Goal: Task Accomplishment & Management: Manage account settings

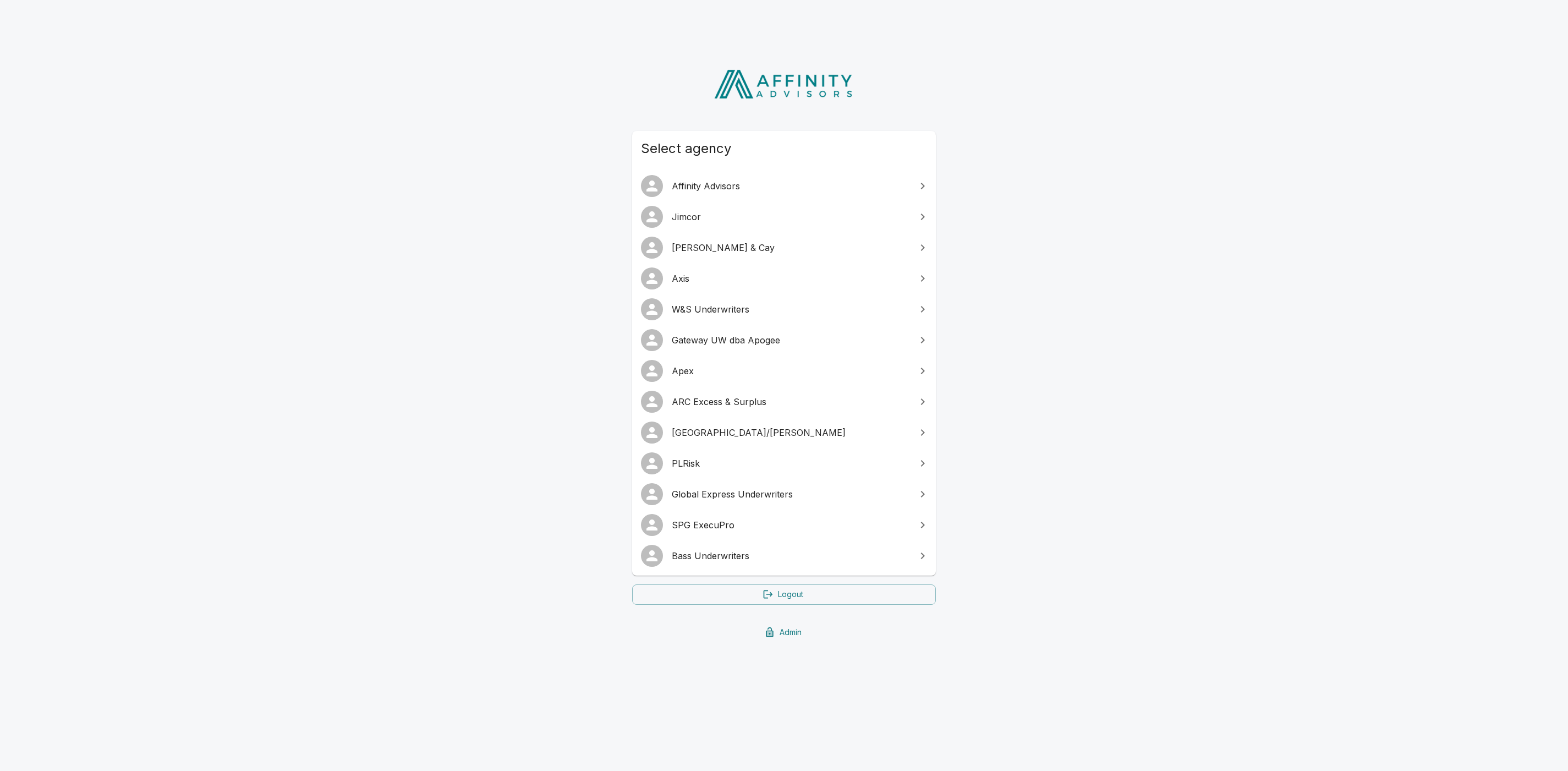
click at [743, 525] on span "SPG ExecuPro" at bounding box center [791, 524] width 237 height 13
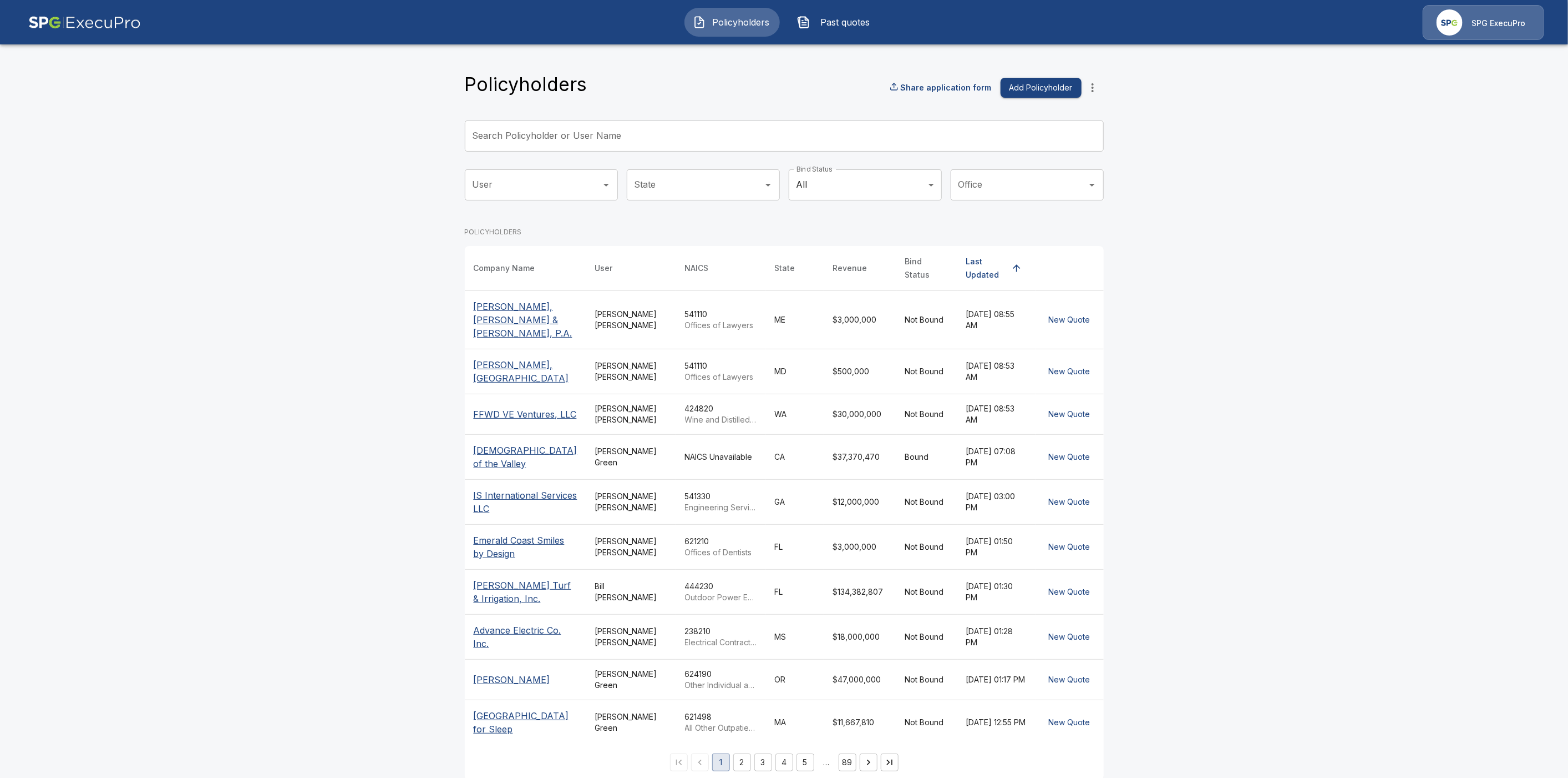
click at [514, 139] on input "Search Policyholder or User Name" at bounding box center [778, 136] width 627 height 31
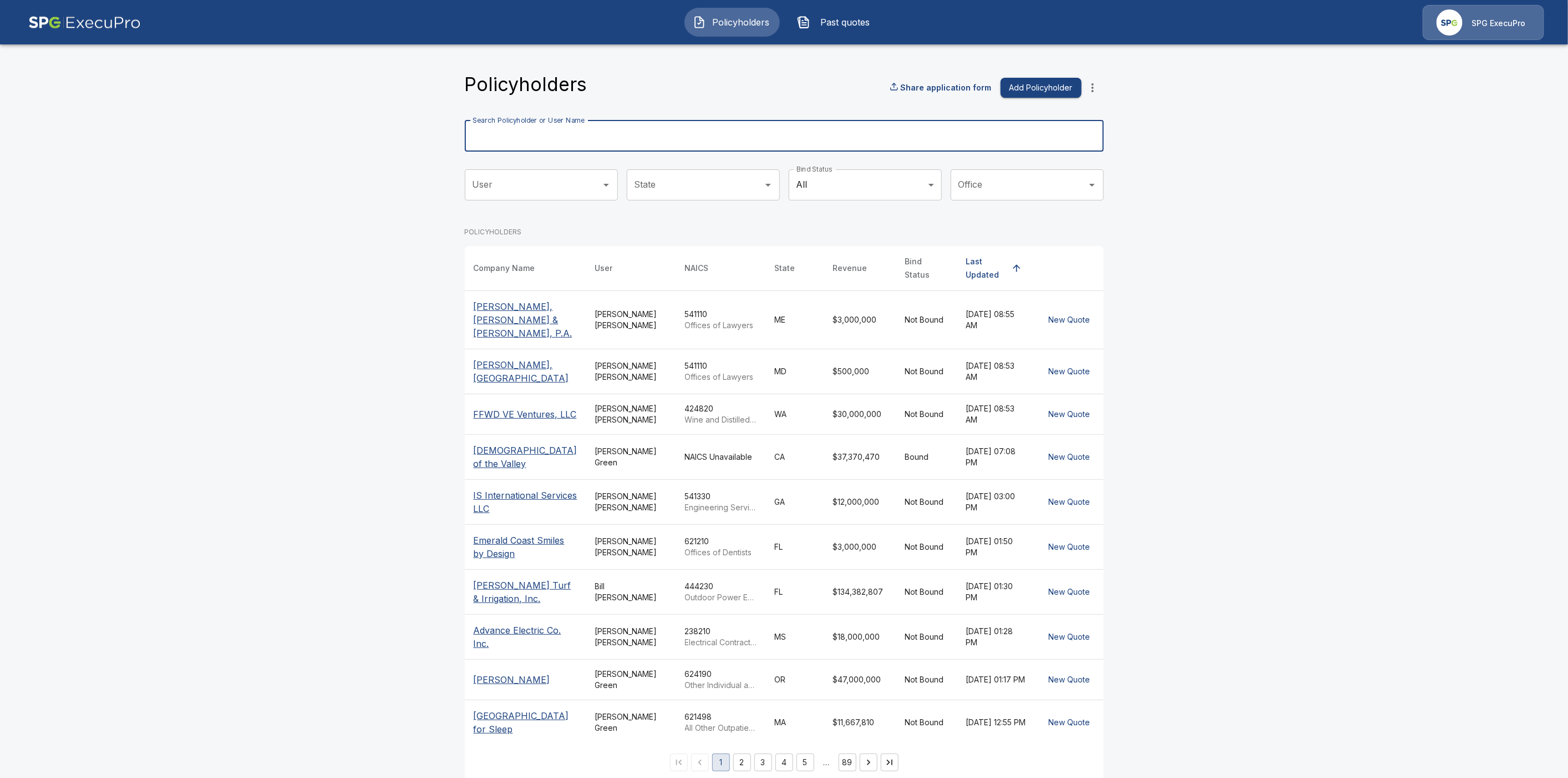
click at [514, 136] on input "Search Policyholder or User Name" at bounding box center [778, 136] width 627 height 31
paste input "**********"
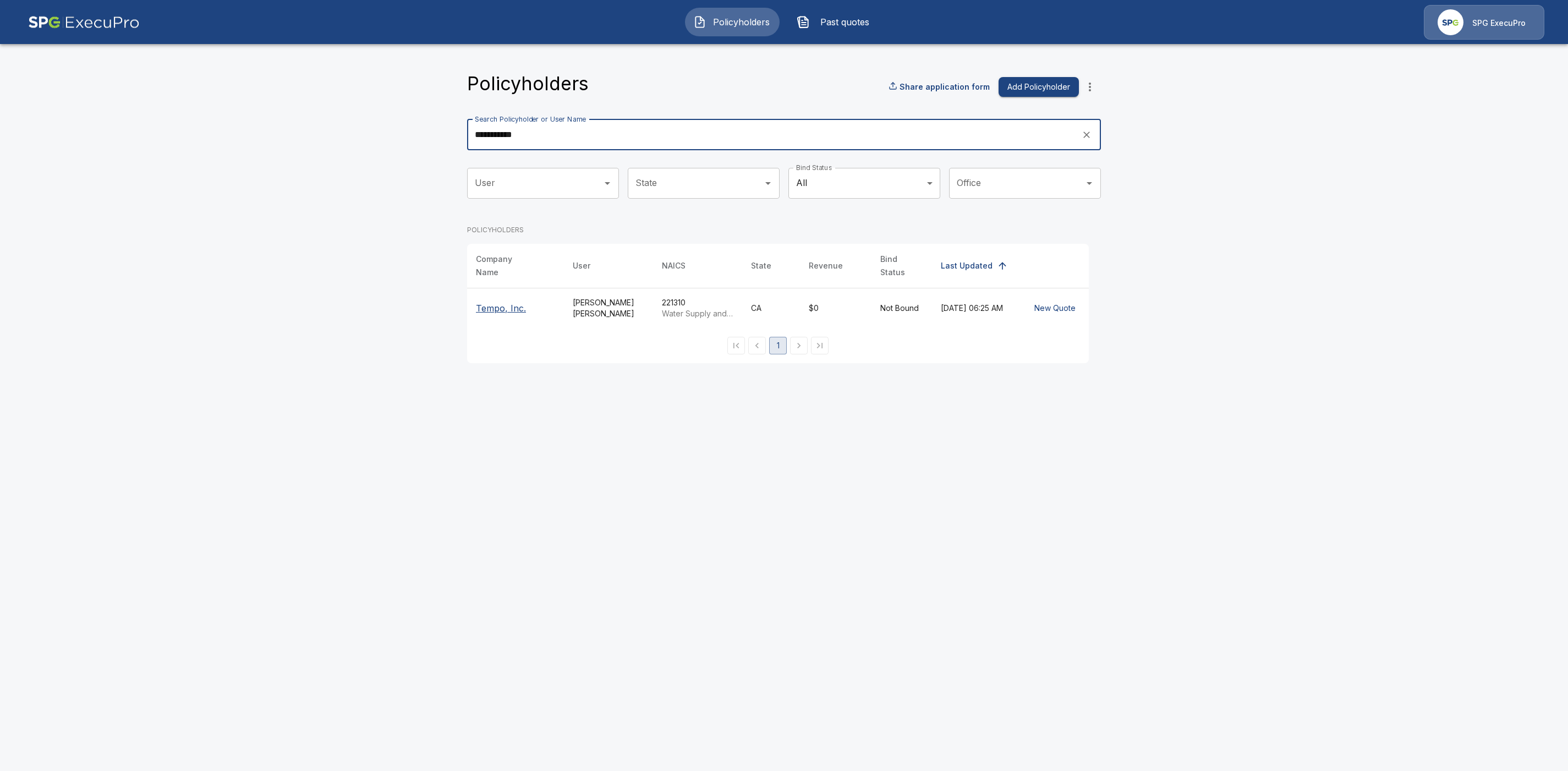
type input "**********"
click at [491, 305] on p "Tempo, Inc." at bounding box center [515, 307] width 79 height 13
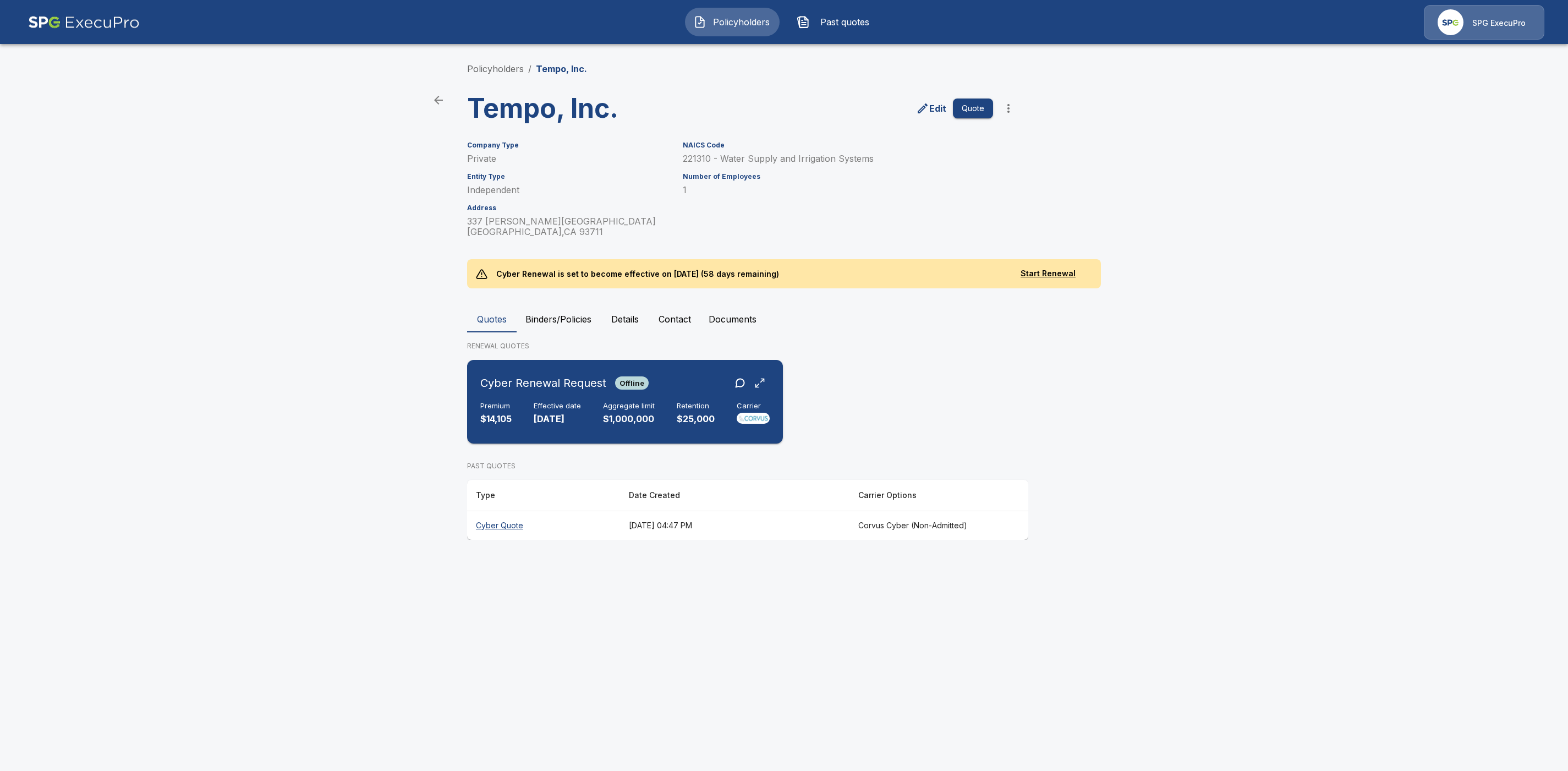
click at [685, 384] on div "Cyber Renewal Request Offline" at bounding box center [625, 383] width 290 height 20
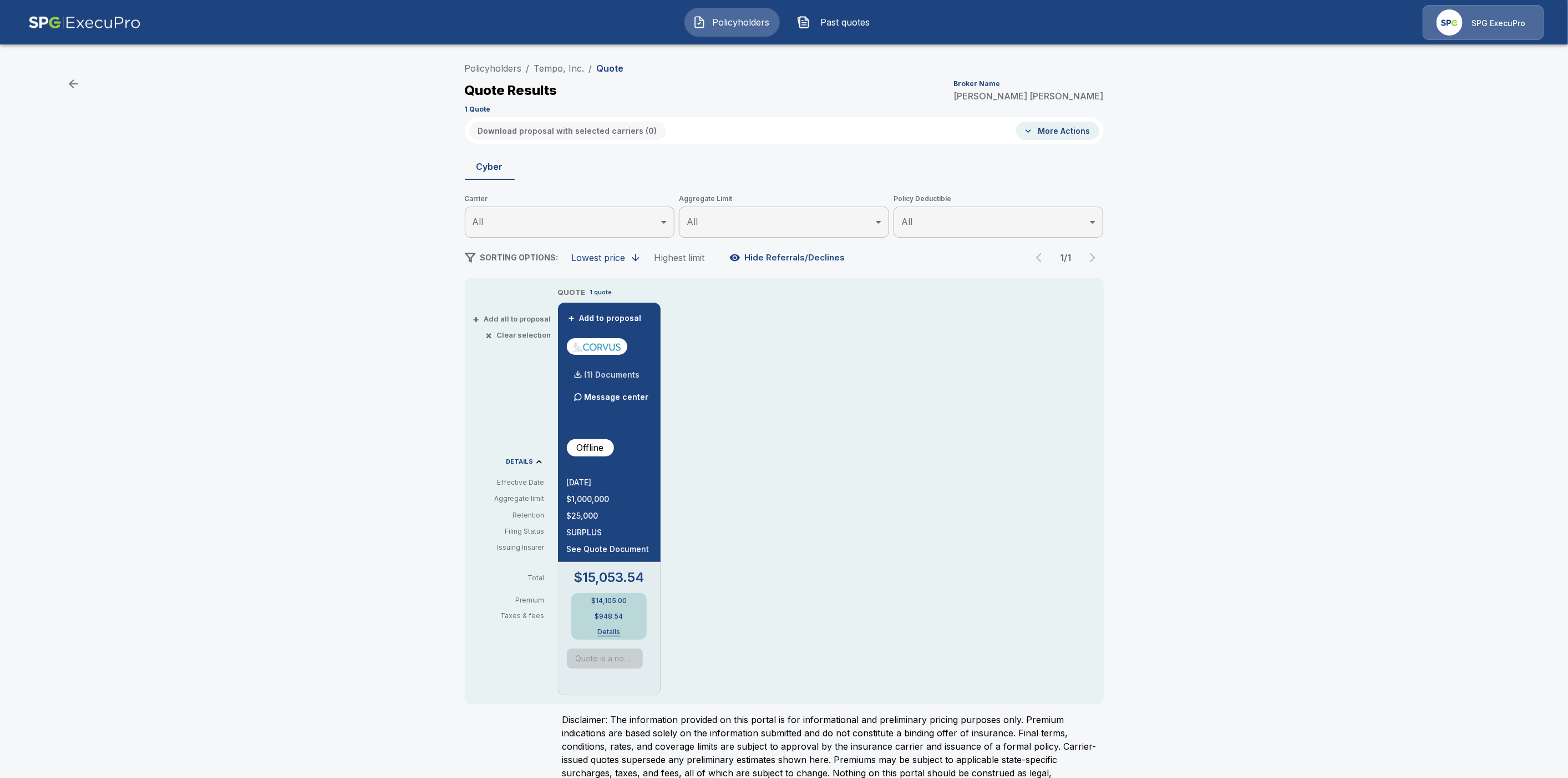
click at [622, 373] on p "(1) Documents" at bounding box center [613, 375] width 56 height 8
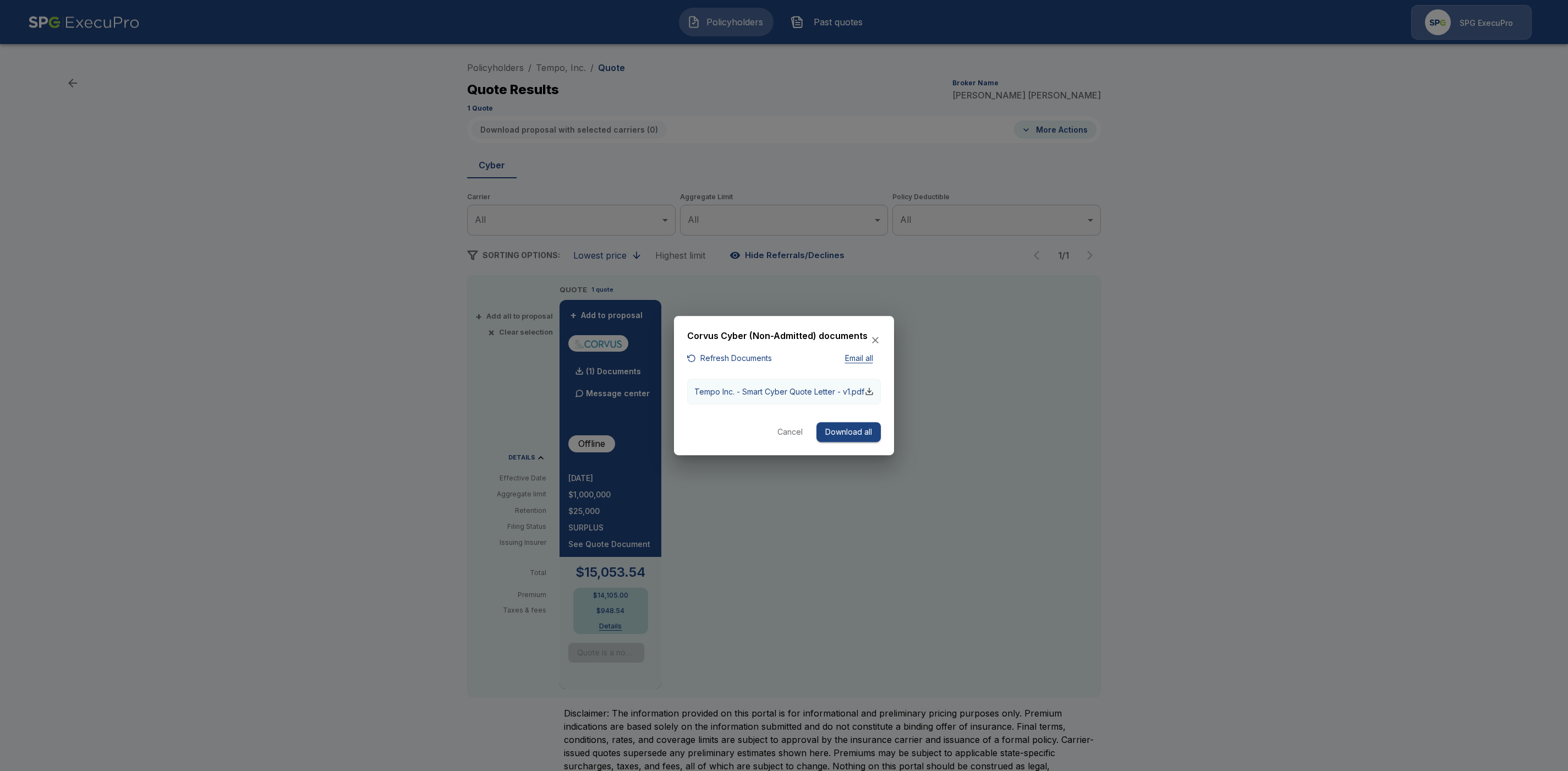
click at [870, 390] on div "button" at bounding box center [869, 390] width 9 height 9
click at [790, 435] on button "Cancel" at bounding box center [790, 432] width 36 height 21
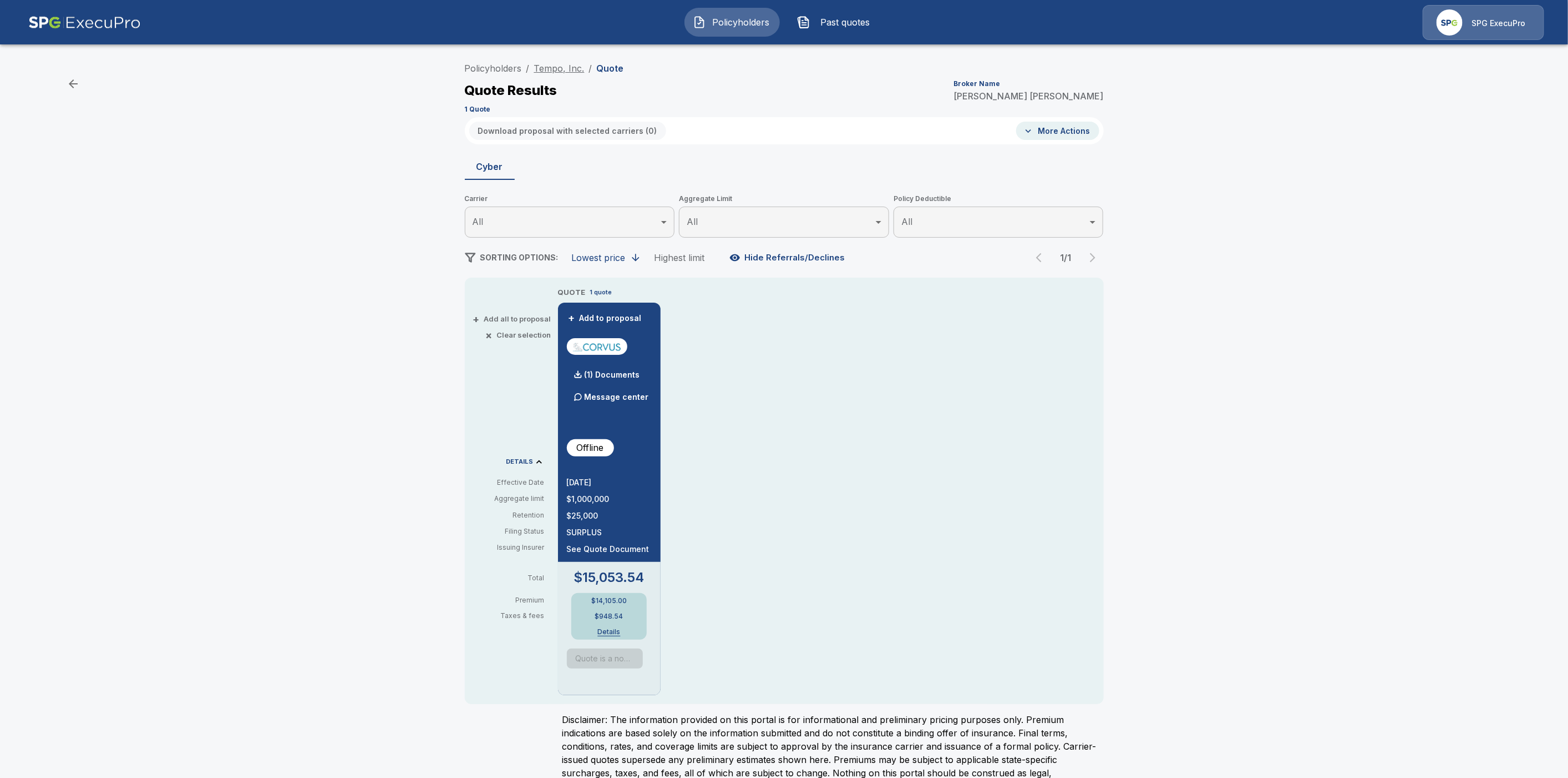
click at [555, 69] on link "Tempo, Inc." at bounding box center [559, 68] width 51 height 11
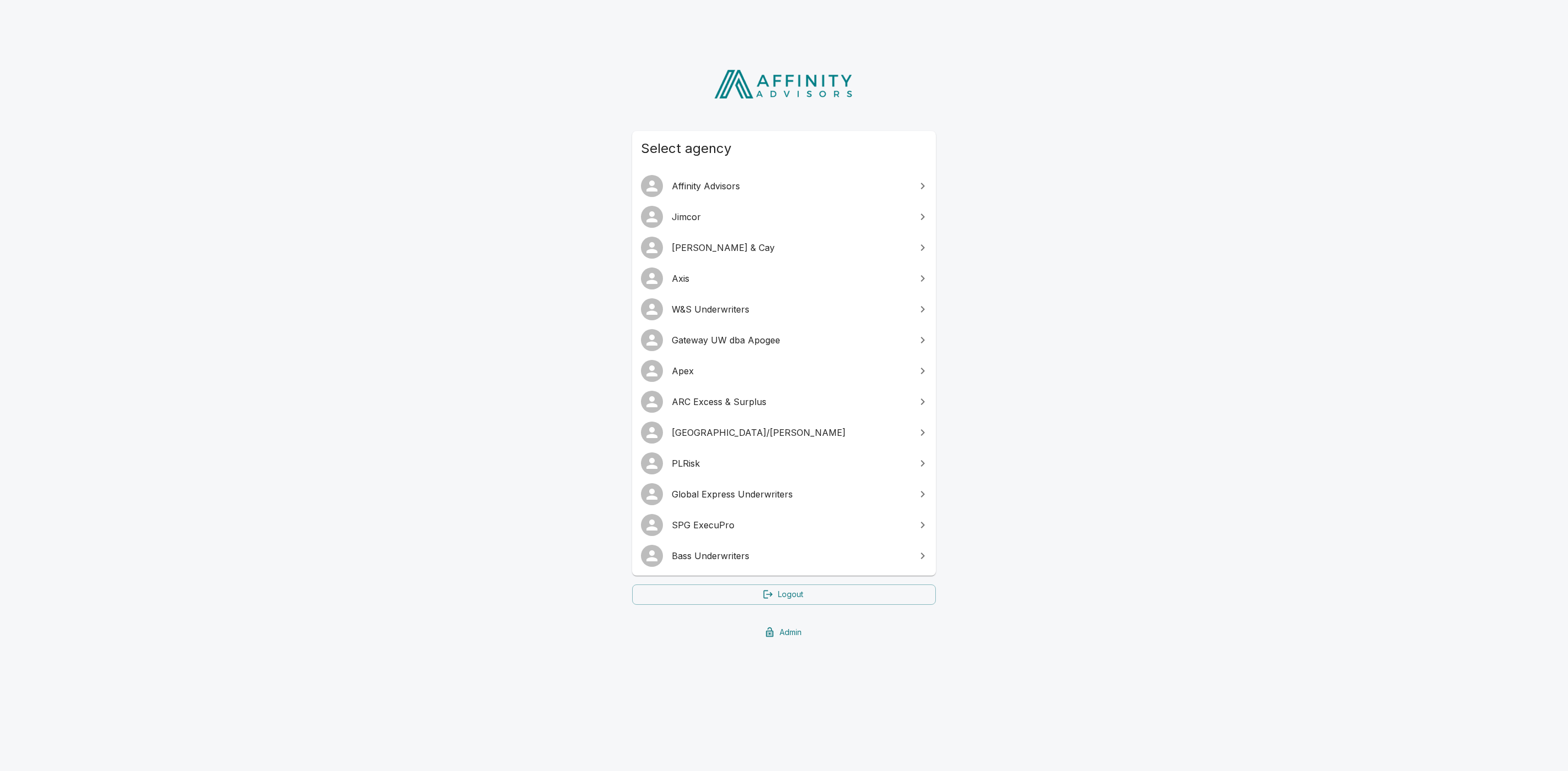
click at [717, 528] on span "SPG ExecuPro" at bounding box center [791, 524] width 237 height 13
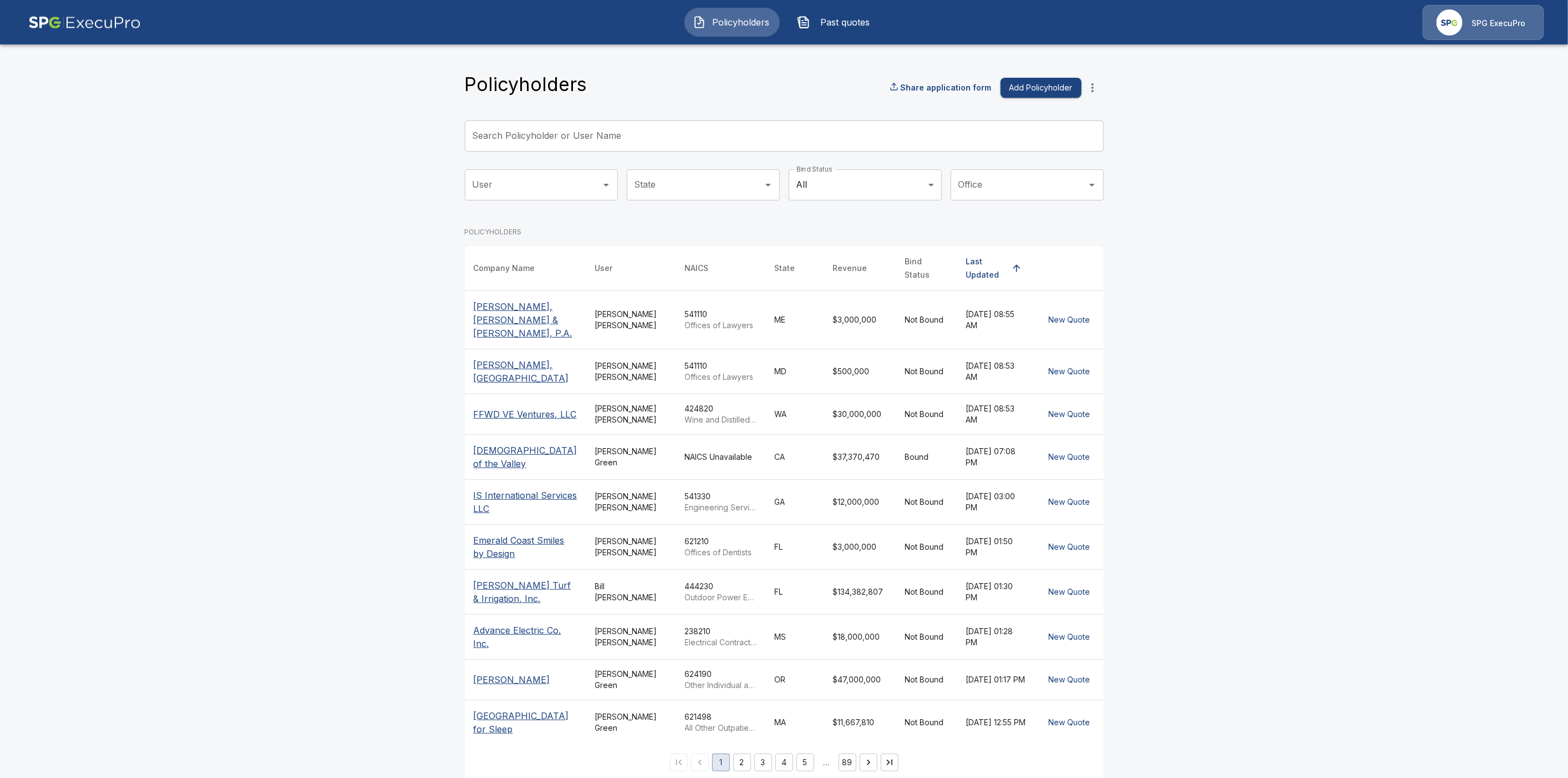
click at [532, 140] on input "Search Policyholder or User Name" at bounding box center [778, 136] width 627 height 31
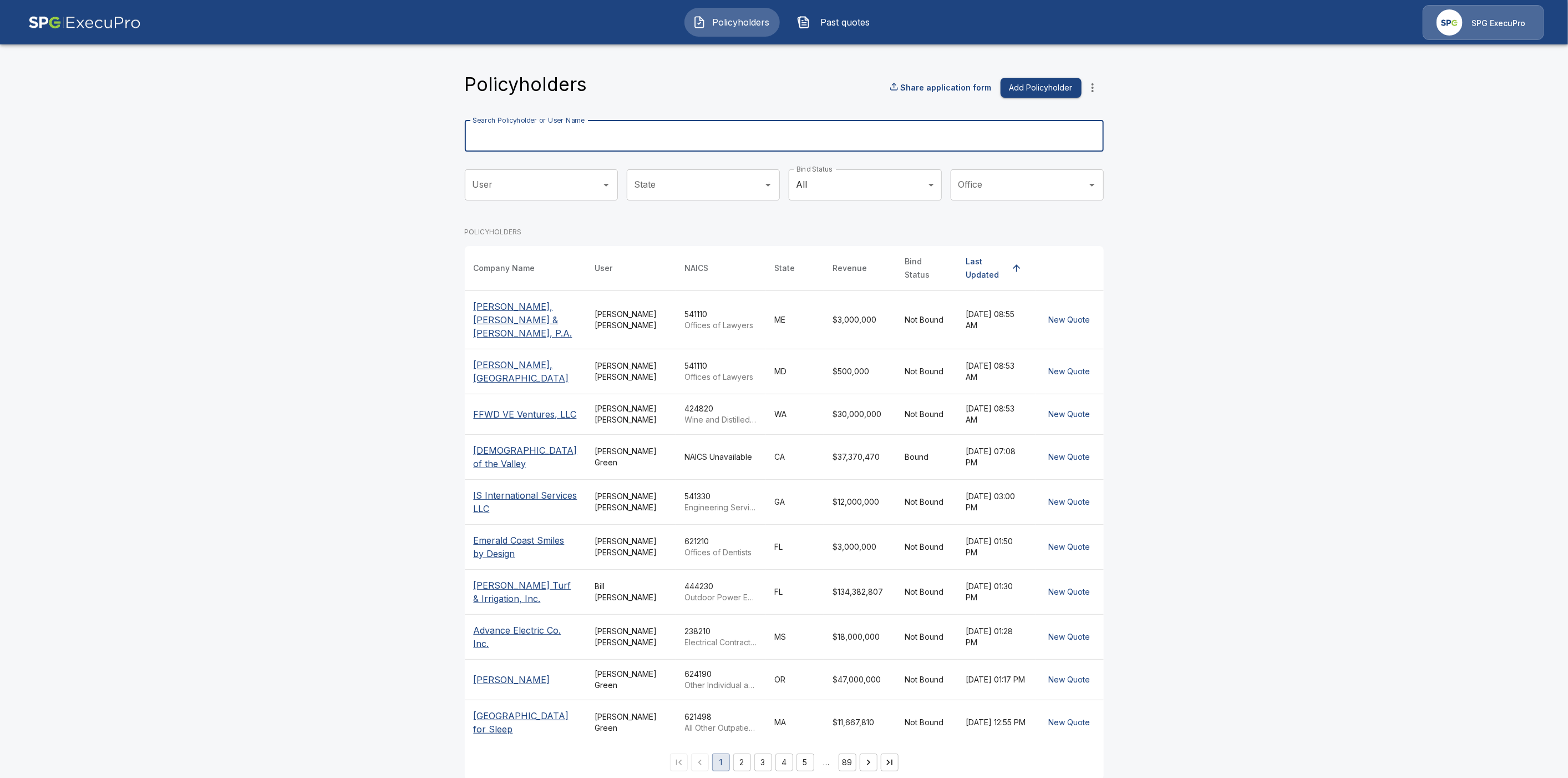
paste input "**********"
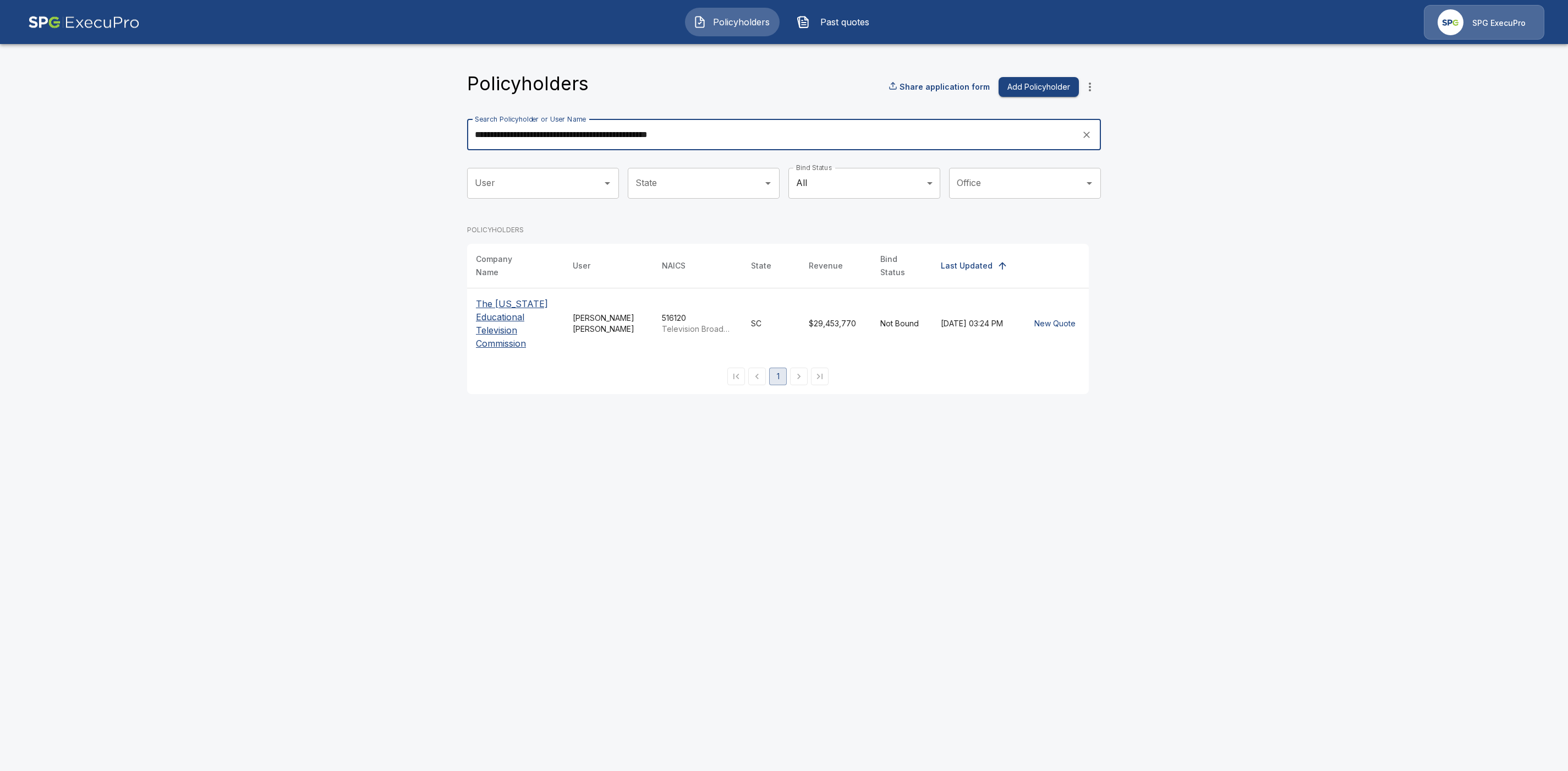
type input "**********"
click at [494, 332] on p "The South Carolina Educational Television Commission" at bounding box center [515, 323] width 79 height 52
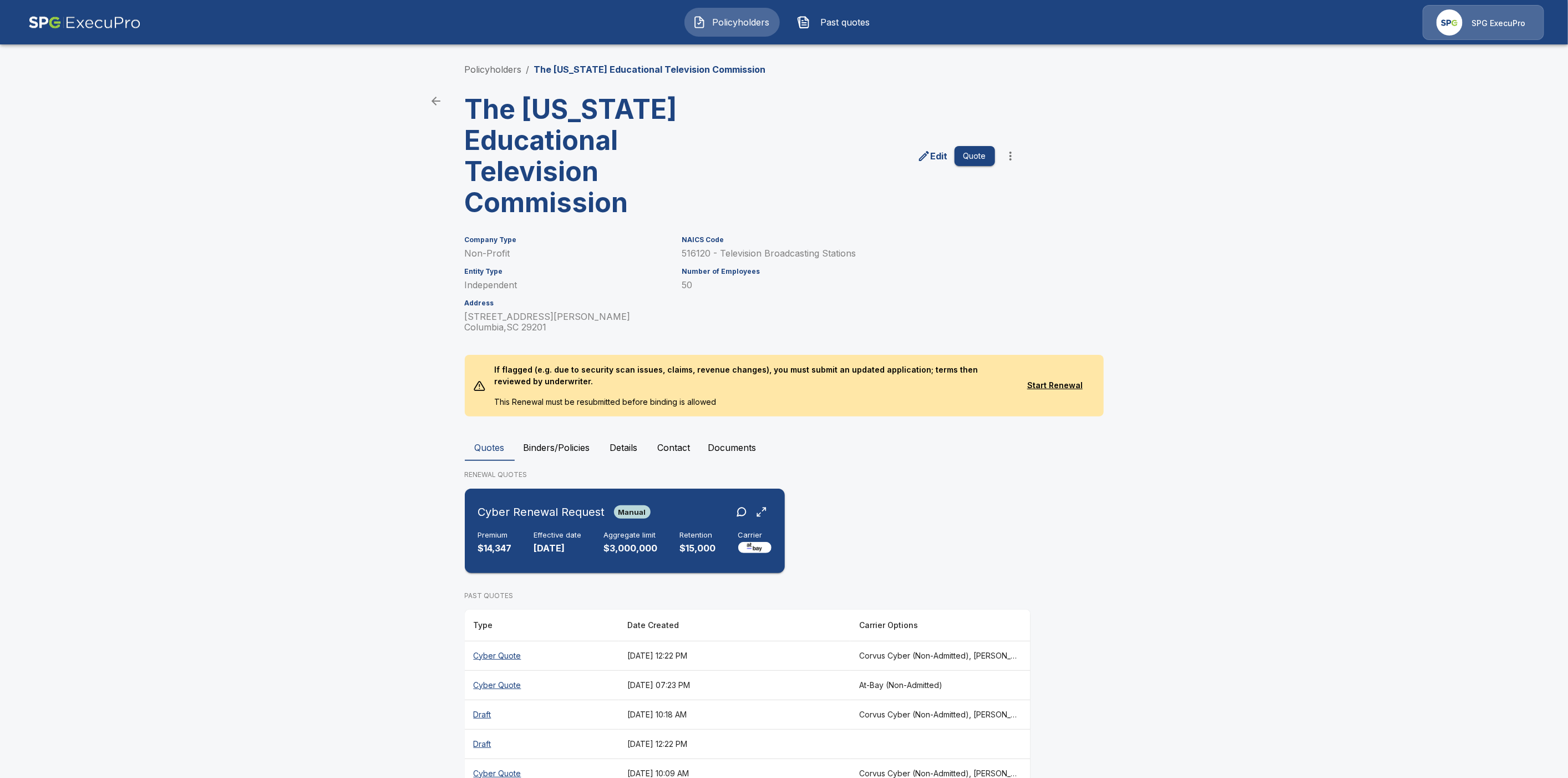
click at [692, 506] on div "Cyber Renewal Request Manual" at bounding box center [625, 512] width 293 height 20
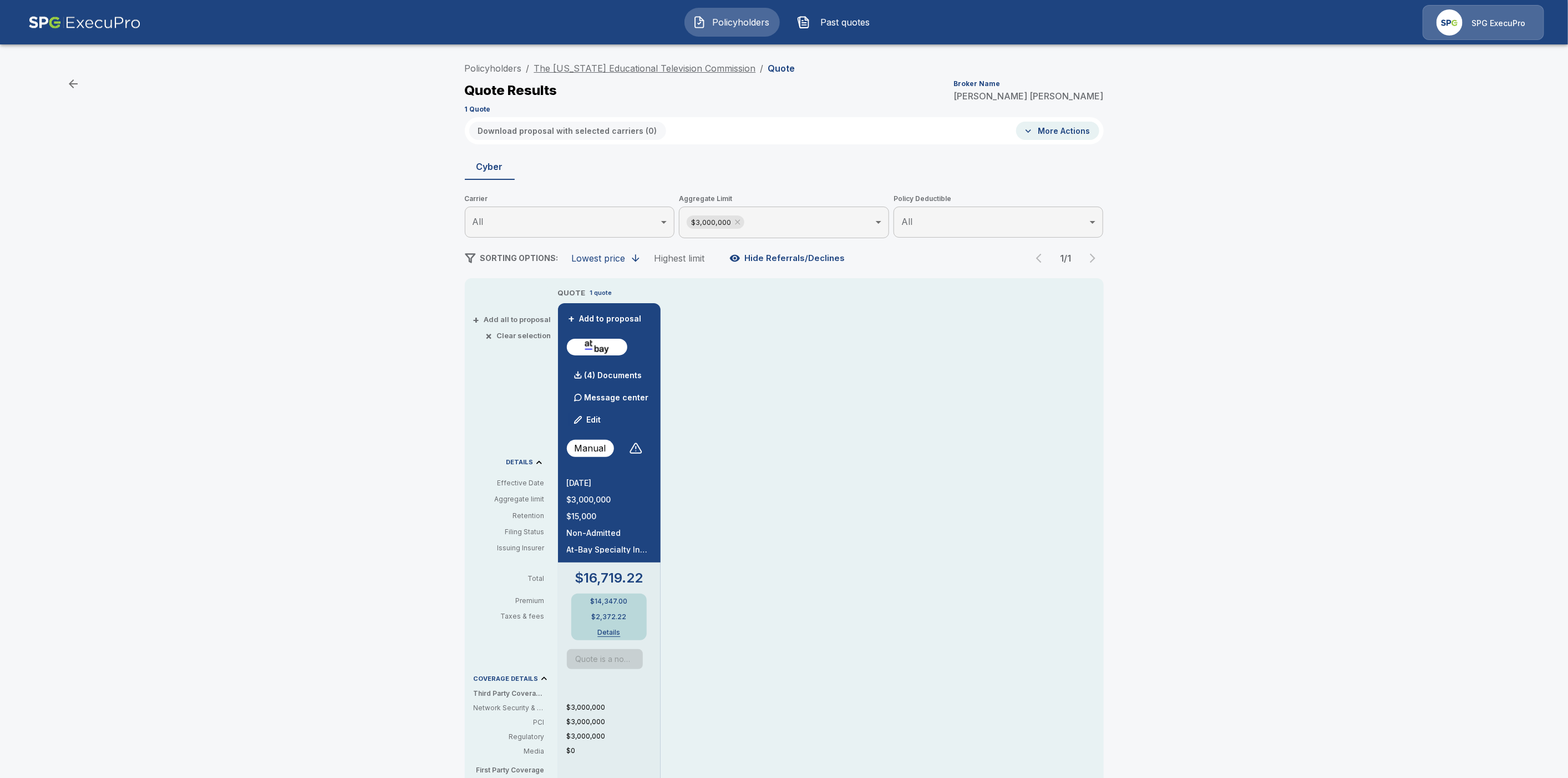
click at [573, 65] on link "The [US_STATE] Educational Television Commission" at bounding box center [645, 68] width 222 height 11
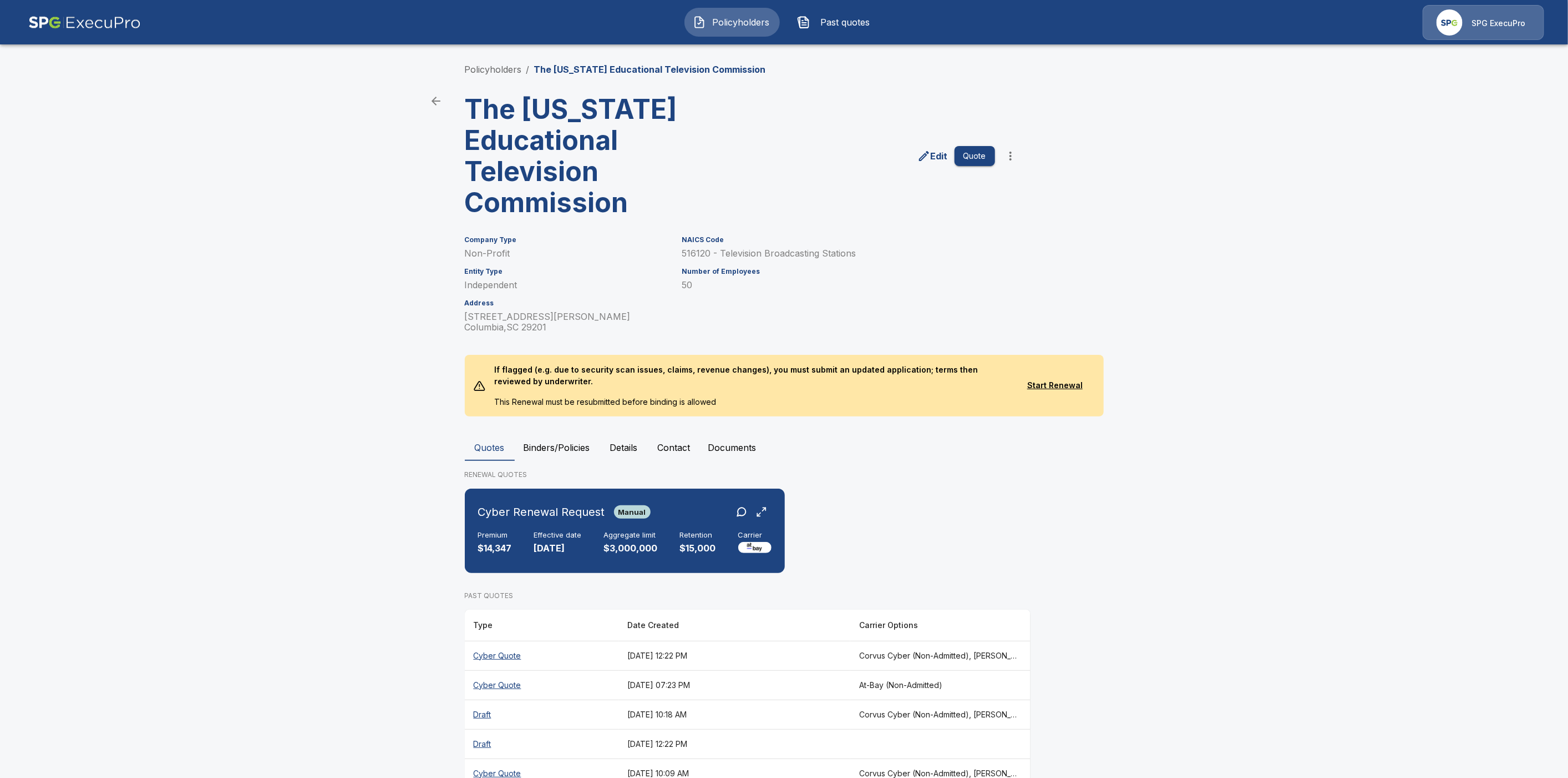
click at [943, 156] on p "Edit" at bounding box center [939, 156] width 17 height 13
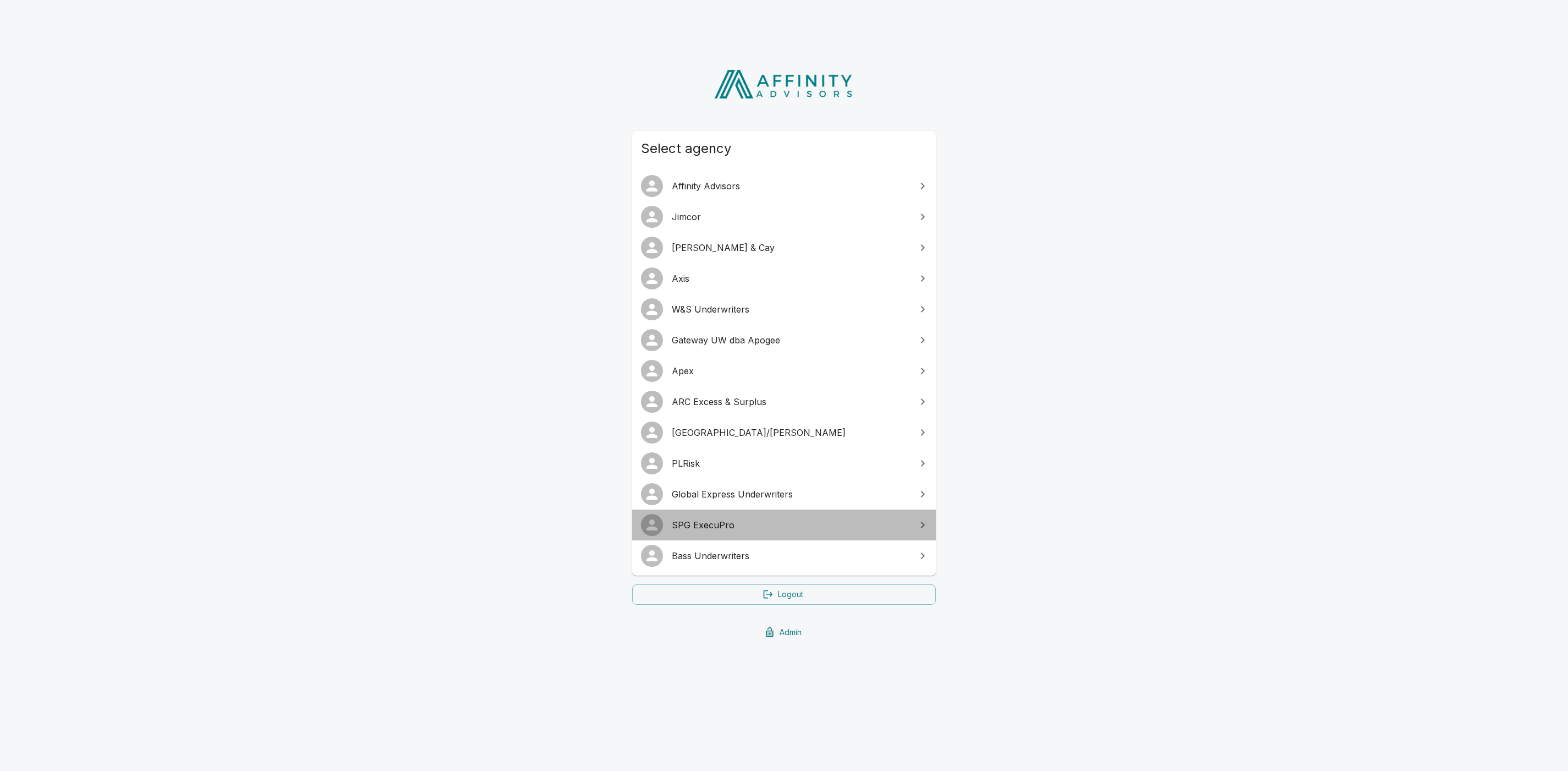
click at [714, 519] on span "SPG ExecuPro" at bounding box center [791, 524] width 237 height 13
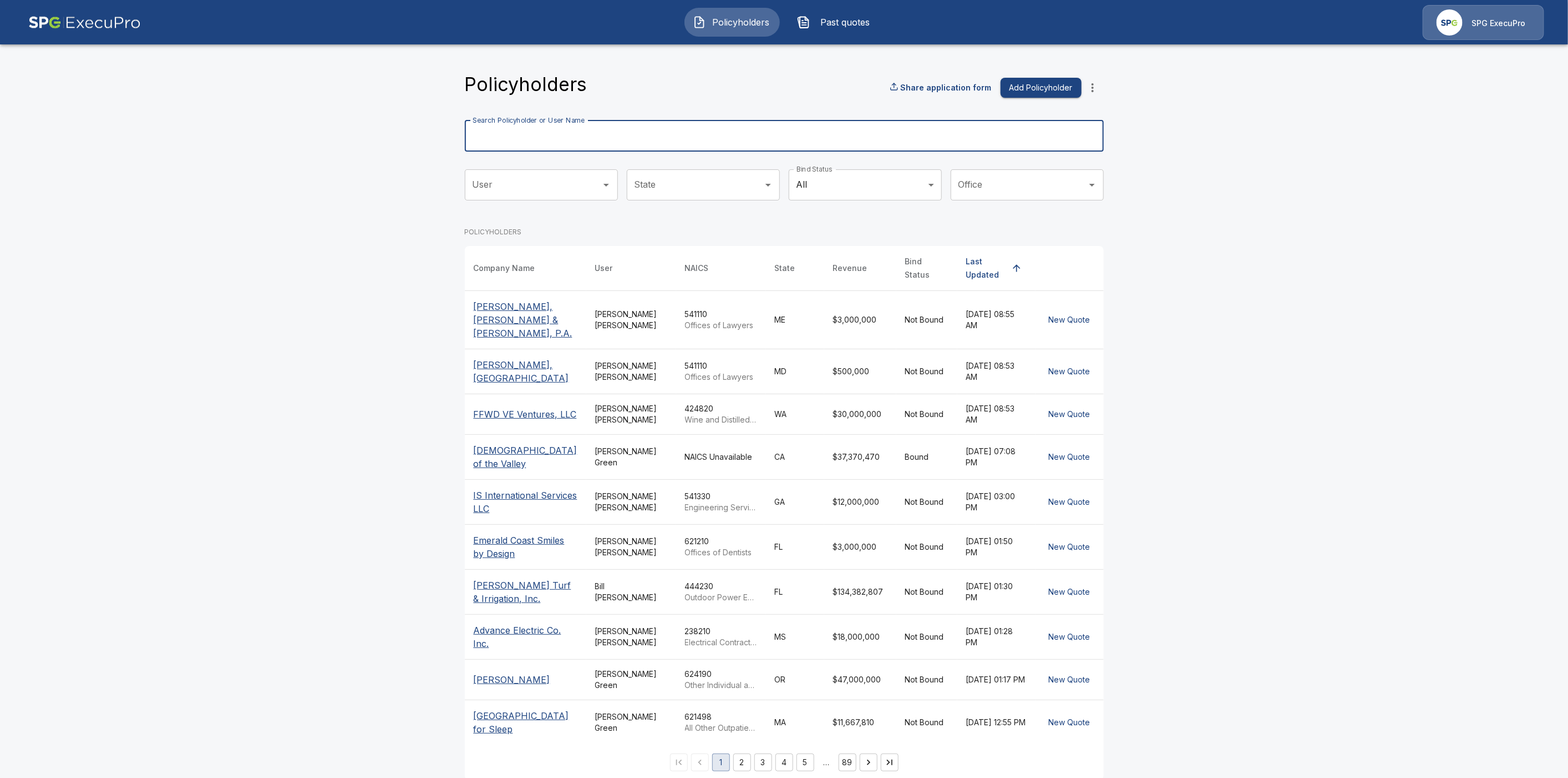
click at [522, 135] on input "Search Policyholder or User Name" at bounding box center [778, 136] width 627 height 31
paste input "**********"
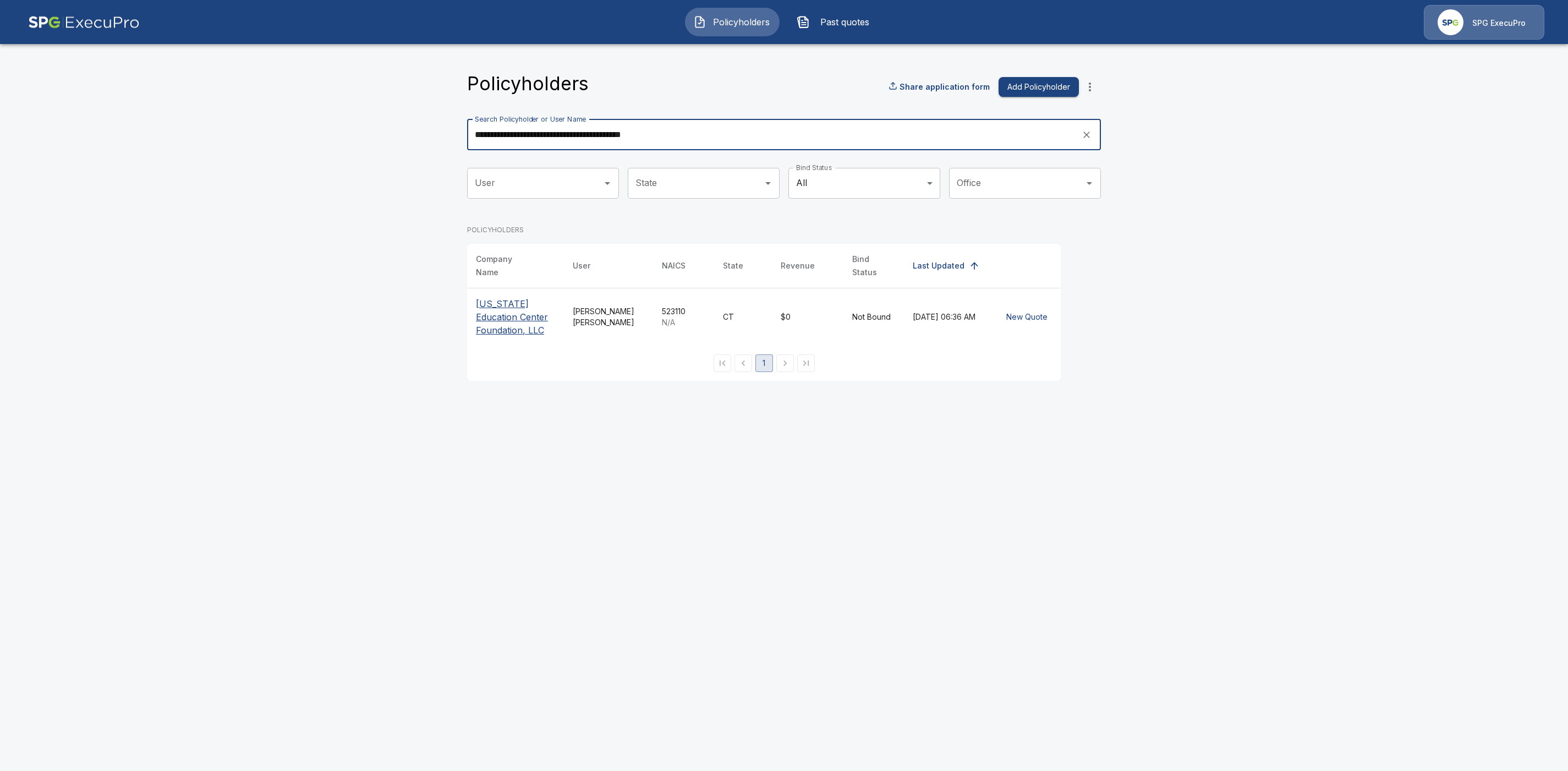
type input "**********"
click at [492, 312] on p "Connecticut Education Center Foundation, LLC" at bounding box center [515, 317] width 79 height 40
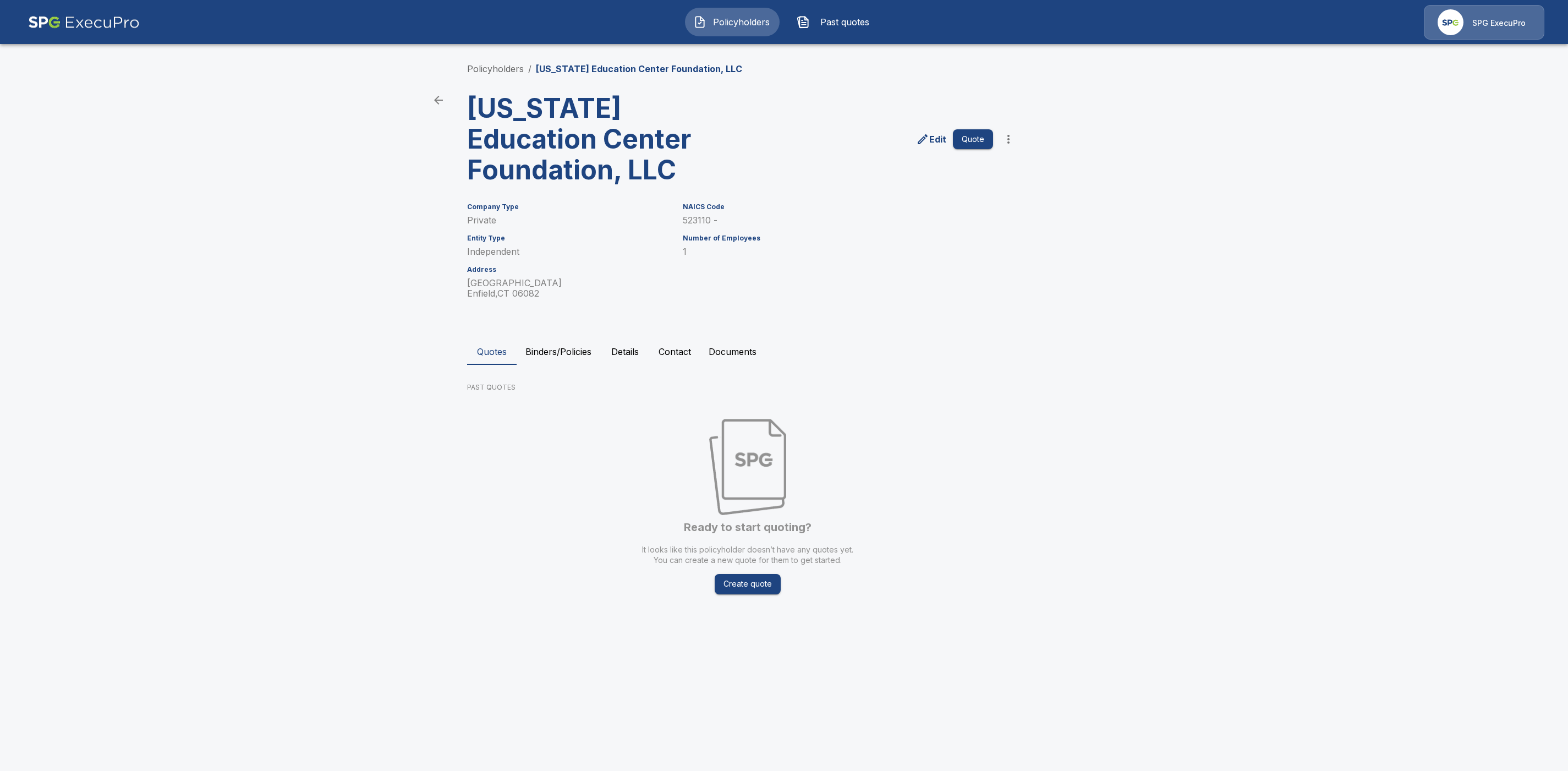
drag, startPoint x: 469, startPoint y: 110, endPoint x: 685, endPoint y: 172, distance: 224.7
click at [685, 172] on h3 "[US_STATE] Education Center Foundation, LLC" at bounding box center [602, 138] width 272 height 92
click at [1089, 313] on div "Policyholders / [US_STATE] Education Center Foundation, LLC [US_STATE] Educatio…" at bounding box center [784, 337] width 660 height 591
click at [631, 357] on button "Details" at bounding box center [625, 351] width 49 height 27
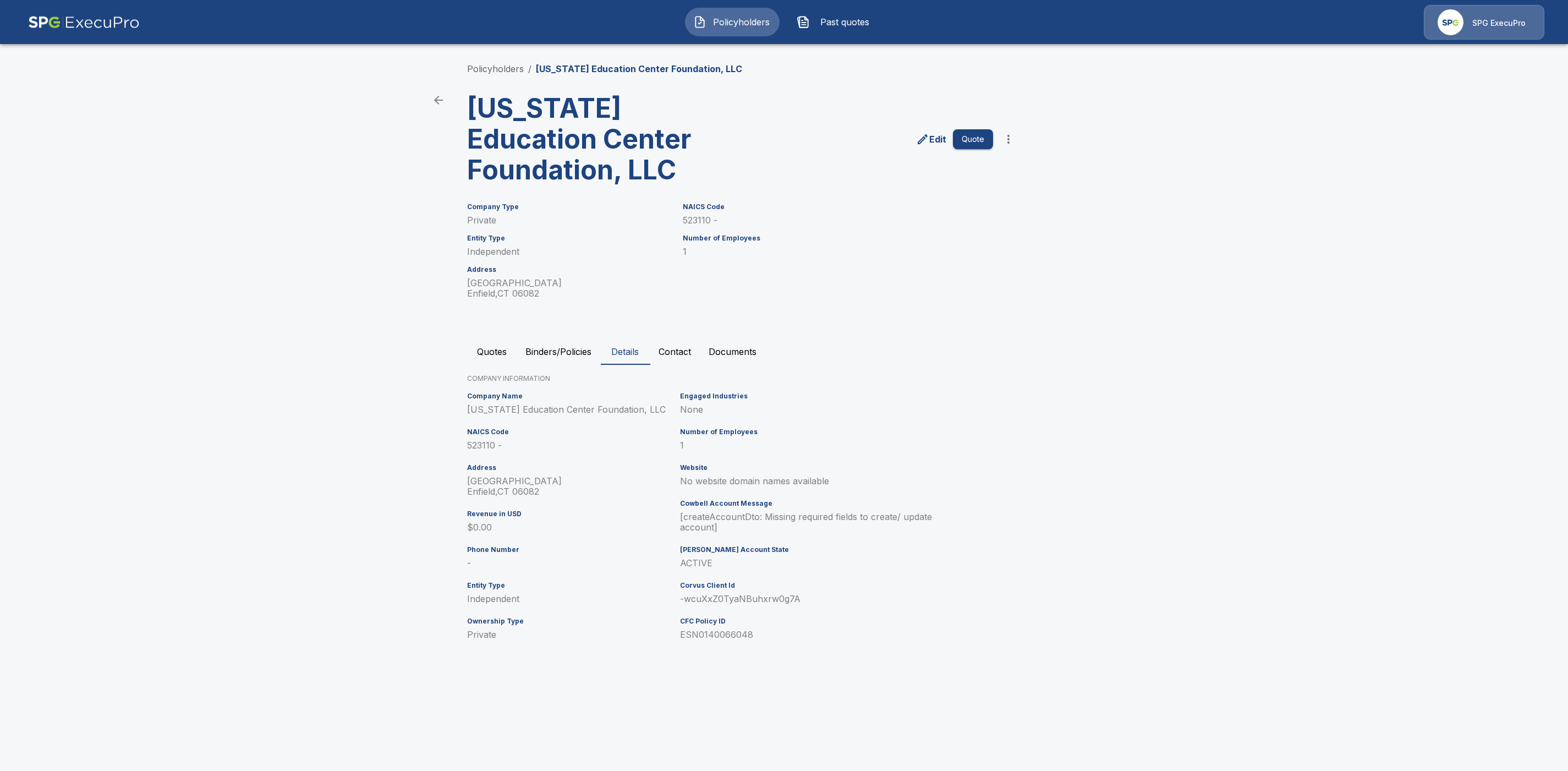
click at [776, 635] on p "ESN0140066048" at bounding box center [811, 635] width 261 height 11
drag, startPoint x: 775, startPoint y: 634, endPoint x: 692, endPoint y: 634, distance: 83.0
click at [692, 634] on p "ESN0140066048" at bounding box center [811, 635] width 261 height 11
click at [672, 622] on h6 "Ownership Type" at bounding box center [570, 621] width 209 height 8
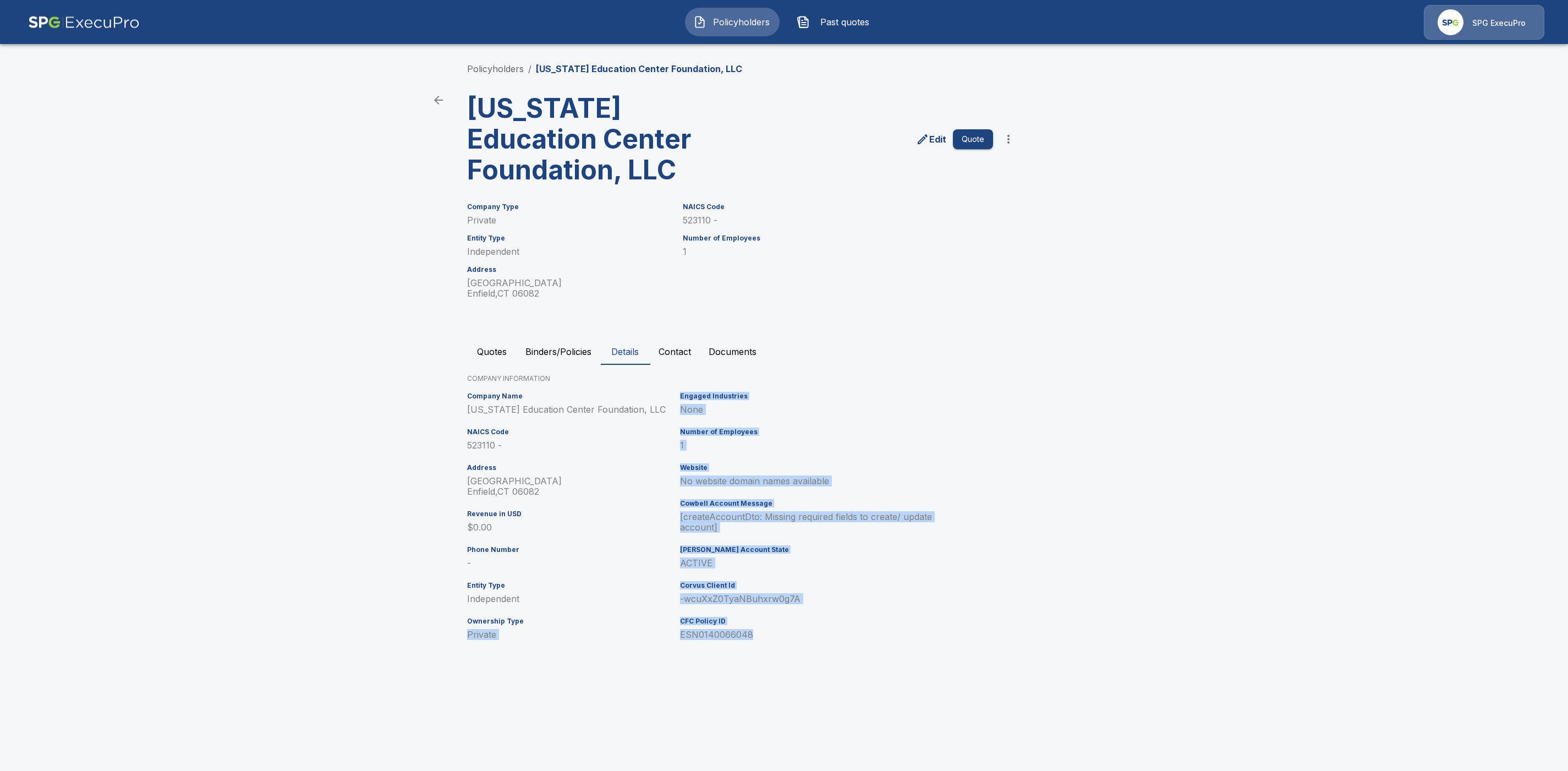
drag, startPoint x: 668, startPoint y: 624, endPoint x: 762, endPoint y: 641, distance: 95.5
click at [762, 641] on div "Company Name Connecticut Education Center Foundation, LLC NAICS Code 523110 - A…" at bounding box center [782, 520] width 639 height 265
click at [743, 641] on div "Engaged Industries None Number of Employees 1 Website No website domain names a…" at bounding box center [808, 520] width 266 height 265
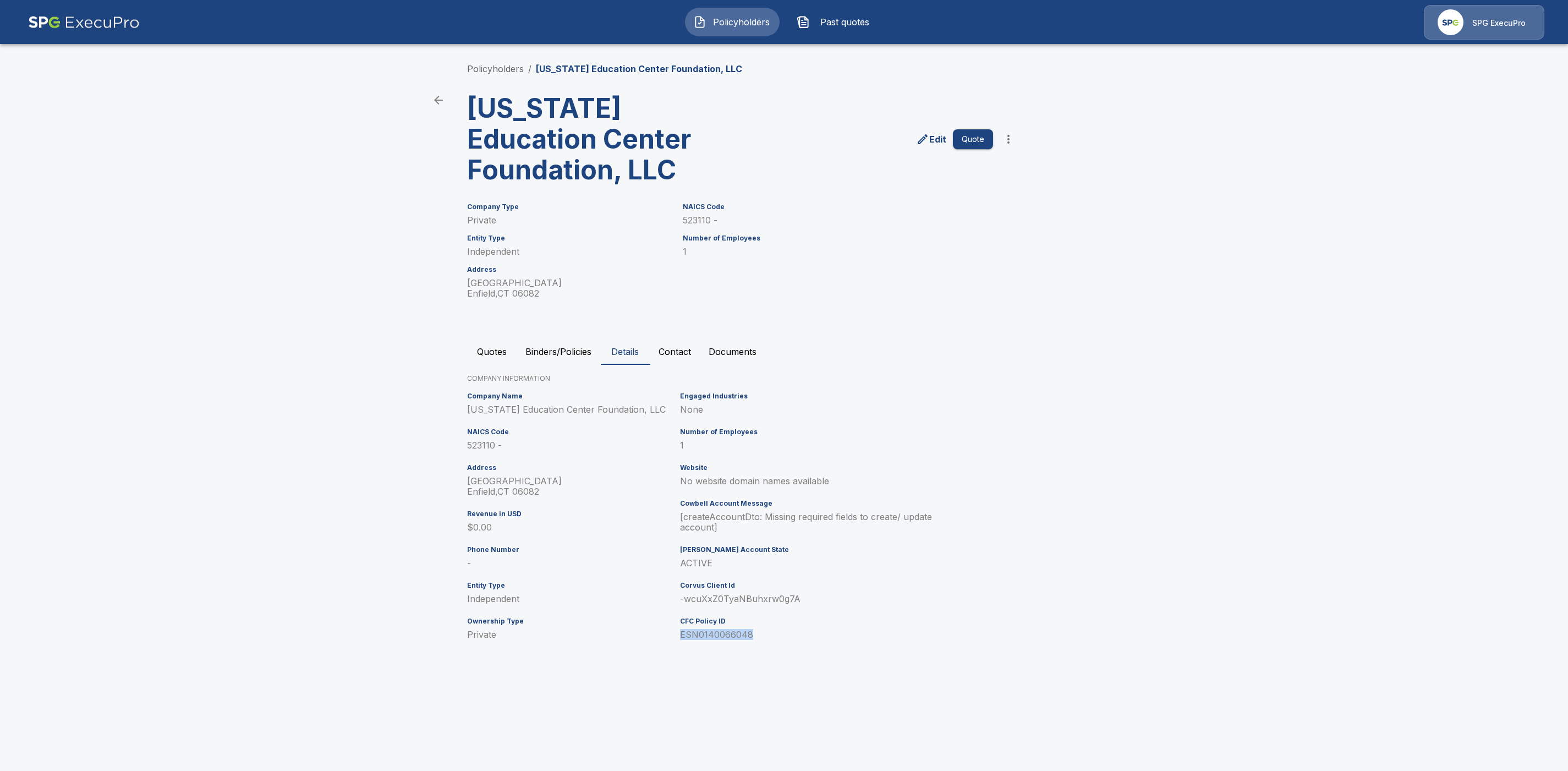
drag, startPoint x: 756, startPoint y: 635, endPoint x: 678, endPoint y: 638, distance: 78.1
click at [678, 638] on div "Engaged Industries None Number of Employees 1 Website No website domain names a…" at bounding box center [808, 520] width 266 height 265
click at [492, 352] on button "Quotes" at bounding box center [491, 351] width 49 height 27
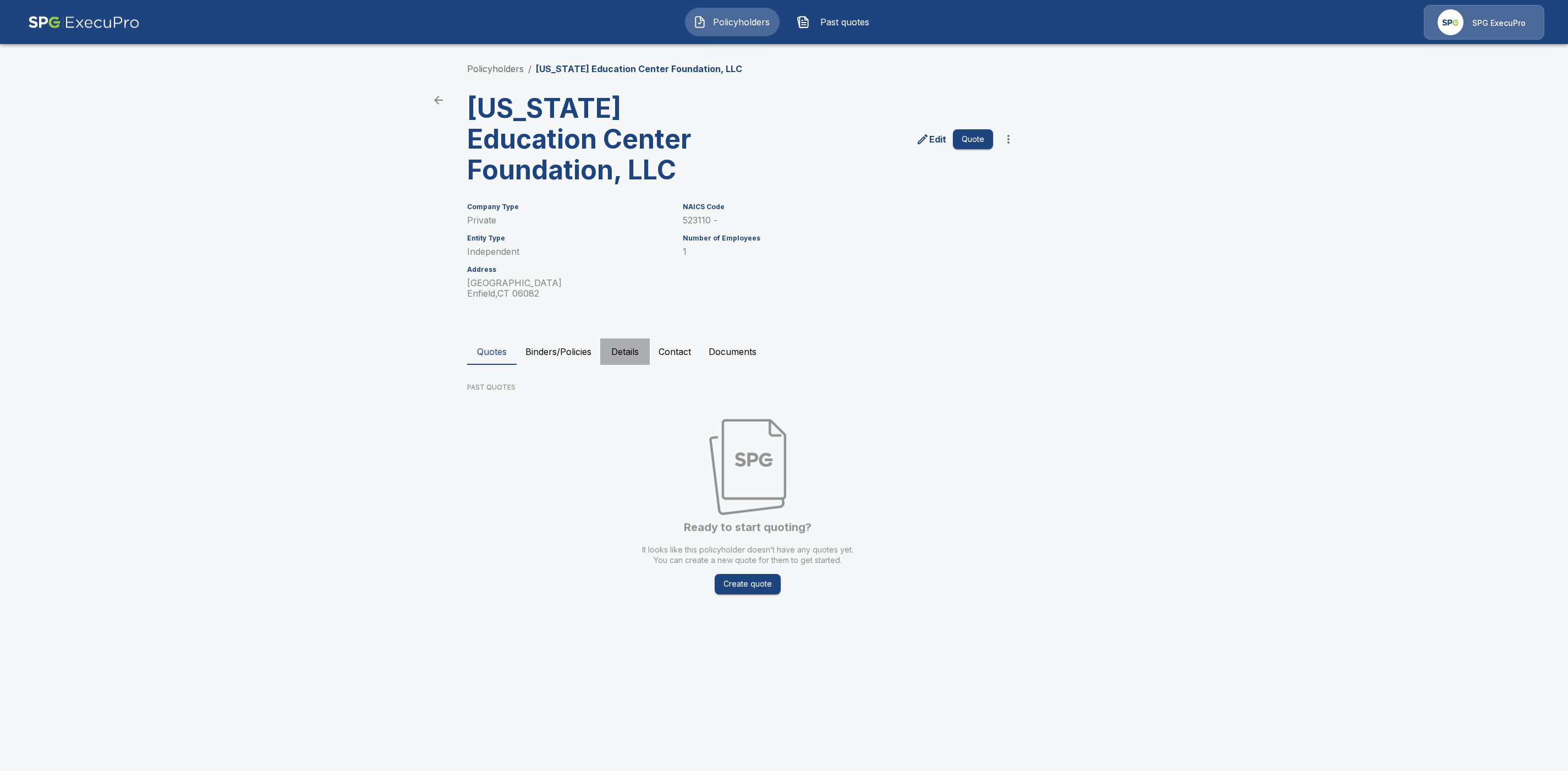
click at [622, 353] on button "Details" at bounding box center [625, 351] width 49 height 27
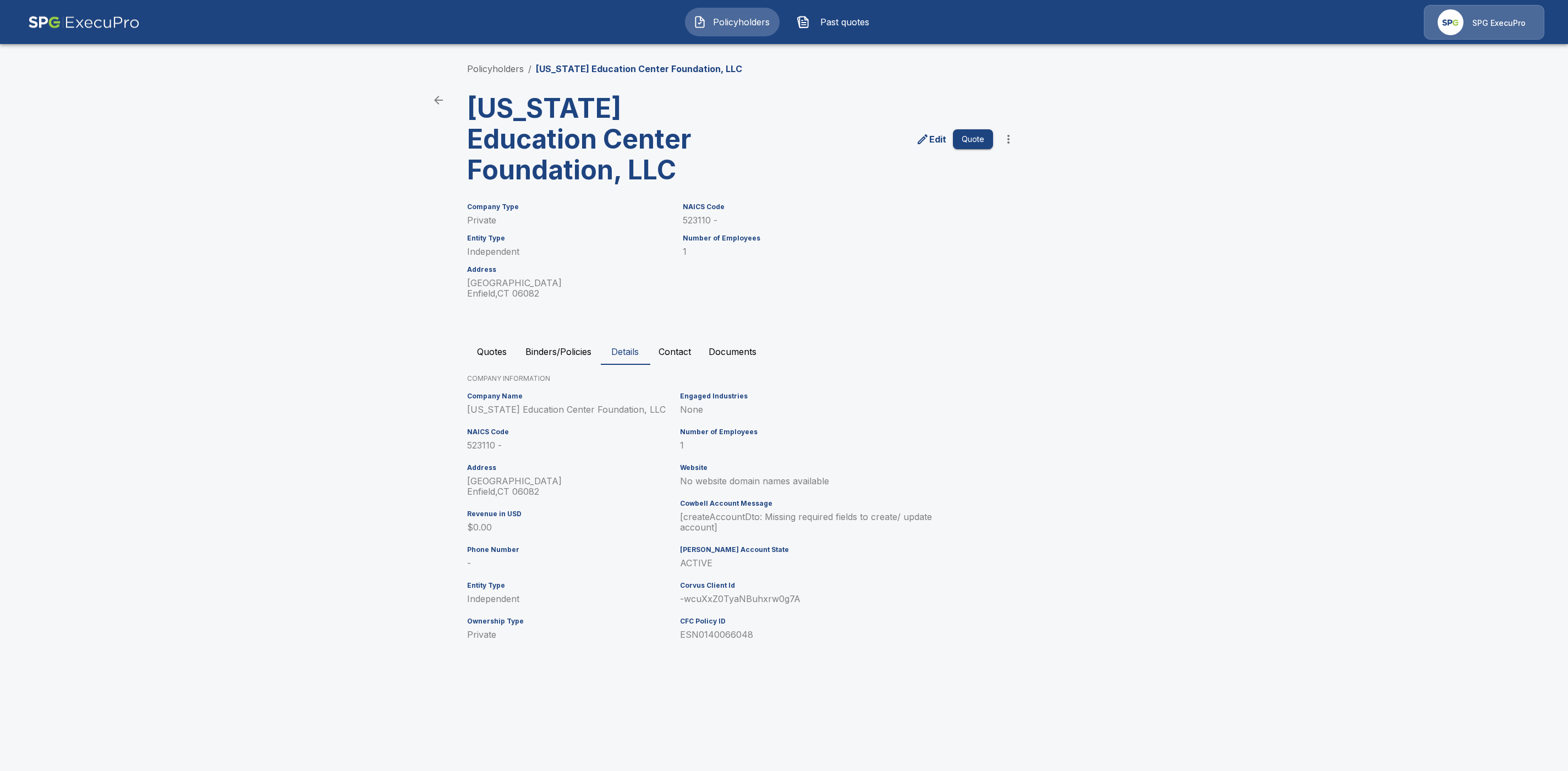
drag, startPoint x: 682, startPoint y: 646, endPoint x: 810, endPoint y: 641, distance: 128.1
click at [810, 641] on div "Engaged Industries None Number of Employees 1 Website No website domain names a…" at bounding box center [808, 520] width 266 height 265
drag, startPoint x: 677, startPoint y: 626, endPoint x: 776, endPoint y: 640, distance: 100.0
click at [776, 640] on div "Engaged Industries None Number of Employees 1 Website No website domain names a…" at bounding box center [808, 520] width 266 height 265
click at [124, 660] on main "Policyholders / Connecticut Education Center Foundation, LLC Connecticut Educat…" at bounding box center [784, 337] width 1568 height 674
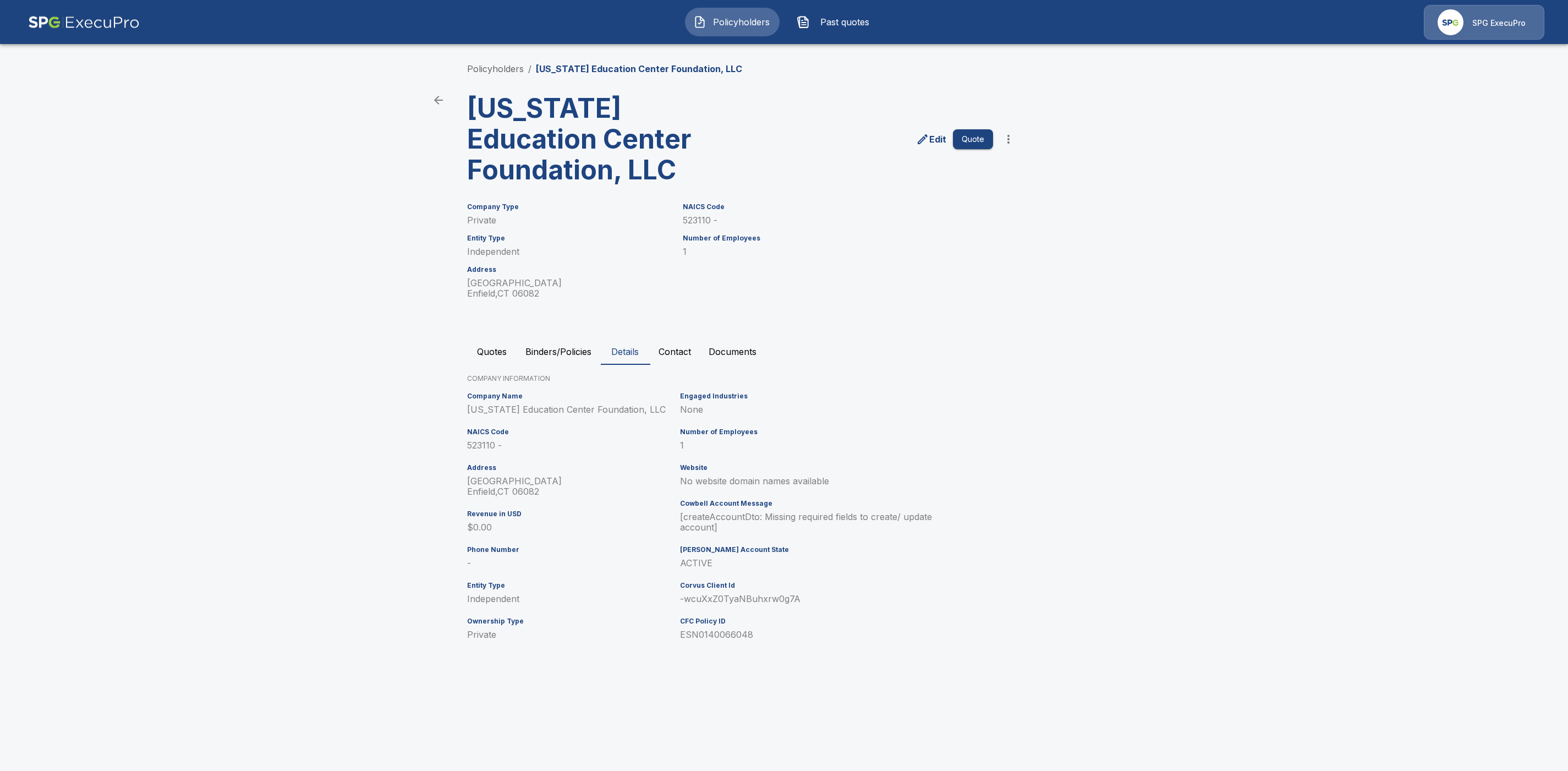
click at [256, 255] on main "Policyholders / Connecticut Education Center Foundation, LLC Connecticut Educat…" at bounding box center [784, 337] width 1568 height 674
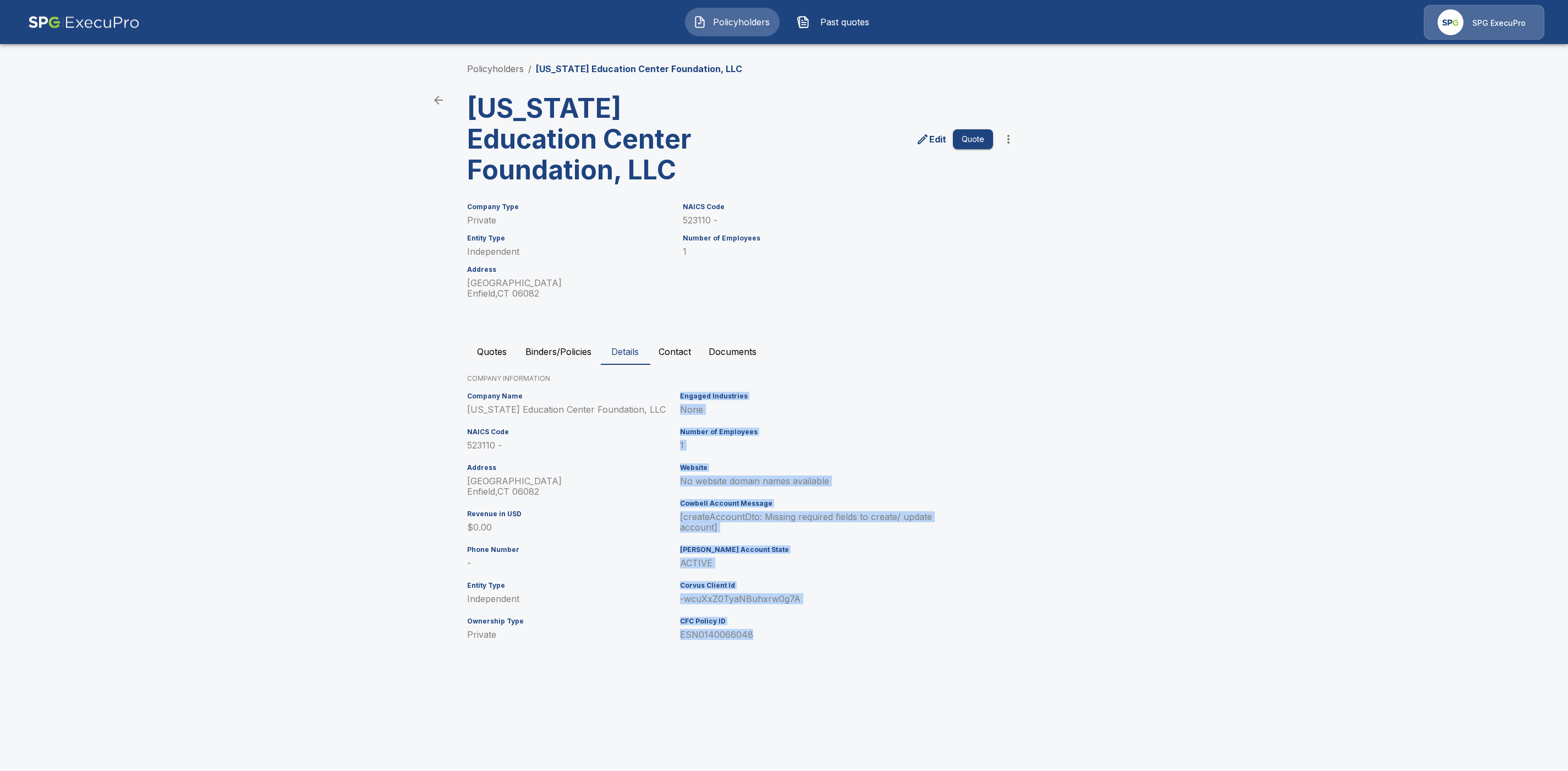
drag, startPoint x: 775, startPoint y: 635, endPoint x: 650, endPoint y: 633, distance: 125.0
click at [650, 633] on div "Company Name Connecticut Education Center Foundation, LLC NAICS Code 523110 - A…" at bounding box center [782, 520] width 639 height 265
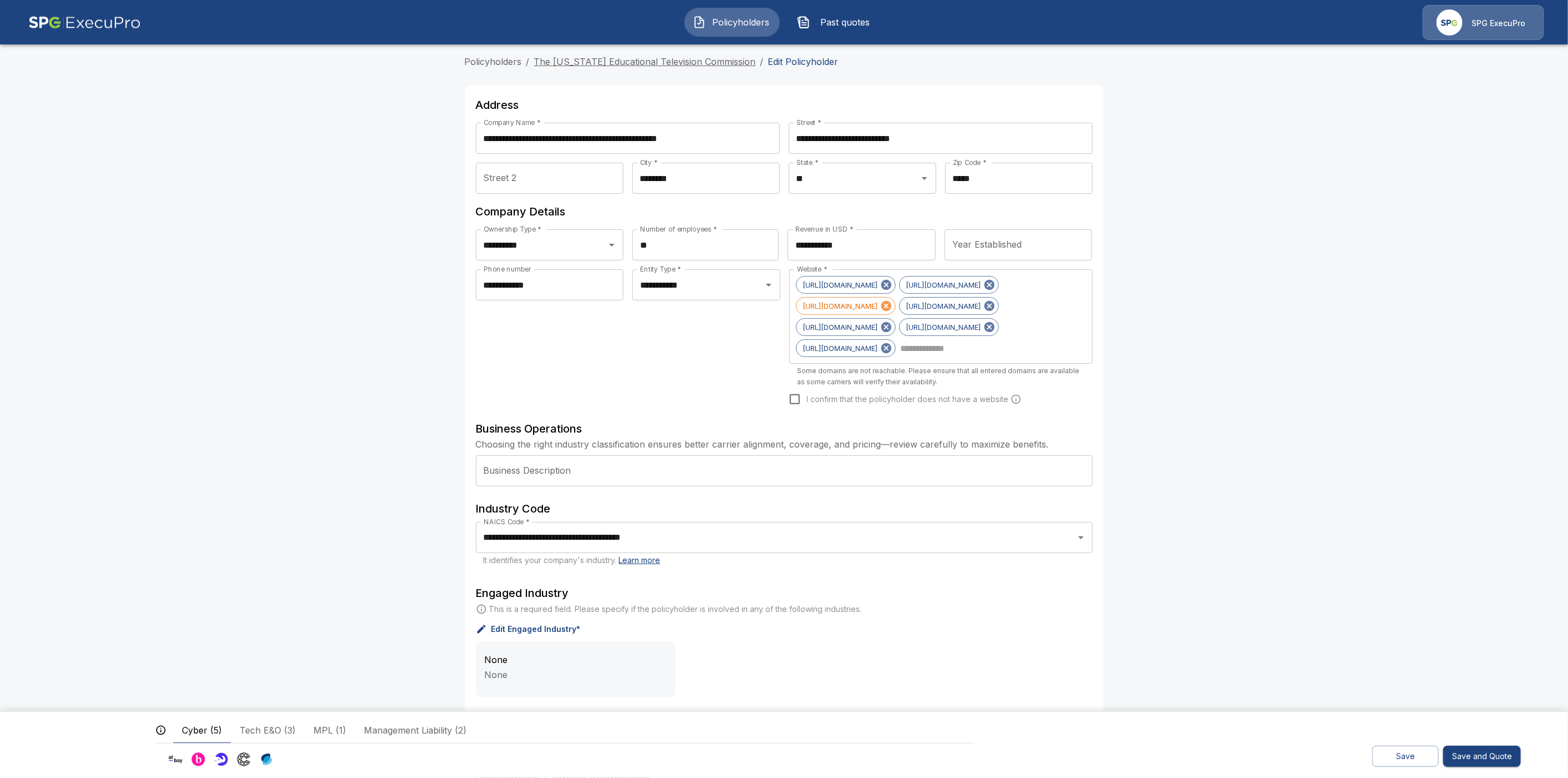
click at [647, 61] on link "The [US_STATE] Educational Television Commission" at bounding box center [645, 61] width 222 height 11
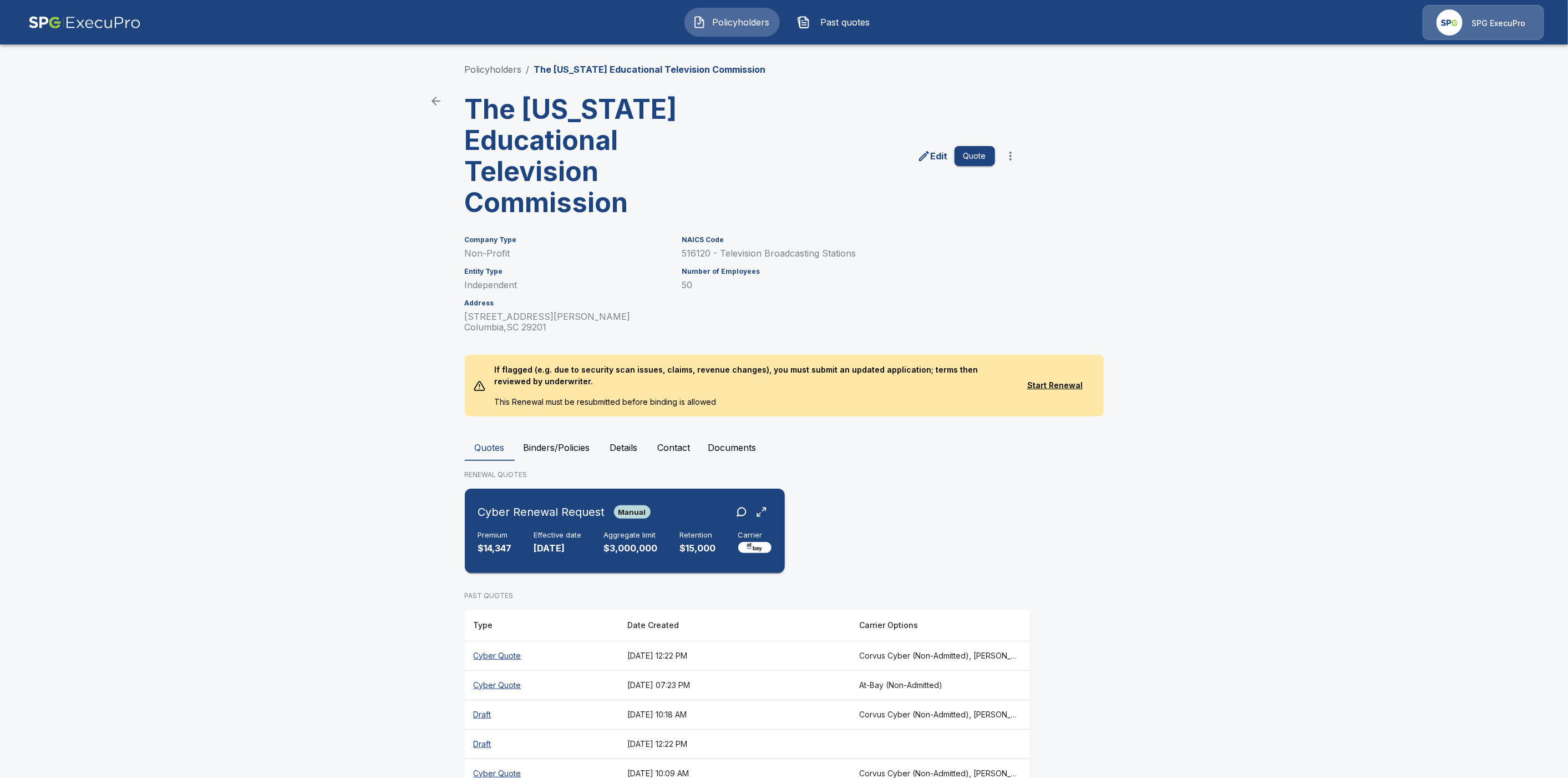
click at [696, 512] on div "Cyber Renewal Request Manual" at bounding box center [625, 512] width 293 height 20
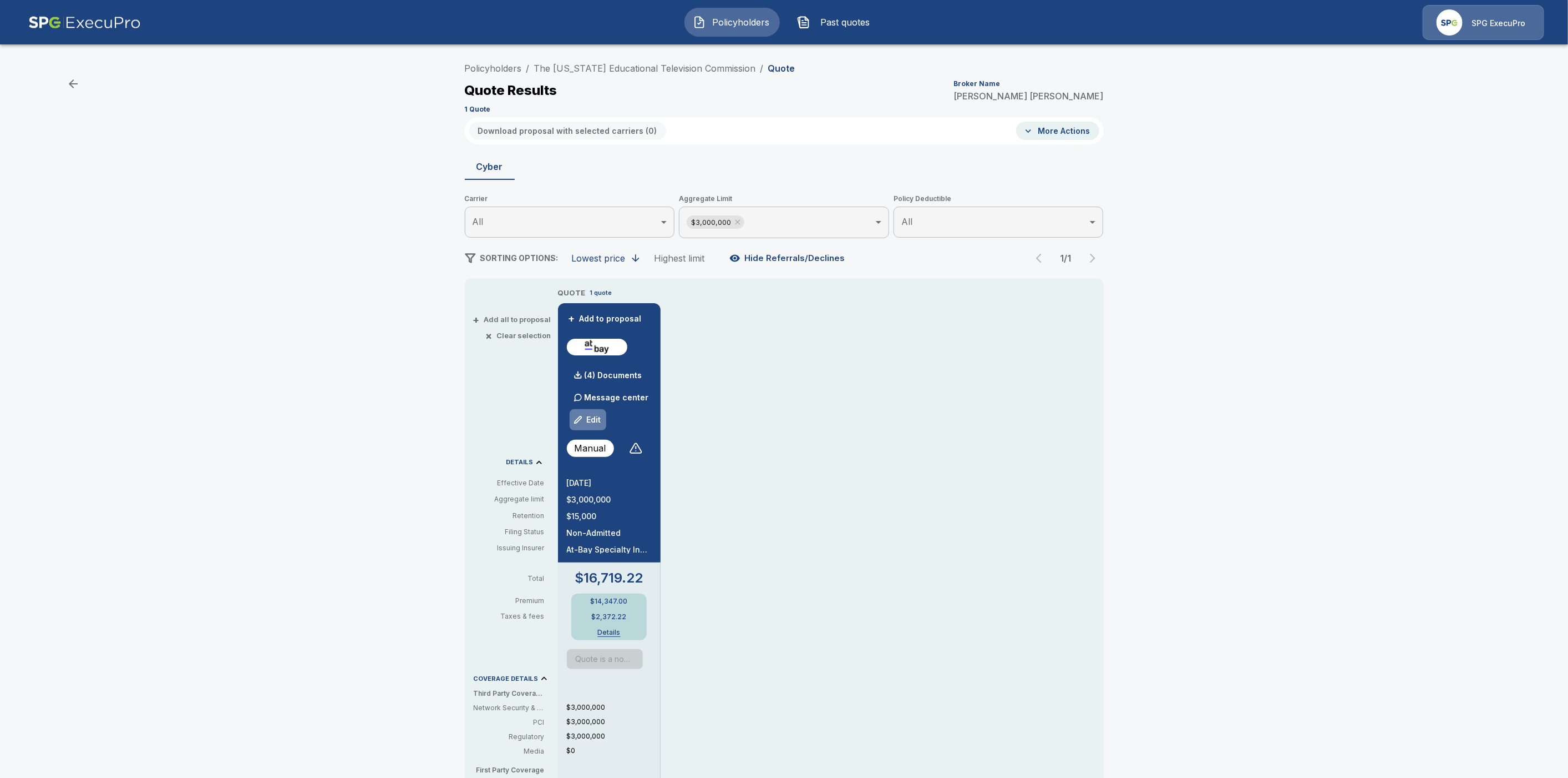
click at [606, 420] on button "Edit" at bounding box center [588, 420] width 38 height 22
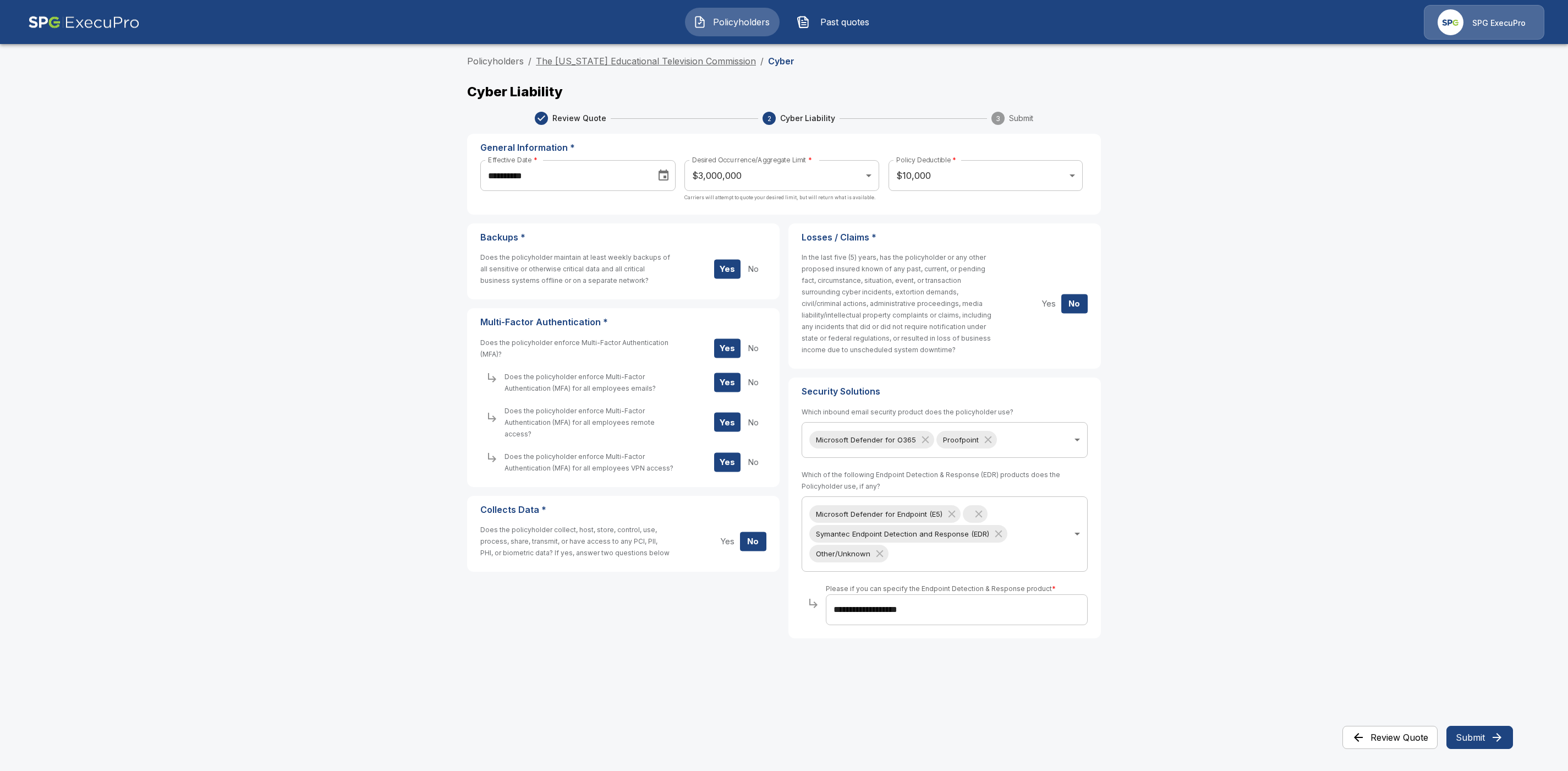
click at [638, 62] on link "The [US_STATE] Educational Television Commission" at bounding box center [646, 60] width 220 height 11
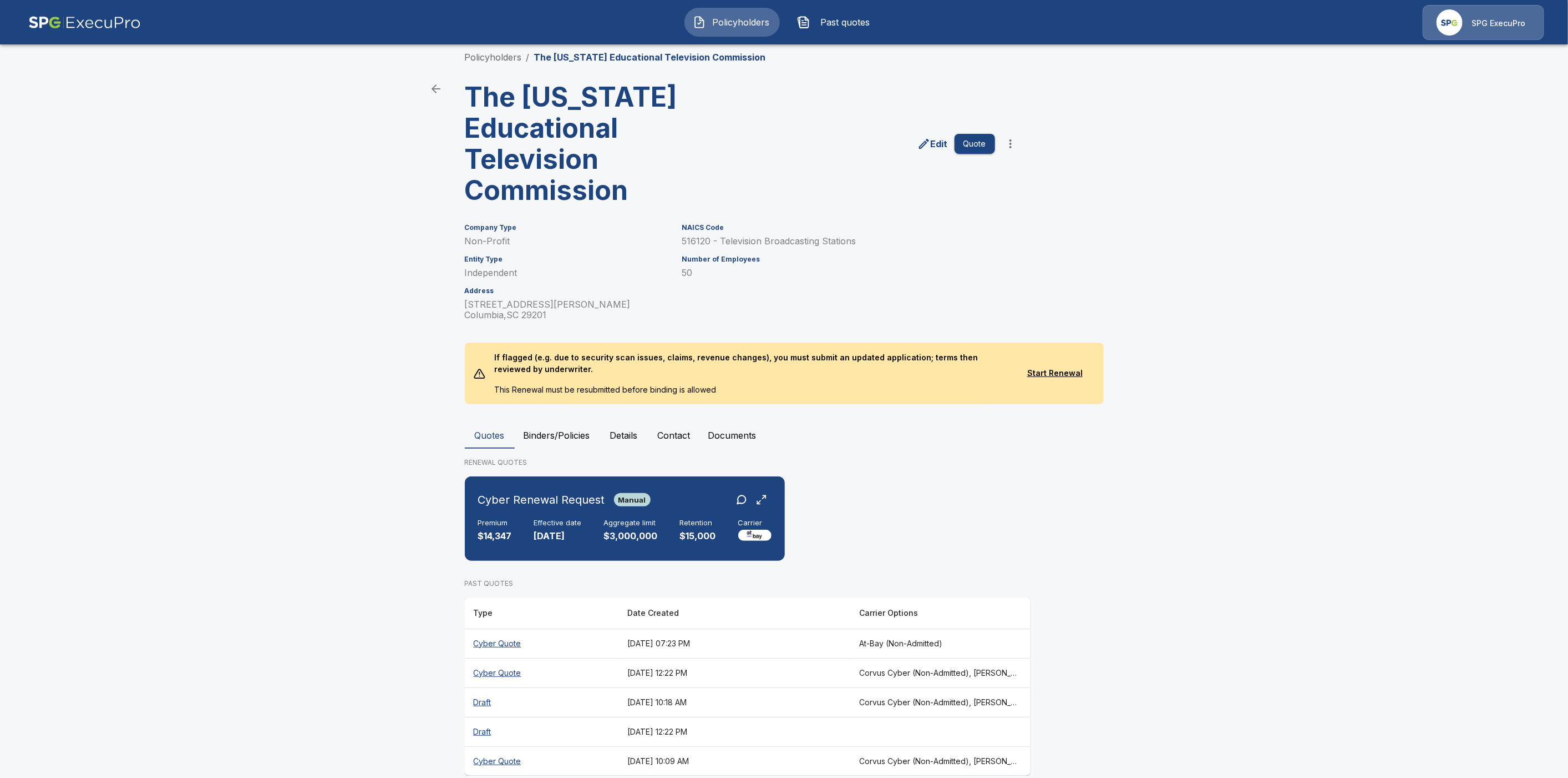
scroll to position [30, 0]
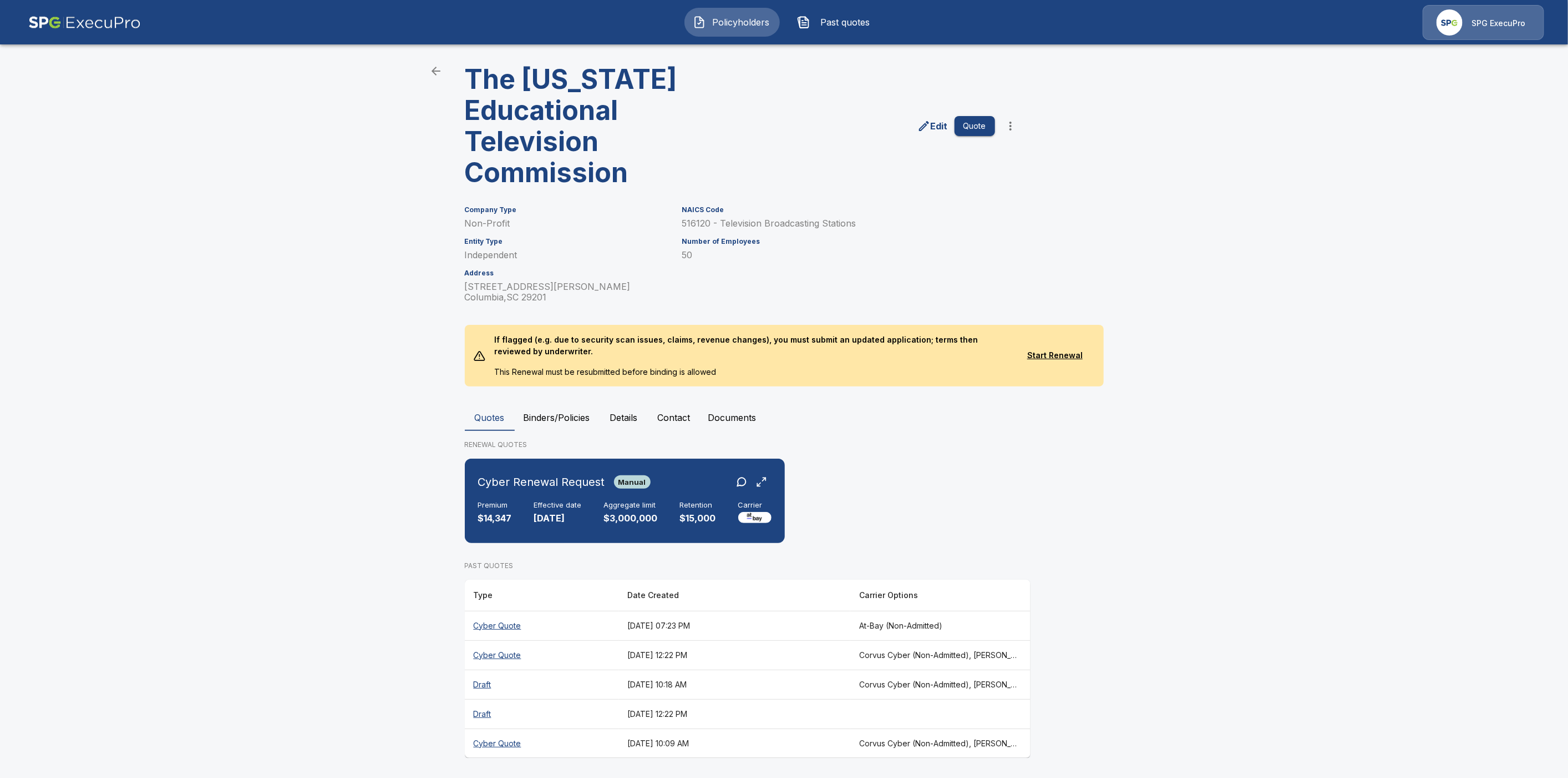
click at [504, 626] on th "Cyber Quote" at bounding box center [541, 624] width 155 height 29
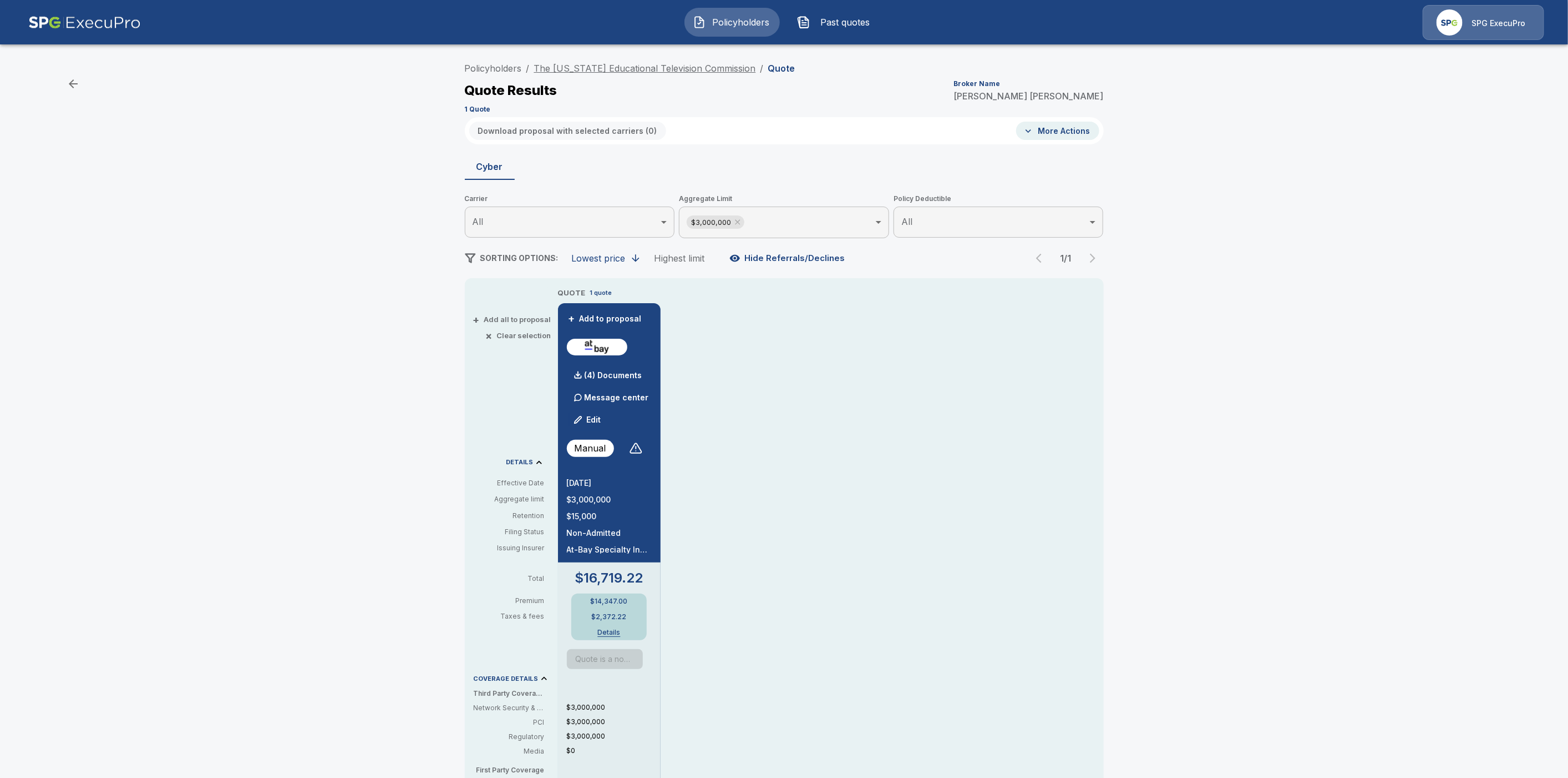
click at [641, 68] on link "The [US_STATE] Educational Television Commission" at bounding box center [645, 68] width 222 height 11
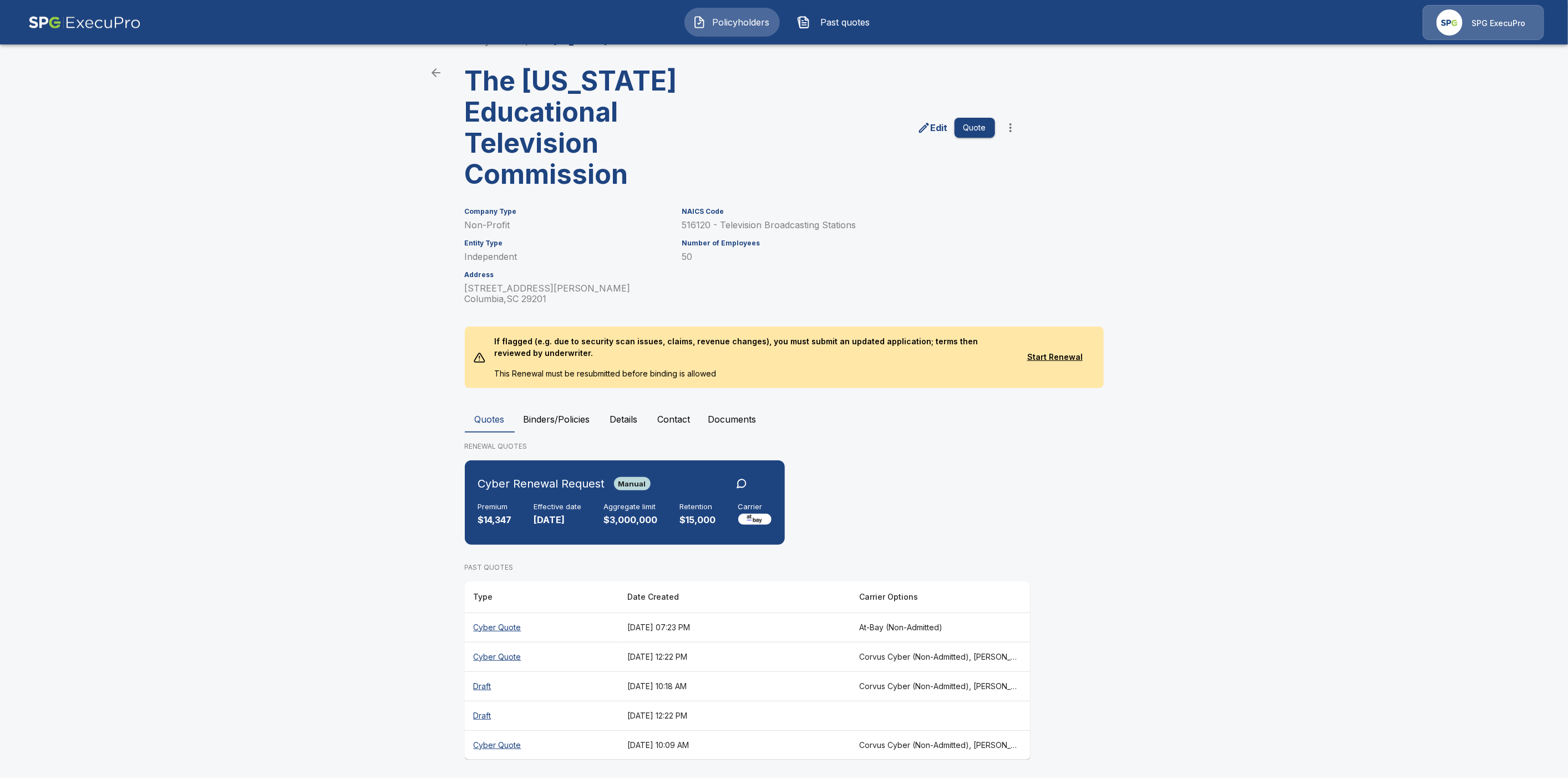
scroll to position [30, 0]
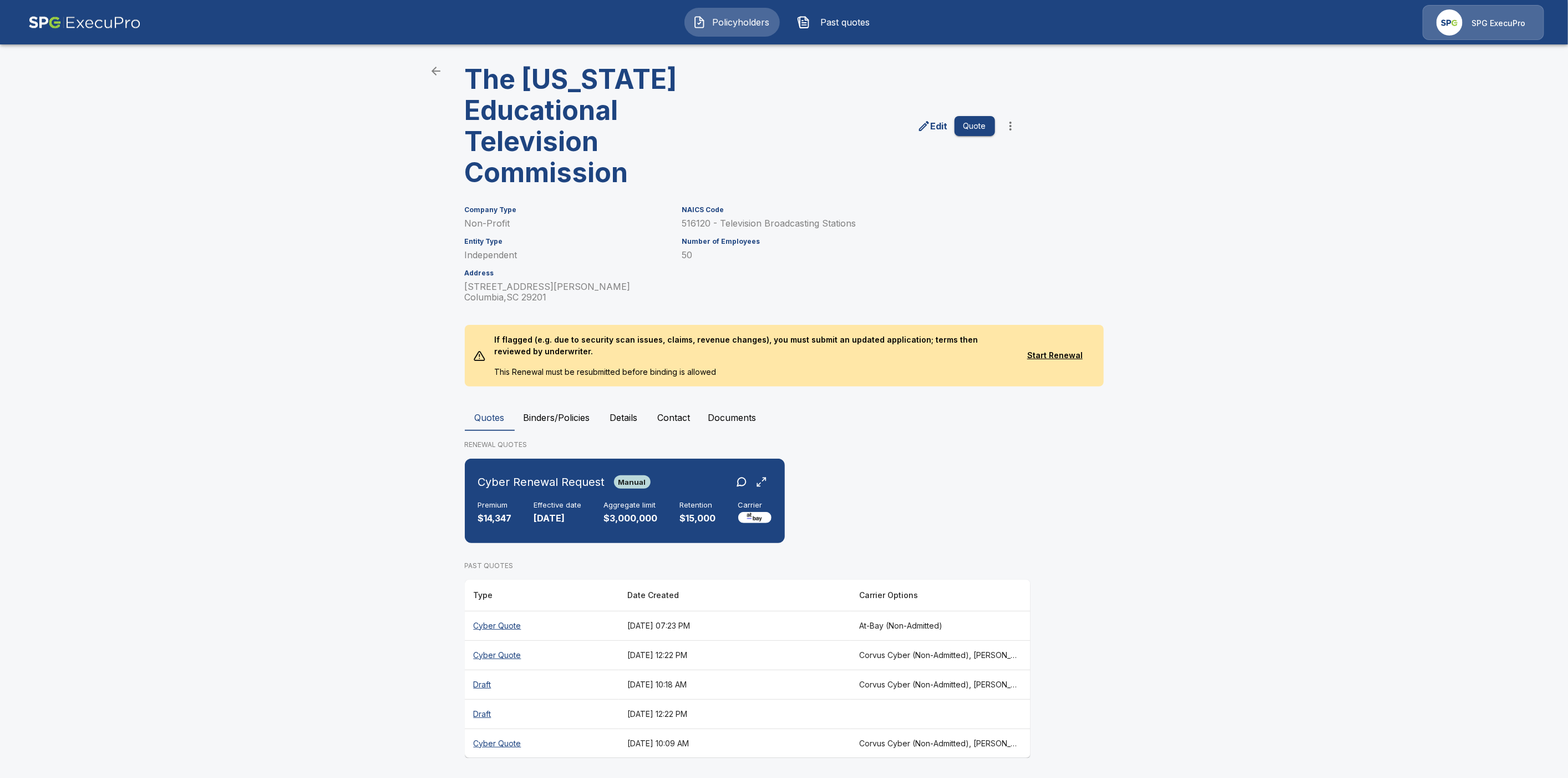
click at [509, 655] on th "Cyber Quote" at bounding box center [541, 654] width 155 height 29
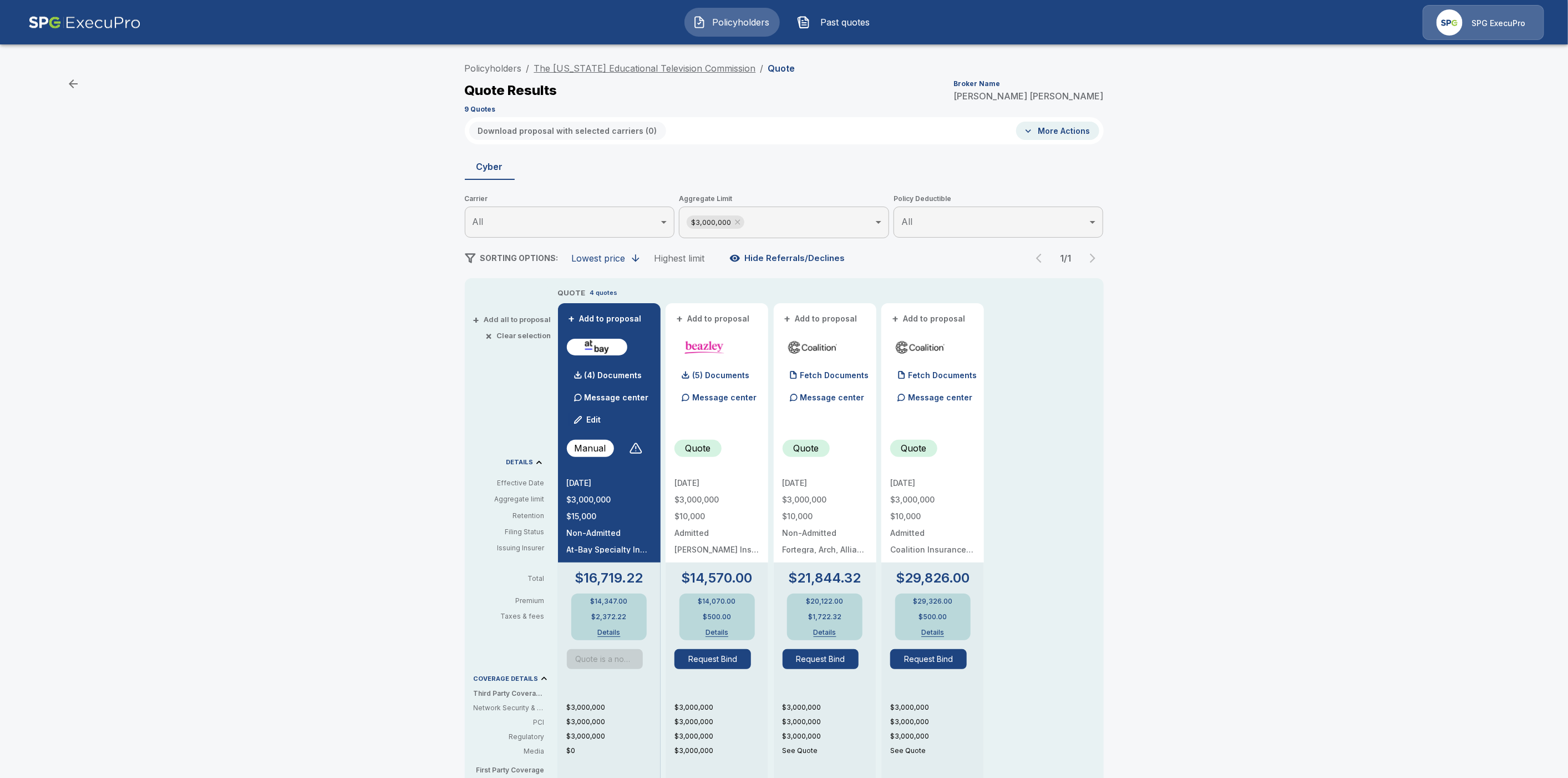
click at [629, 67] on link "The [US_STATE] Educational Television Commission" at bounding box center [645, 68] width 222 height 11
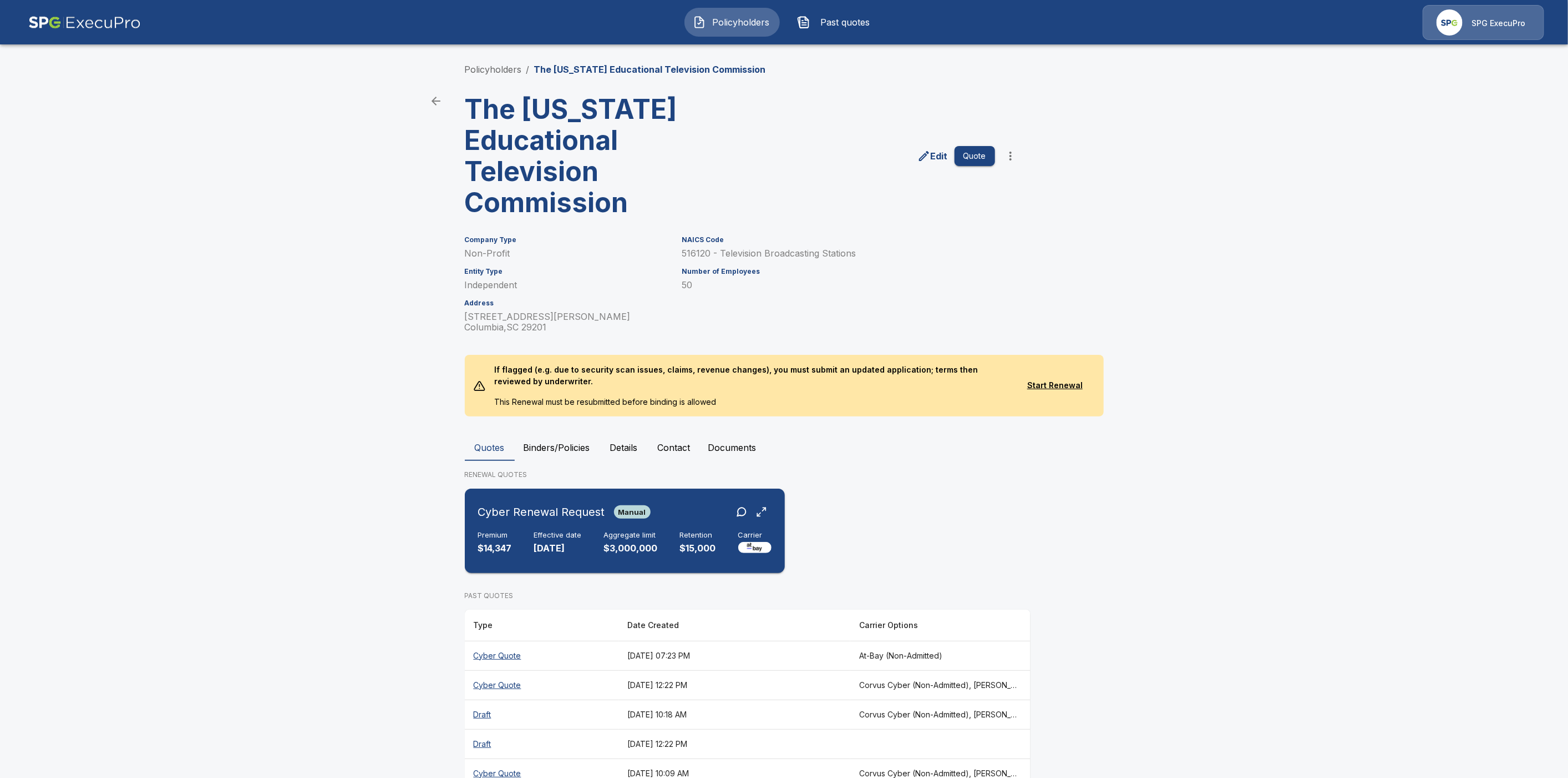
click at [699, 515] on div "Cyber Renewal Request Manual" at bounding box center [625, 512] width 293 height 20
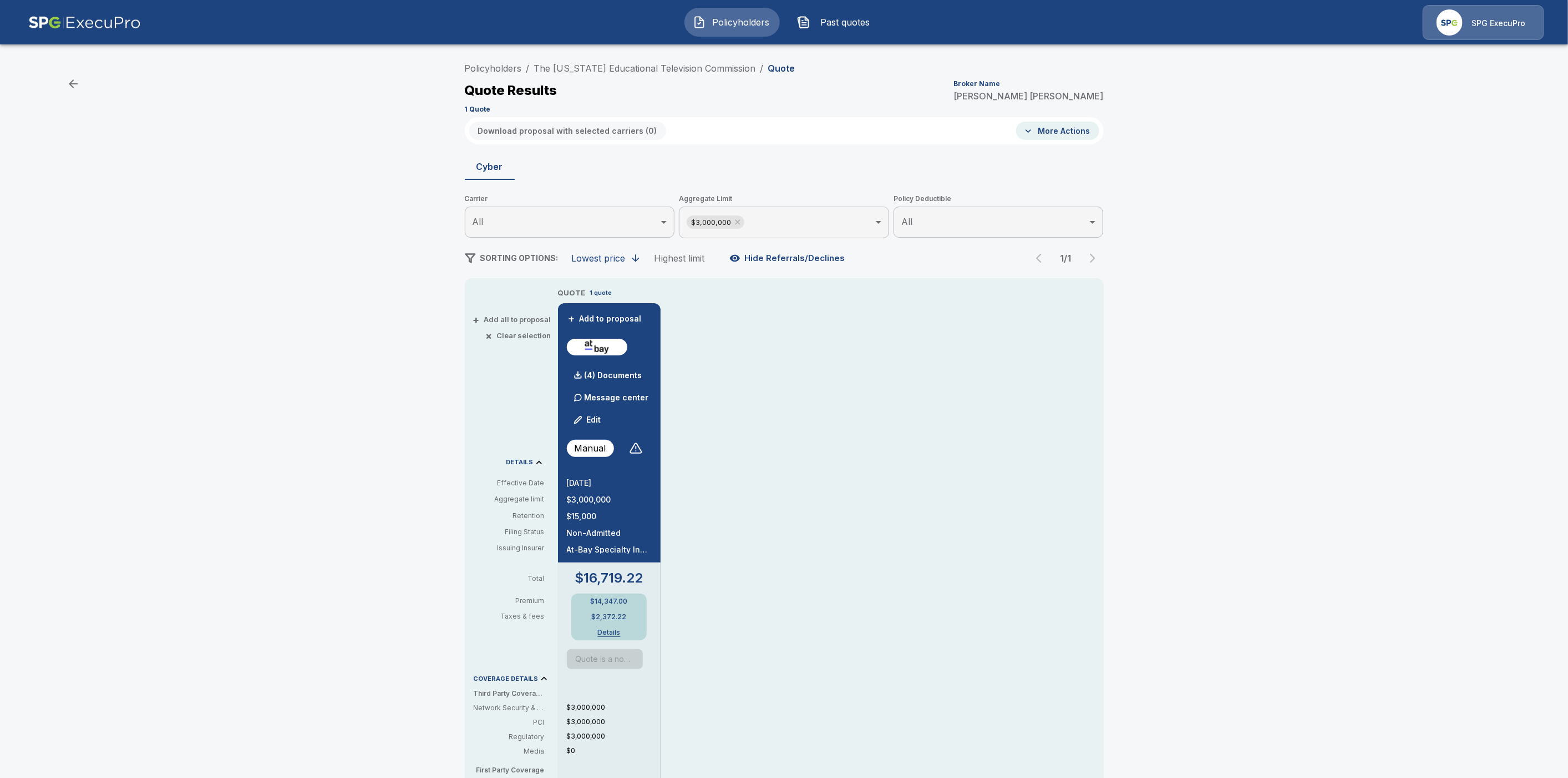
click at [643, 425] on div "Message center Edit" at bounding box center [609, 408] width 85 height 45
click at [606, 419] on button "Edit" at bounding box center [588, 420] width 38 height 22
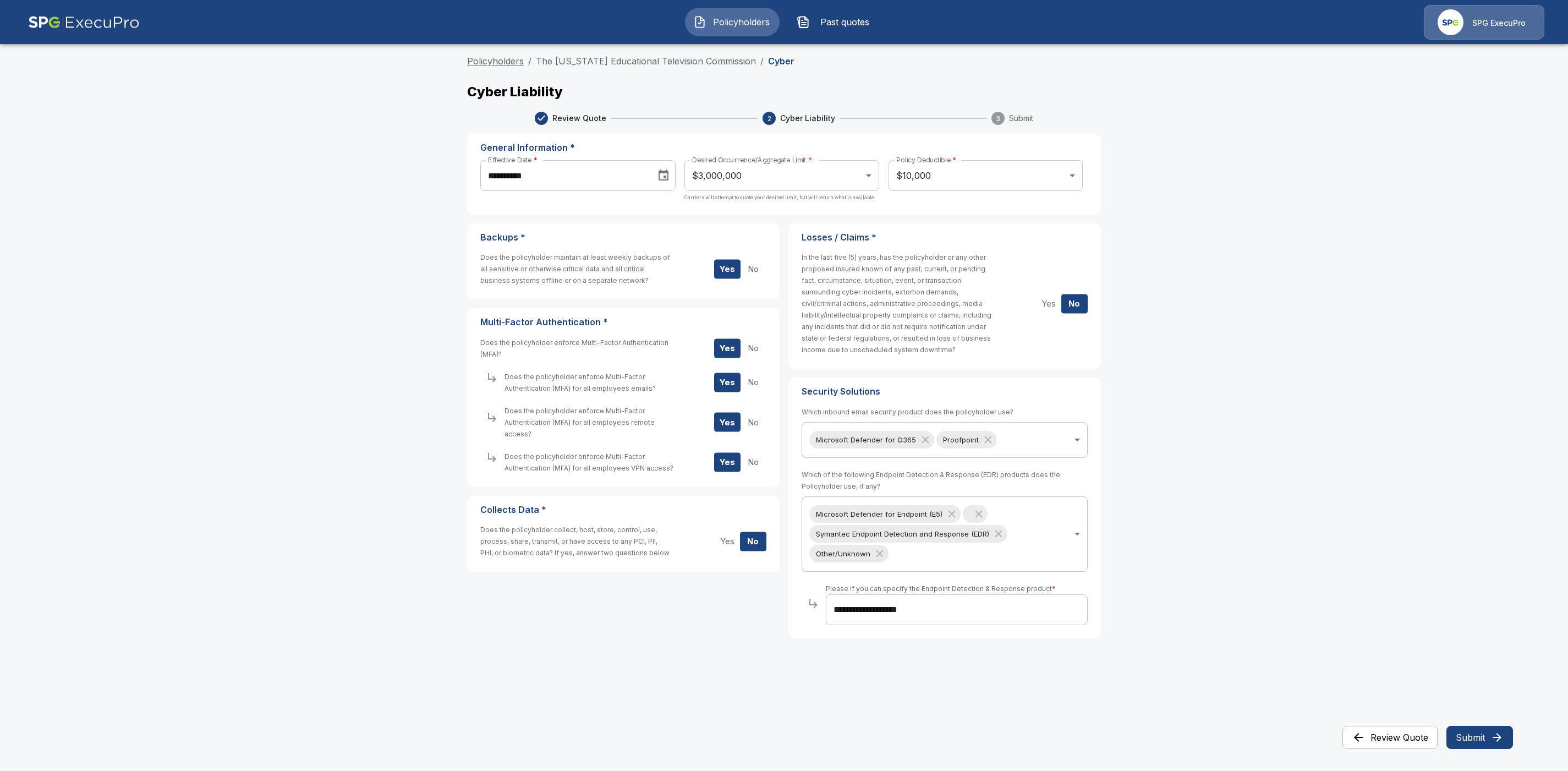
click at [498, 62] on link "Policyholders" at bounding box center [494, 60] width 56 height 11
click at [605, 62] on link "The [US_STATE] Educational Television Commission" at bounding box center [646, 60] width 220 height 11
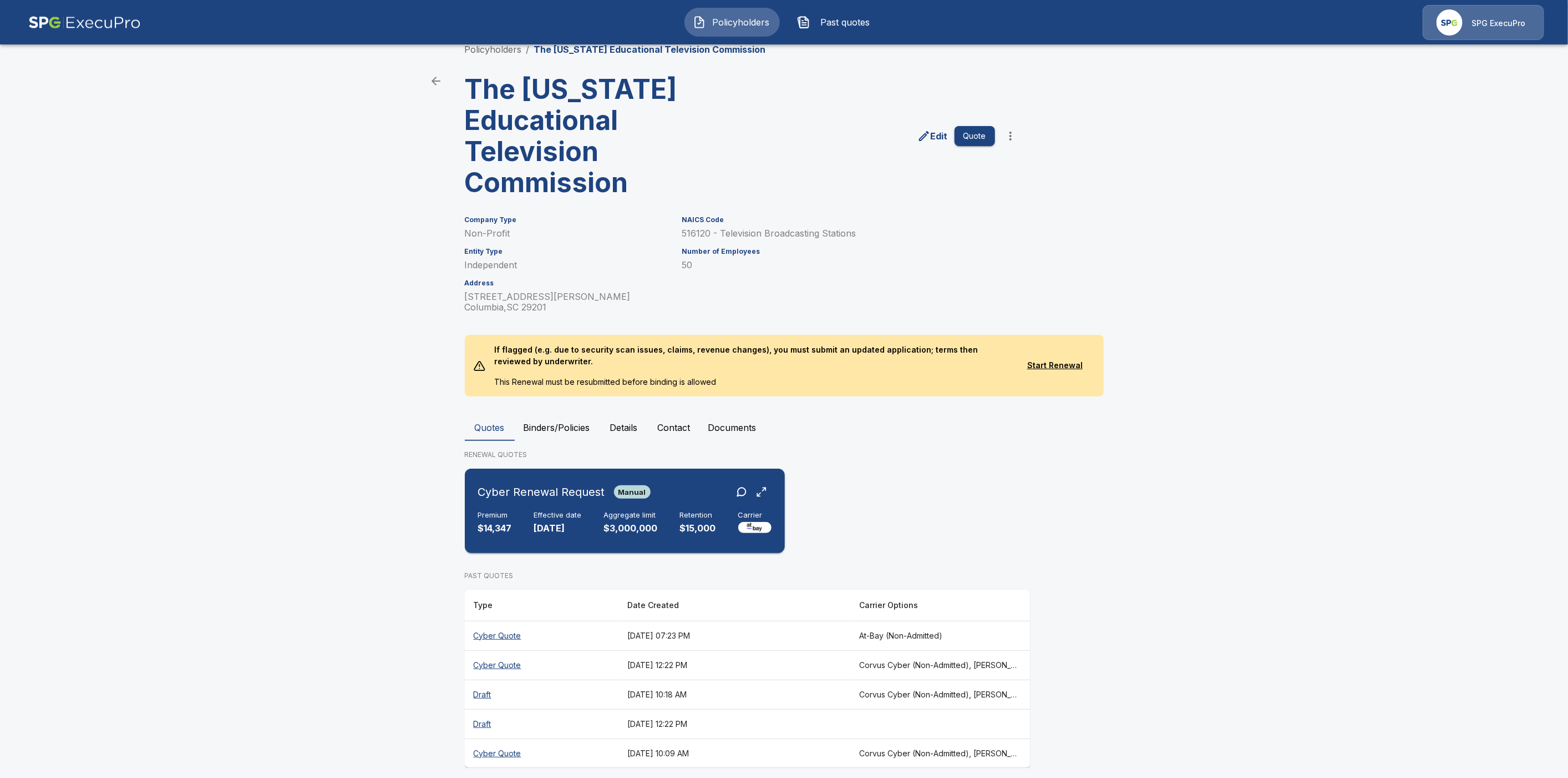
scroll to position [30, 0]
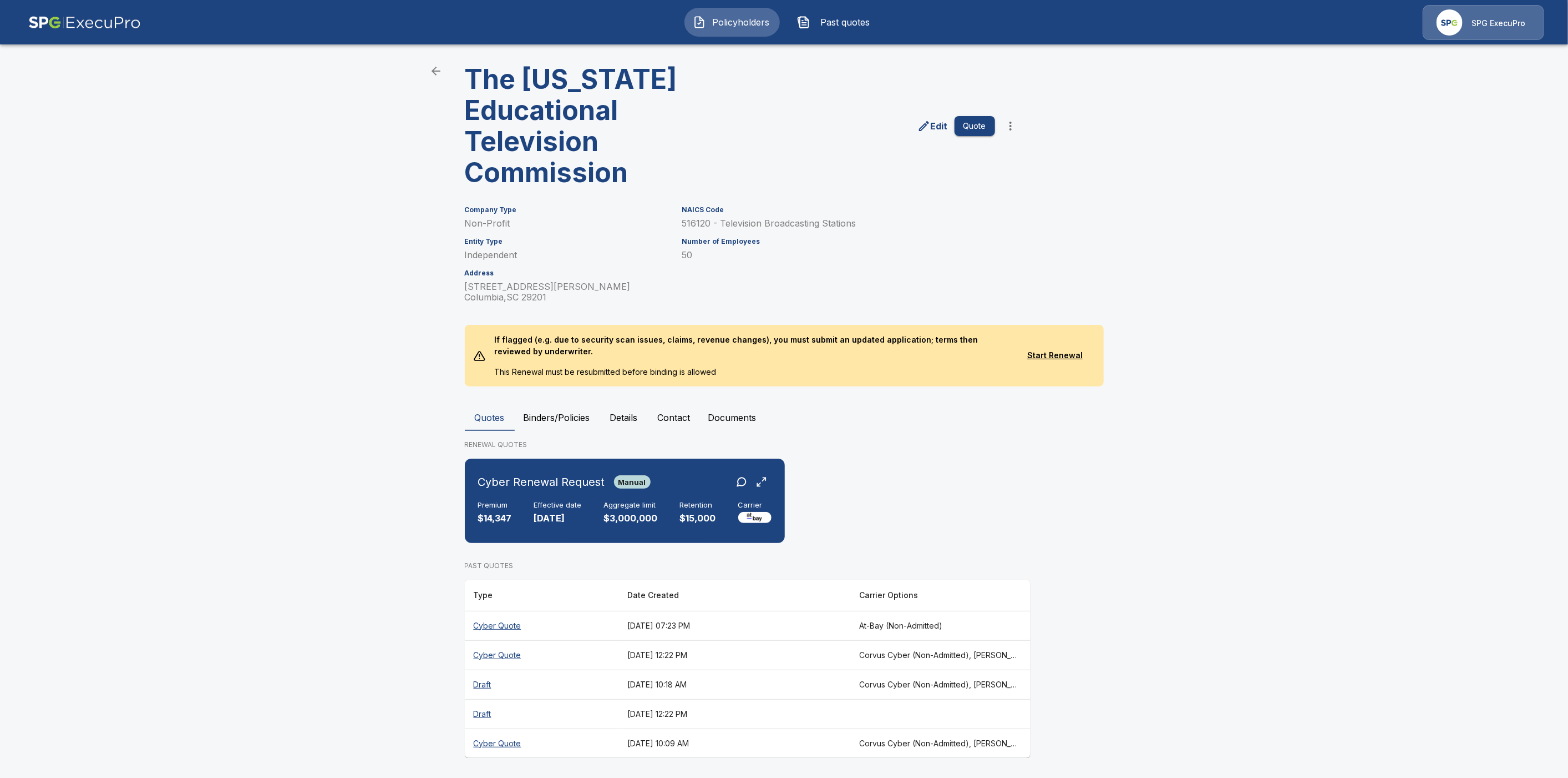
click at [514, 656] on th "Cyber Quote" at bounding box center [541, 654] width 155 height 29
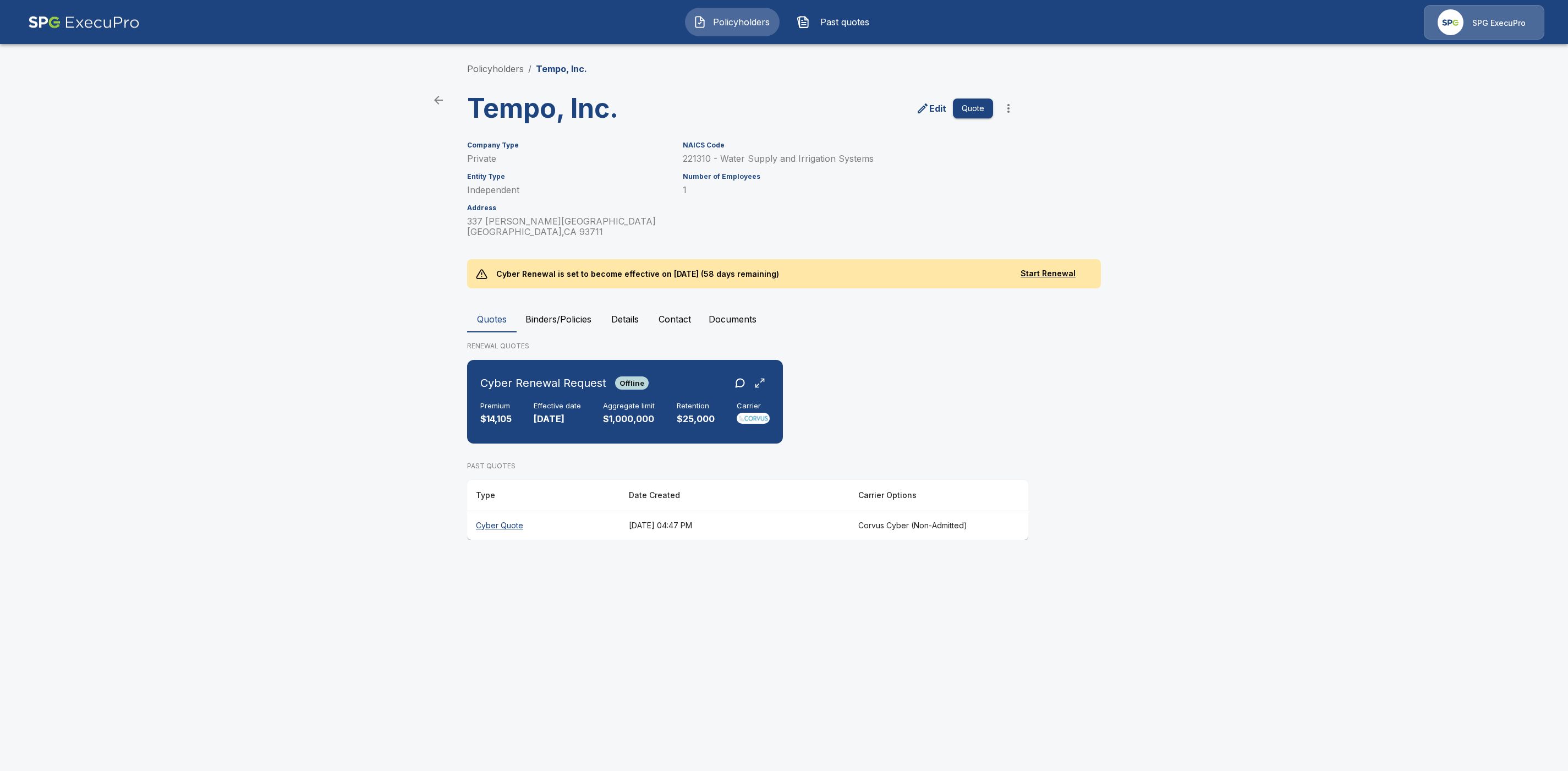
click at [500, 525] on th "Cyber Quote" at bounding box center [543, 524] width 153 height 29
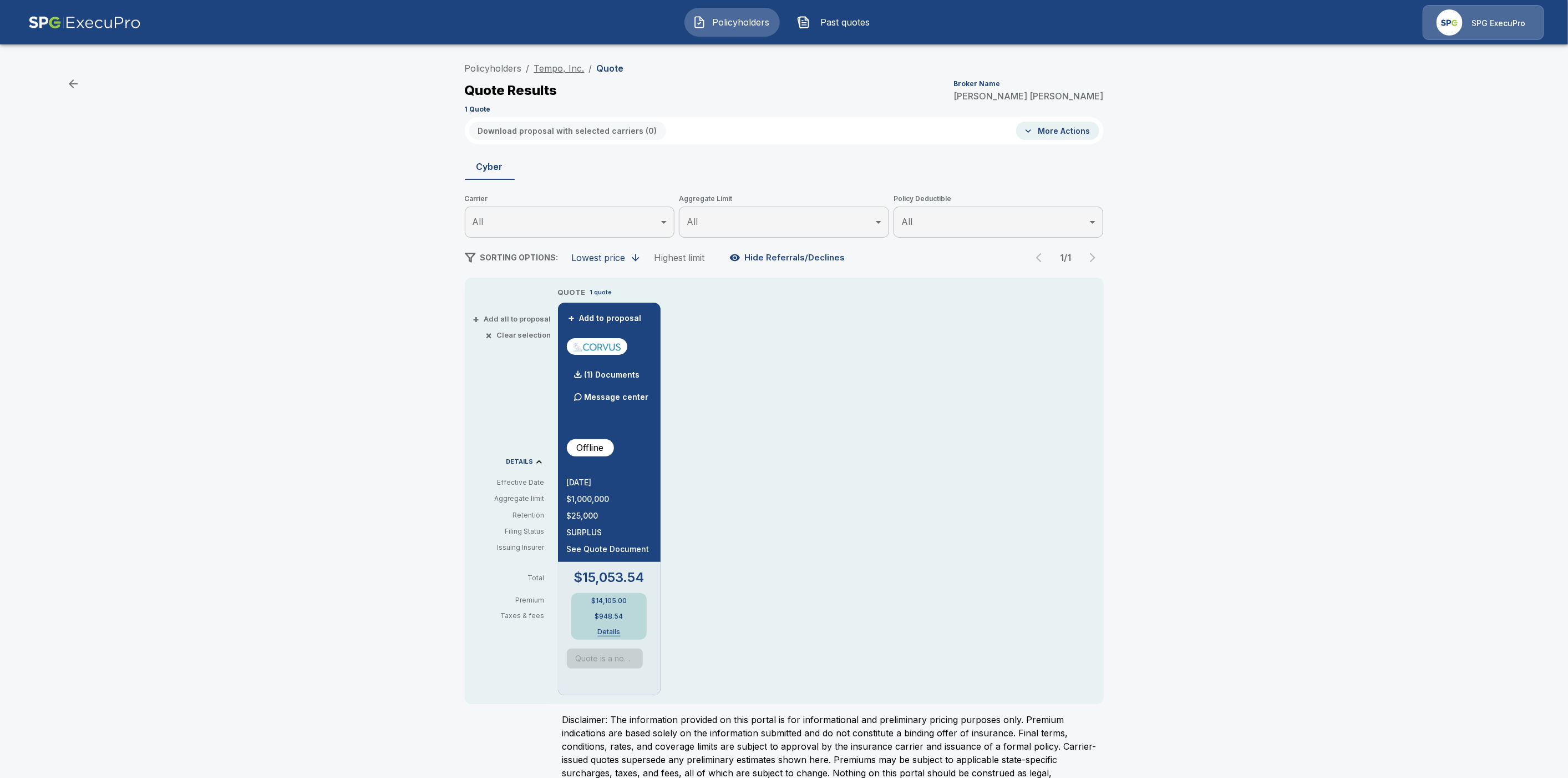
click at [570, 71] on link "Tempo, Inc." at bounding box center [559, 68] width 51 height 11
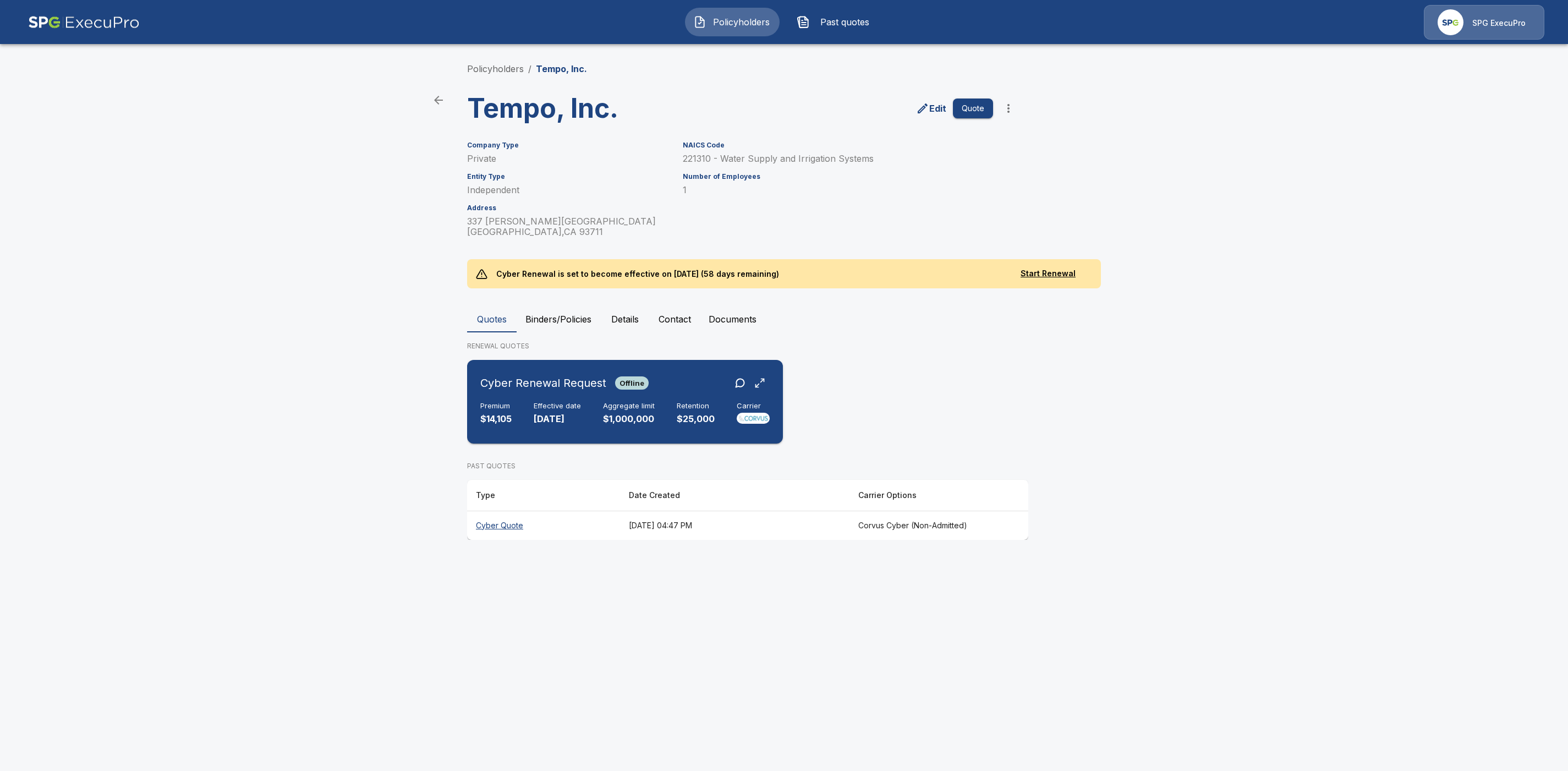
click at [680, 382] on div "Cyber Renewal Request Offline" at bounding box center [625, 383] width 290 height 20
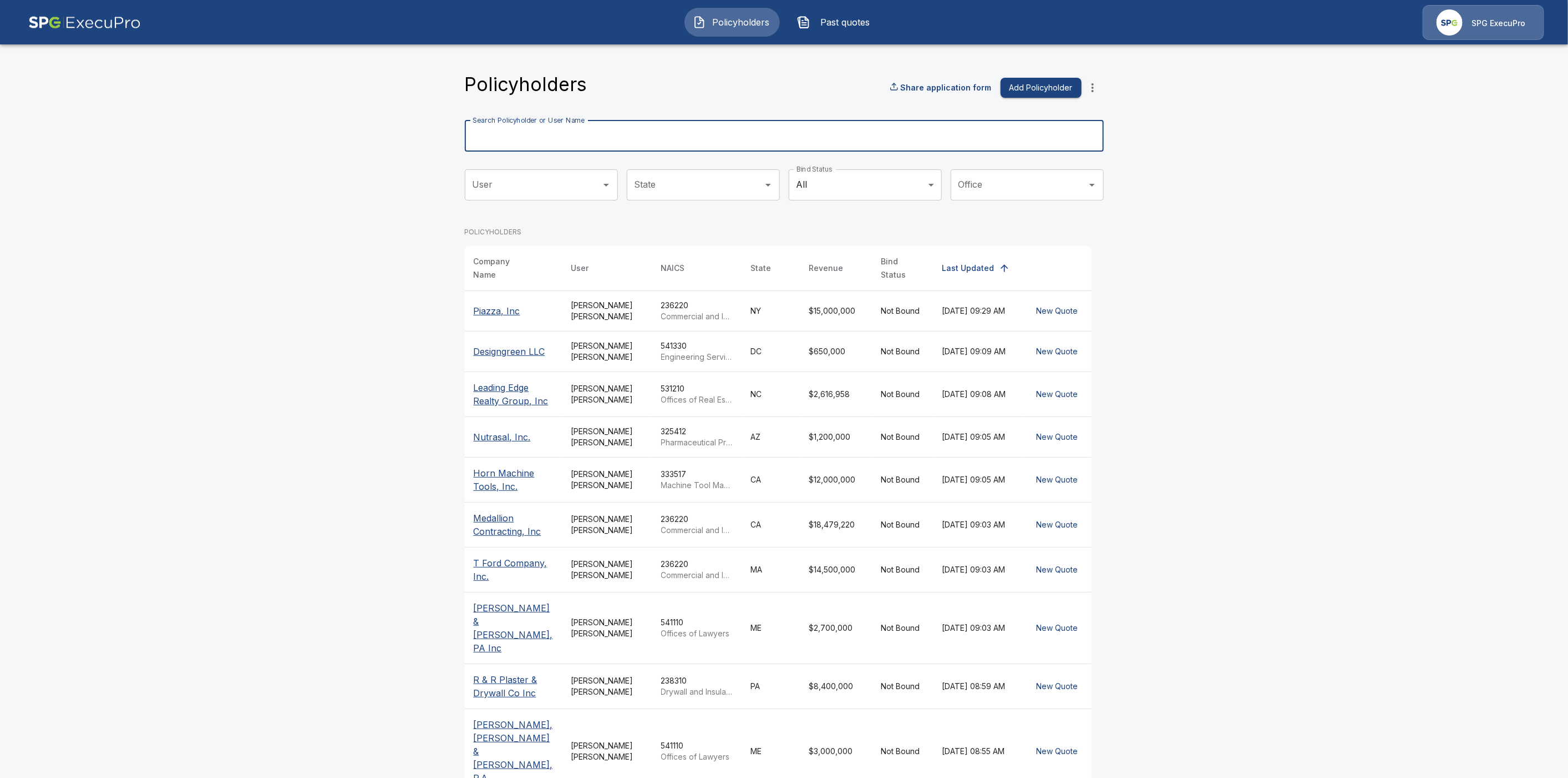
click at [509, 137] on div "Search Policyholder or User Name Search Policyholder or User Name" at bounding box center [784, 136] width 639 height 31
paste input "**********"
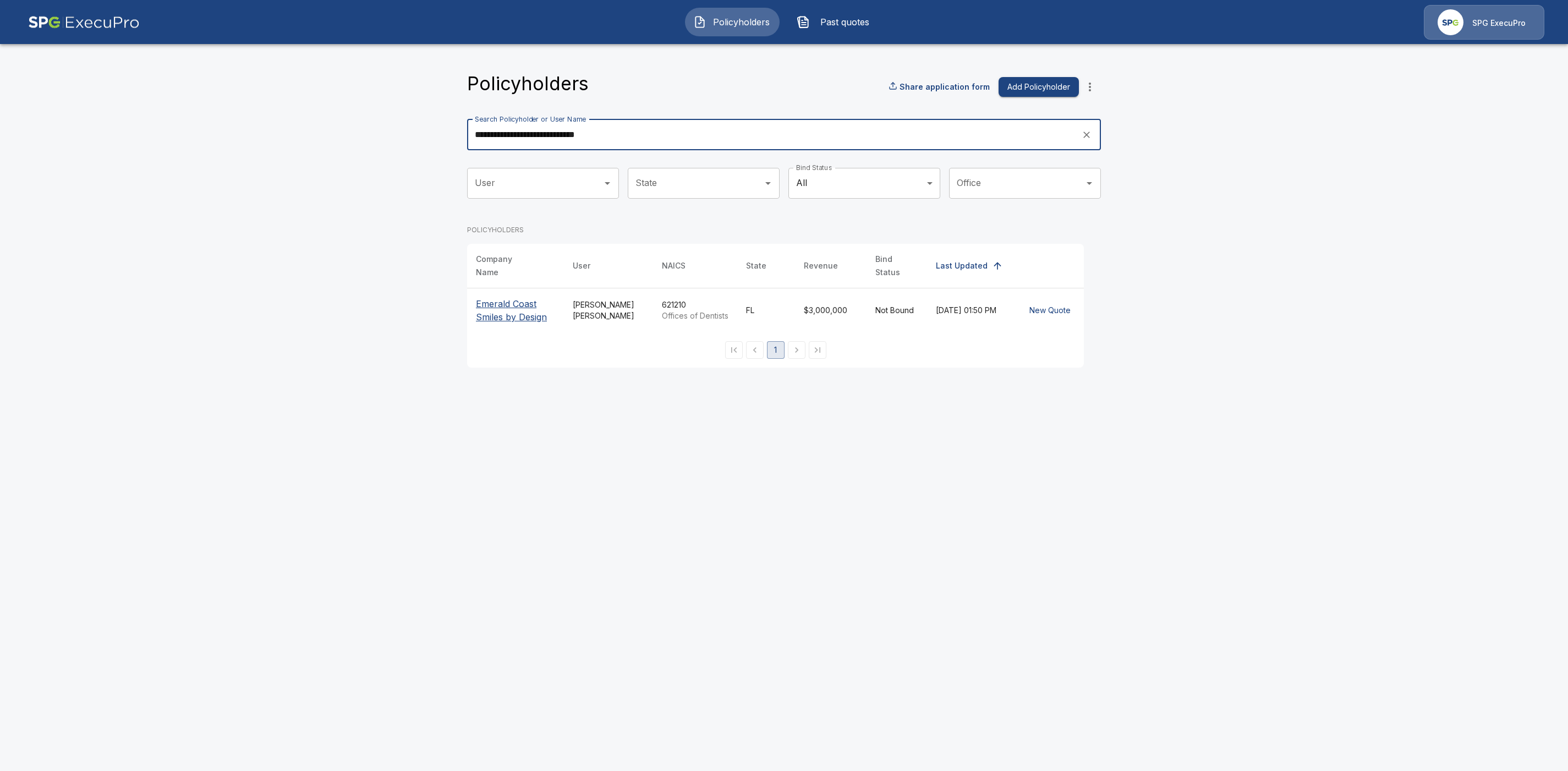
type input "**********"
click at [500, 305] on p "Emerald Coast Smiles by Design" at bounding box center [515, 310] width 79 height 27
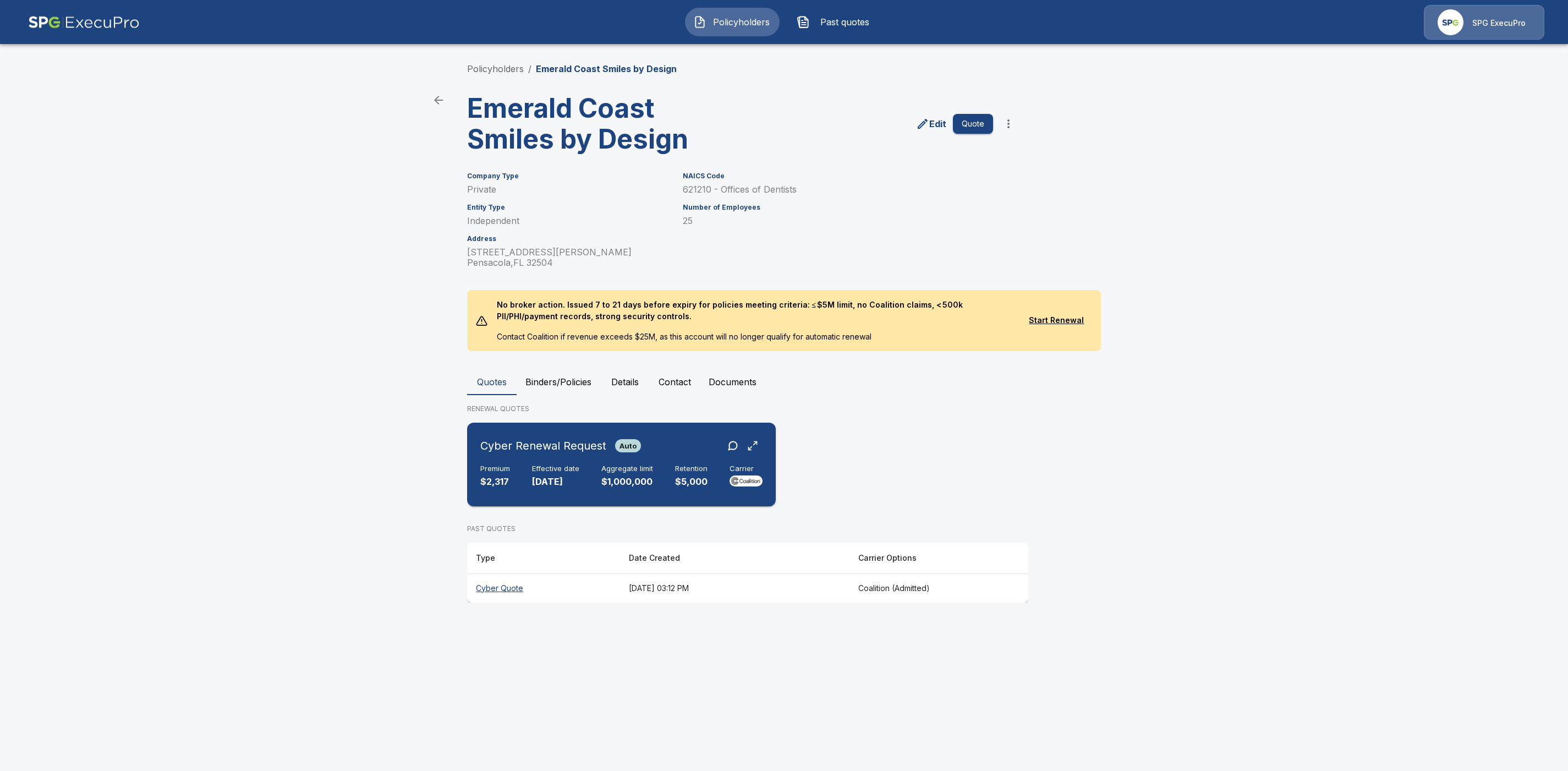
click at [664, 454] on div "Cyber Renewal Request Auto" at bounding box center [622, 446] width 283 height 20
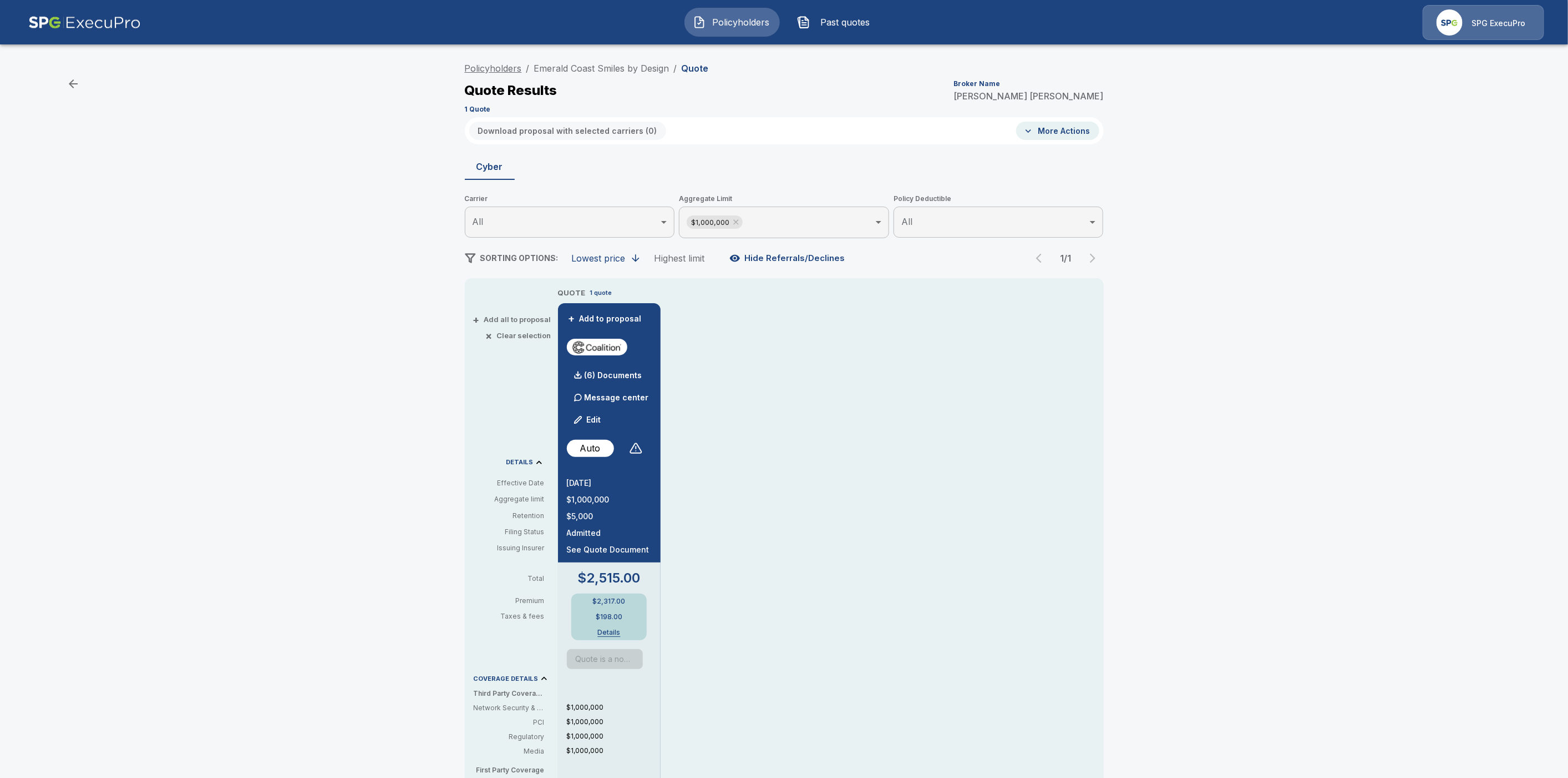
click at [492, 68] on link "Policyholders" at bounding box center [492, 68] width 57 height 11
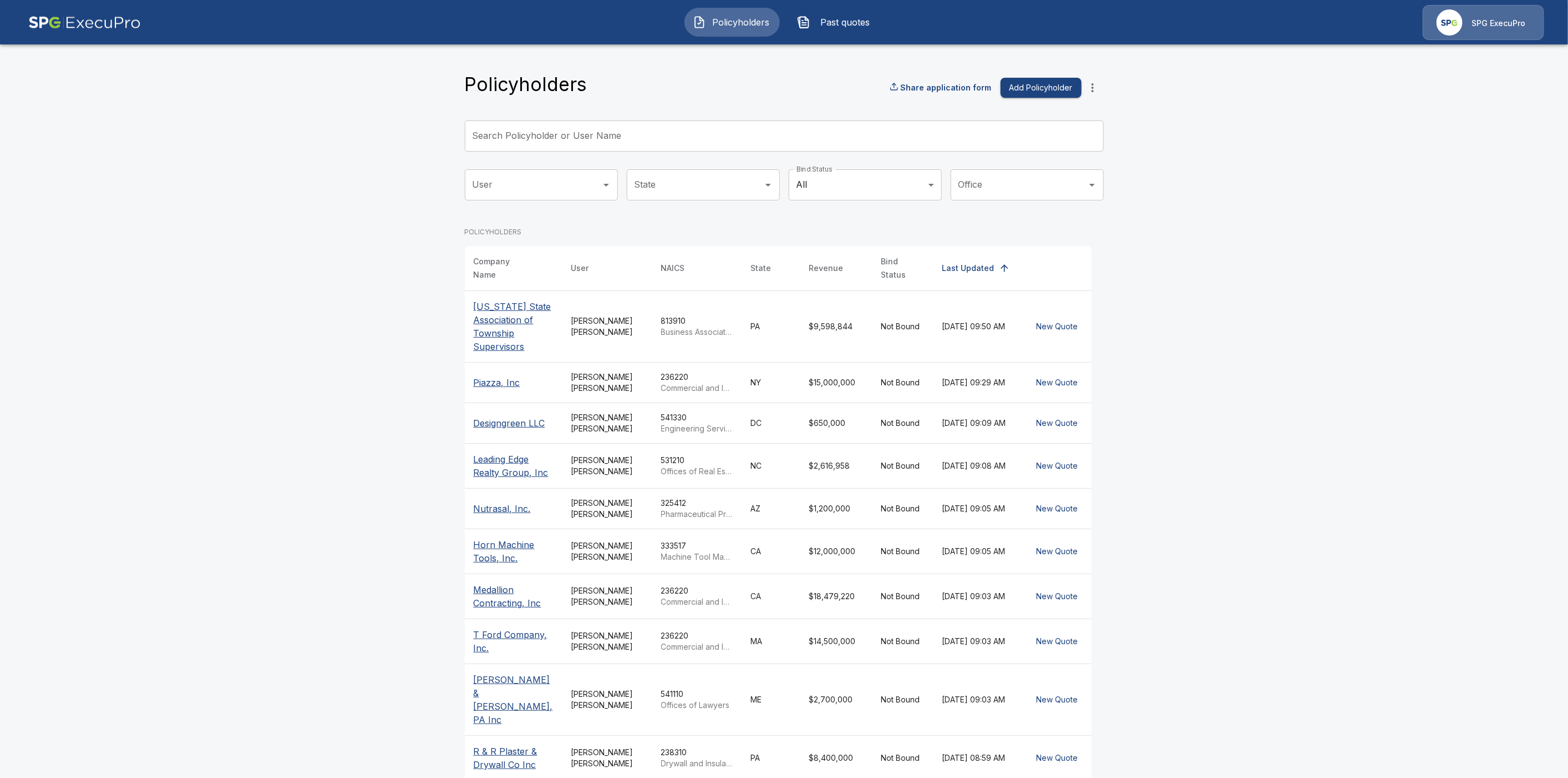
click at [553, 137] on input "Search Policyholder or User Name" at bounding box center [778, 136] width 627 height 31
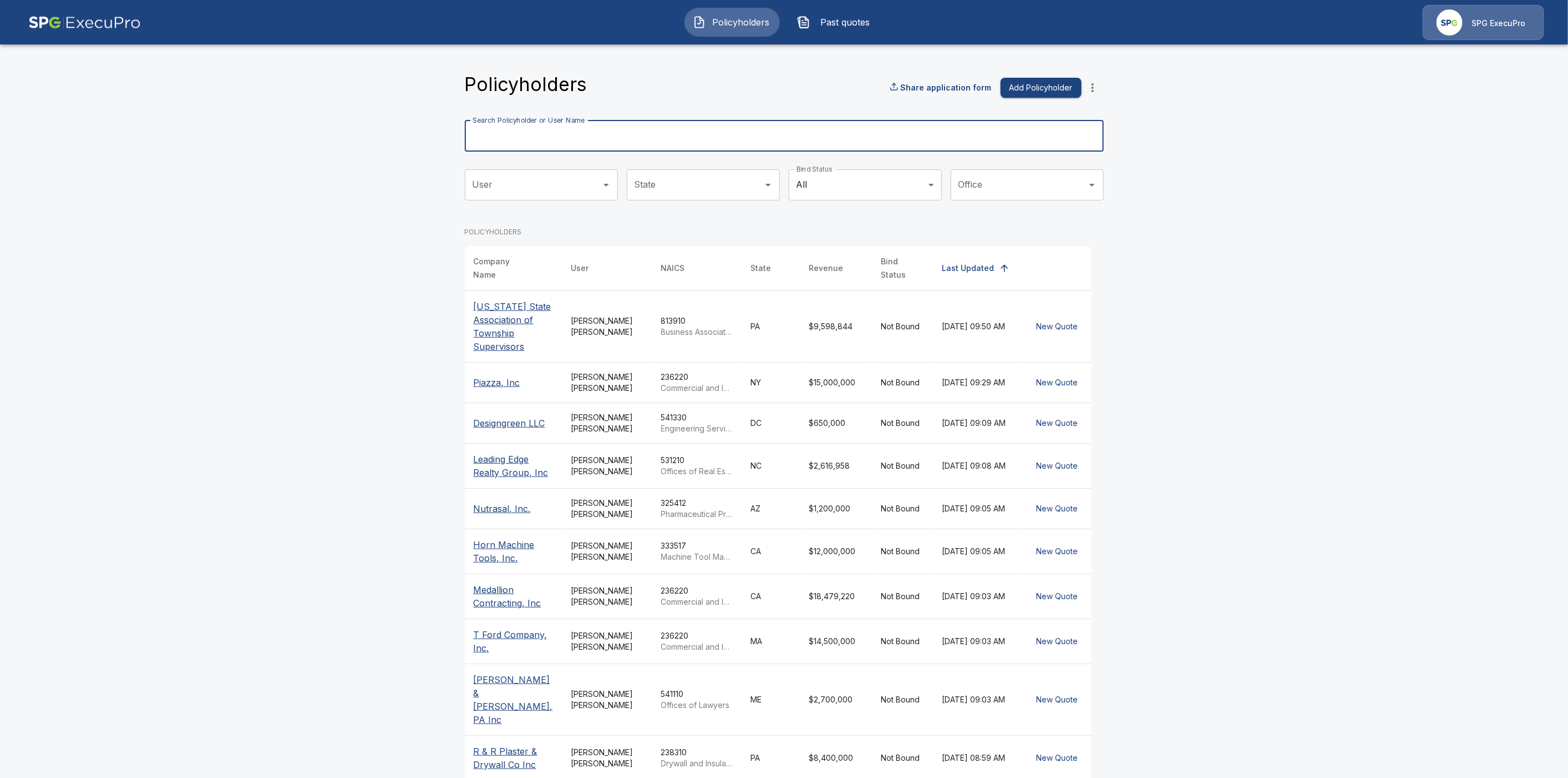
paste input "**********"
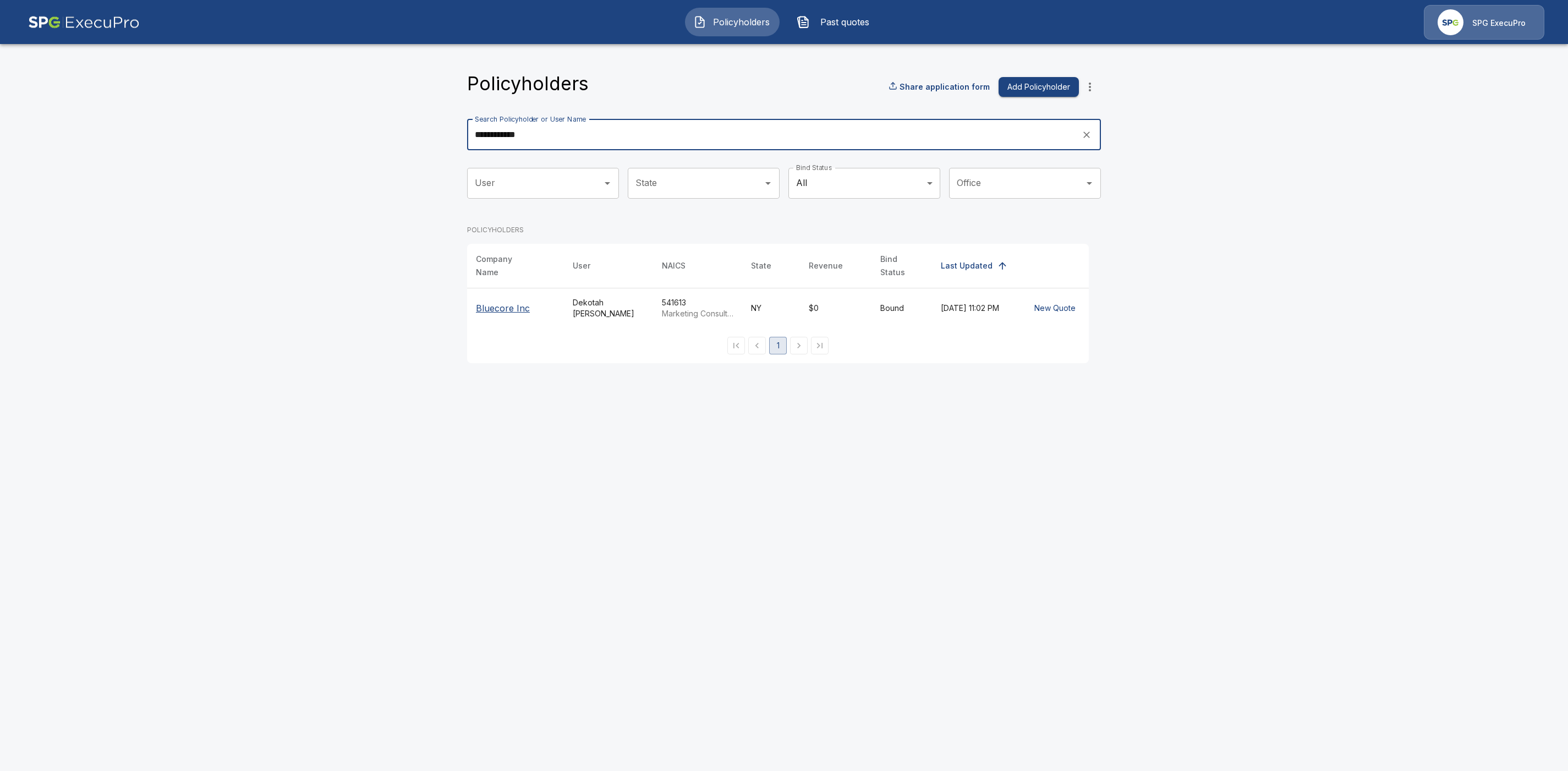
type input "**********"
click at [495, 301] on p "Bluecore Inc" at bounding box center [515, 307] width 79 height 13
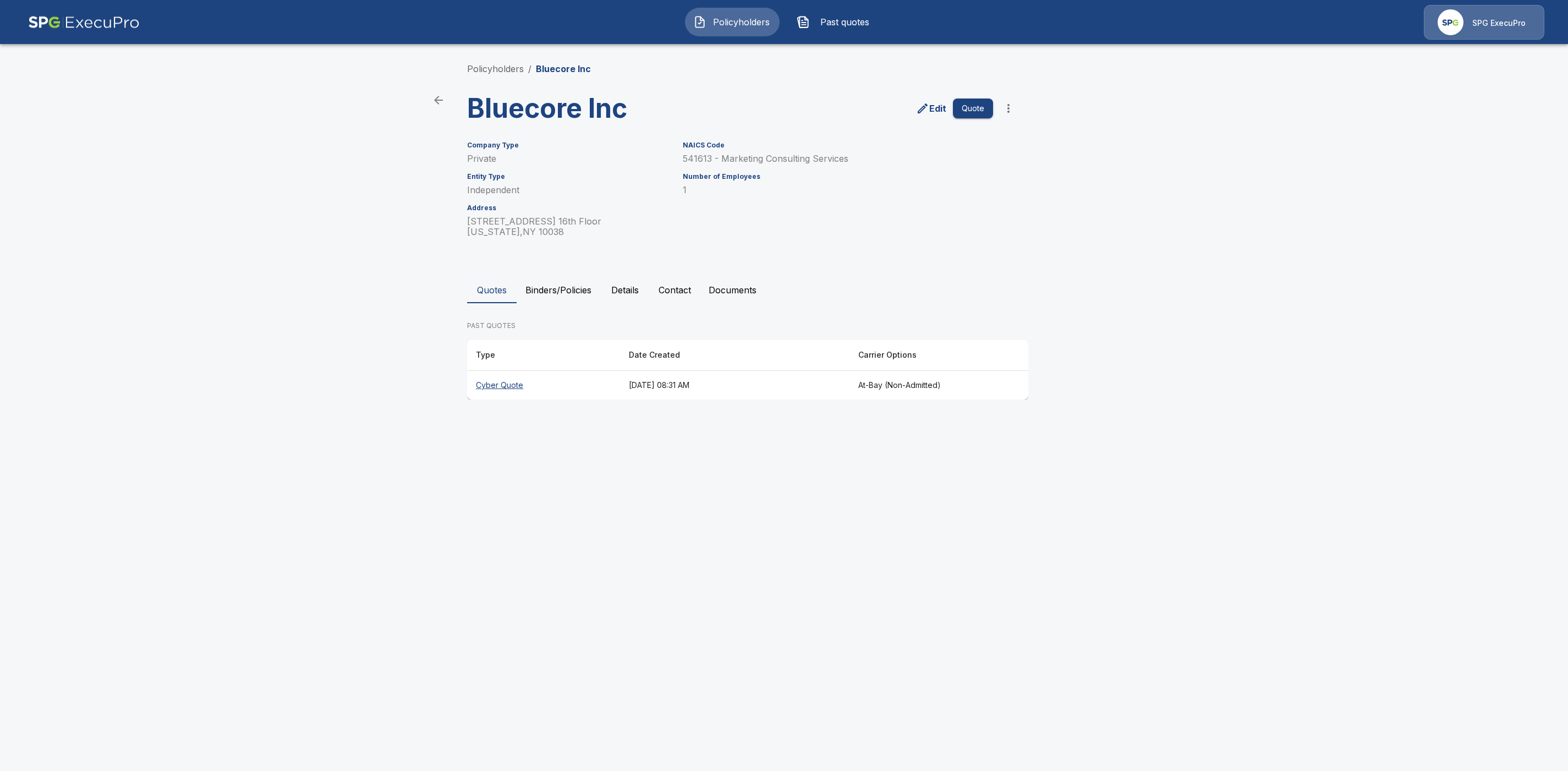
drag, startPoint x: 497, startPoint y: 382, endPoint x: 510, endPoint y: 386, distance: 13.6
click at [497, 382] on th "Cyber Quote" at bounding box center [543, 385] width 153 height 29
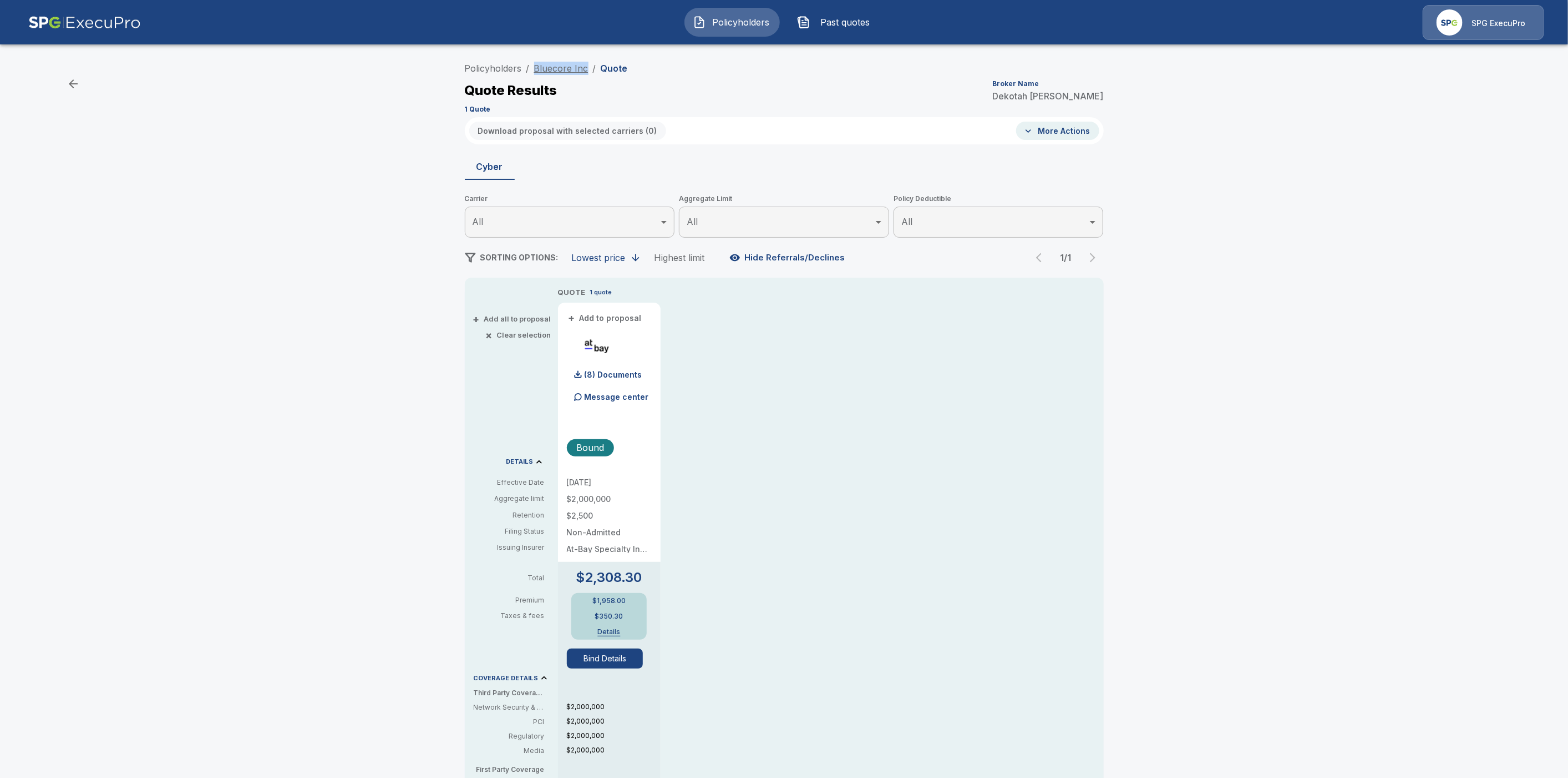
drag, startPoint x: 592, startPoint y: 68, endPoint x: 540, endPoint y: 66, distance: 52.0
click at [540, 66] on ol "Policyholders / Bluecore Inc / Quote" at bounding box center [546, 68] width 163 height 13
copy link "Bluecore Inc"
click at [485, 66] on link "Policyholders" at bounding box center [492, 68] width 57 height 11
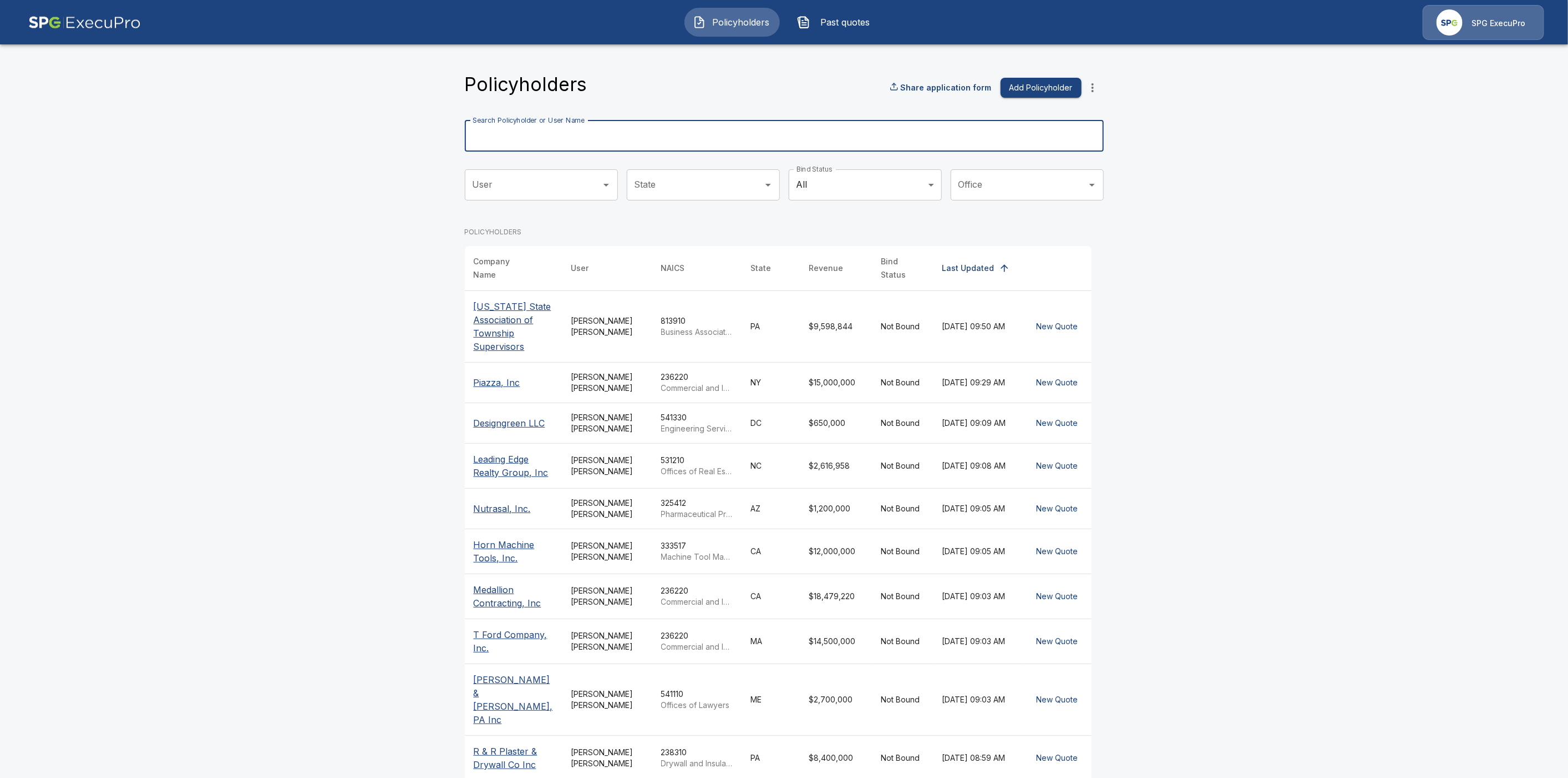
click at [552, 141] on input "Search Policyholder or User Name" at bounding box center [778, 136] width 627 height 31
paste input "**********"
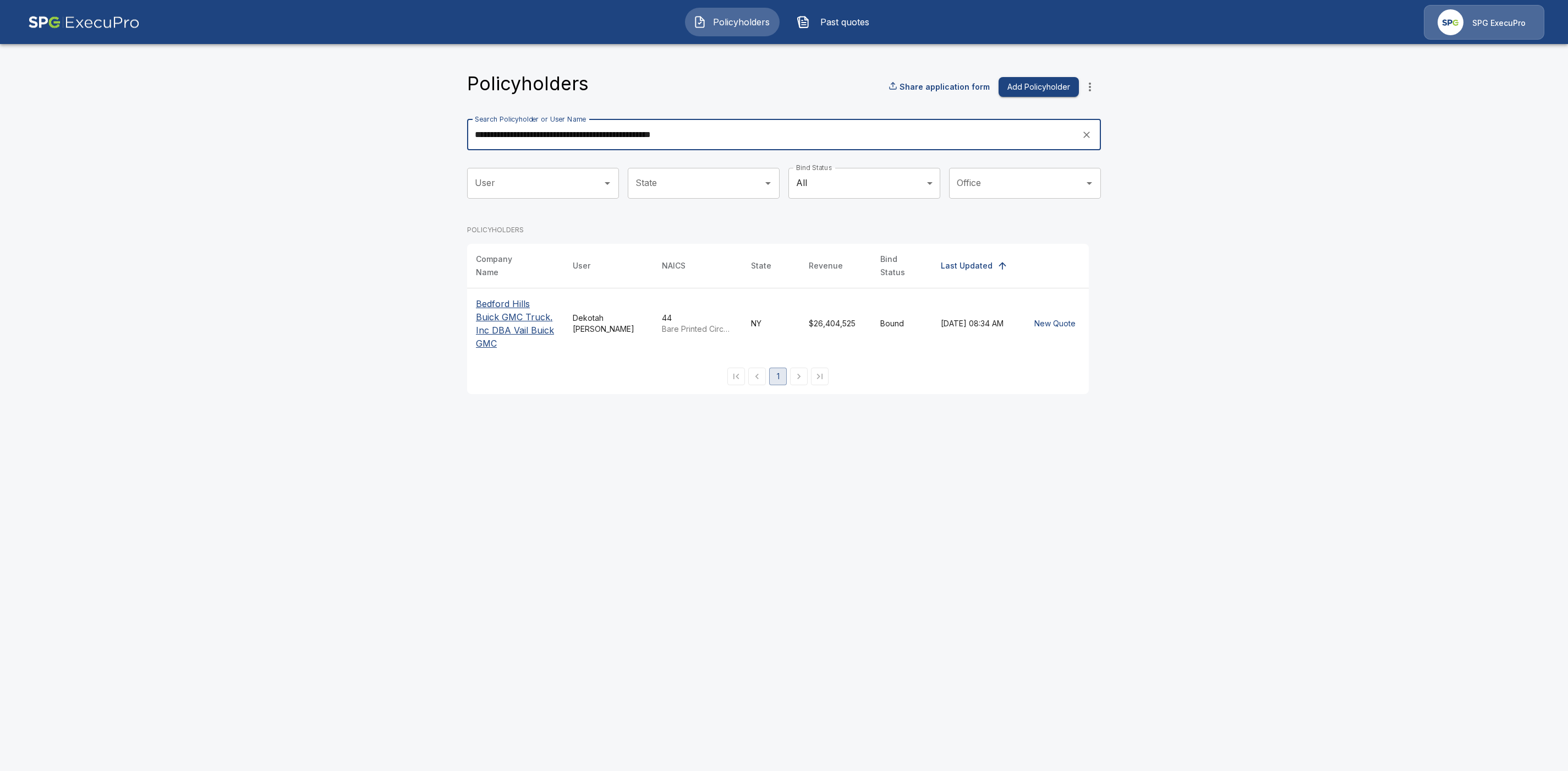
type input "**********"
click at [514, 298] on p "Bedford Hills Buick GMC Truck, Inc DBA Vail Buick GMC" at bounding box center [515, 323] width 79 height 52
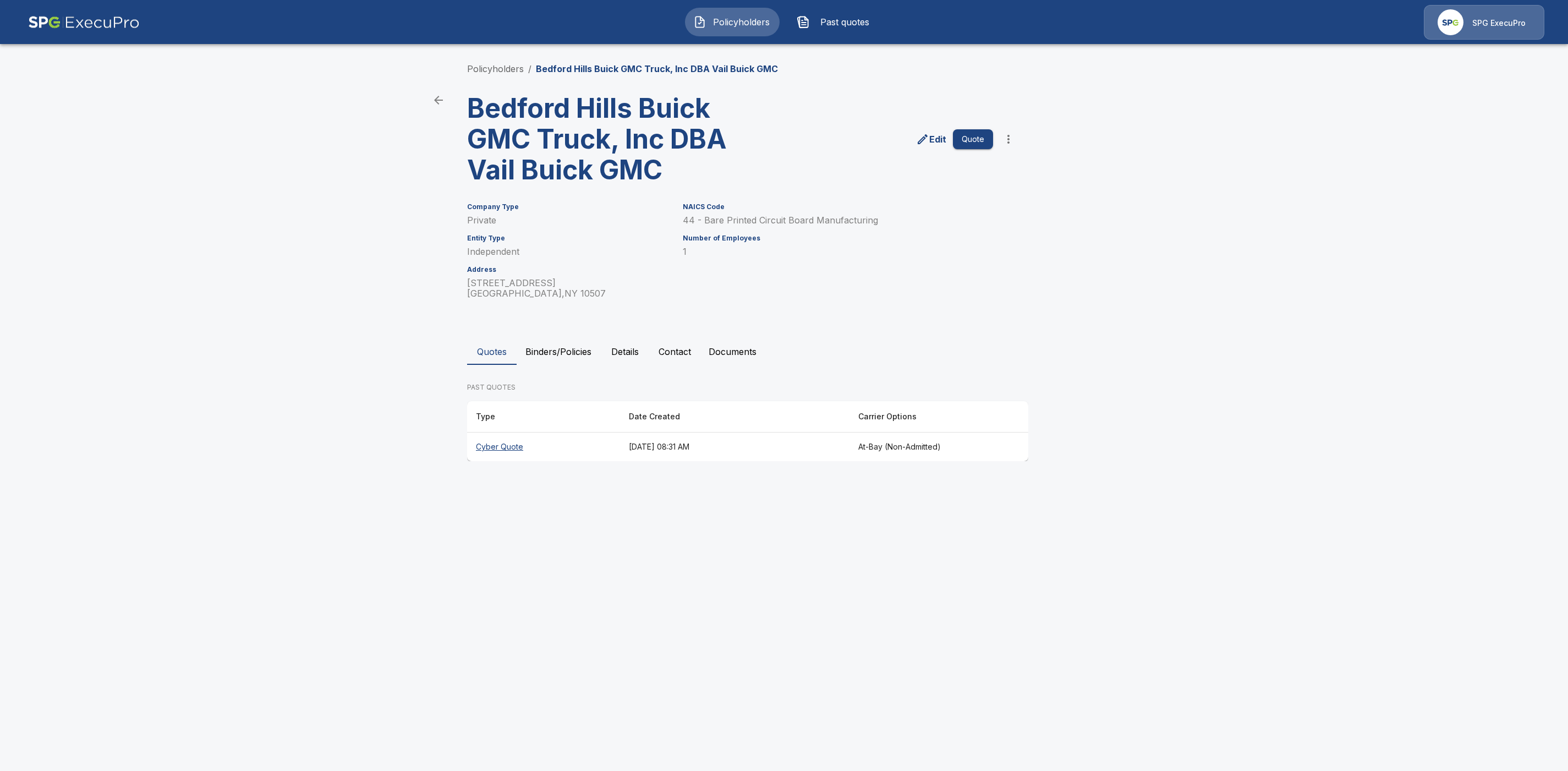
click at [498, 450] on th "Cyber Quote" at bounding box center [543, 446] width 153 height 29
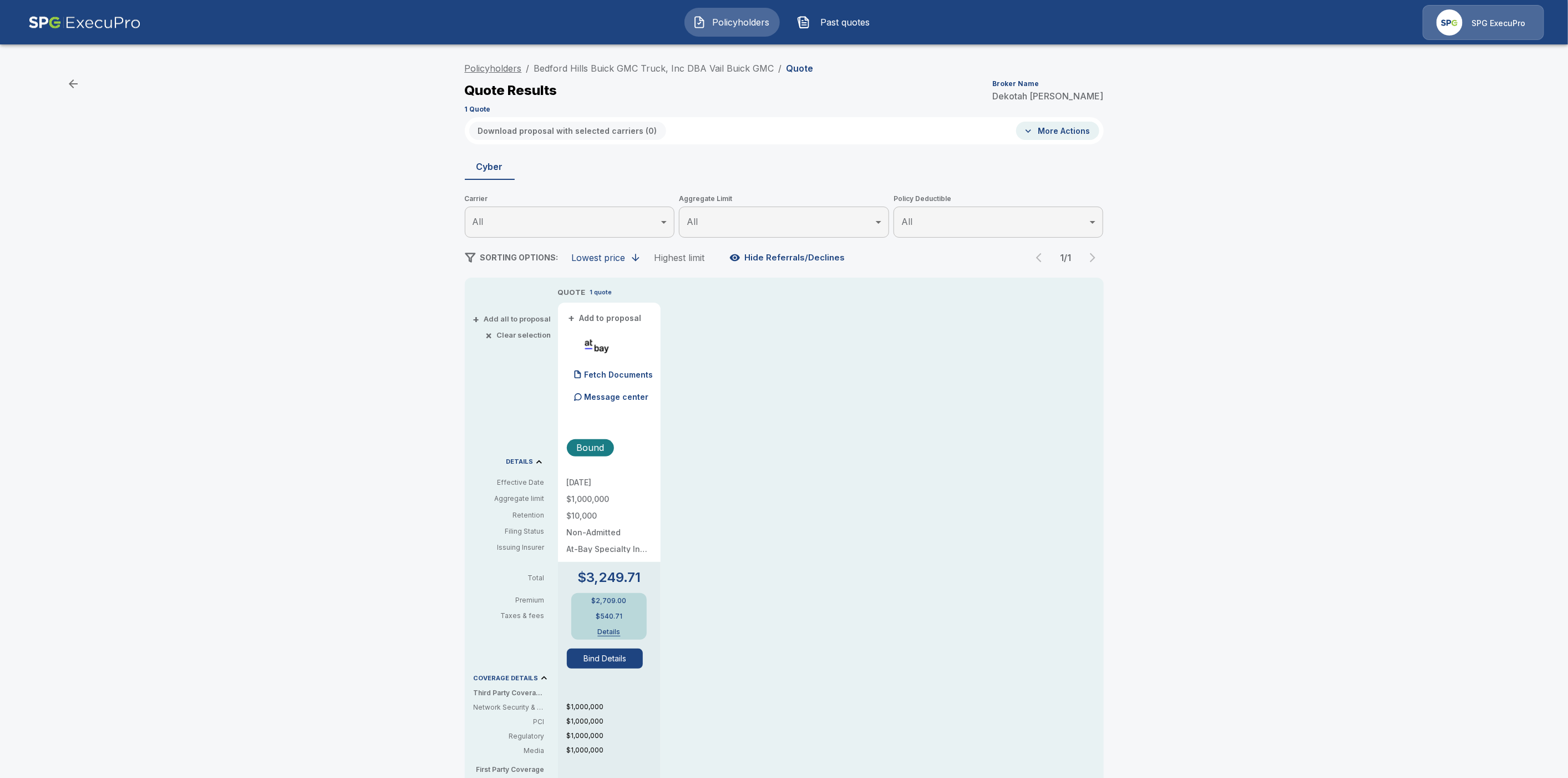
drag, startPoint x: 780, startPoint y: 66, endPoint x: 474, endPoint y: 65, distance: 306.0
click at [474, 65] on ol "Policyholders / Bedford Hills Buick GMC Truck, Inc DBA Vail Buick GMC / Quote" at bounding box center [639, 68] width 349 height 13
click at [857, 79] on div "Policyholders / Bedford Hills Buick GMC Truck, Inc DBA Vail Buick GMC / Quote Q…" at bounding box center [784, 87] width 639 height 60
drag, startPoint x: 777, startPoint y: 68, endPoint x: 539, endPoint y: 66, distance: 238.0
click at [539, 66] on ol "Policyholders / Bedford Hills Buick GMC Truck, Inc DBA Vail Buick GMC / Quote" at bounding box center [639, 68] width 349 height 13
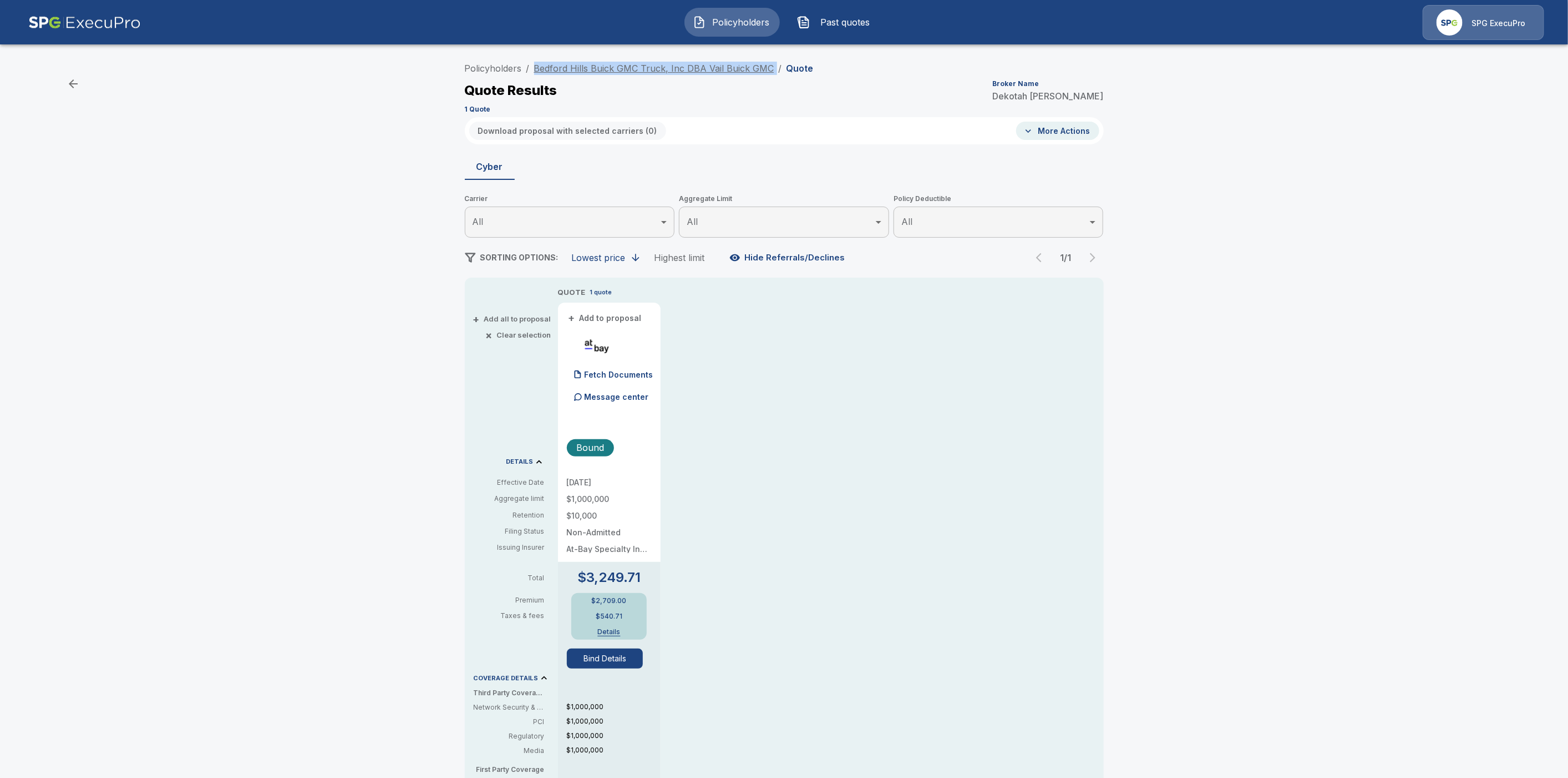
copy ol "Bedford Hills Buick GMC Truck, Inc DBA Vail Buick GMC /"
click at [507, 69] on link "Policyholders" at bounding box center [492, 68] width 57 height 11
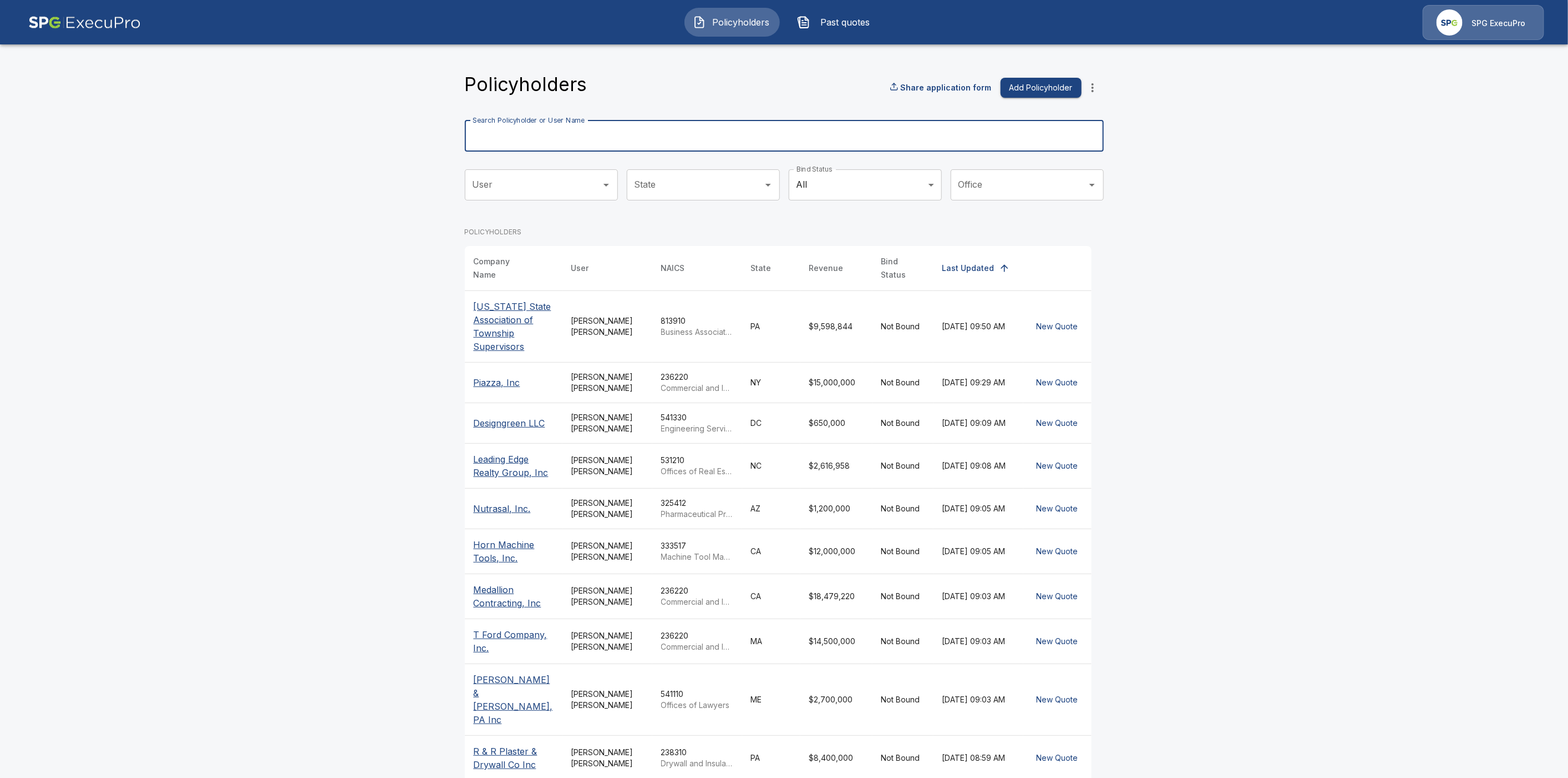
click at [529, 140] on input "Search Policyholder or User Name" at bounding box center [778, 136] width 627 height 31
paste input "**********"
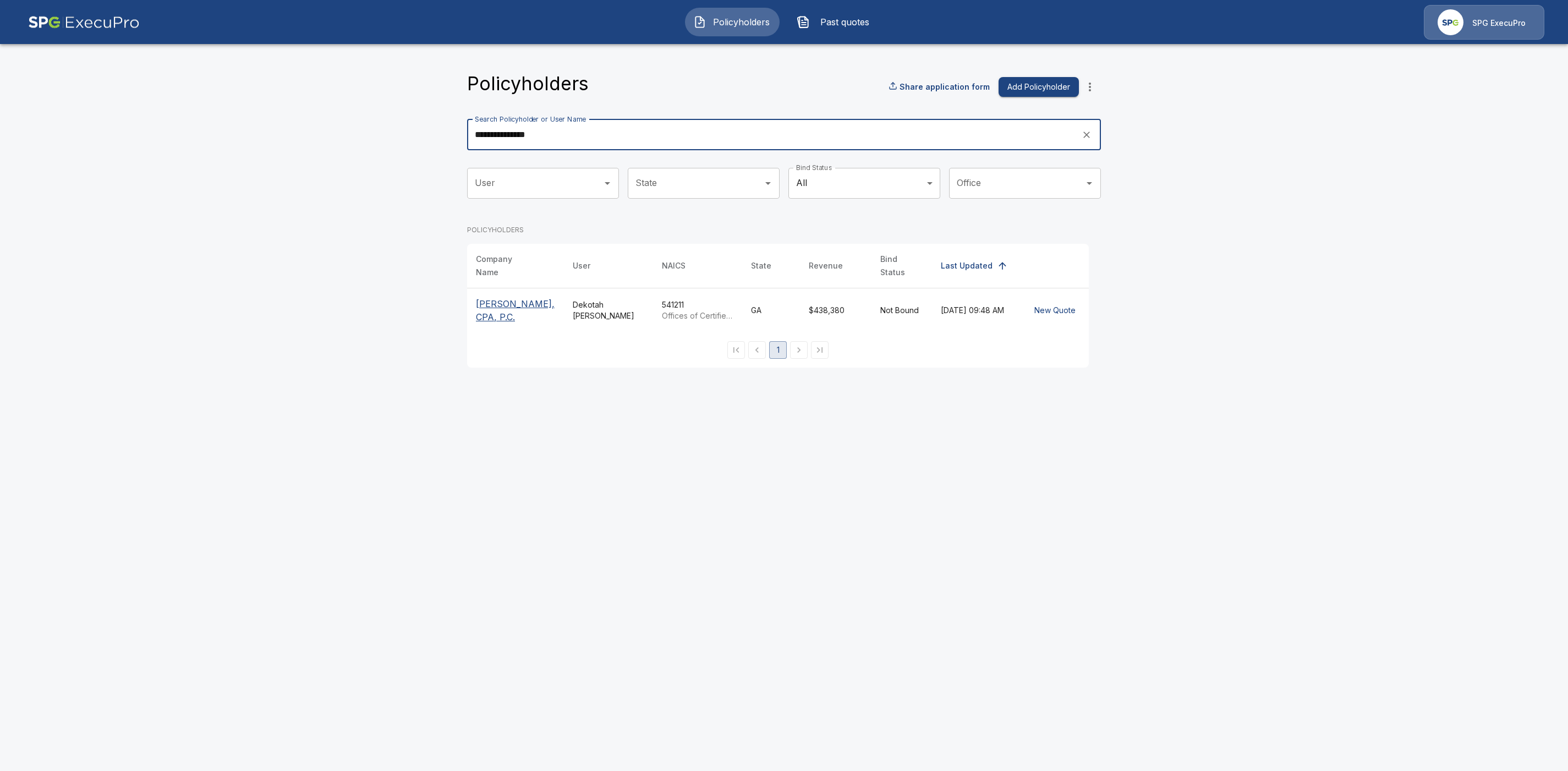
type input "**********"
click at [496, 303] on p "James E. Warren, CPA, P.C." at bounding box center [515, 310] width 79 height 27
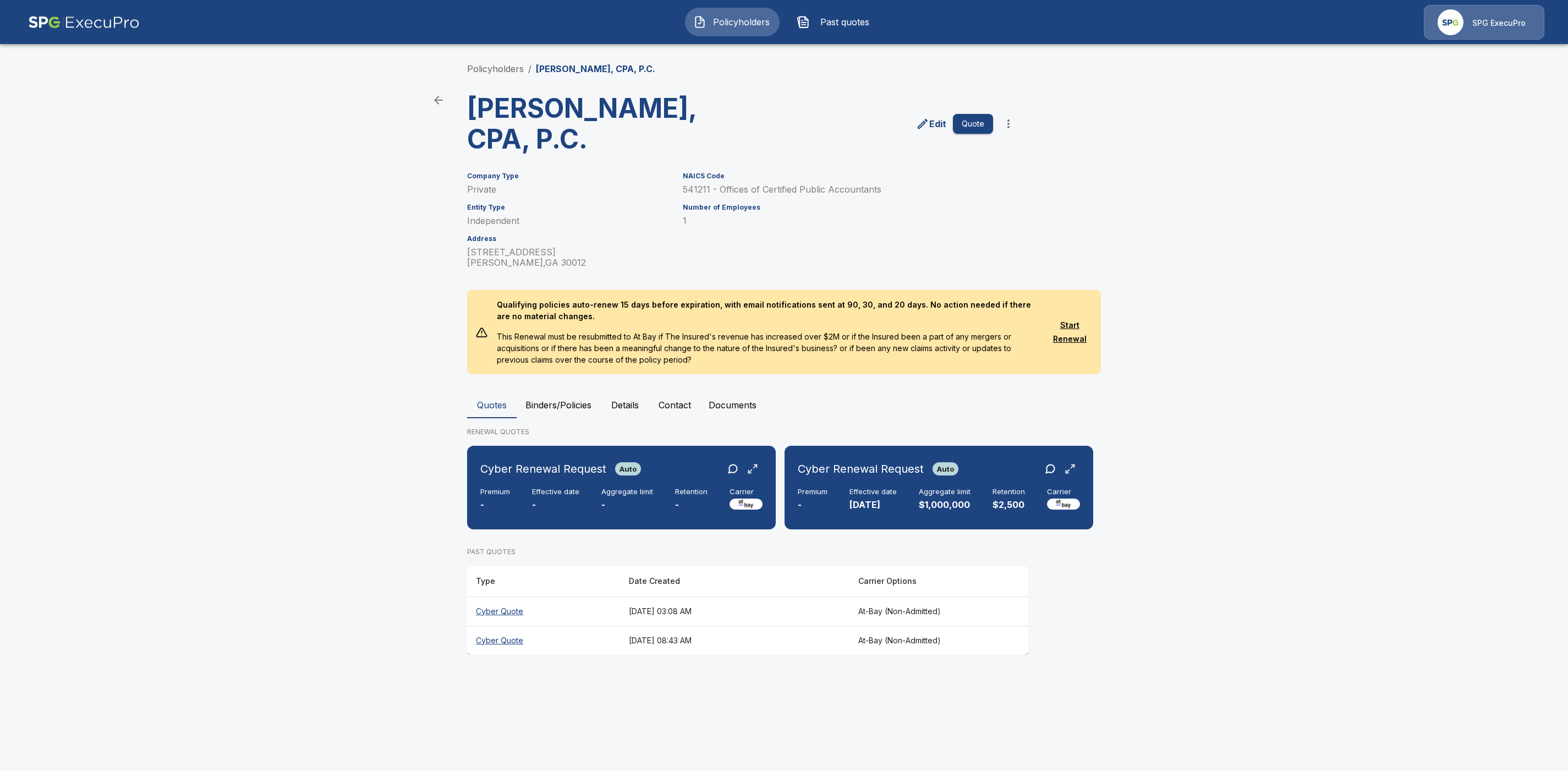
click at [509, 610] on th "Cyber Quote" at bounding box center [543, 610] width 153 height 29
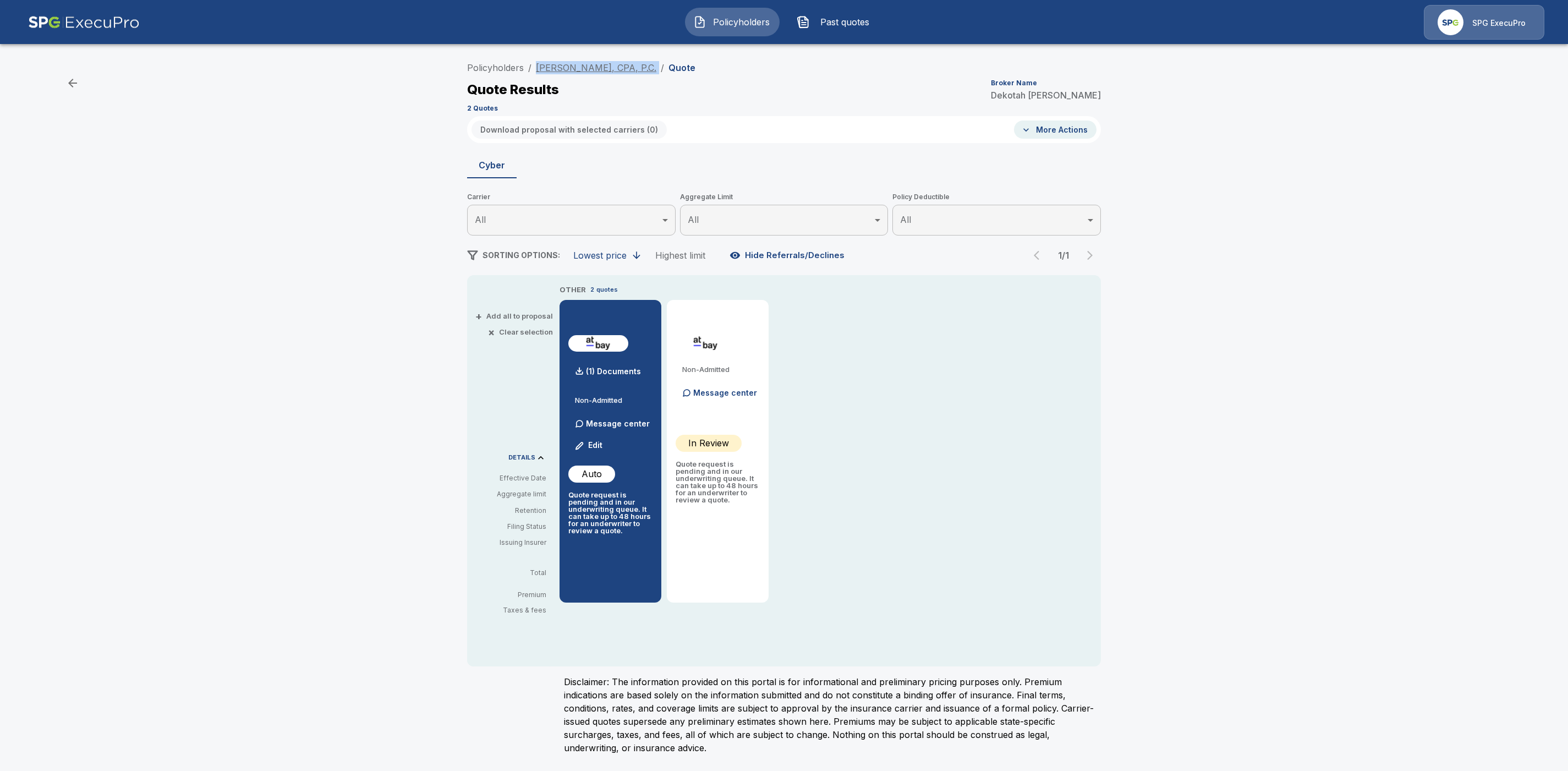
drag, startPoint x: 653, startPoint y: 65, endPoint x: 536, endPoint y: 63, distance: 117.0
click at [536, 63] on ol "Policyholders / James E. Warren, CPA, P.C. / Quote" at bounding box center [580, 67] width 228 height 13
copy ol "James E. Warren, CPA, P.C. /"
click at [496, 70] on link "Policyholders" at bounding box center [494, 67] width 56 height 11
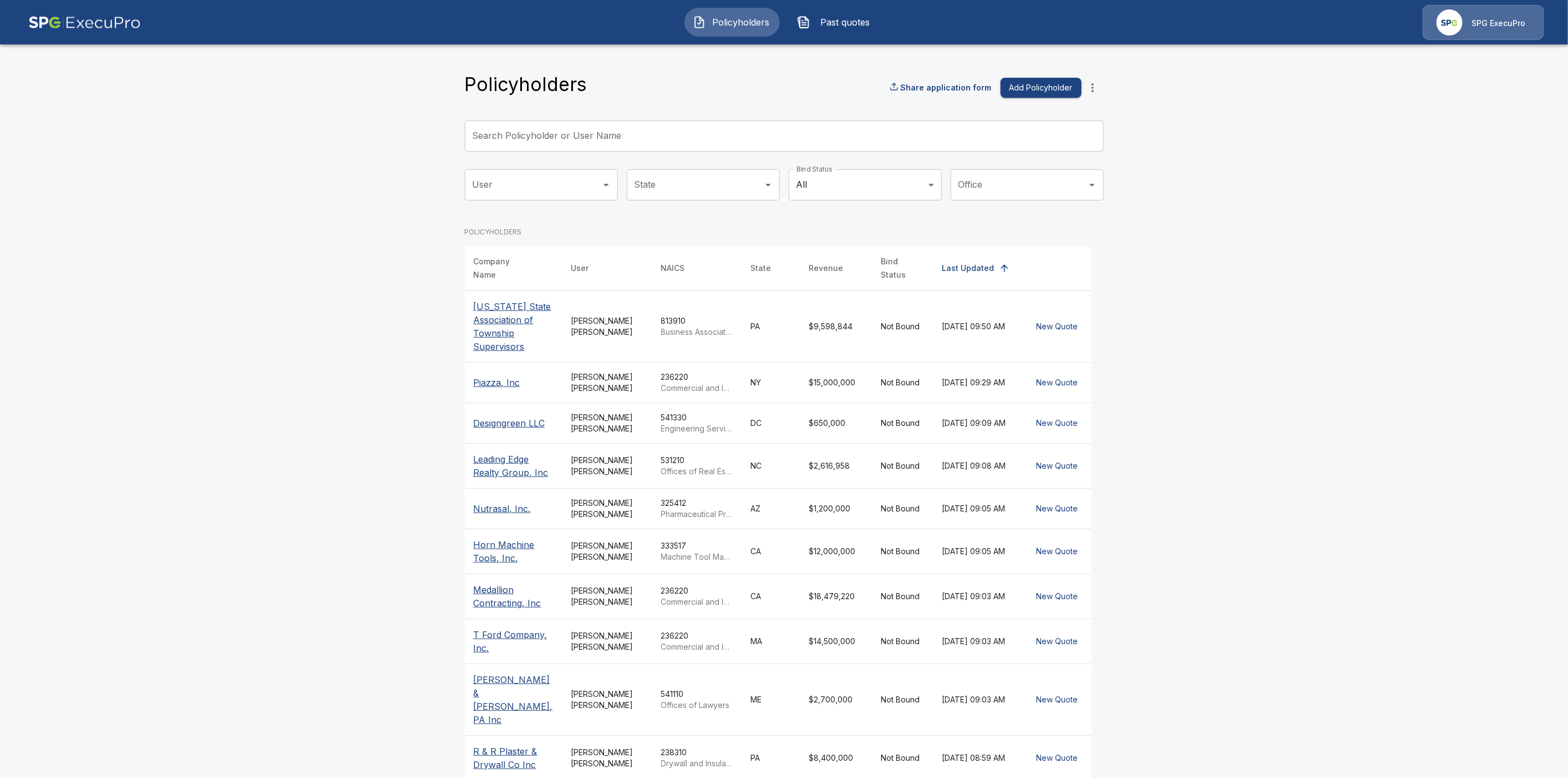
click at [492, 144] on input "Search Policyholder or User Name" at bounding box center [778, 136] width 627 height 31
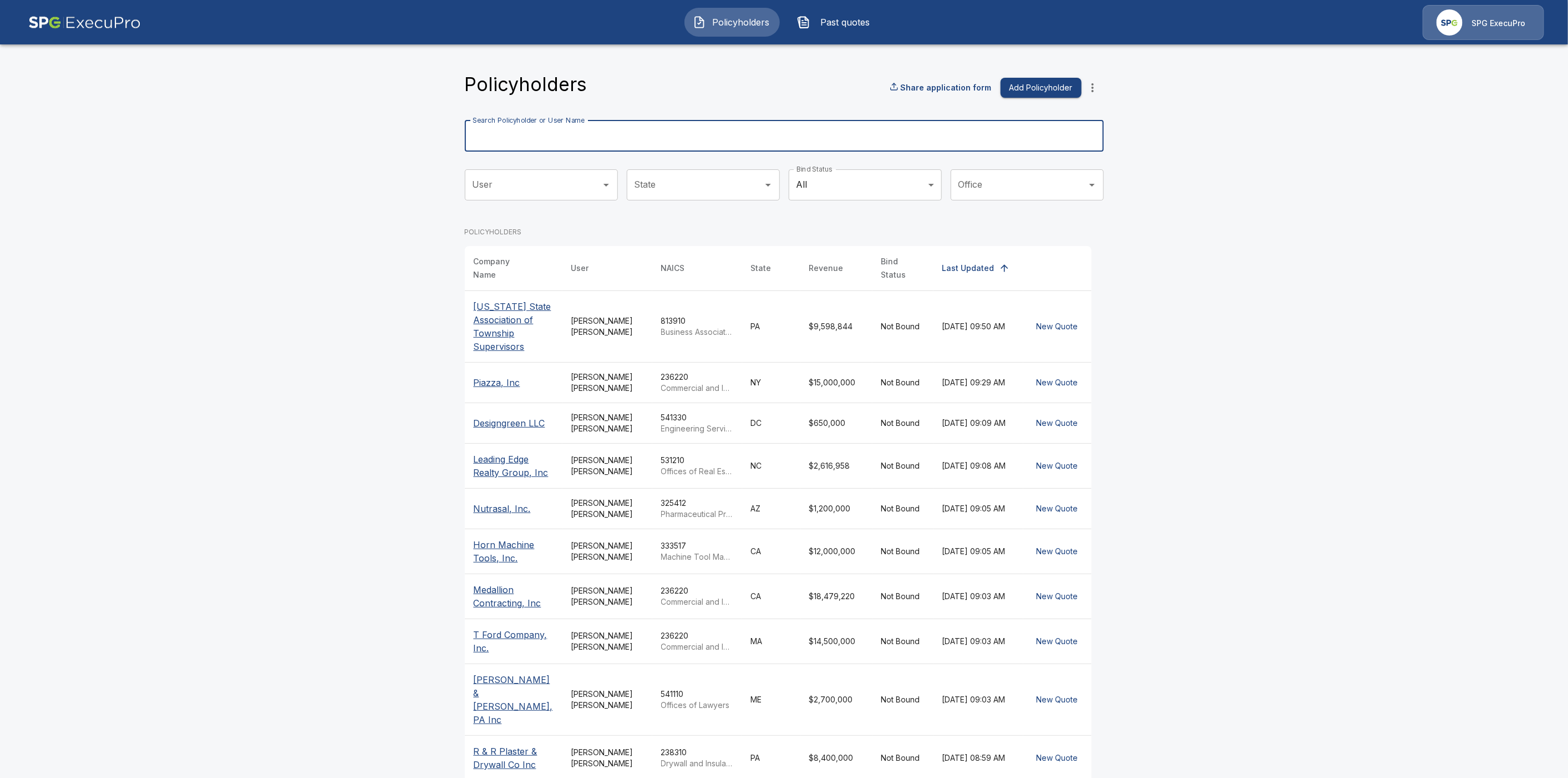
paste input "**********"
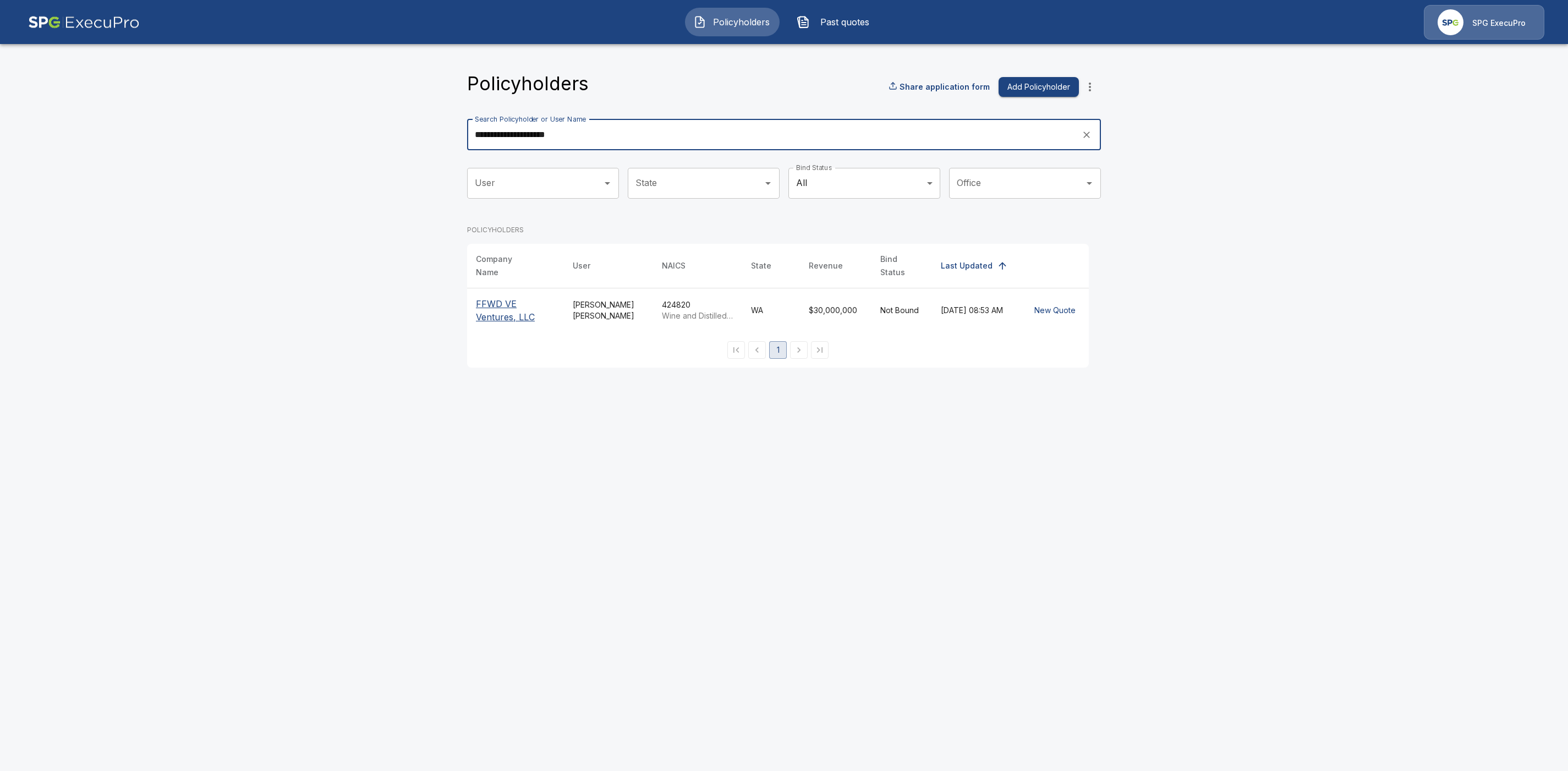
type input "**********"
click at [489, 302] on p "FFWD VE Ventures, LLC" at bounding box center [515, 310] width 79 height 27
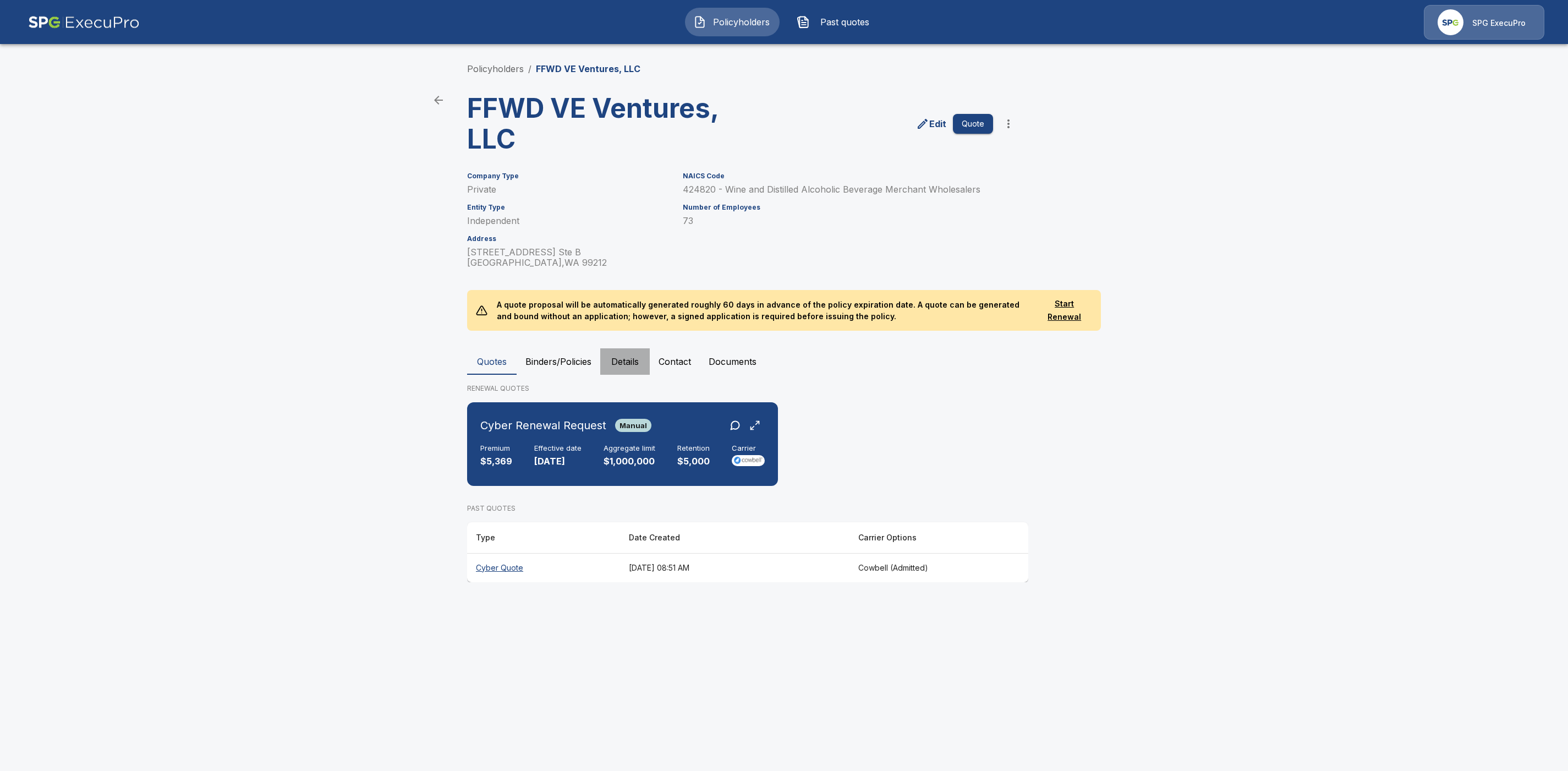
click at [623, 366] on button "Details" at bounding box center [625, 361] width 49 height 27
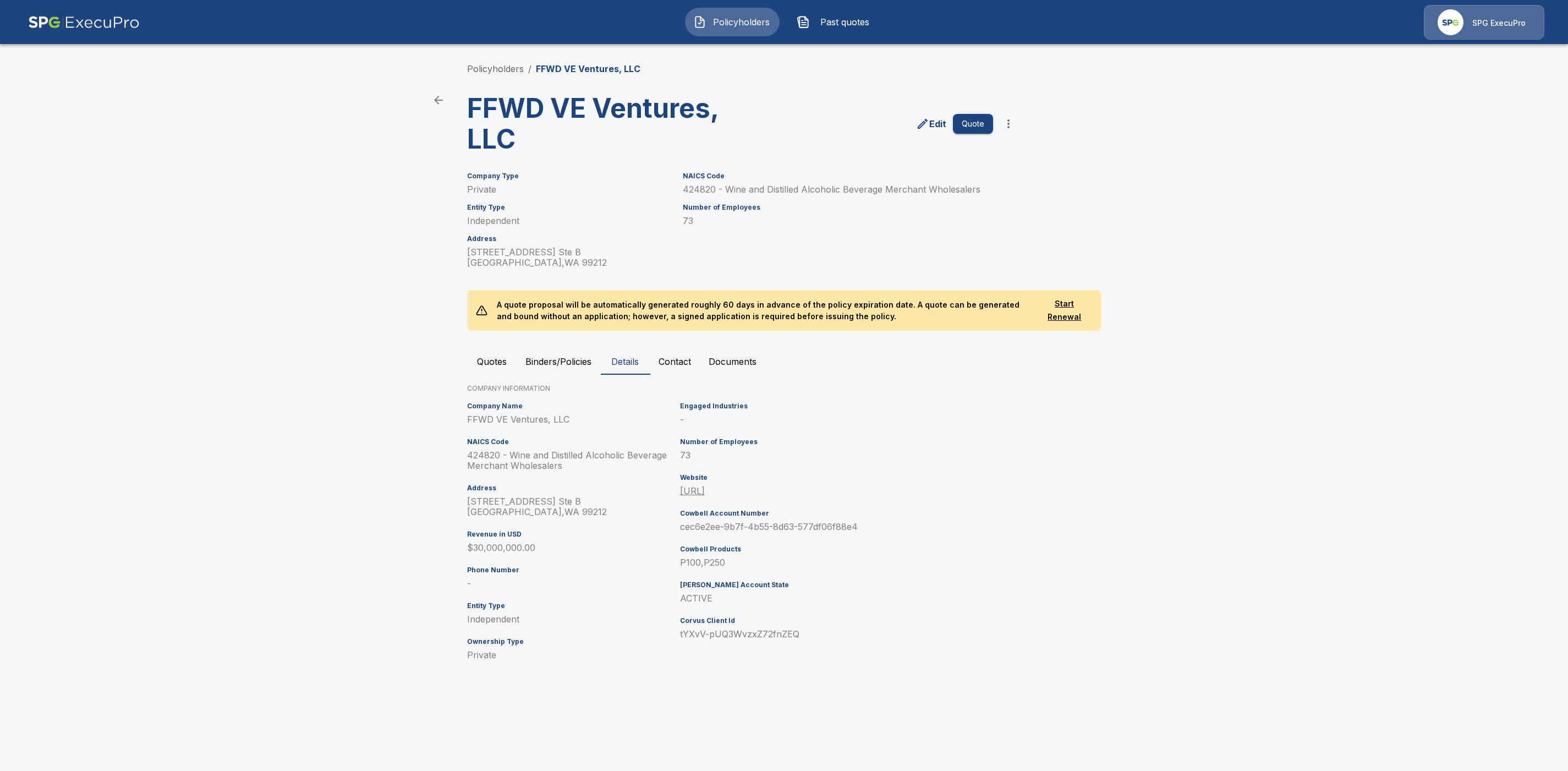
click at [928, 125] on icon "edit" at bounding box center [922, 124] width 13 height 13
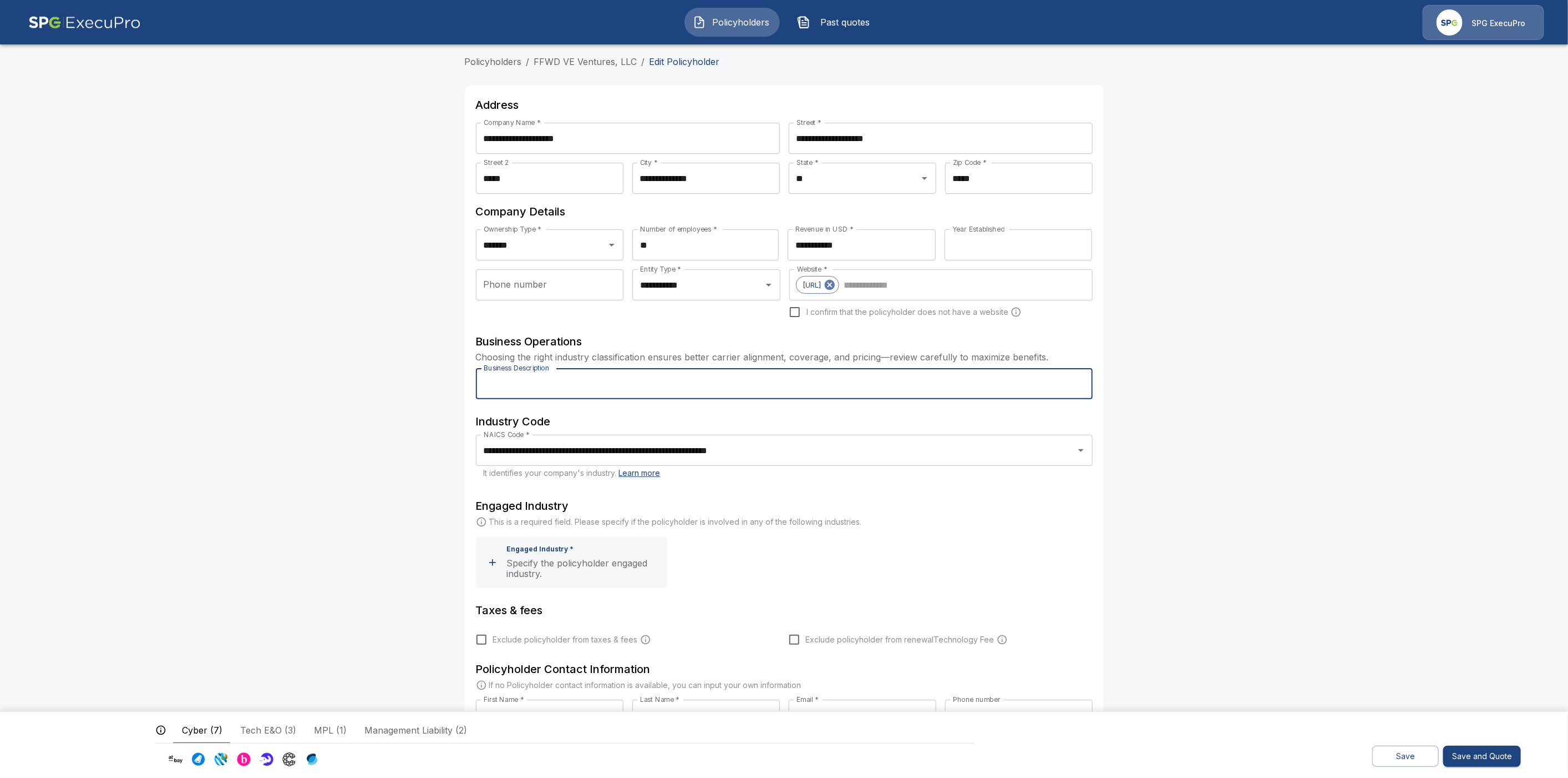
click at [530, 381] on input "Business Description" at bounding box center [784, 383] width 617 height 31
paste input "**********"
type input "**********"
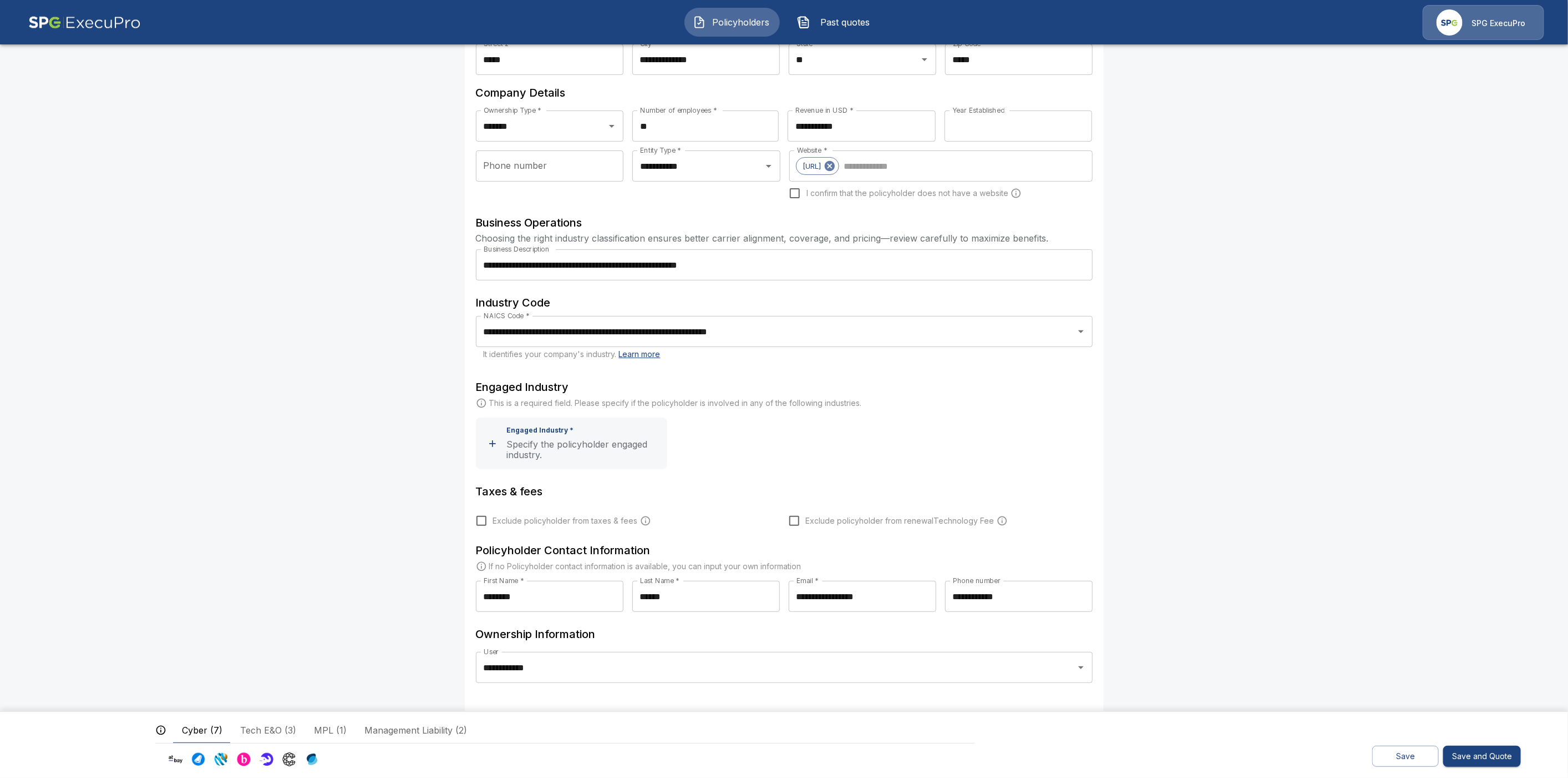
scroll to position [120, 0]
click at [1405, 757] on button "Save" at bounding box center [1406, 756] width 67 height 22
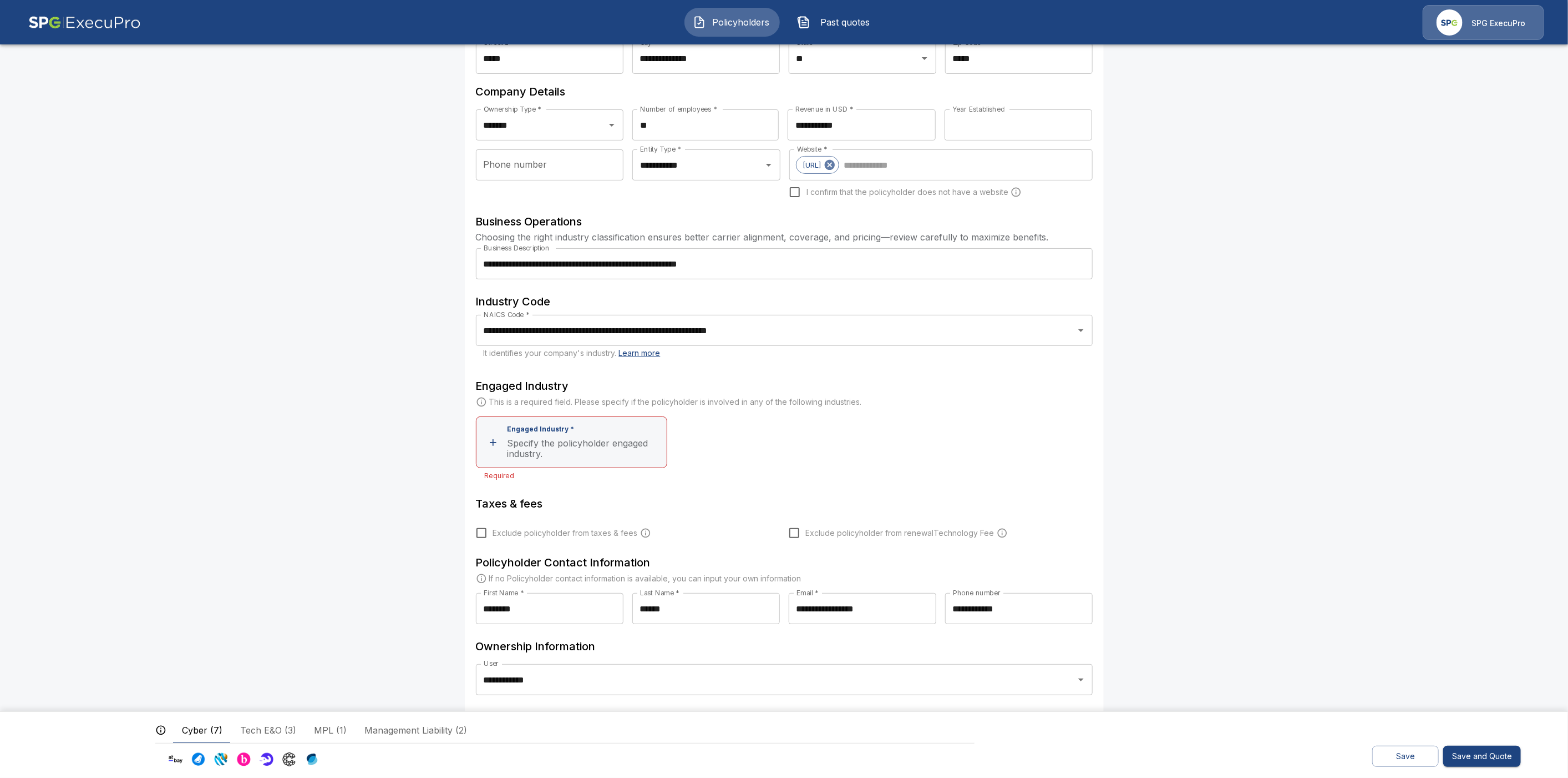
click at [531, 431] on p "Engaged Industry *" at bounding box center [540, 429] width 67 height 8
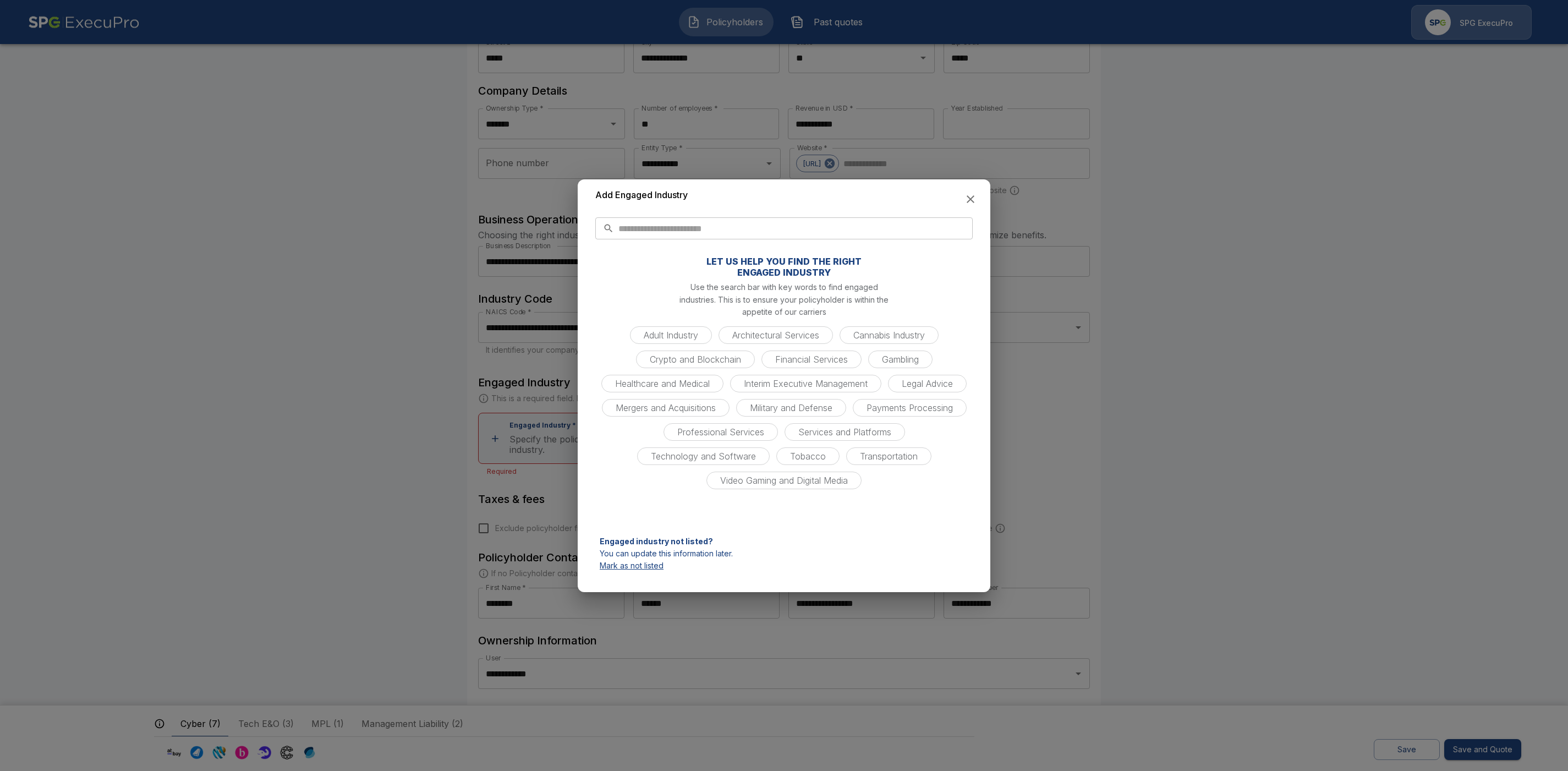
click at [634, 564] on p "Mark as not listed" at bounding box center [784, 565] width 369 height 8
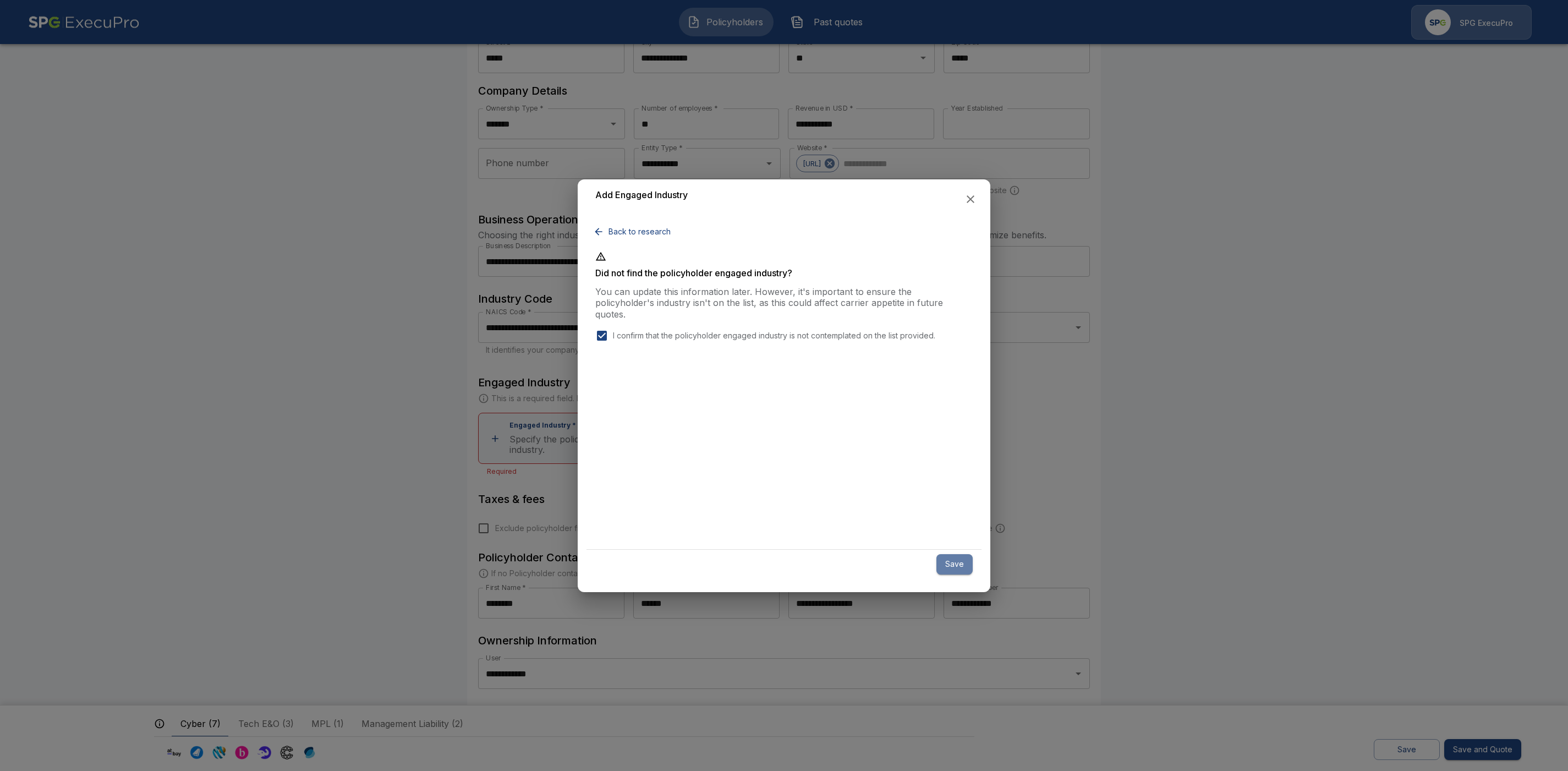
click at [954, 567] on button "Save" at bounding box center [954, 563] width 37 height 21
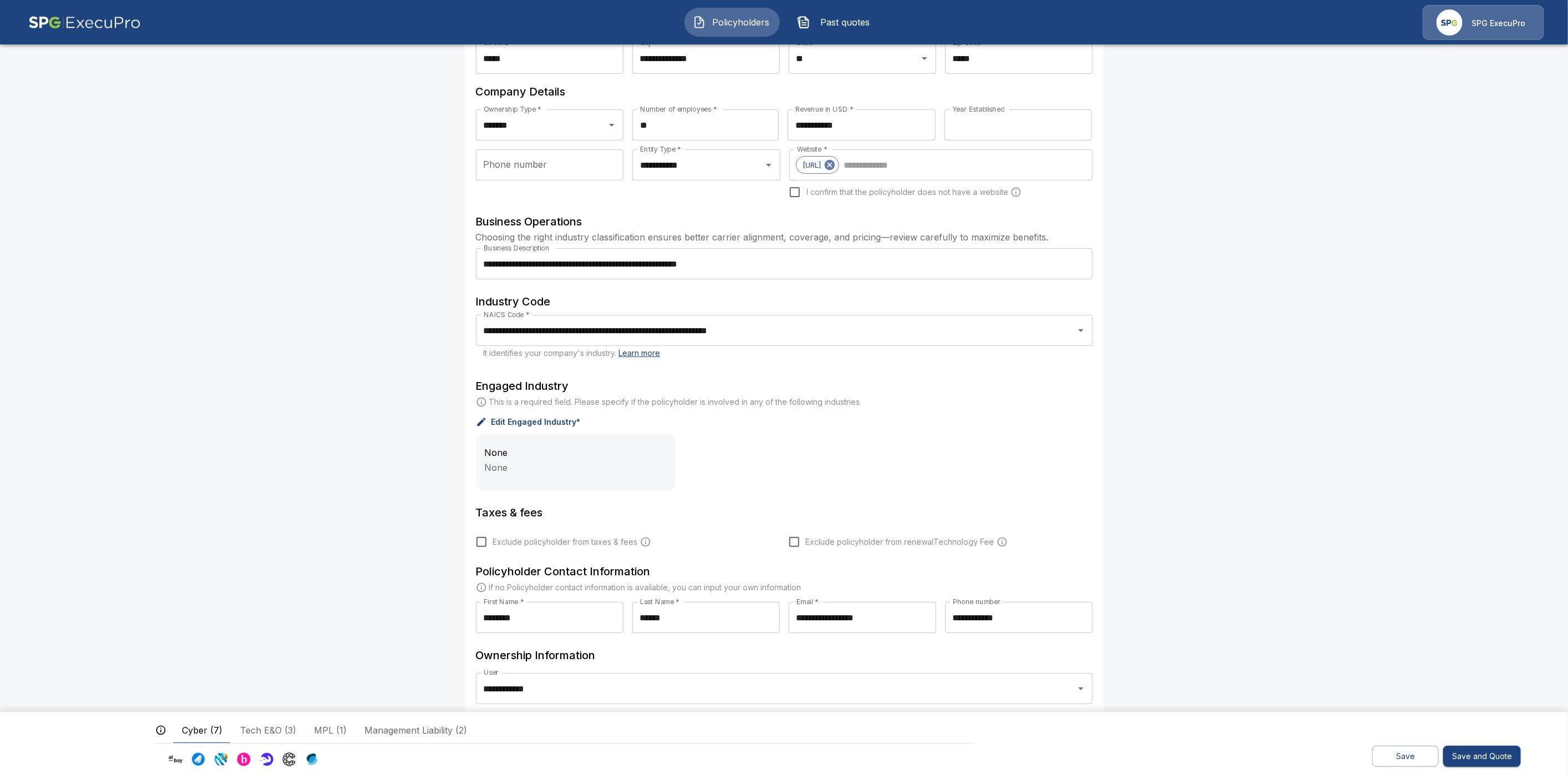
scroll to position [142, 0]
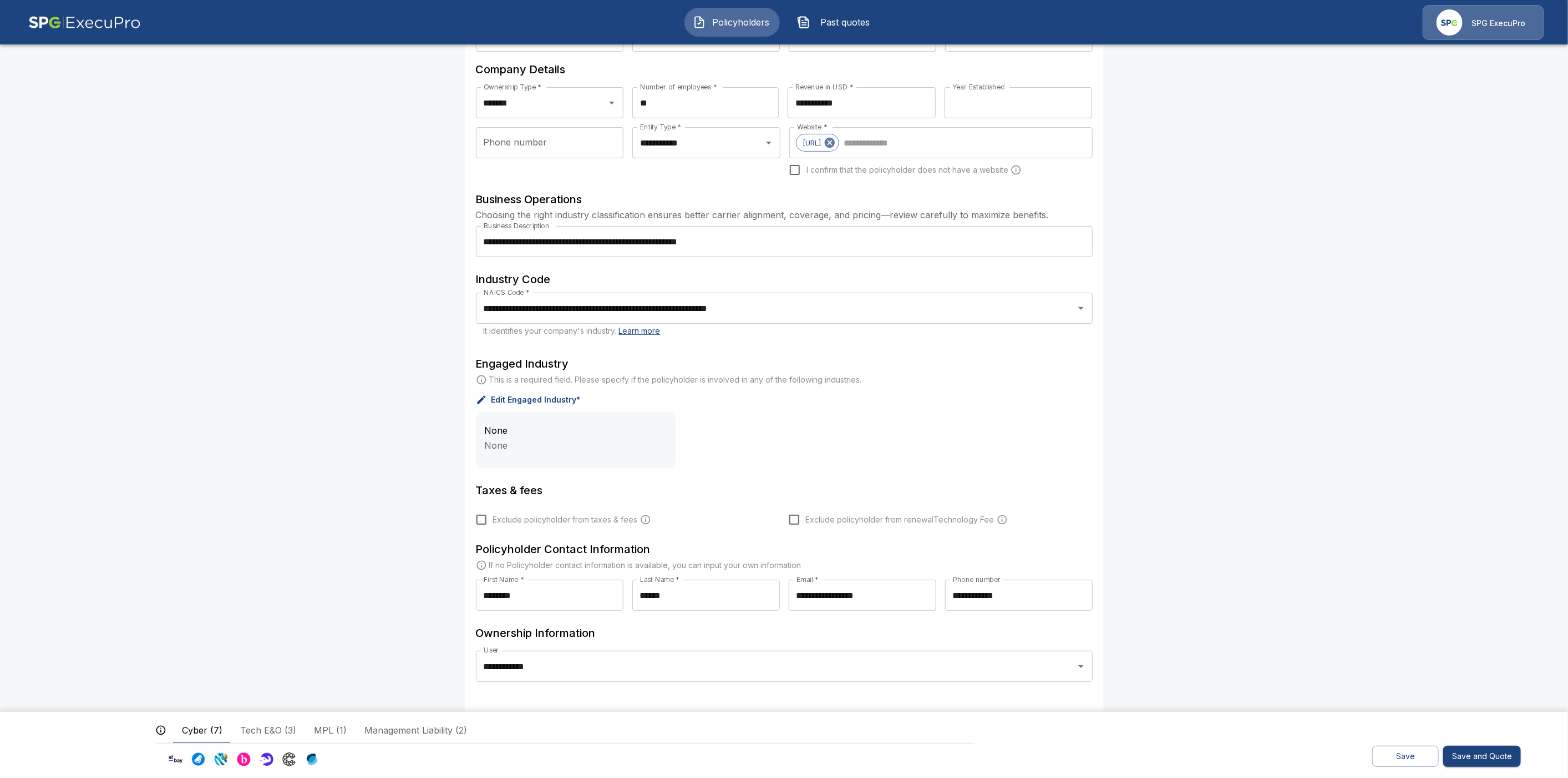
click at [1399, 759] on button "Save" at bounding box center [1406, 756] width 67 height 22
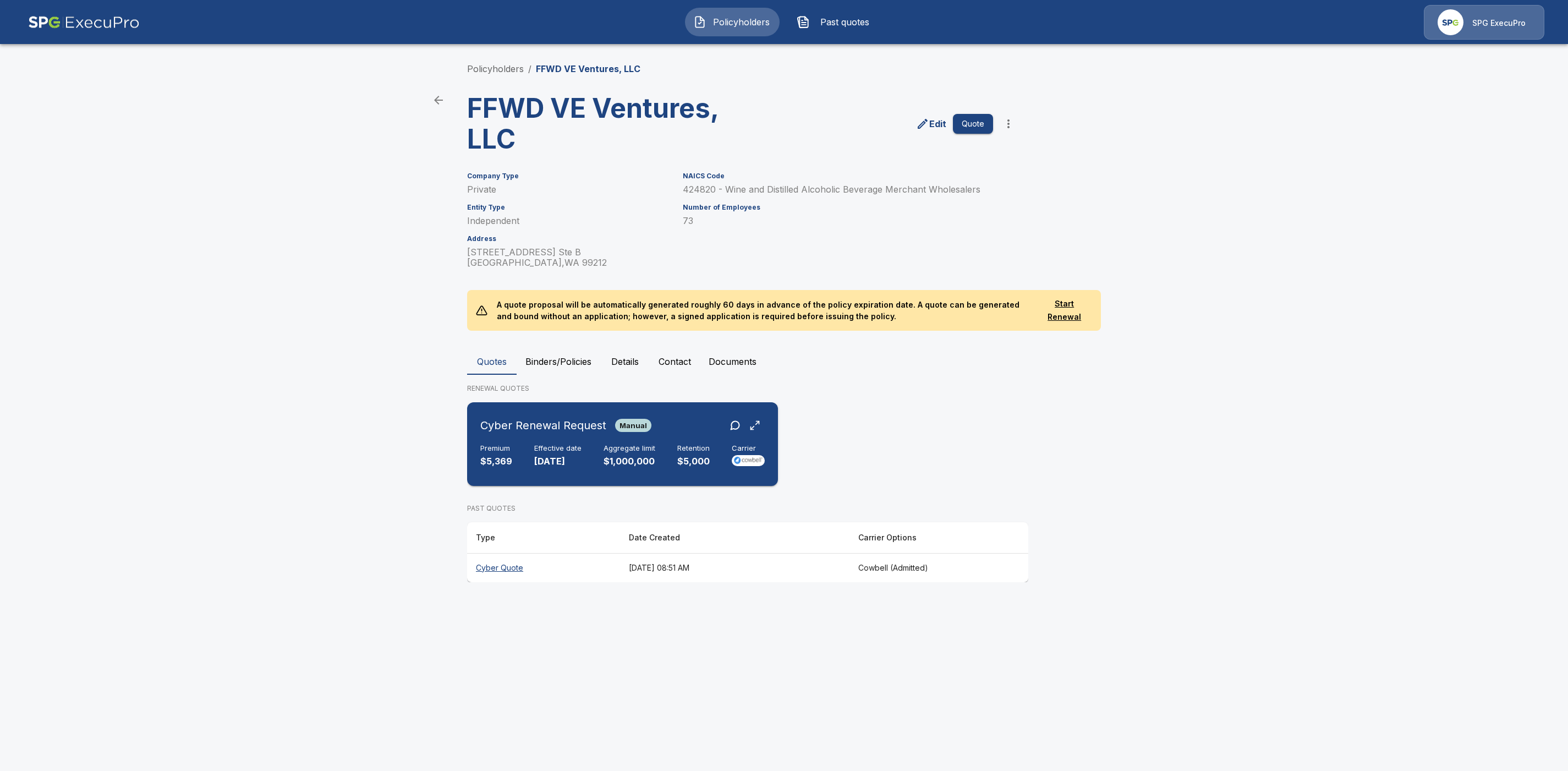
click at [689, 427] on div "Cyber Renewal Request Manual" at bounding box center [623, 425] width 285 height 20
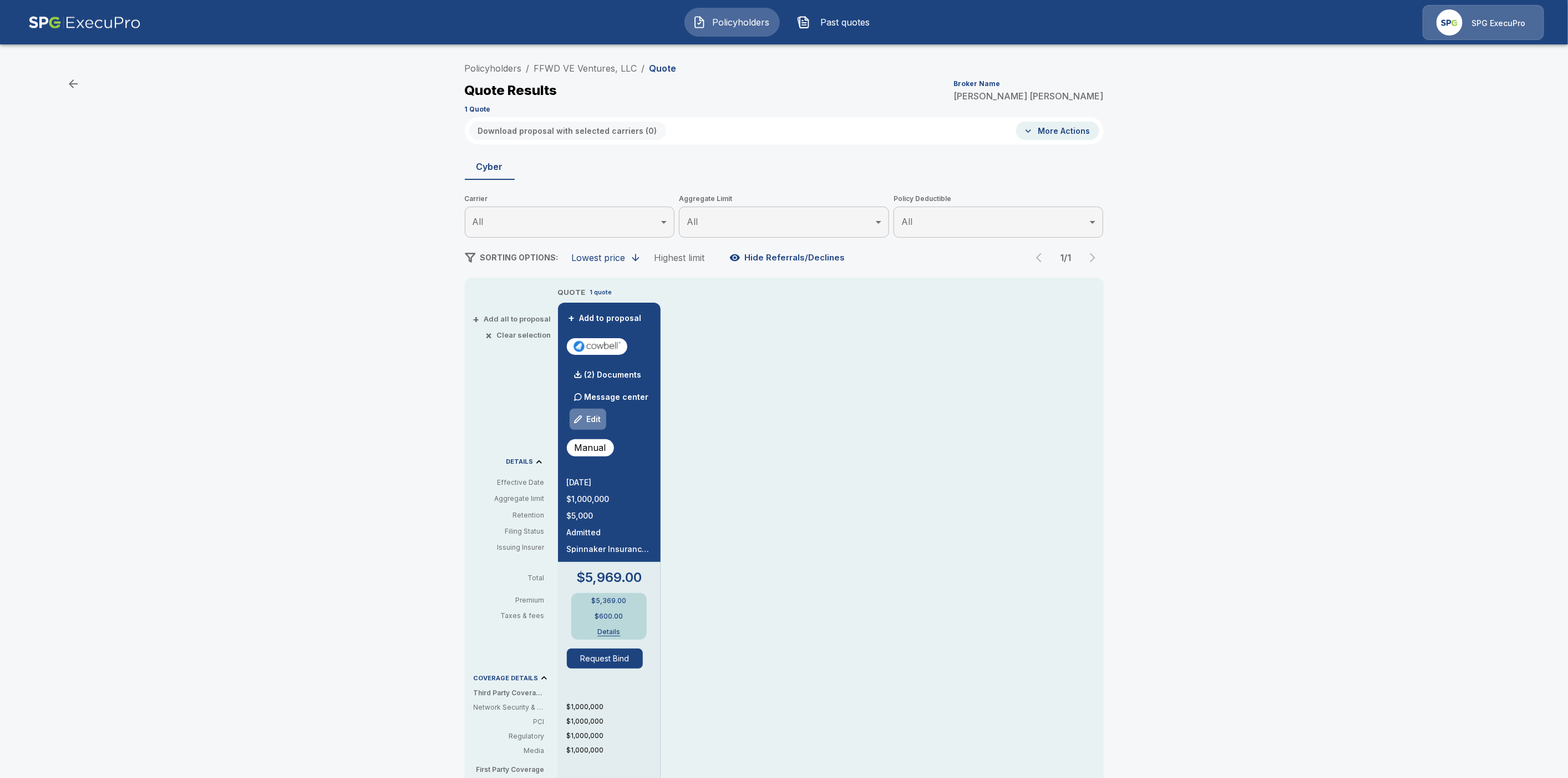
click at [604, 419] on button "Edit" at bounding box center [588, 419] width 38 height 22
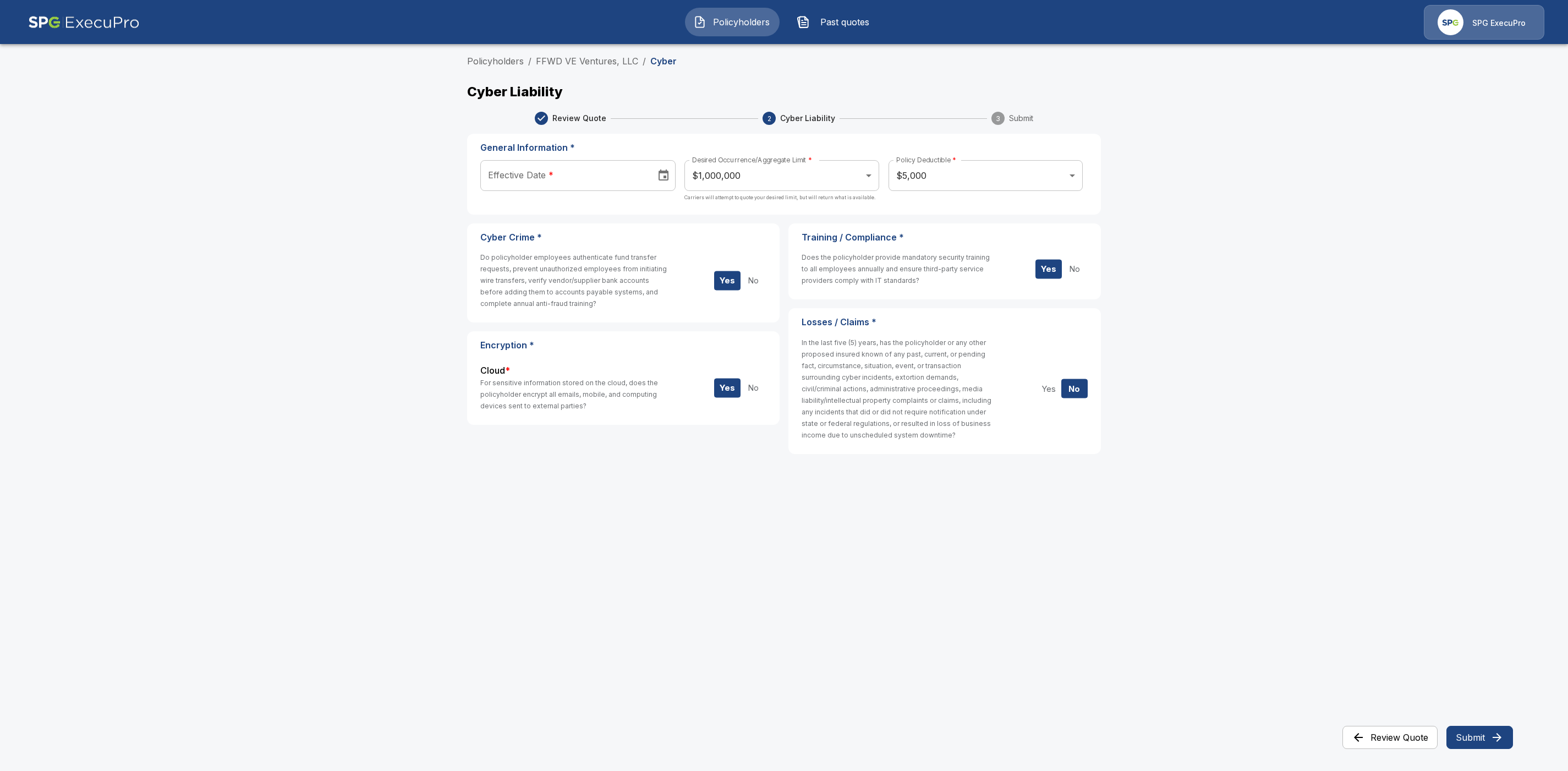
click at [663, 176] on icon "Choose date" at bounding box center [662, 175] width 13 height 13
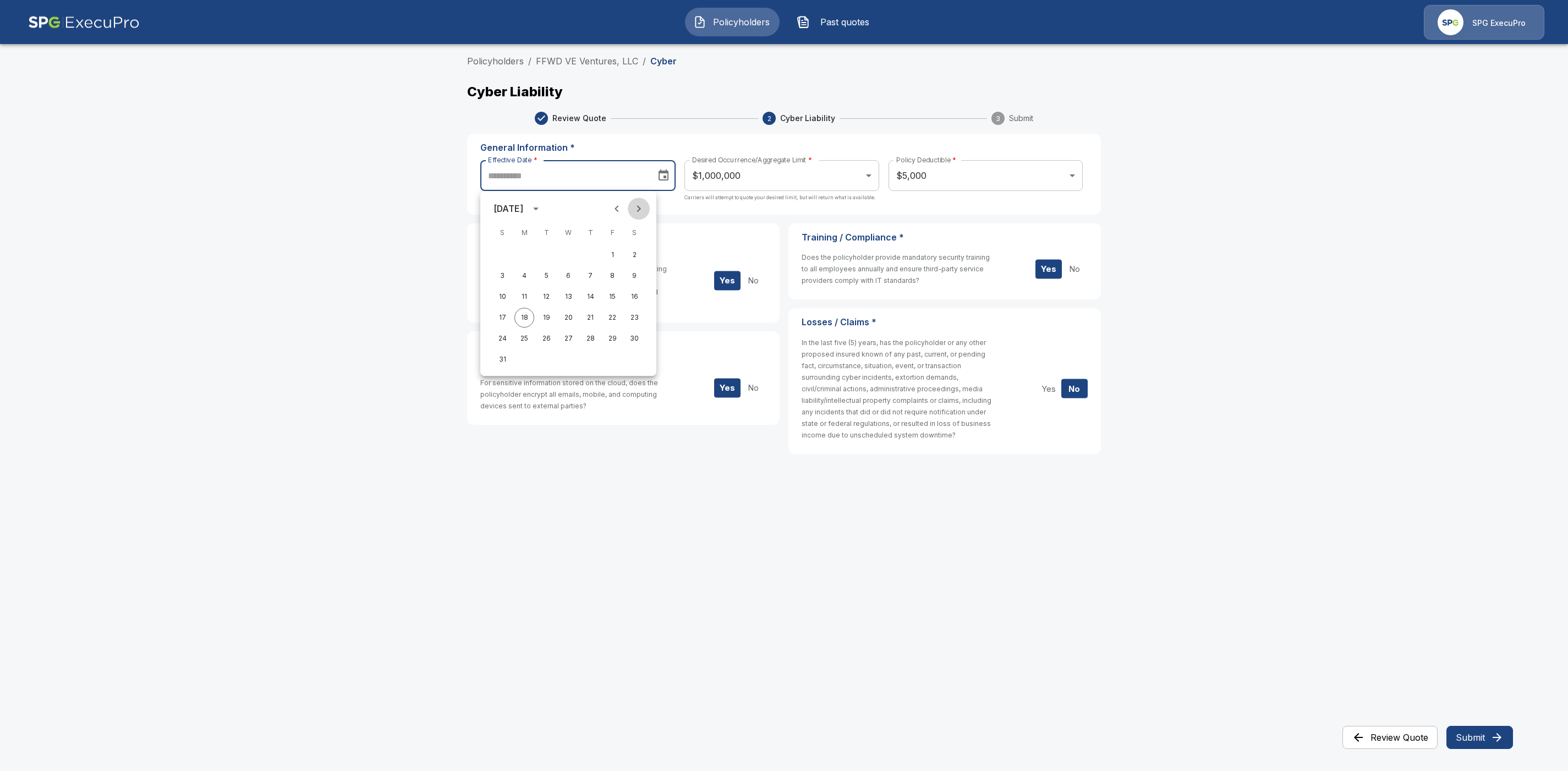
click at [641, 209] on icon "Next month" at bounding box center [638, 208] width 13 height 13
click at [571, 252] on button "1" at bounding box center [568, 255] width 20 height 20
type input "**********"
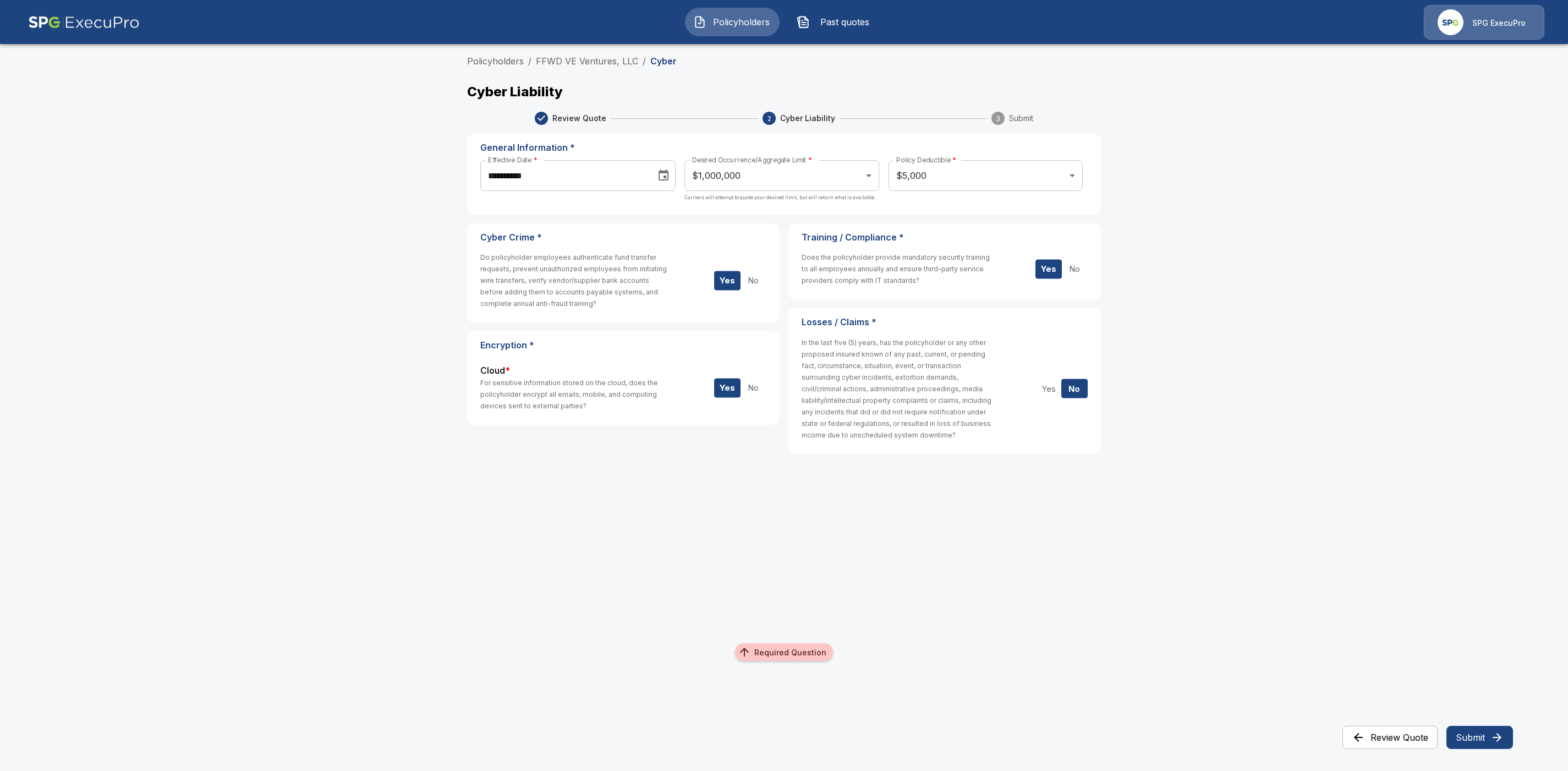
click at [777, 174] on body "**********" at bounding box center [784, 253] width 1568 height 507
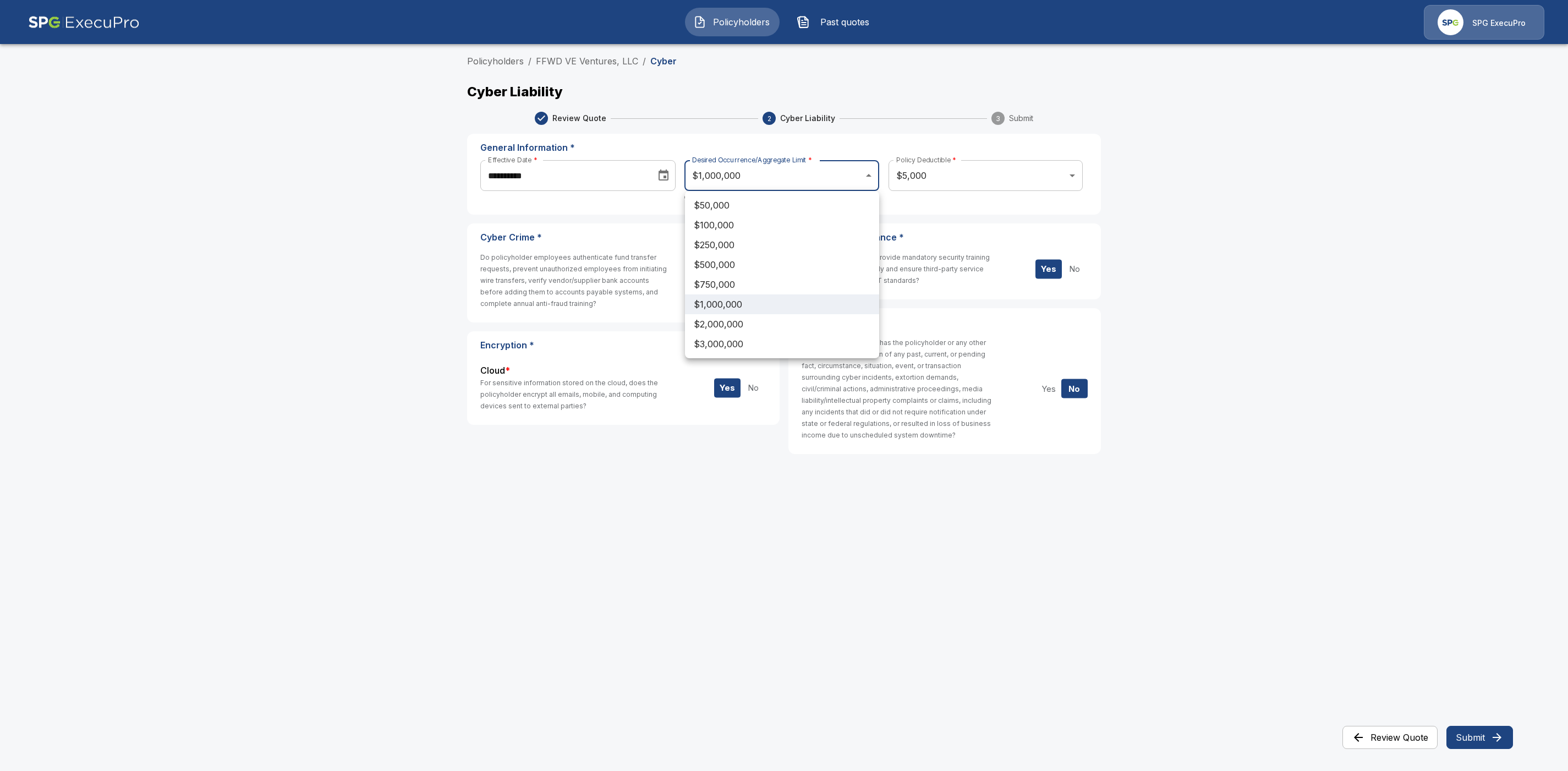
click at [756, 303] on li "$1,000,000" at bounding box center [782, 304] width 194 height 20
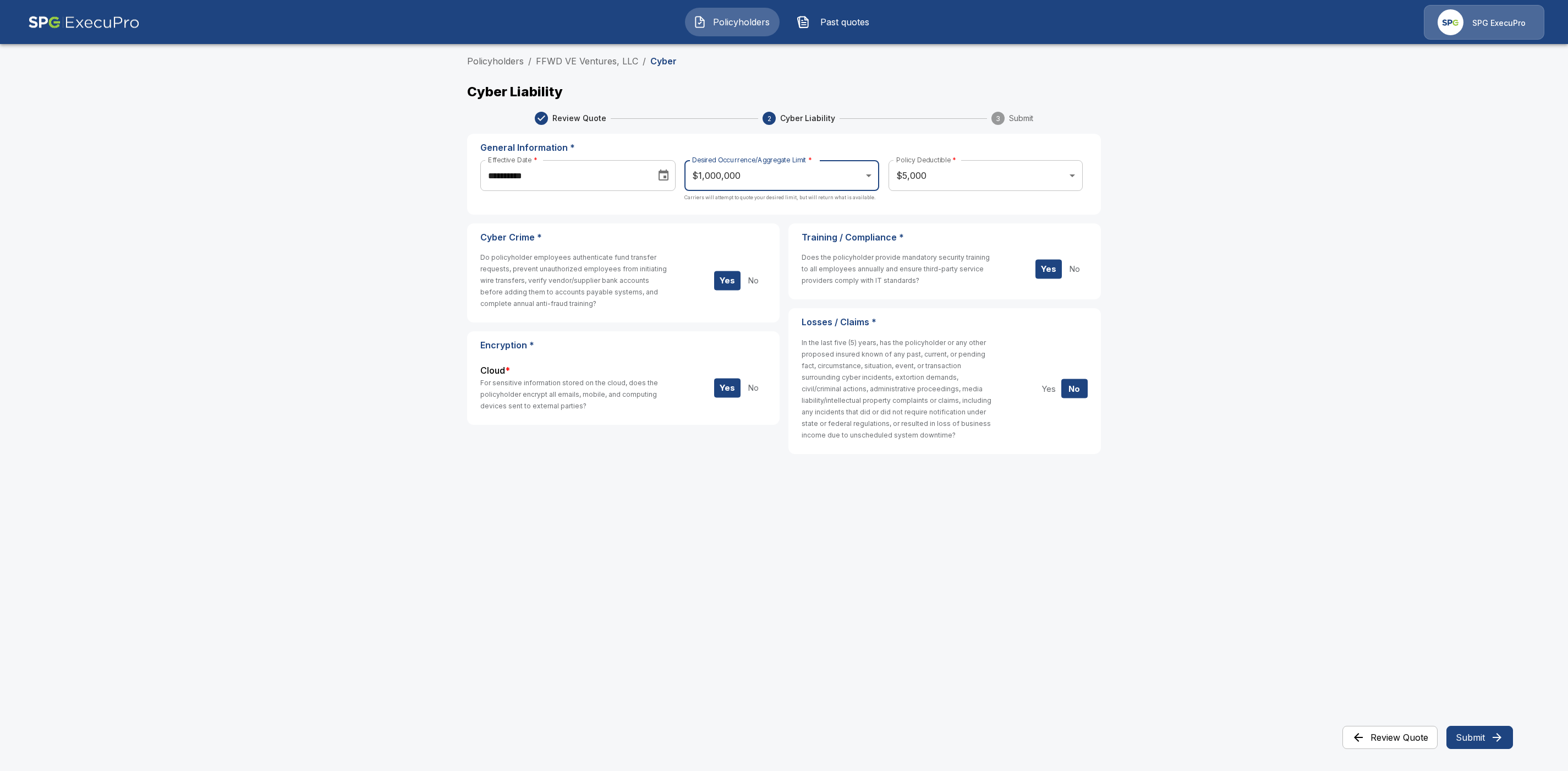
click at [759, 390] on button "No" at bounding box center [753, 386] width 27 height 19
click at [728, 391] on button "Yes" at bounding box center [727, 386] width 27 height 19
click at [753, 388] on button "No" at bounding box center [753, 386] width 27 height 19
click at [1473, 740] on button "Submit" at bounding box center [1479, 736] width 66 height 23
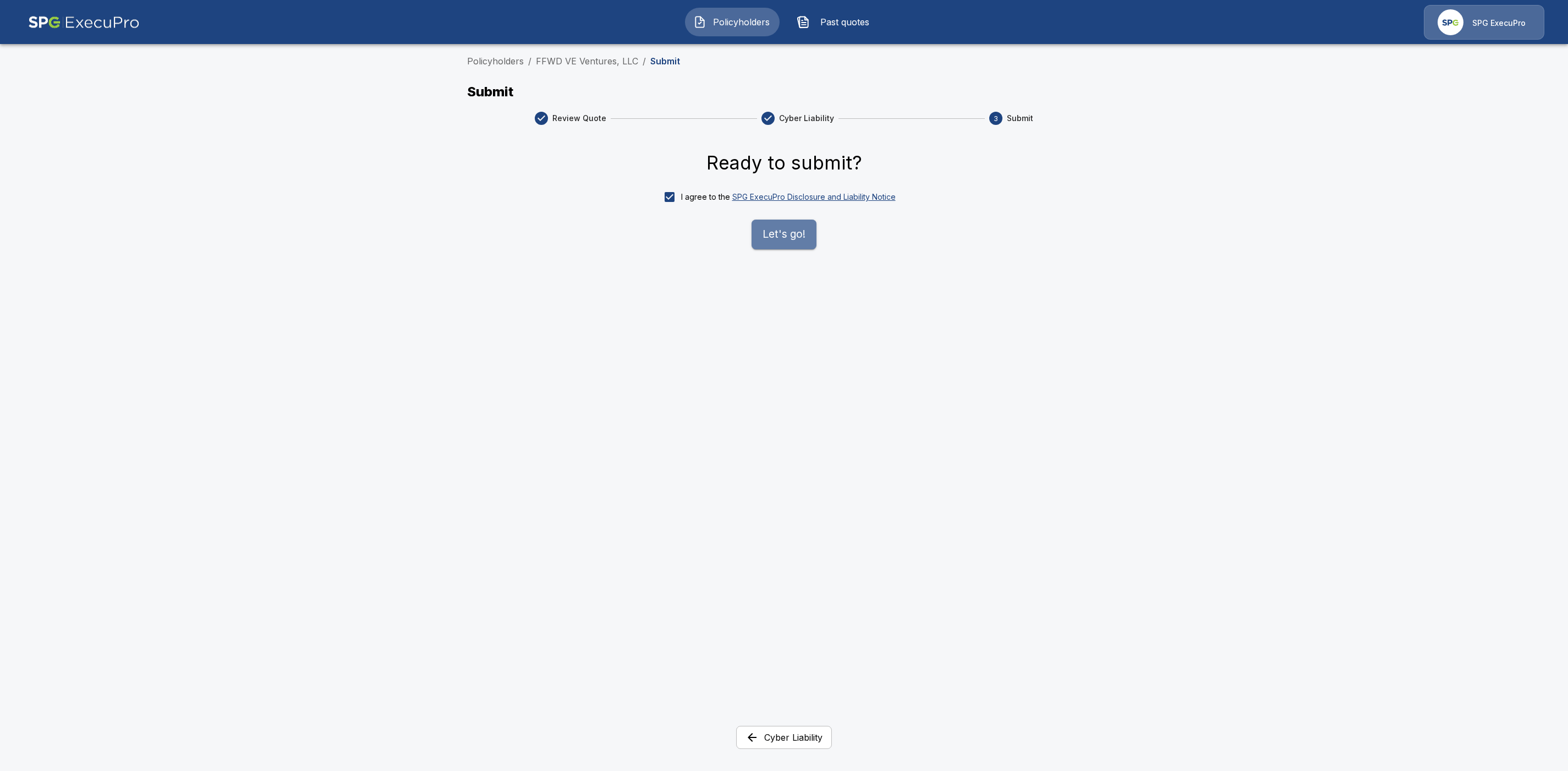
click at [795, 234] on button "Let's go!" at bounding box center [784, 234] width 65 height 30
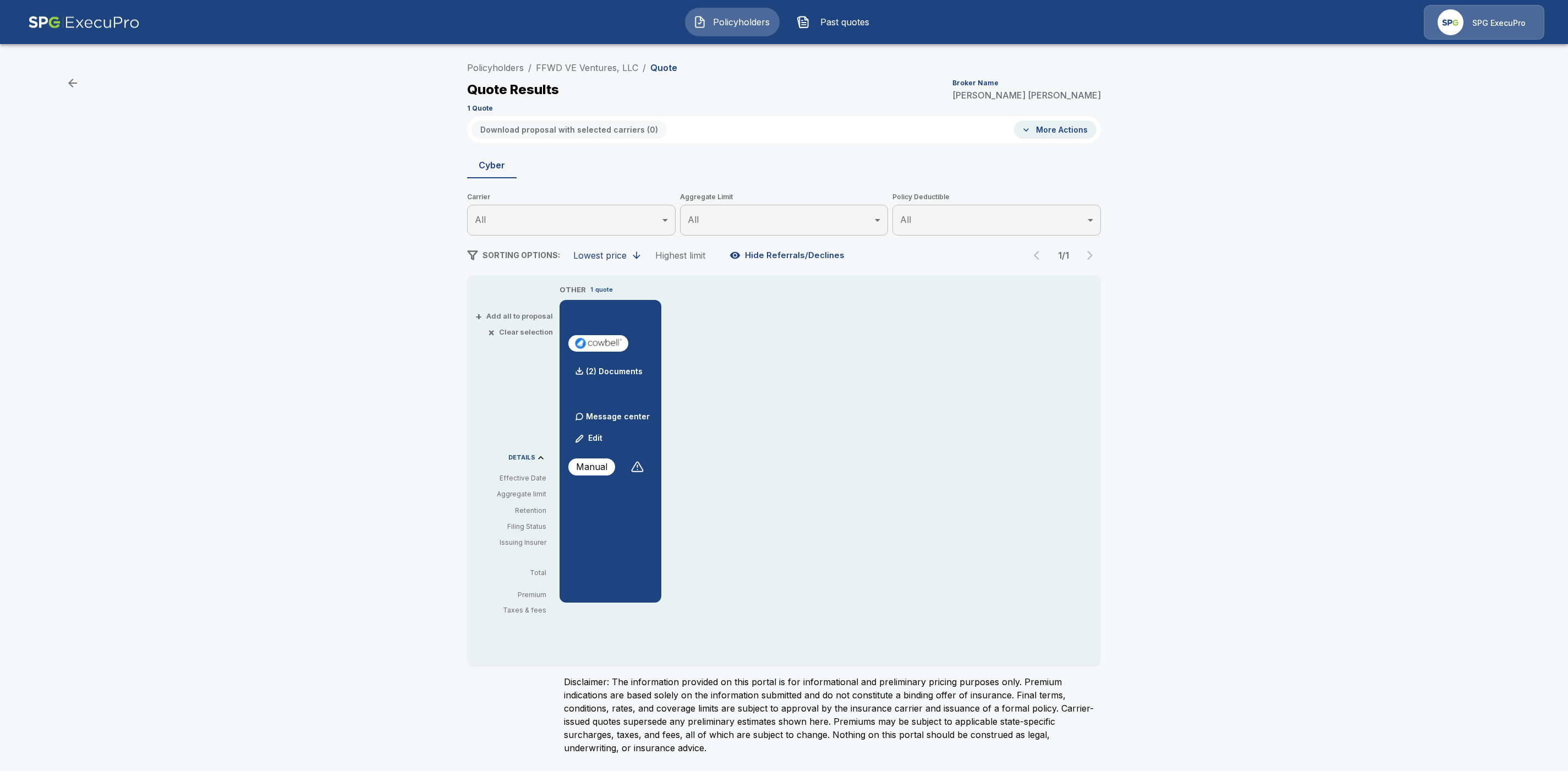
type input "*******"
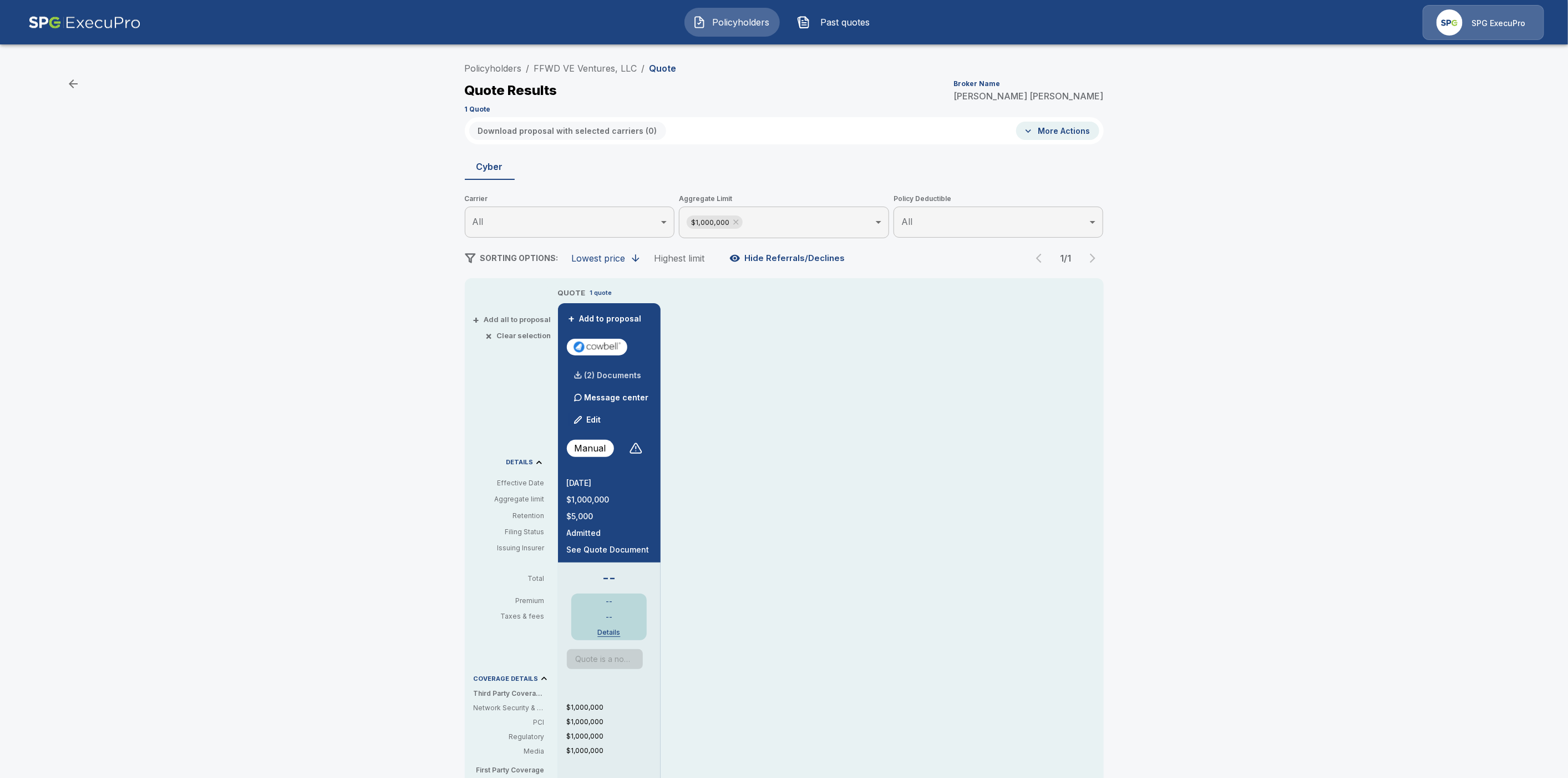
click at [635, 376] on p "(2) Documents" at bounding box center [613, 375] width 57 height 8
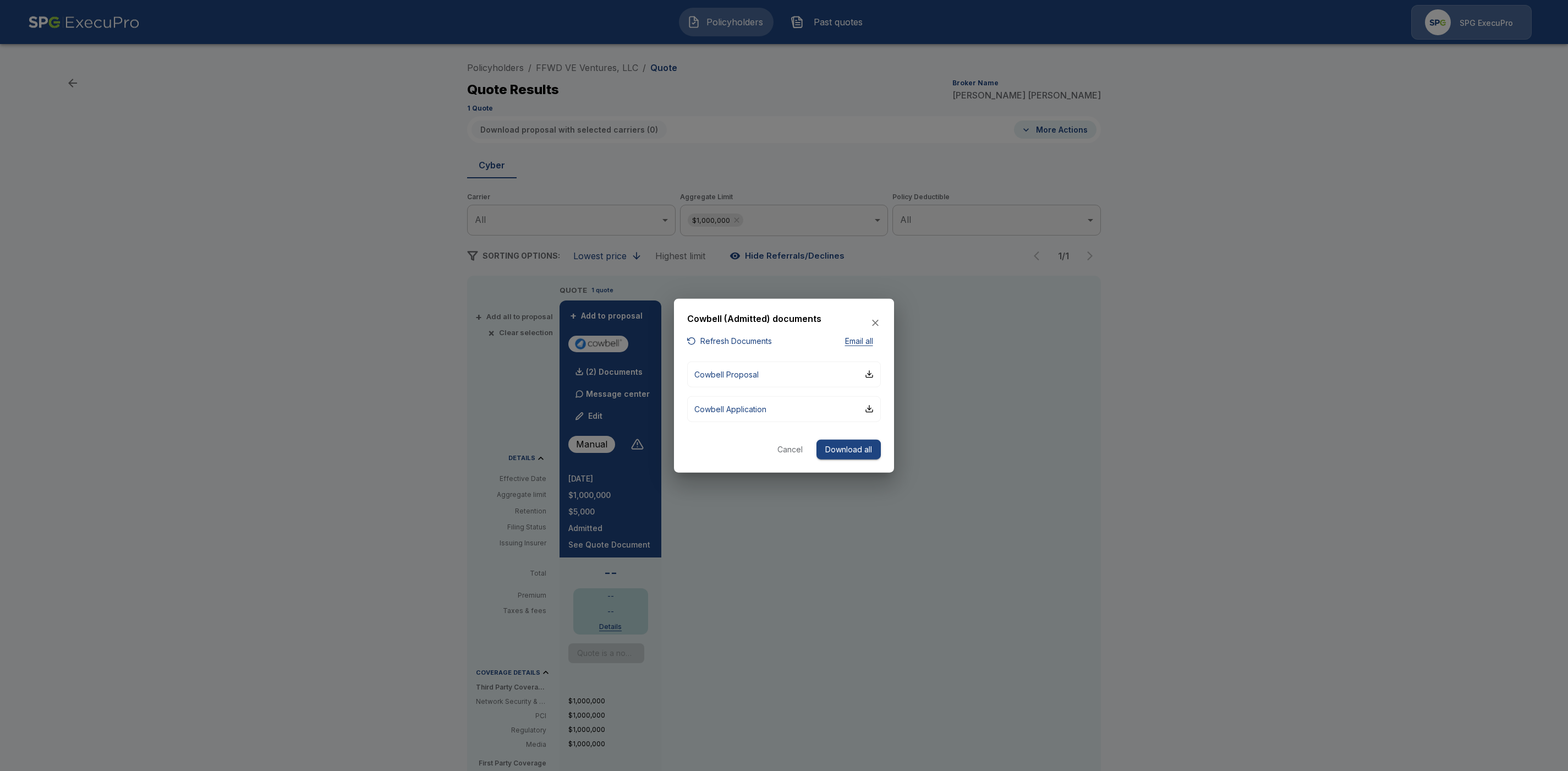
click at [836, 451] on button "Download all" at bounding box center [848, 449] width 64 height 21
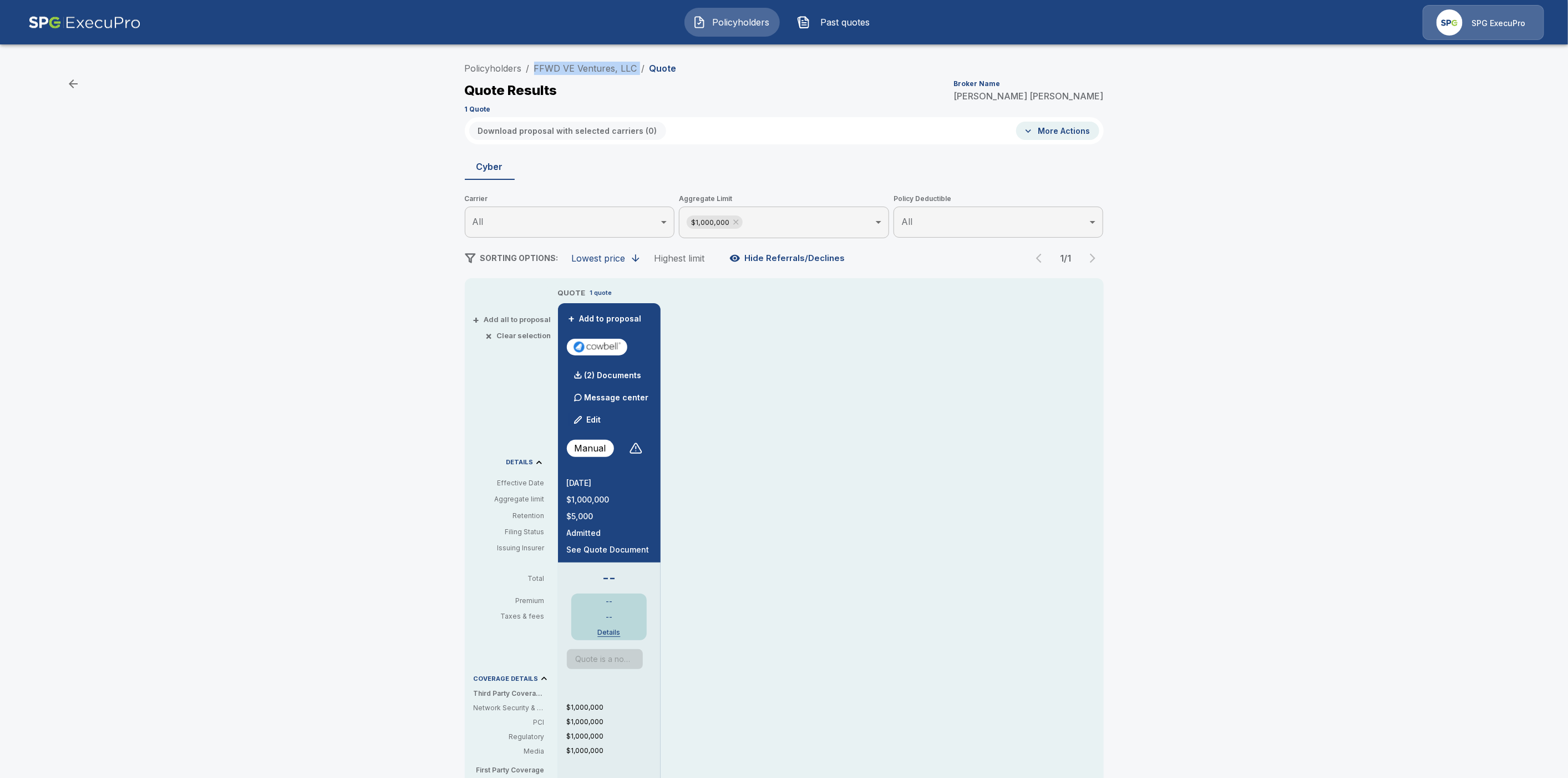
drag, startPoint x: 643, startPoint y: 65, endPoint x: 534, endPoint y: 63, distance: 109.0
click at [534, 63] on ol "Policyholders / FFWD VE Ventures, LLC / Quote" at bounding box center [570, 68] width 212 height 13
copy ol "FFWD VE Ventures, LLC /"
click at [584, 66] on link "FFWD VE Ventures, LLC" at bounding box center [586, 68] width 104 height 11
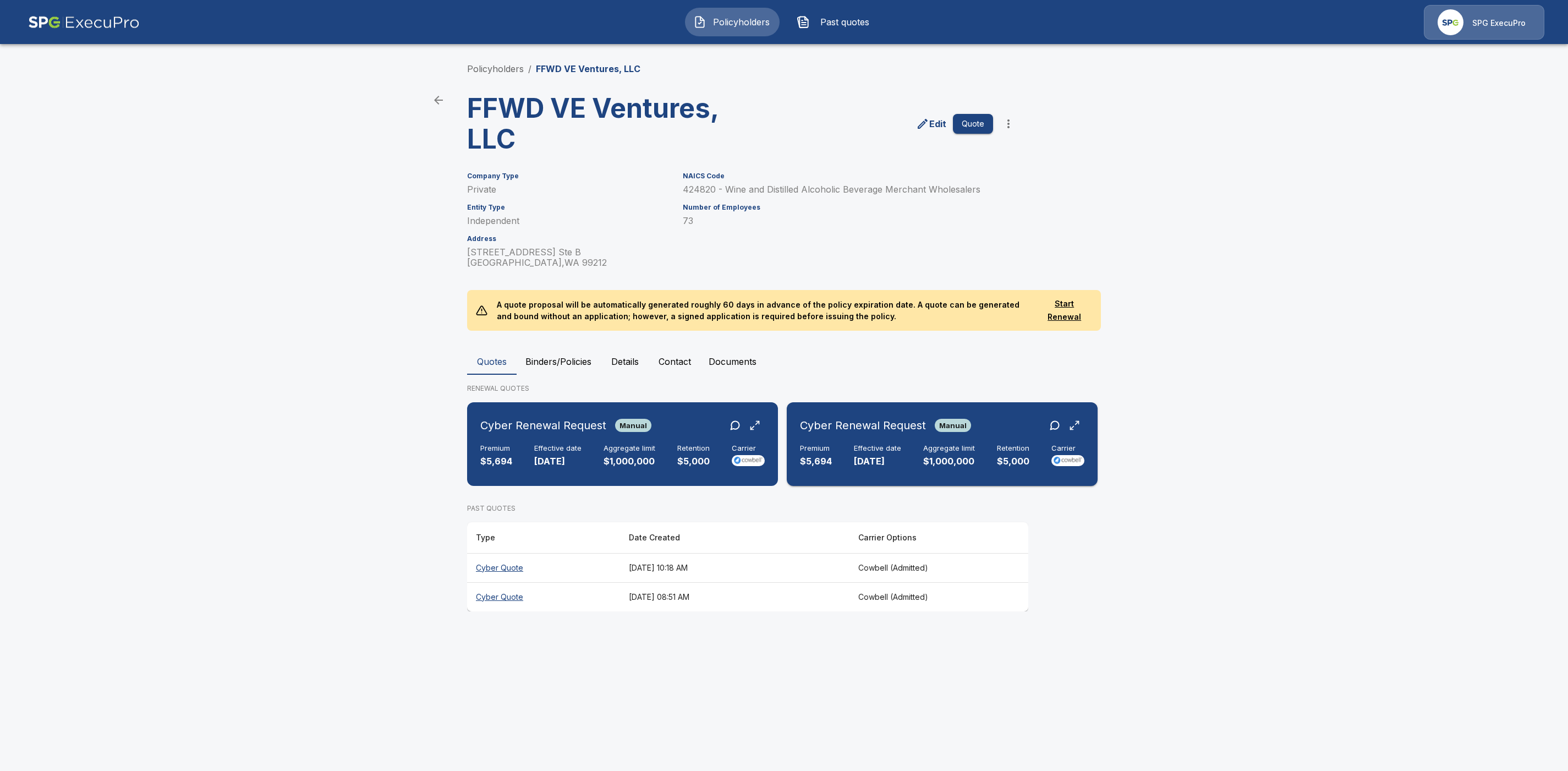
click at [926, 470] on div "Cyber Renewal Request Manual Premium $5,694 Effective date [DATE] Aggregate lim…" at bounding box center [942, 444] width 303 height 75
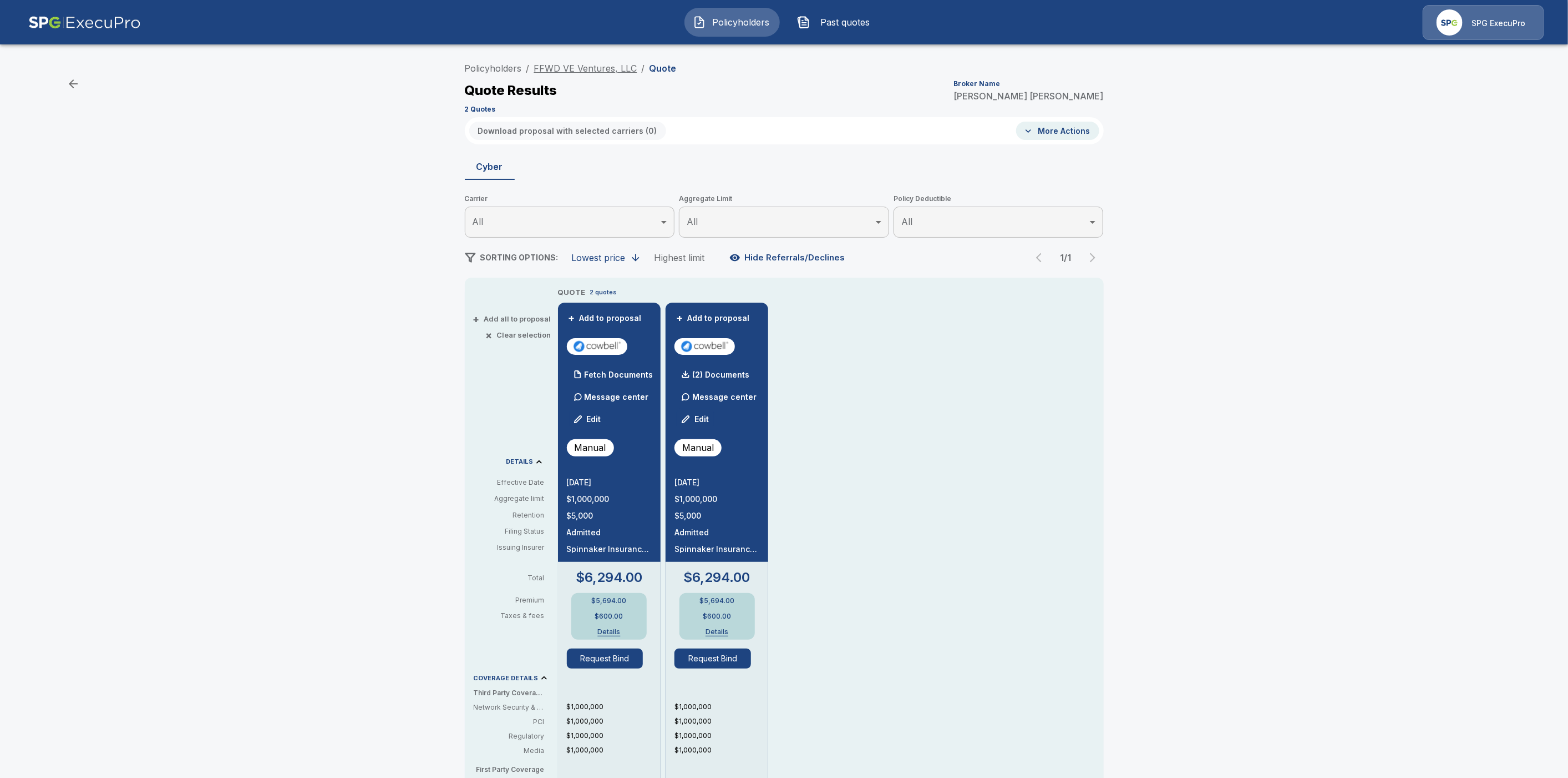
click at [593, 68] on link "FFWD VE Ventures, LLC" at bounding box center [586, 68] width 104 height 11
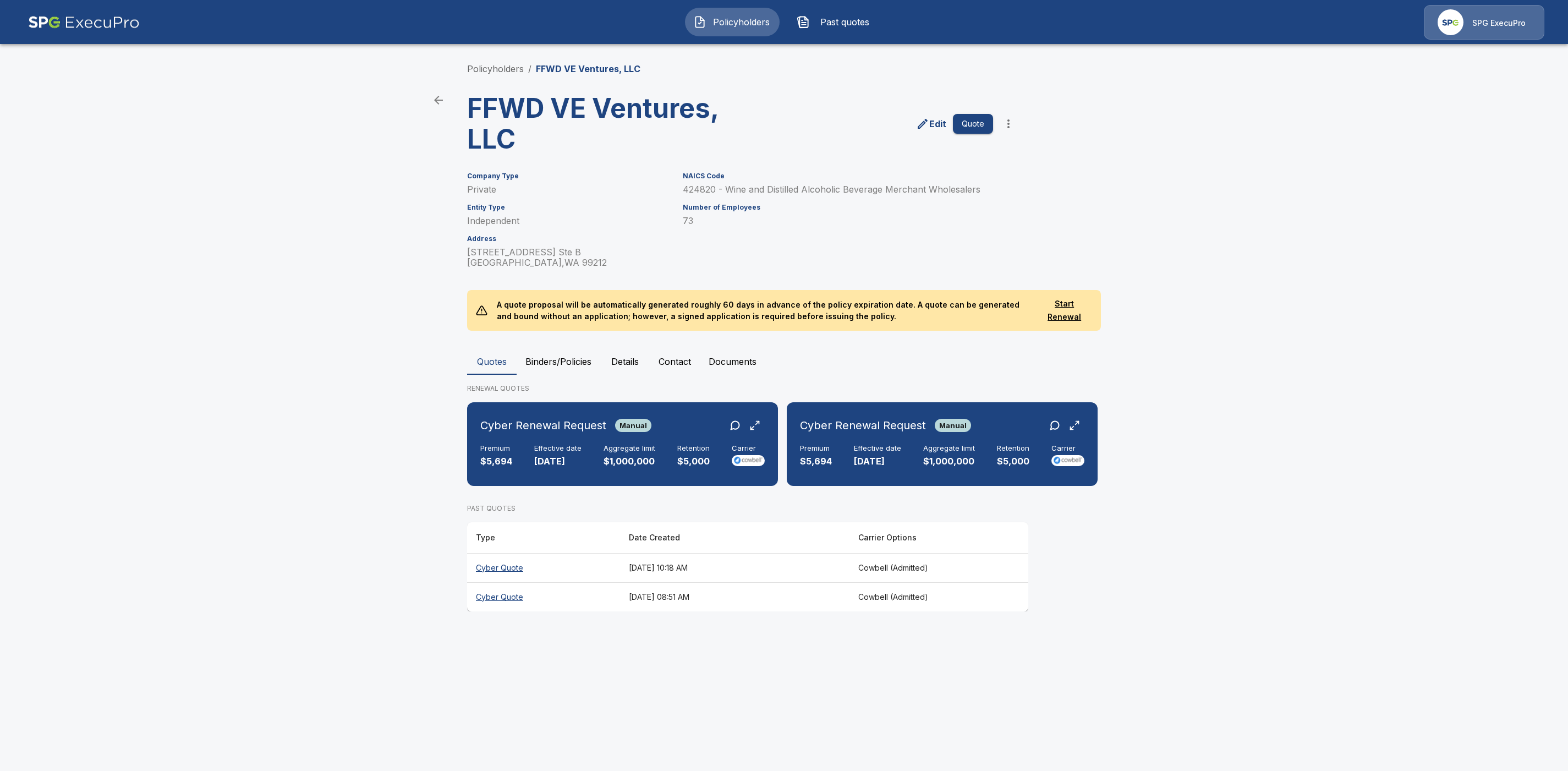
click at [515, 562] on th "Cyber Quote" at bounding box center [543, 566] width 153 height 29
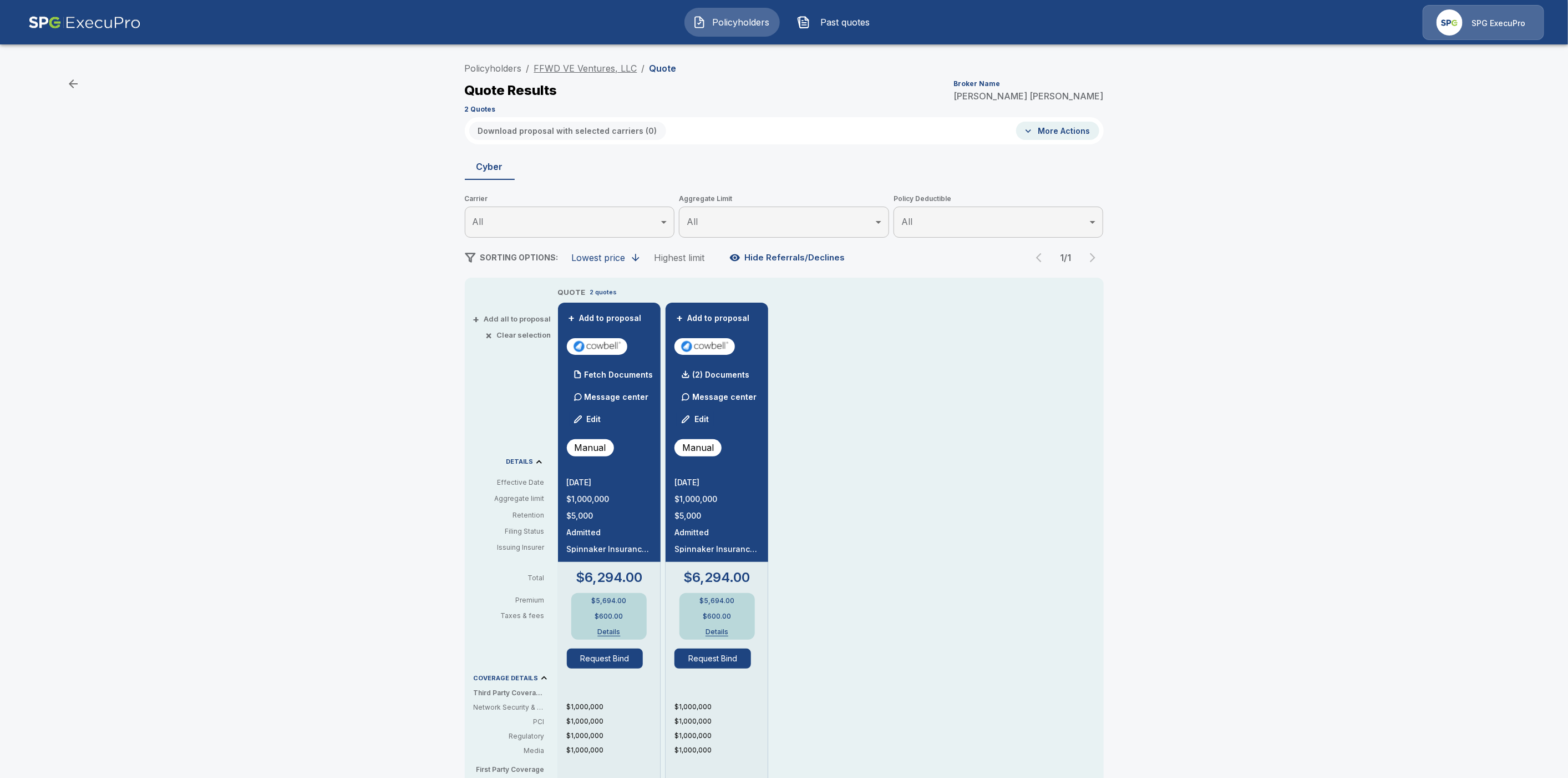
click at [598, 67] on link "FFWD VE Ventures, LLC" at bounding box center [586, 68] width 104 height 11
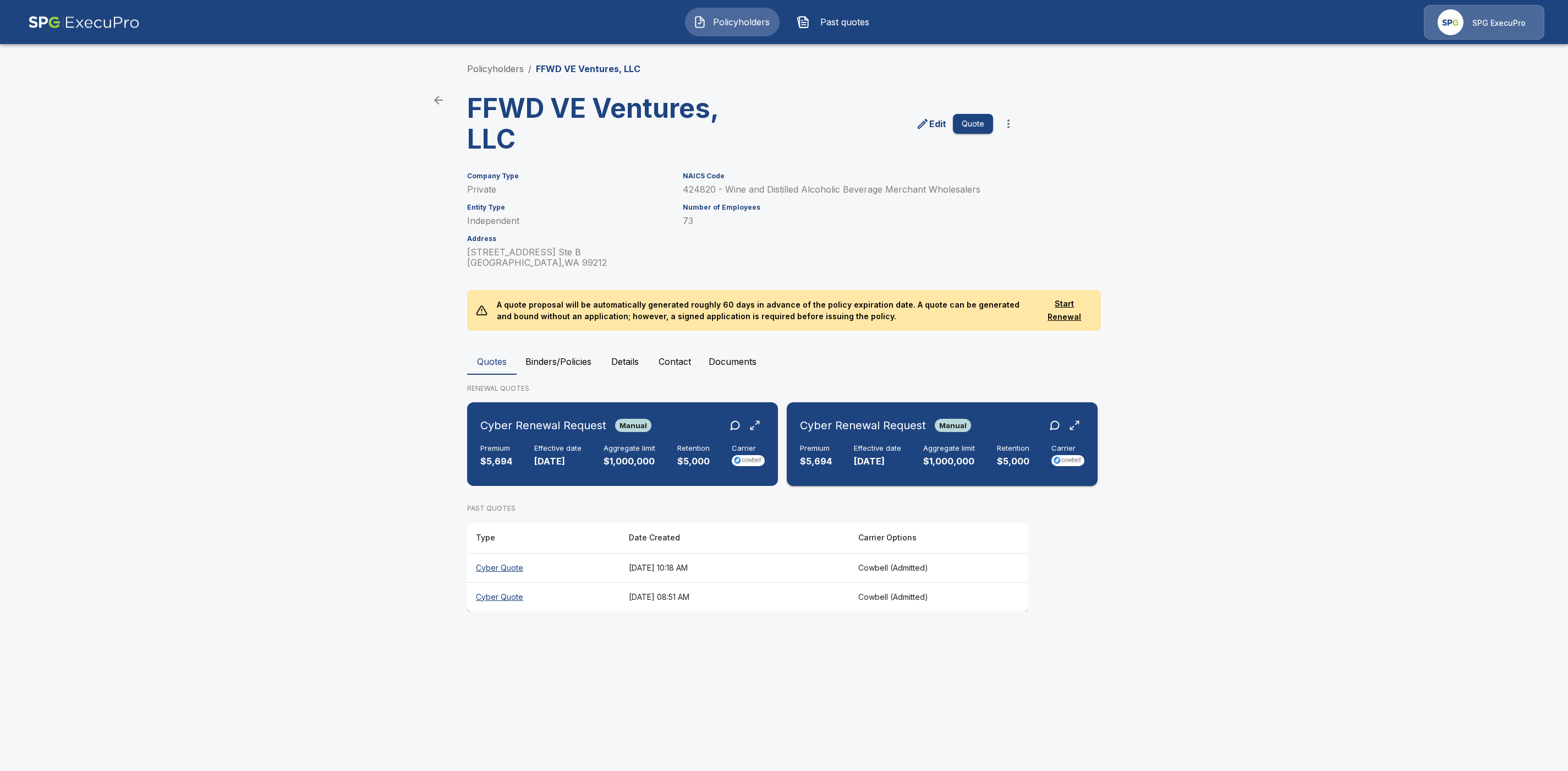
click at [904, 439] on div "Cyber Renewal Request Manual Premium $5,694 Effective date 10/1/2025 Aggregate …" at bounding box center [942, 444] width 303 height 75
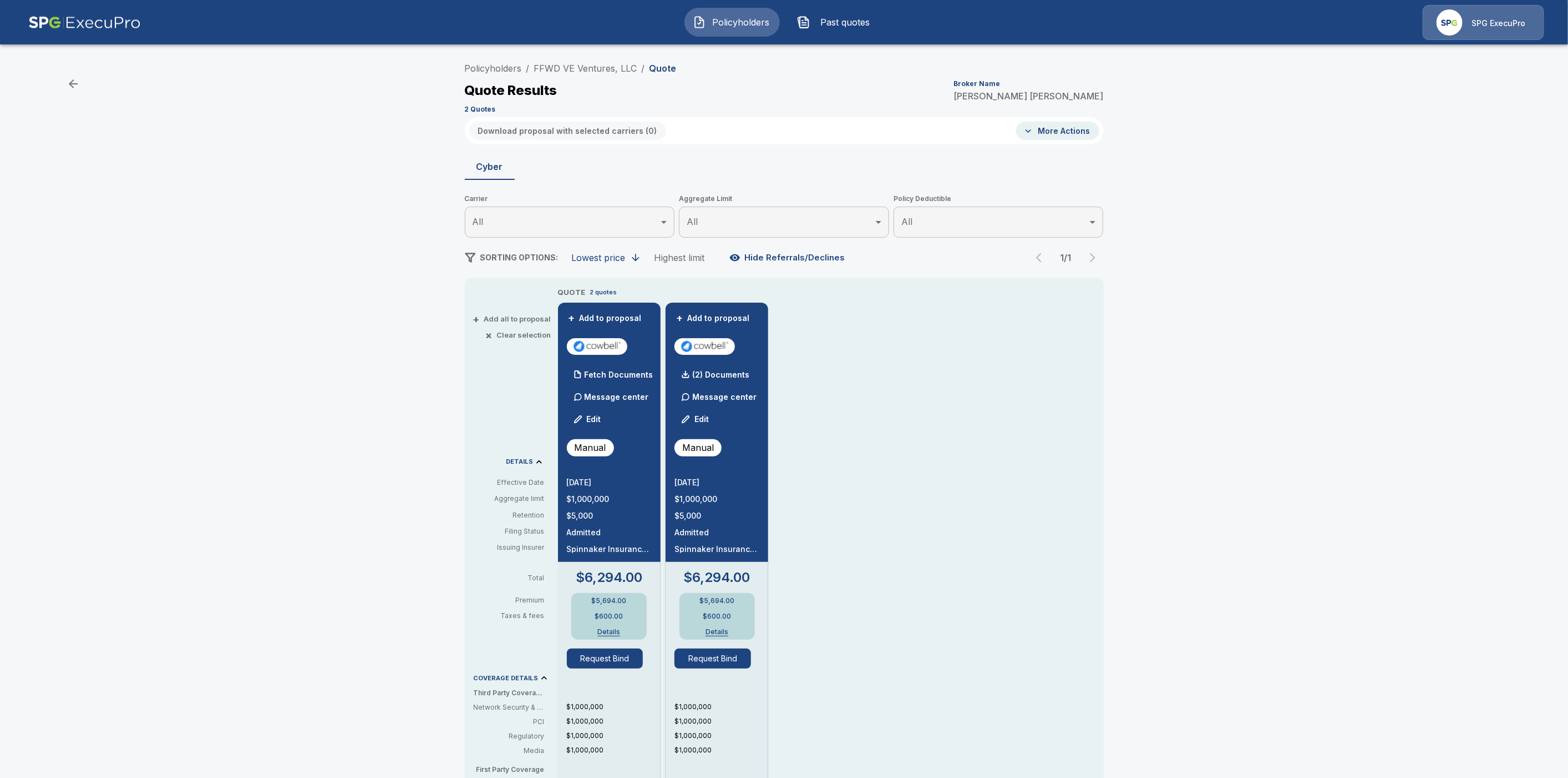
drag, startPoint x: 645, startPoint y: 67, endPoint x: 533, endPoint y: 66, distance: 112.0
click at [533, 66] on ol "Policyholders / FFWD VE Ventures, LLC / Quote" at bounding box center [570, 68] width 212 height 13
drag, startPoint x: 643, startPoint y: 67, endPoint x: 535, endPoint y: 63, distance: 108.1
click at [535, 63] on ol "Policyholders / FFWD VE Ventures, LLC / Quote" at bounding box center [570, 68] width 212 height 13
copy ol "FFWD VE Ventures, LLC /"
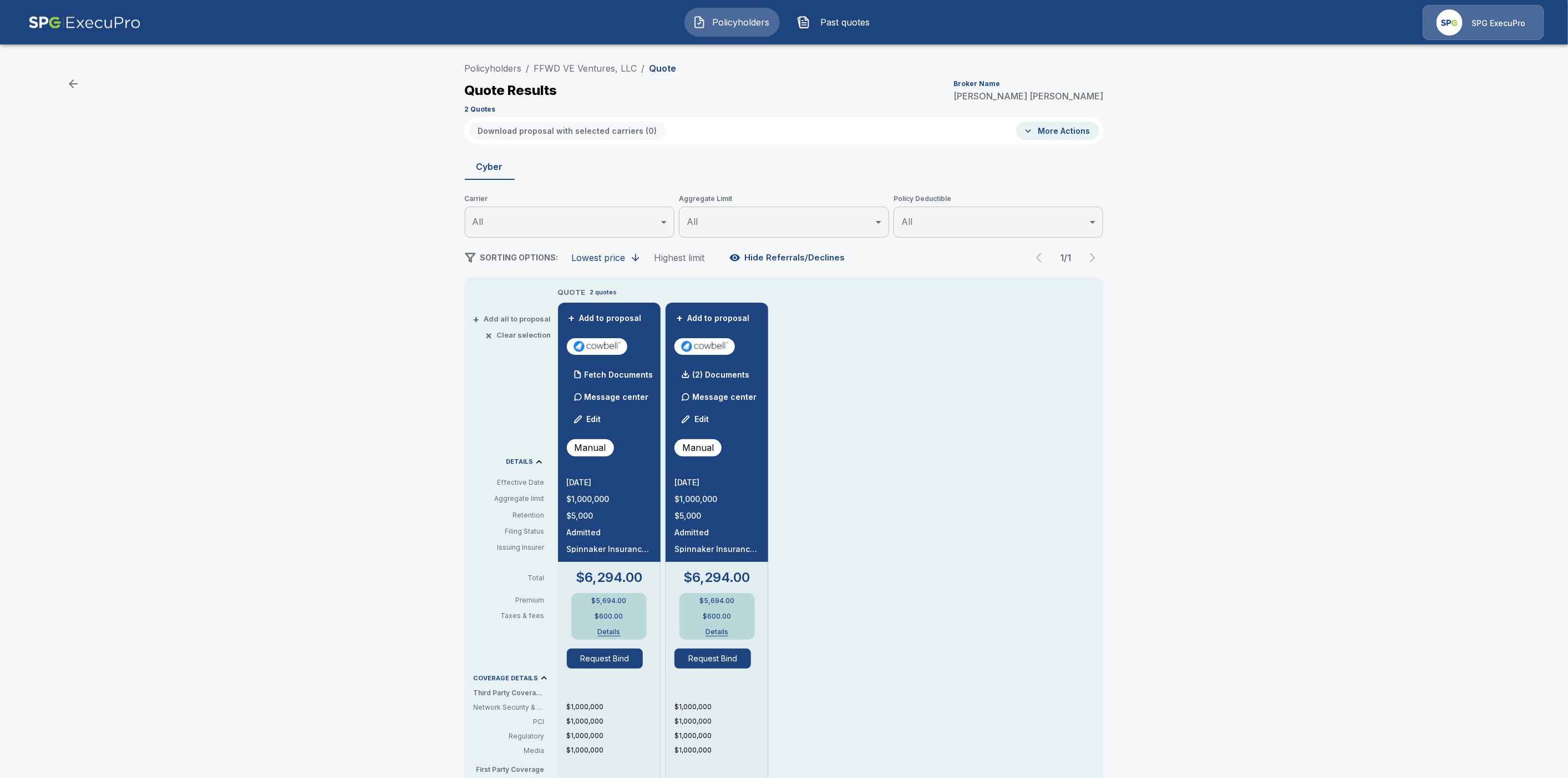
click at [846, 57] on div "Policyholders / FFWD VE Ventures, LLC / Quote Quote Results Broker Name Tricia …" at bounding box center [784, 87] width 639 height 60
click at [496, 70] on link "Policyholders" at bounding box center [492, 68] width 57 height 11
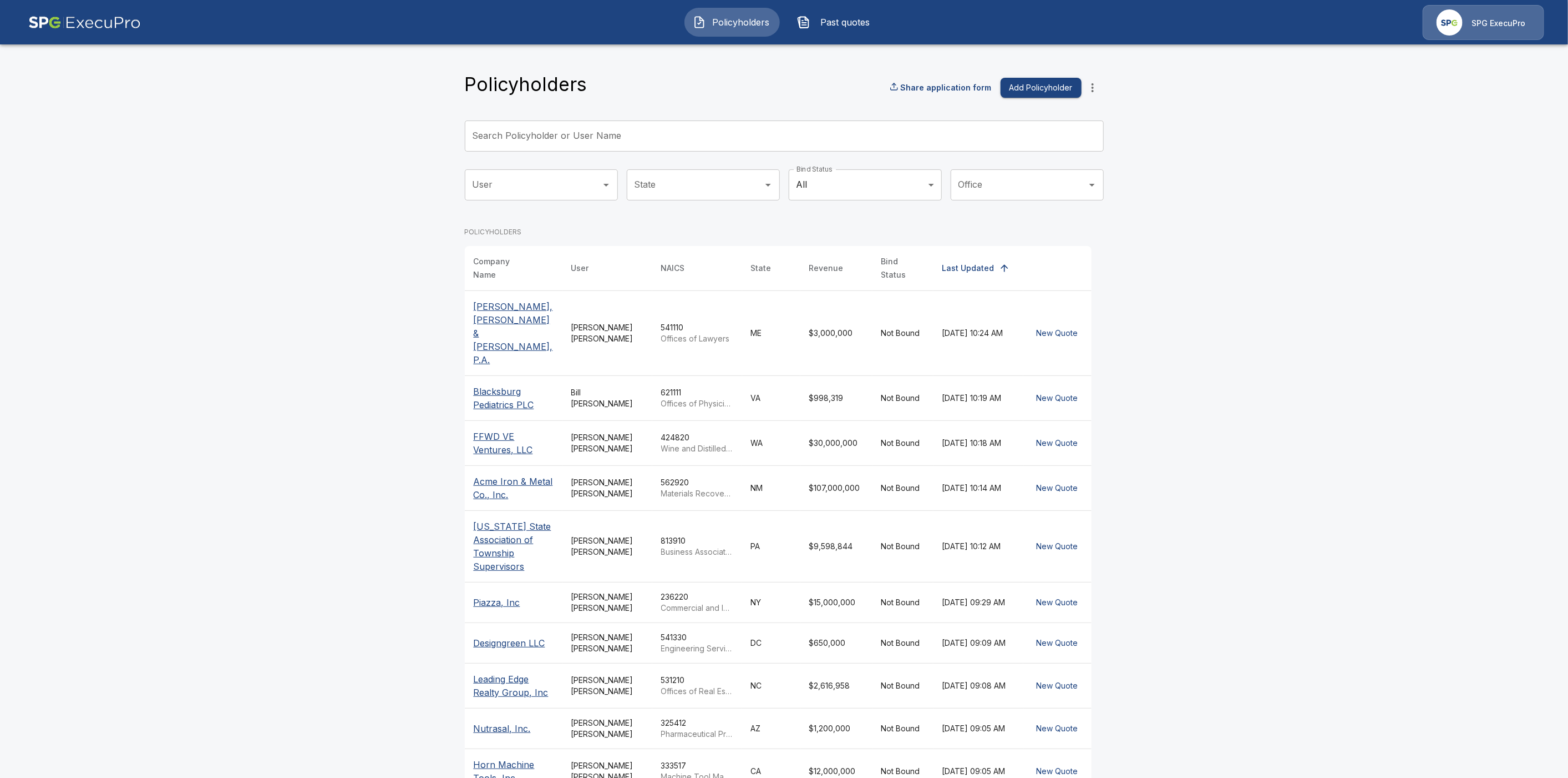
click at [541, 134] on div "Search Policyholder or User Name Search Policyholder or User Name" at bounding box center [784, 136] width 639 height 31
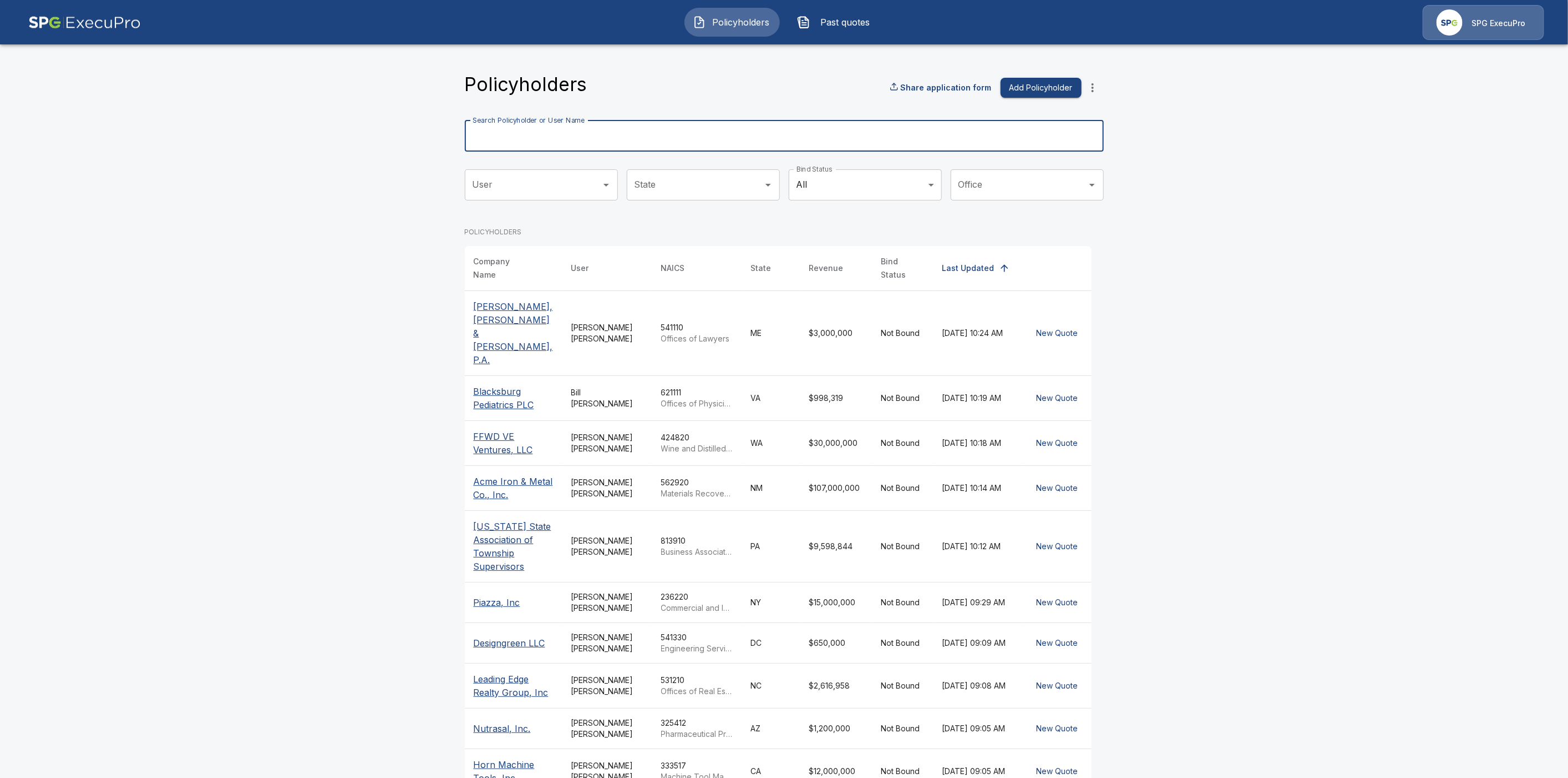
paste input "**********"
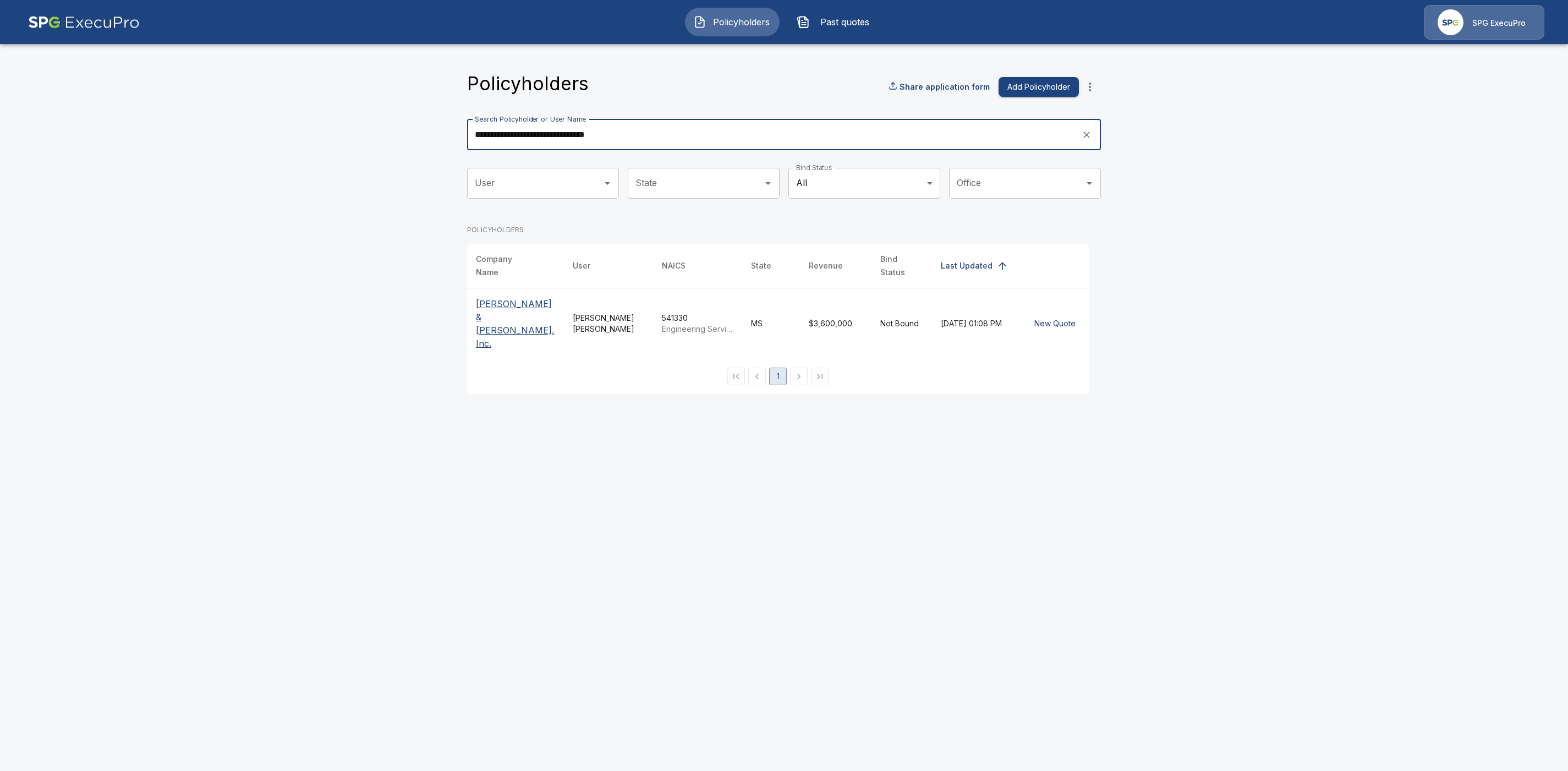
type input "**********"
drag, startPoint x: 498, startPoint y: 305, endPoint x: 542, endPoint y: 311, distance: 44.4
click at [498, 307] on p "[PERSON_NAME] & [PERSON_NAME], Inc." at bounding box center [515, 323] width 79 height 52
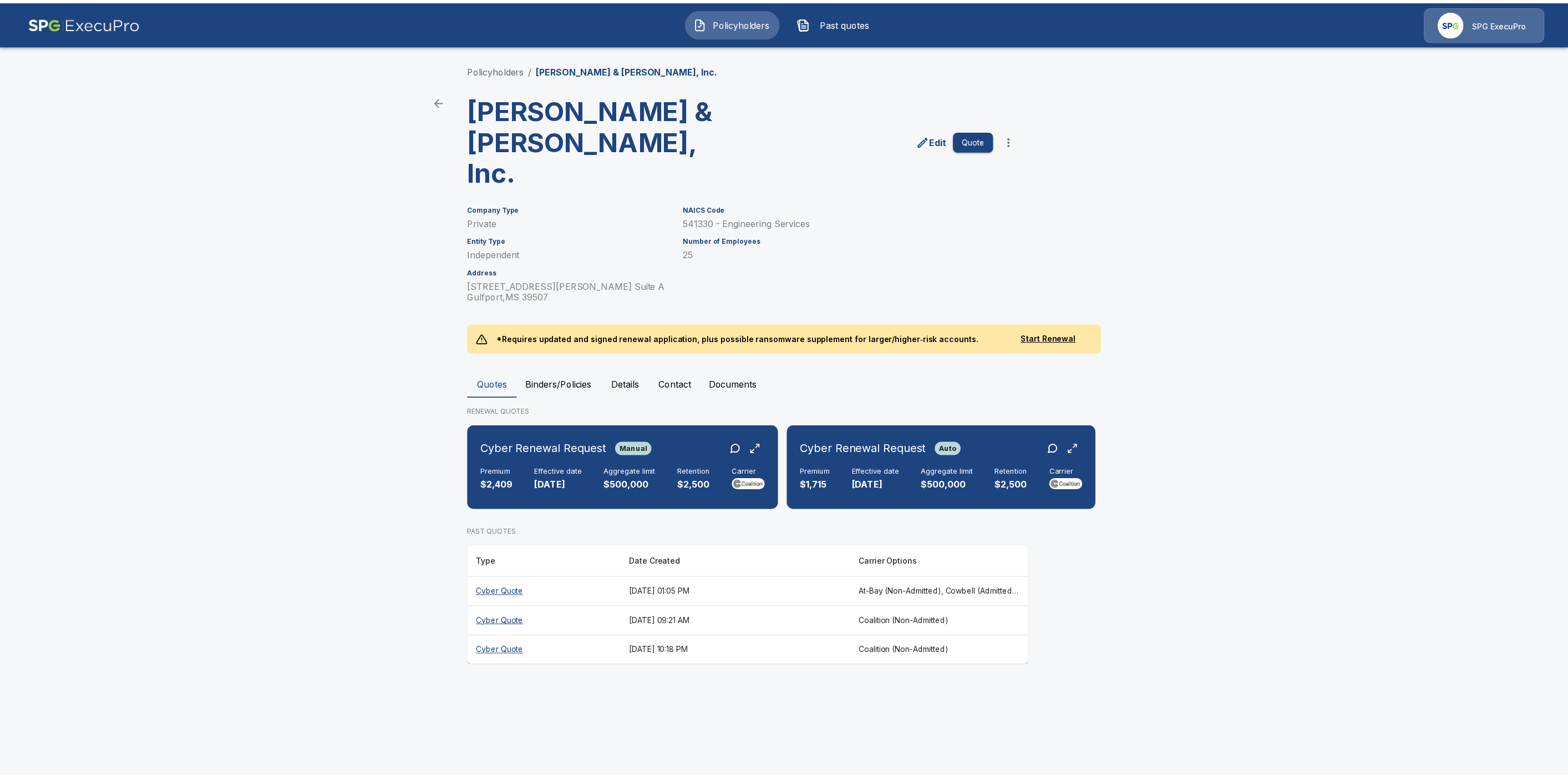
scroll to position [0, 308]
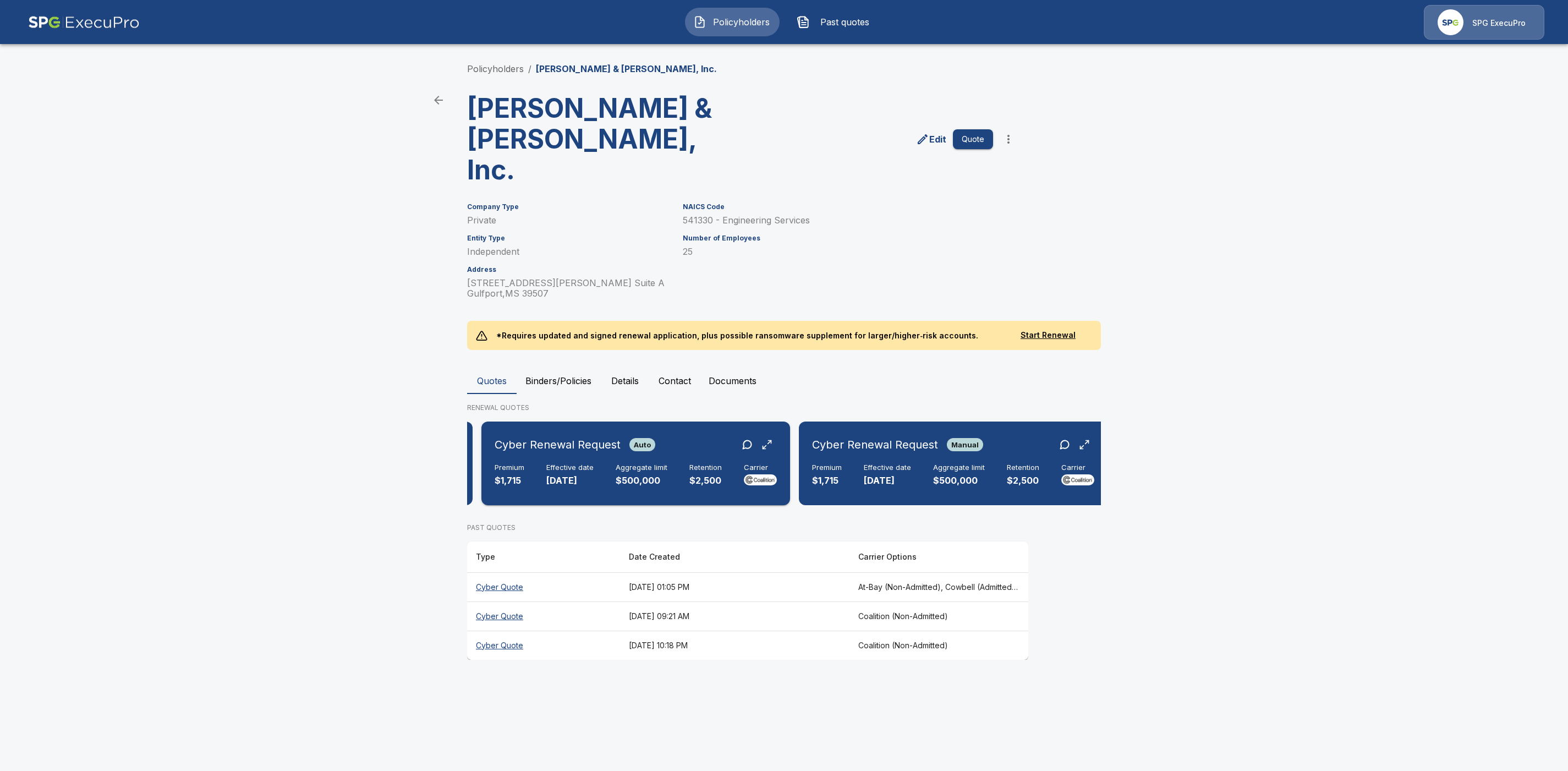
click at [687, 435] on div "Cyber Renewal Request Auto" at bounding box center [636, 445] width 283 height 20
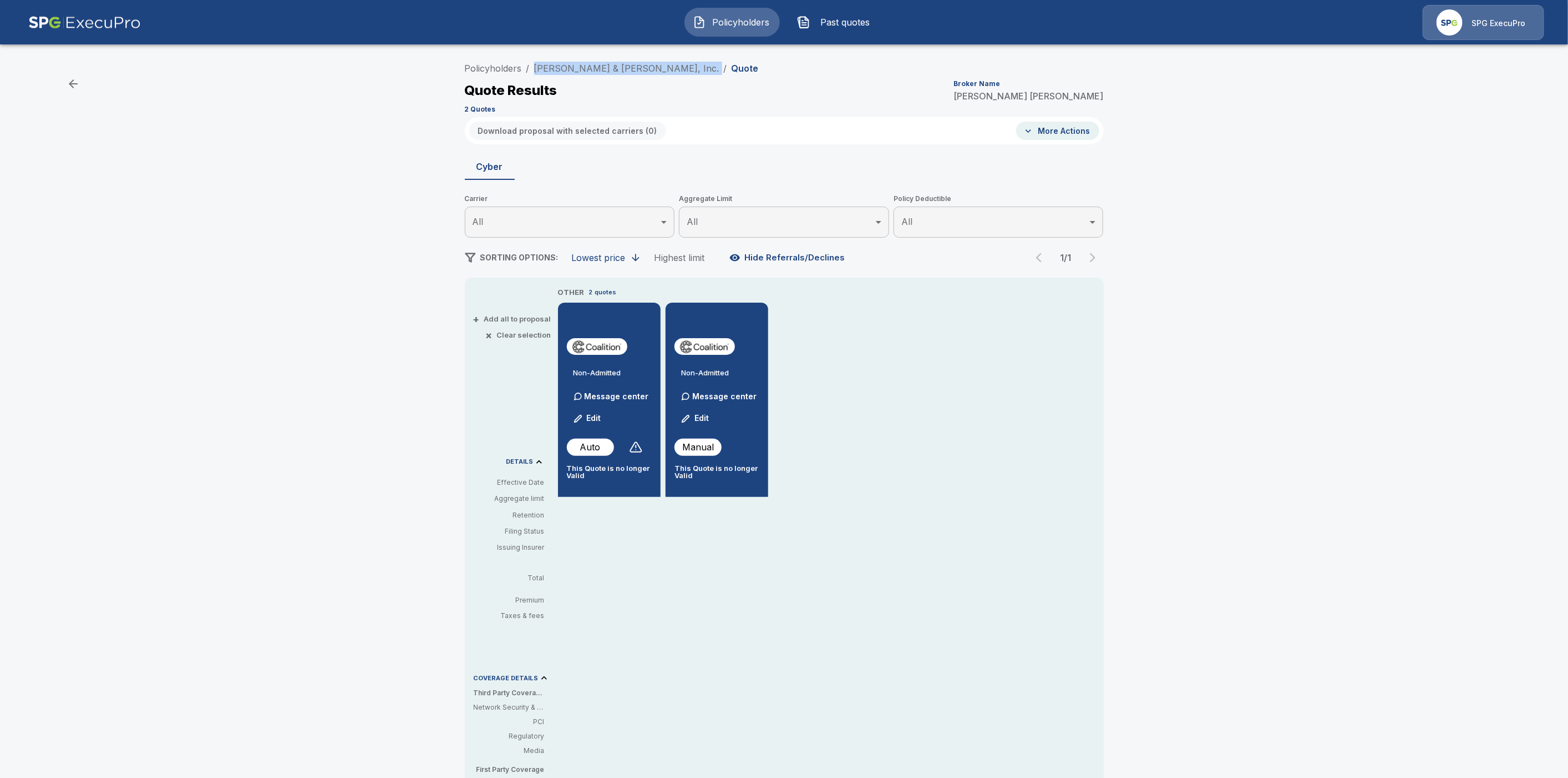
drag, startPoint x: 659, startPoint y: 66, endPoint x: 538, endPoint y: 63, distance: 121.0
click at [538, 63] on ol "Policyholders / Brown, Mitchell & Alexander, Inc. / Quote" at bounding box center [611, 68] width 294 height 13
drag, startPoint x: 491, startPoint y: 66, endPoint x: 520, endPoint y: 93, distance: 39.6
click at [491, 66] on link "Policyholders" at bounding box center [492, 68] width 57 height 11
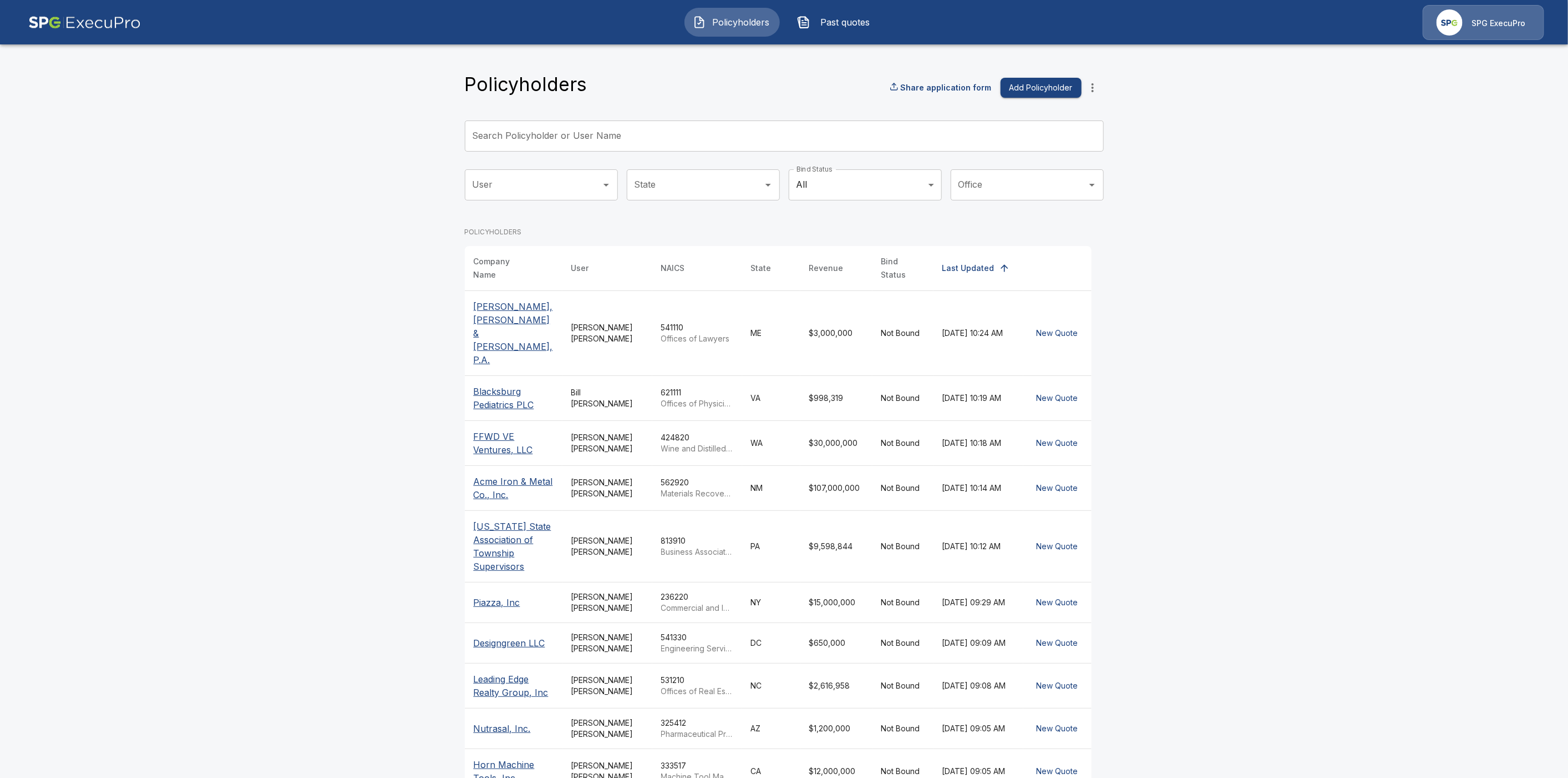
click at [508, 139] on div "Search Policyholder or User Name Search Policyholder or User Name" at bounding box center [784, 136] width 639 height 31
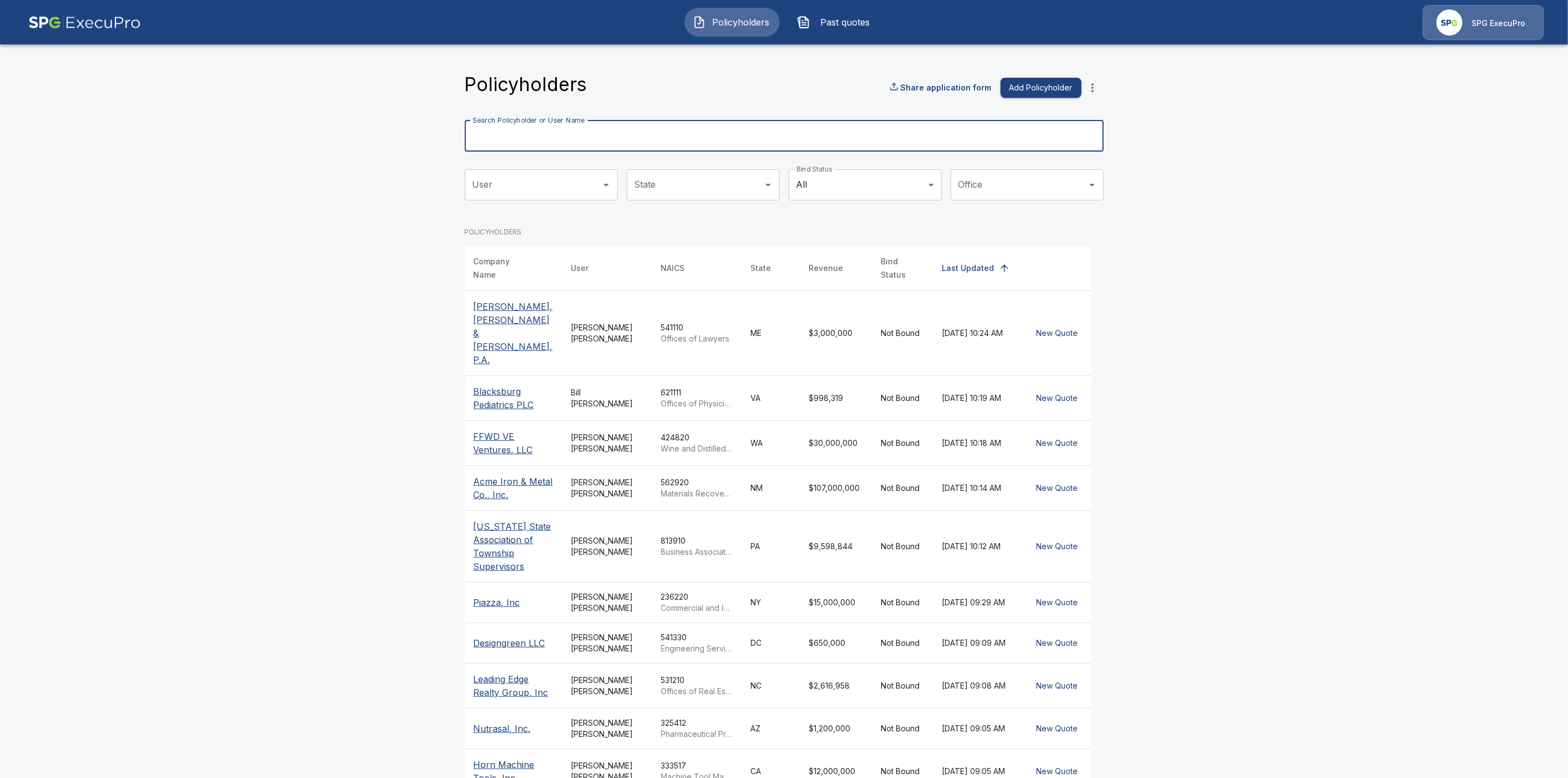
paste input "**********"
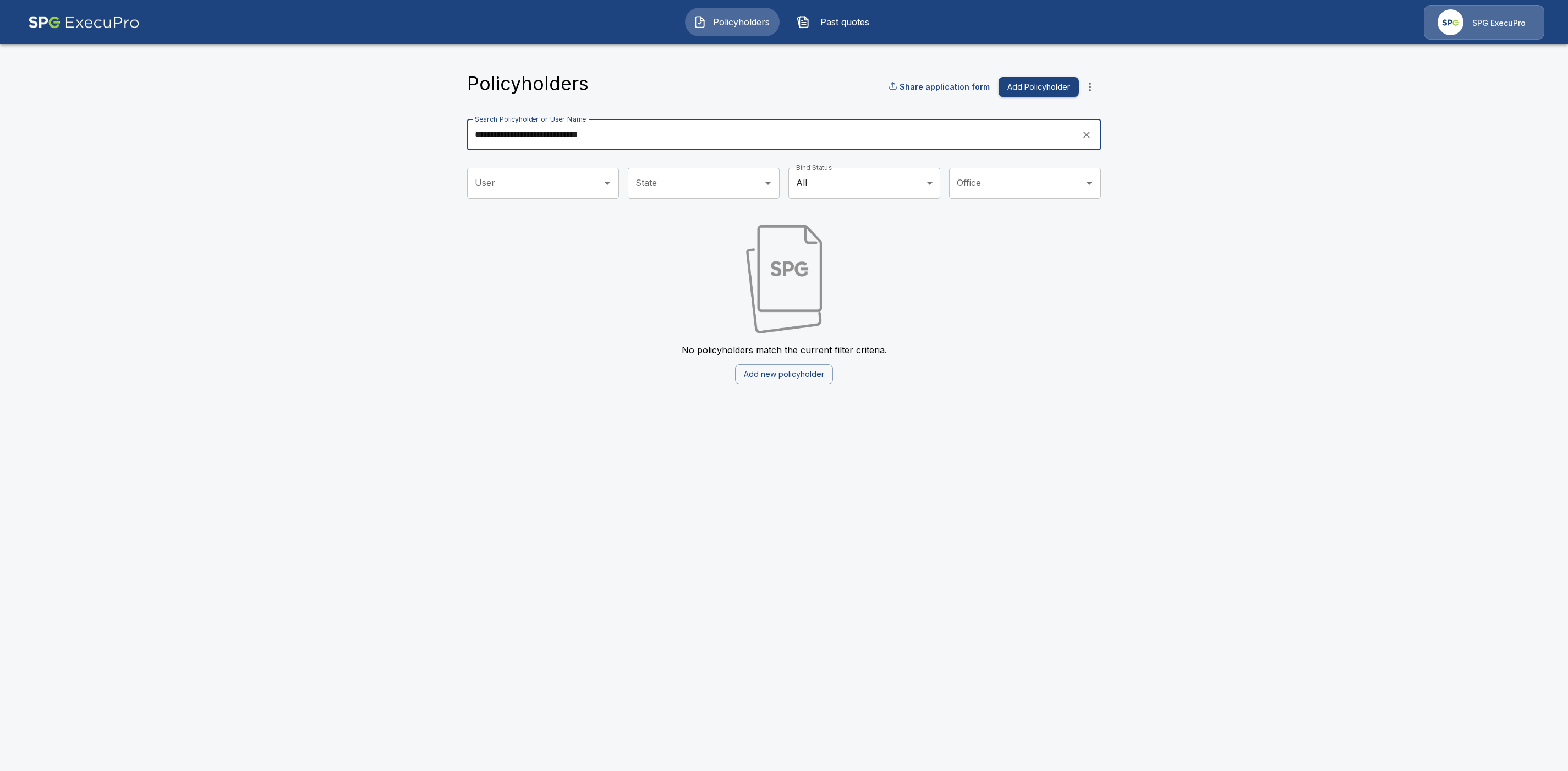
click at [651, 132] on input "**********" at bounding box center [770, 134] width 607 height 31
drag, startPoint x: 626, startPoint y: 130, endPoint x: 400, endPoint y: 130, distance: 226.0
click at [397, 129] on main "**********" at bounding box center [784, 199] width 1568 height 397
paste input "*******"
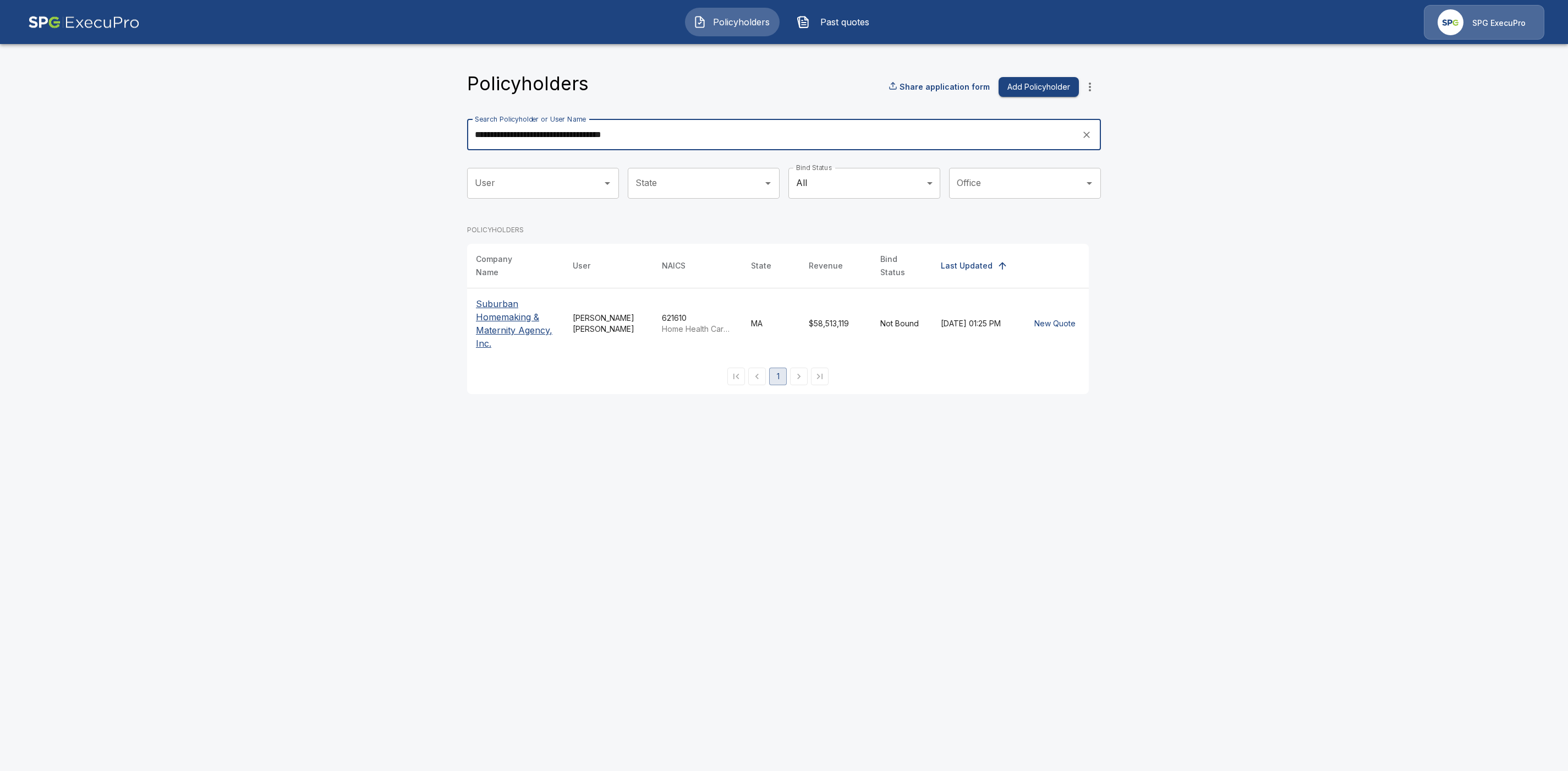
type input "**********"
click at [503, 298] on p "Suburban Homemaking & Maternity Agency, Inc." at bounding box center [515, 323] width 79 height 52
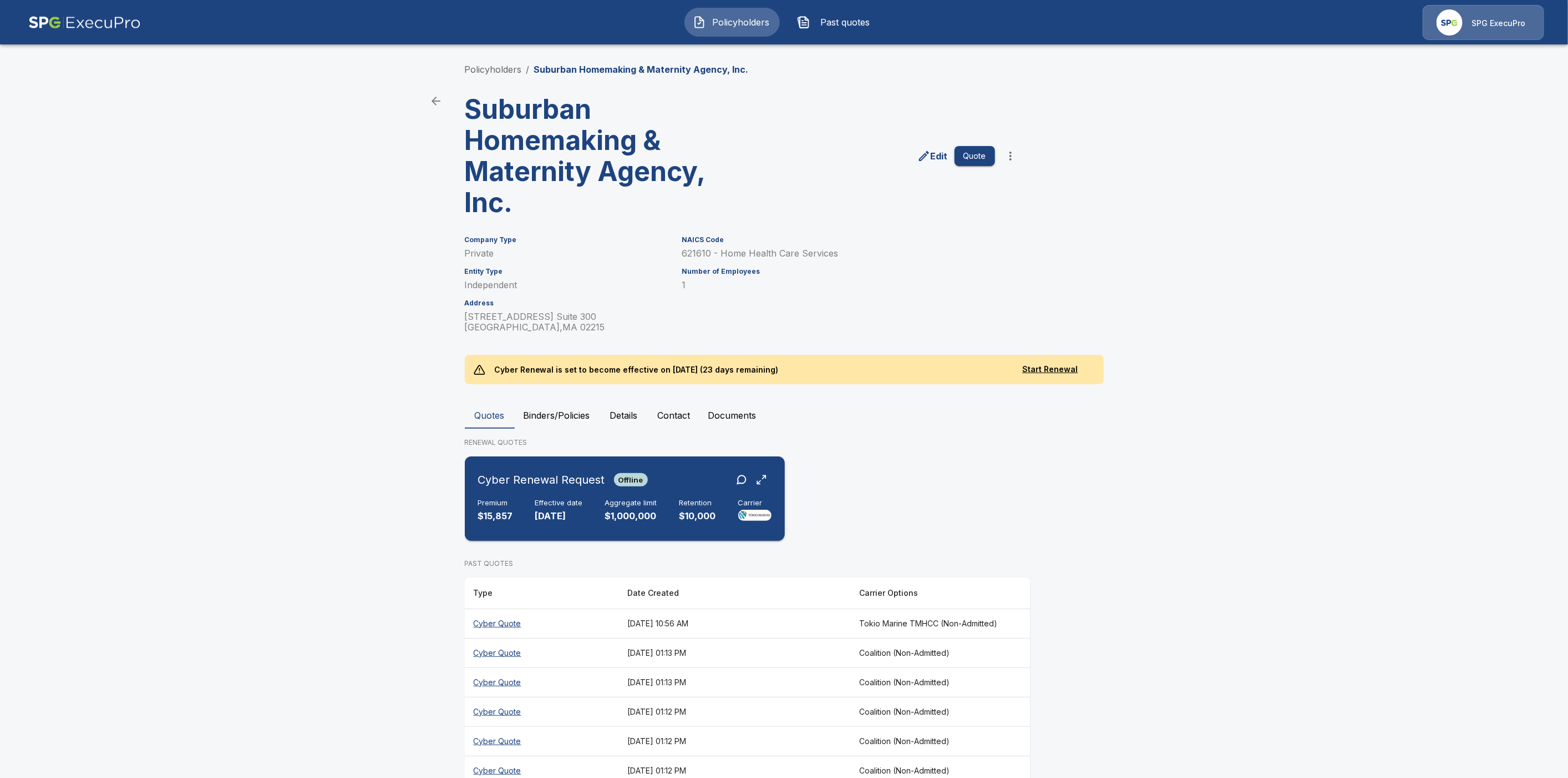
click at [679, 474] on div "Cyber Renewal Request Offline" at bounding box center [625, 480] width 293 height 20
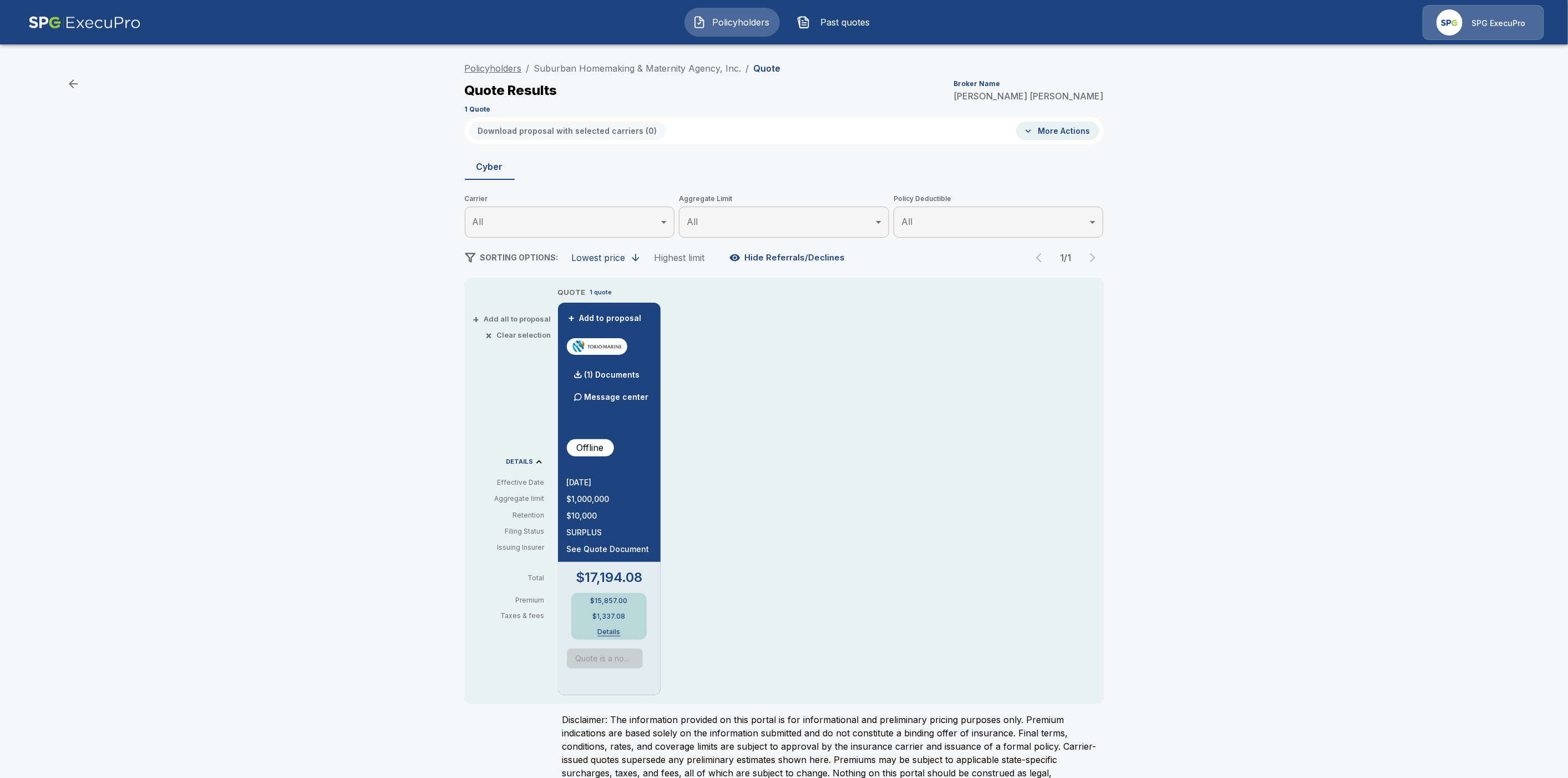
click at [494, 68] on link "Policyholders" at bounding box center [492, 68] width 57 height 11
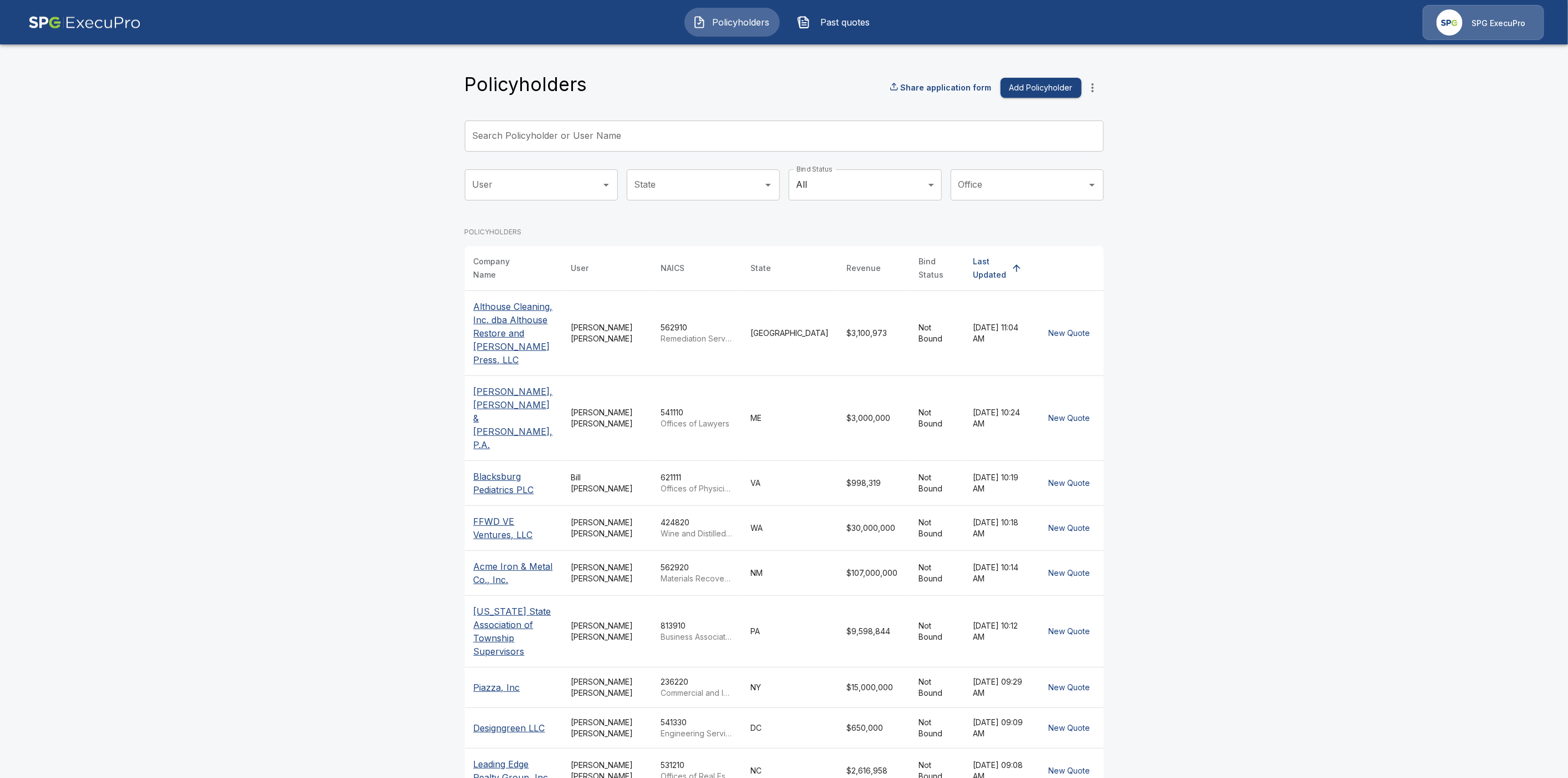
click at [550, 142] on input "Search Policyholder or User Name" at bounding box center [778, 136] width 627 height 31
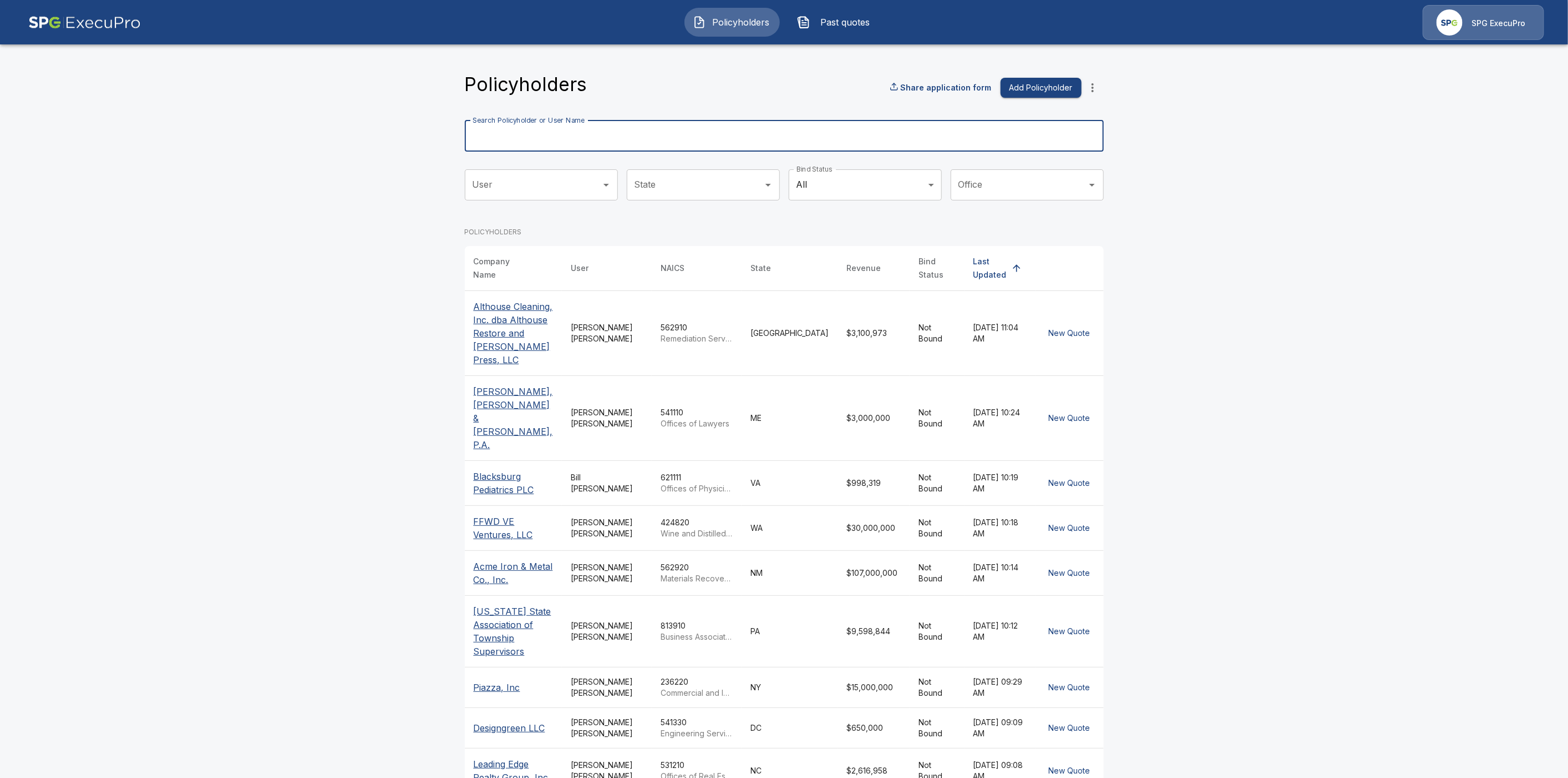
paste input "**********"
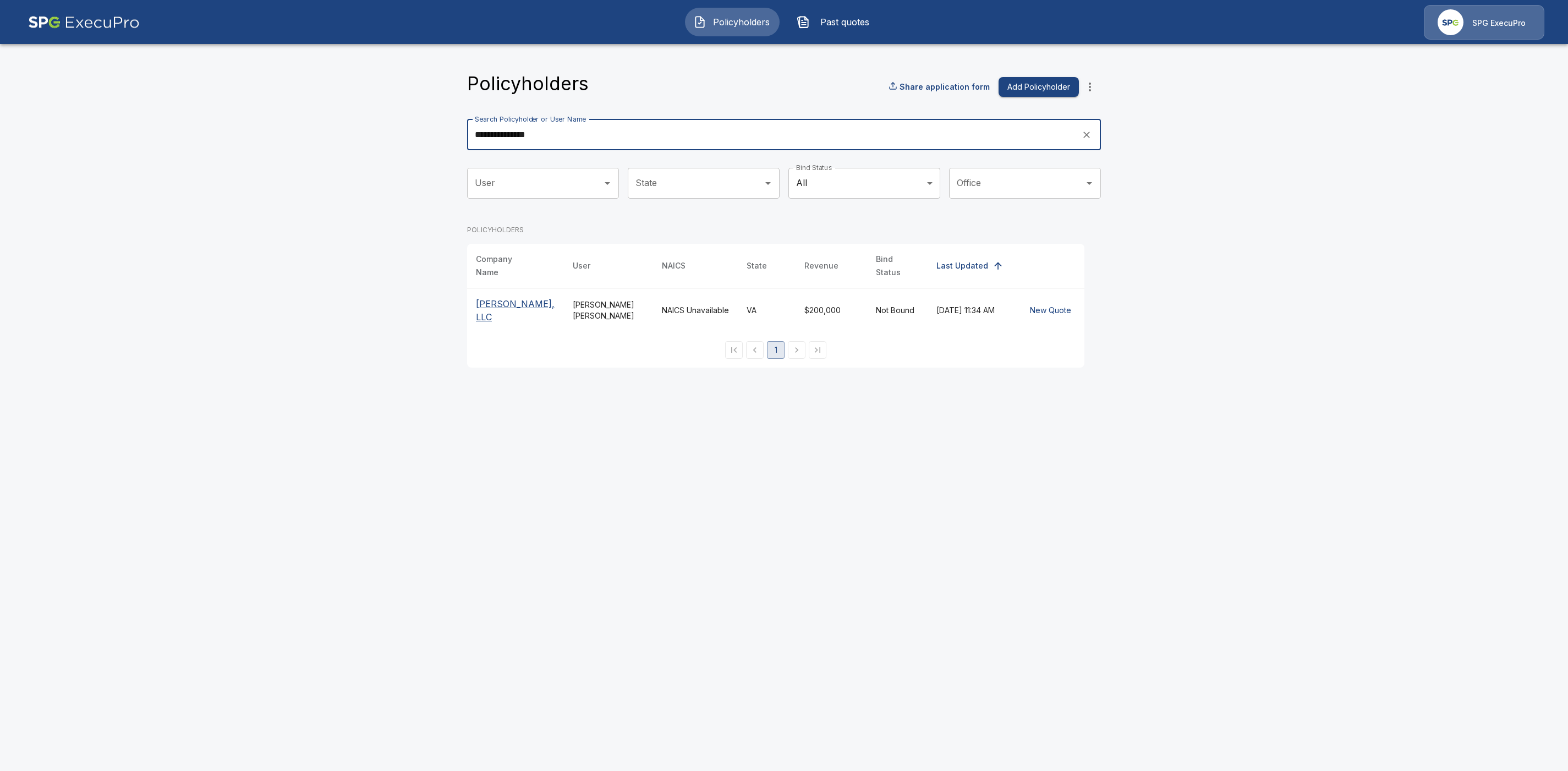
type input "**********"
drag, startPoint x: 514, startPoint y: 301, endPoint x: 699, endPoint y: 373, distance: 198.5
click at [514, 302] on p "LJ Edwards, LLC" at bounding box center [515, 310] width 79 height 27
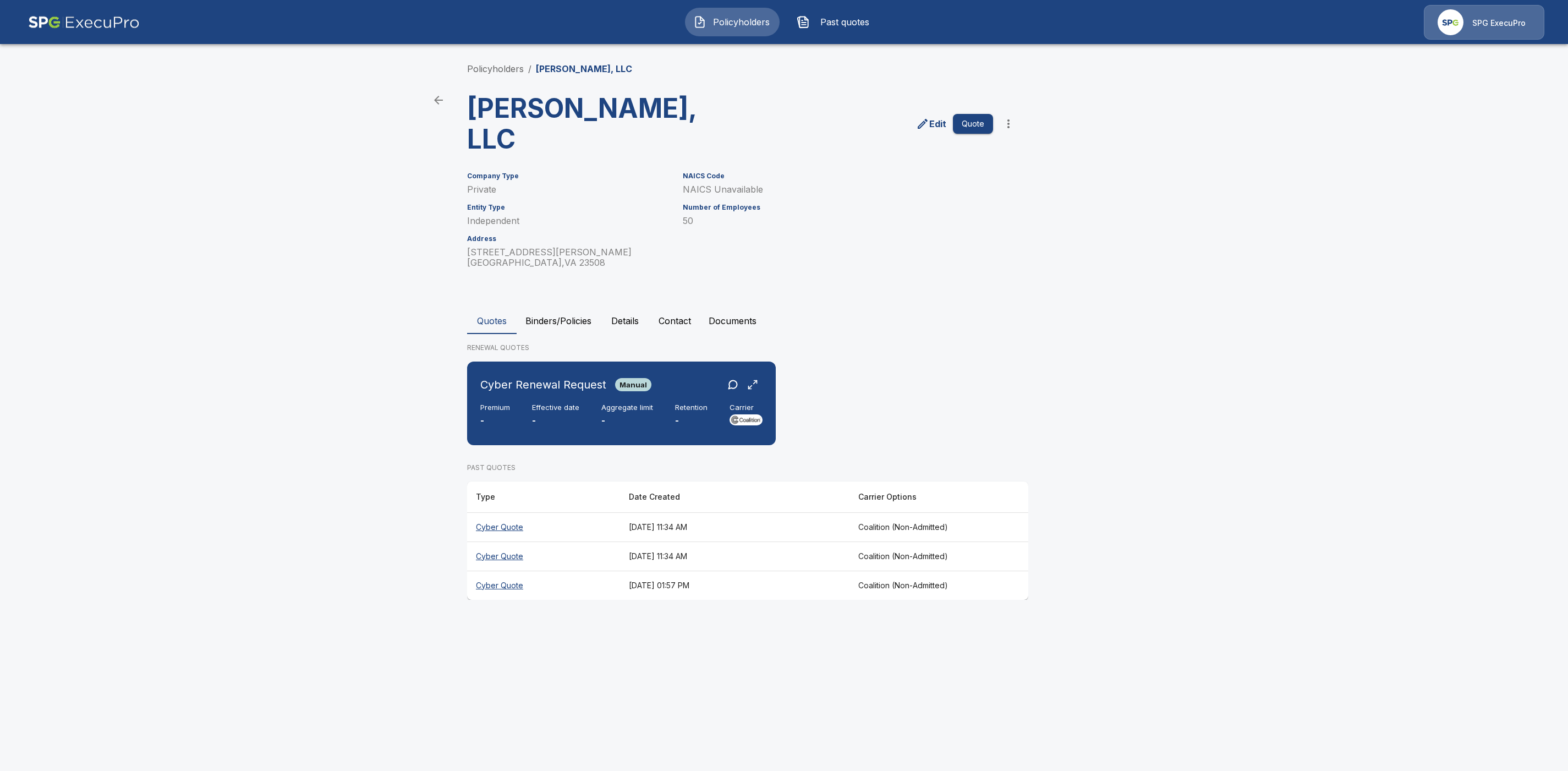
click at [1012, 118] on icon "more" at bounding box center [1007, 124] width 13 height 13
click at [1046, 210] on li "Request Coalition Loss Run (testing)" at bounding box center [1008, 209] width 168 height 20
click at [743, 307] on button "Documents" at bounding box center [733, 320] width 65 height 27
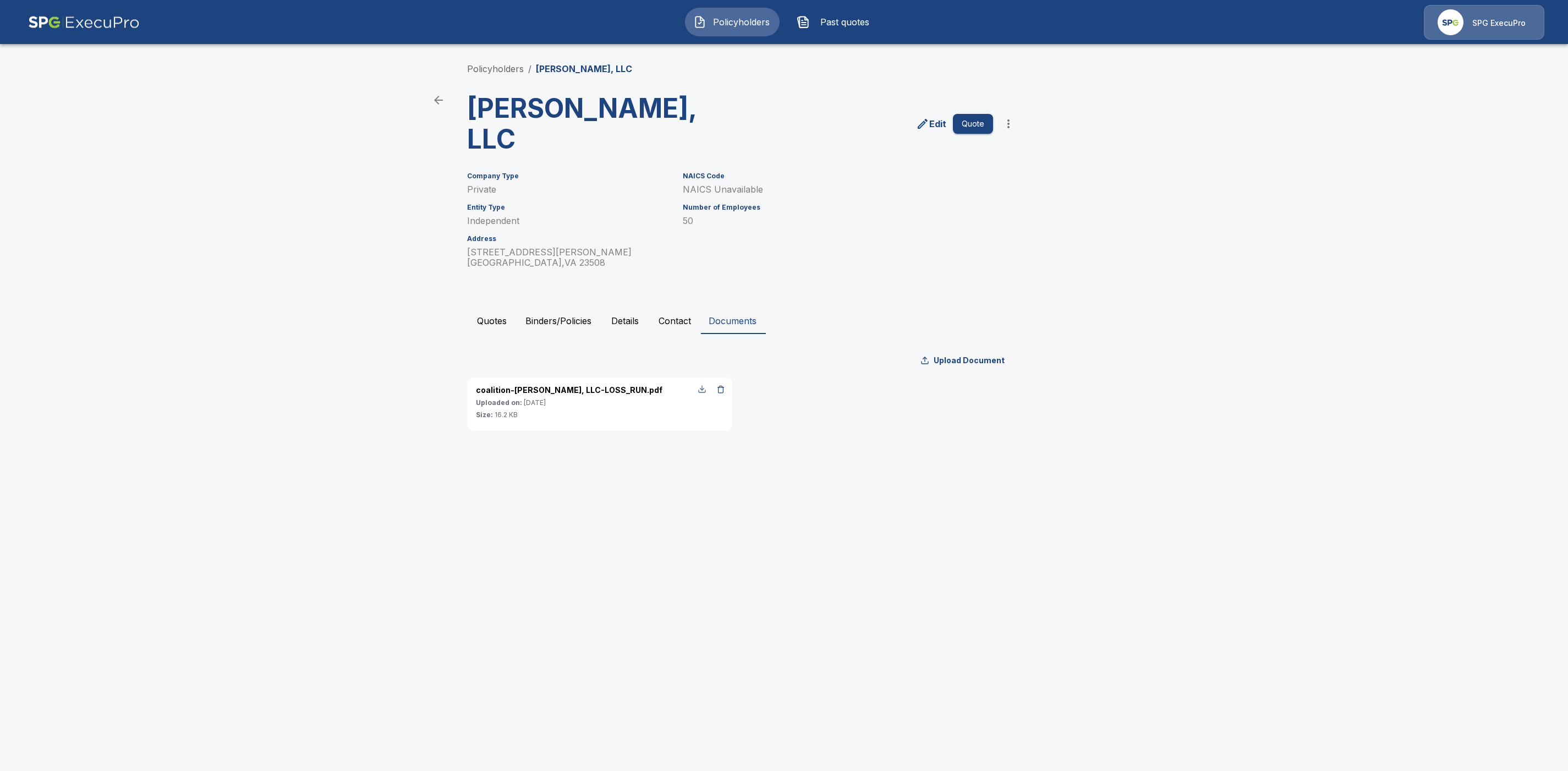
click at [701, 385] on div "button" at bounding box center [702, 388] width 9 height 9
click at [512, 72] on link "Policyholders" at bounding box center [494, 68] width 56 height 11
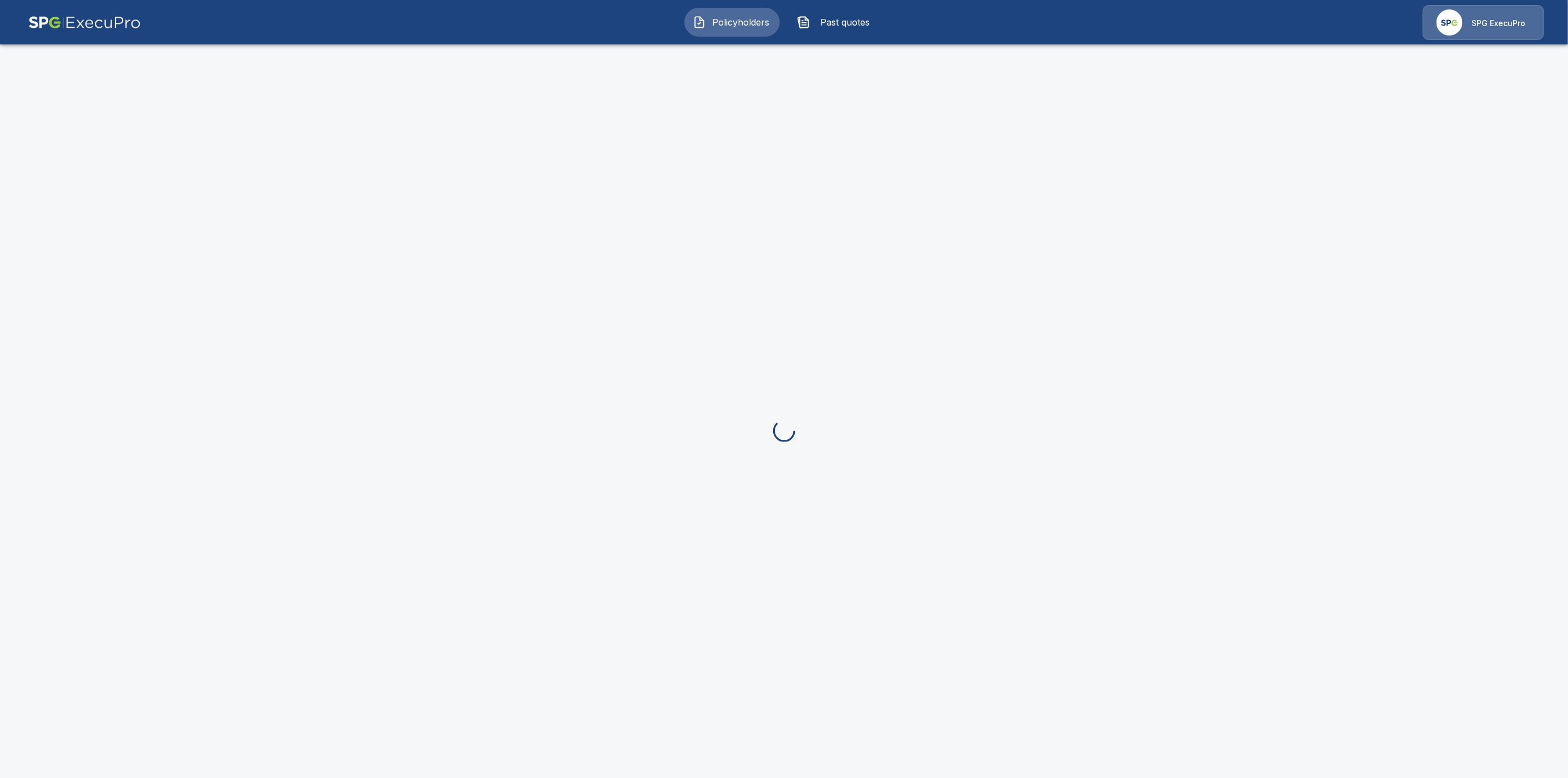
click at [741, 23] on span "Policyholders" at bounding box center [741, 22] width 61 height 13
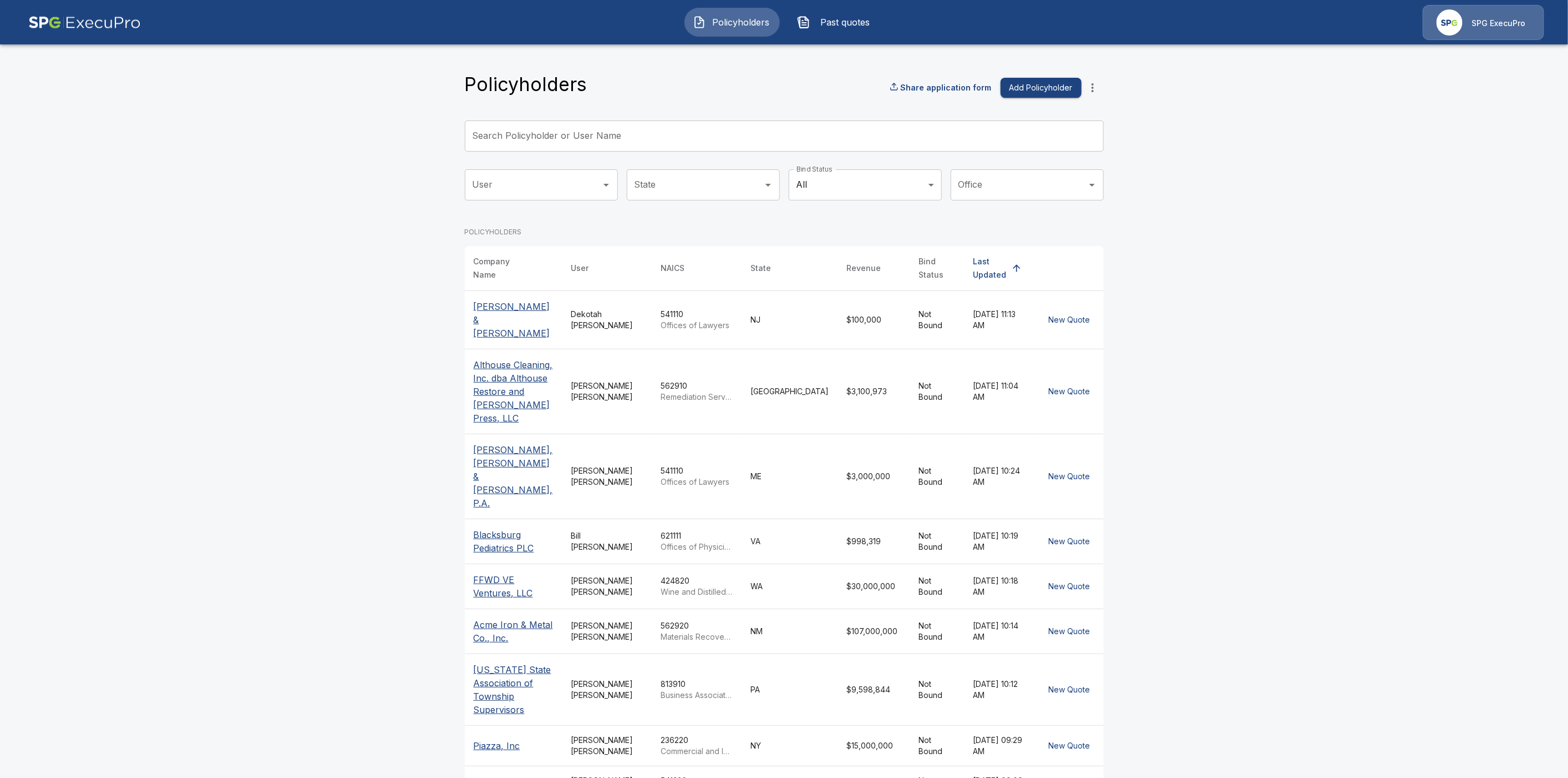
click at [580, 136] on input "Search Policyholder or User Name" at bounding box center [778, 136] width 627 height 31
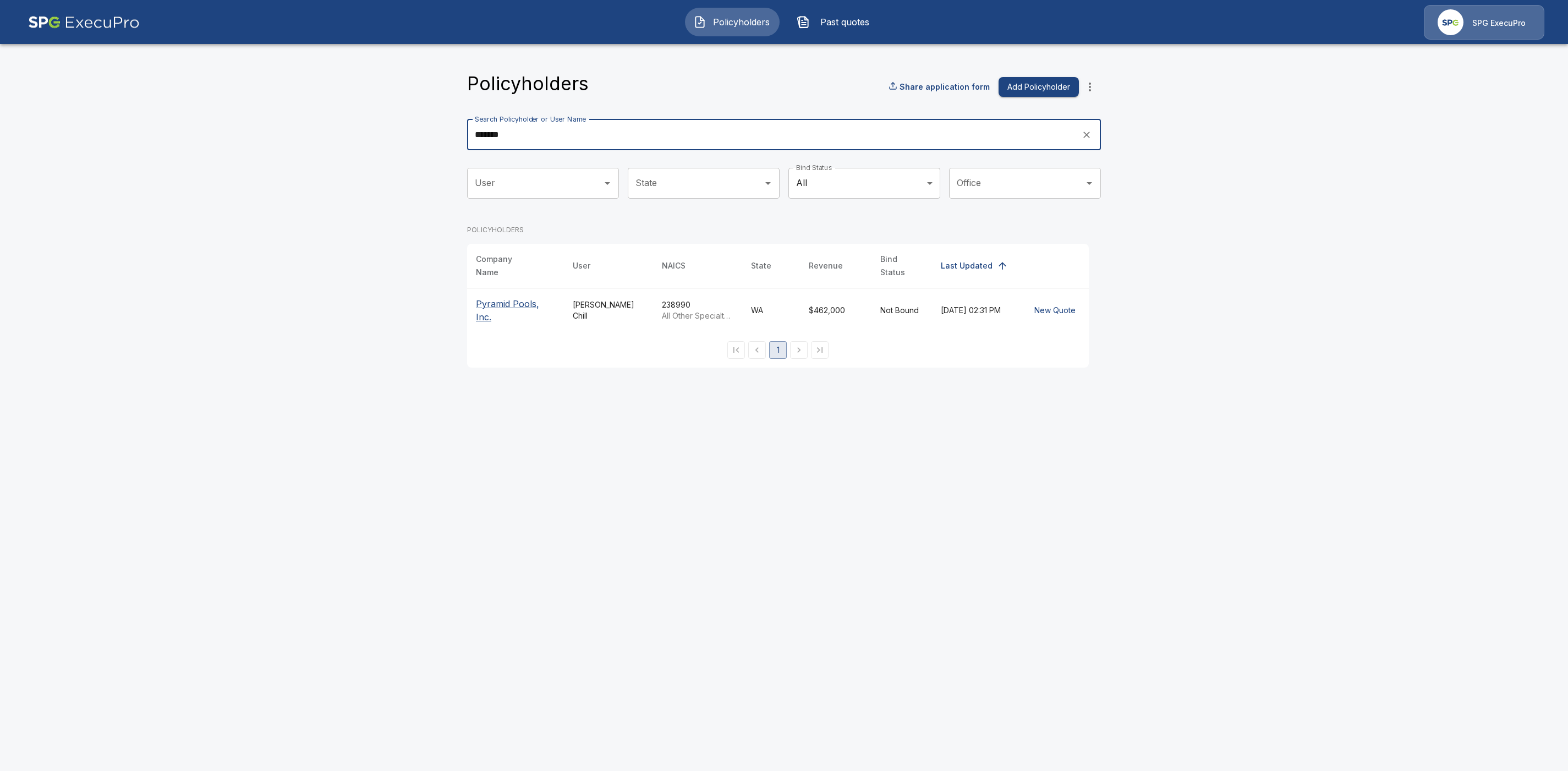
type input "*******"
click at [510, 298] on p "Pyramid Pools, Inc." at bounding box center [515, 310] width 79 height 27
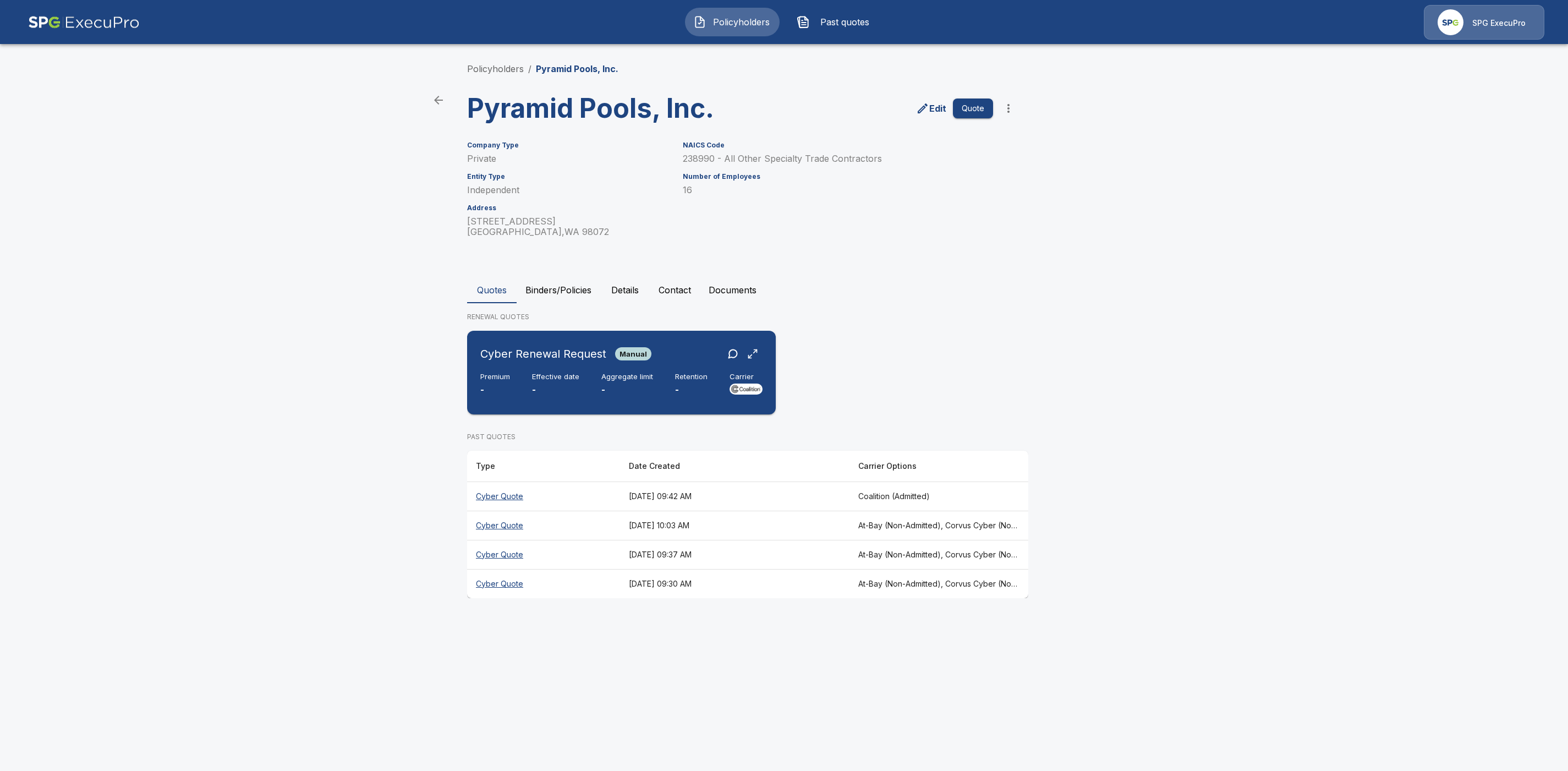
click at [678, 357] on div "Cyber Renewal Request Manual" at bounding box center [622, 354] width 283 height 20
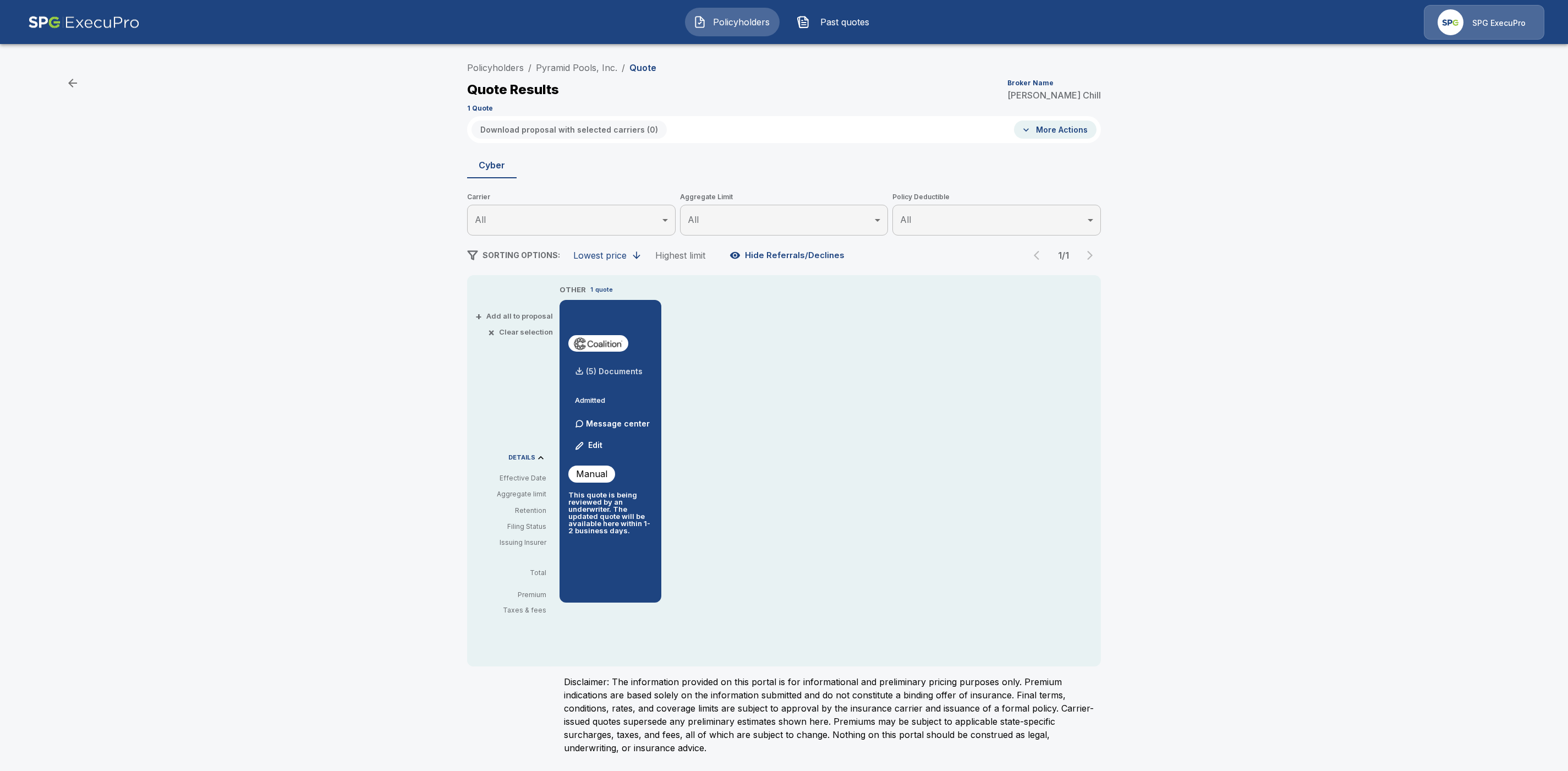
click at [606, 371] on p "(5) Documents" at bounding box center [614, 372] width 56 height 8
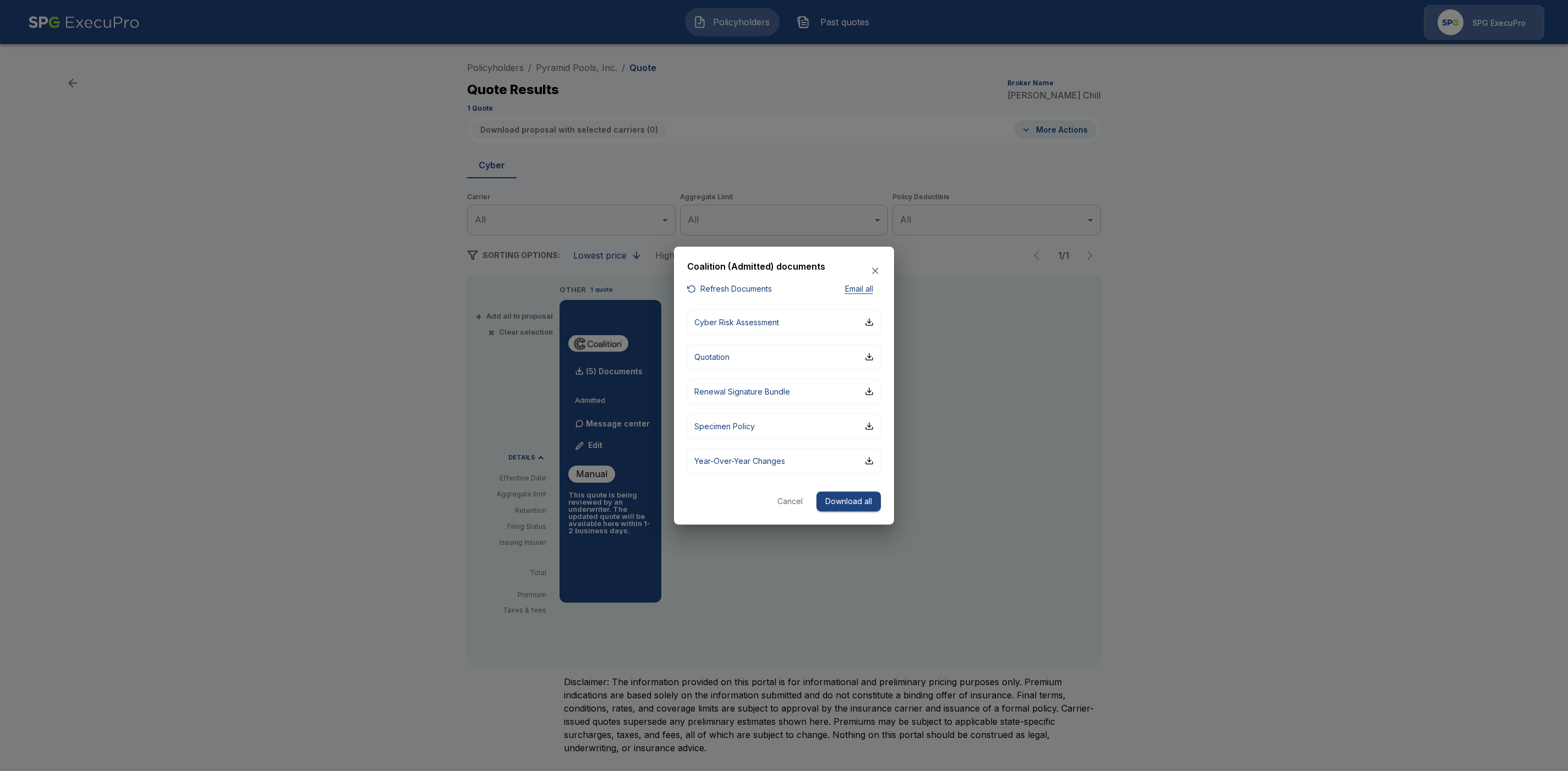
click at [850, 501] on button "Download all" at bounding box center [848, 501] width 64 height 21
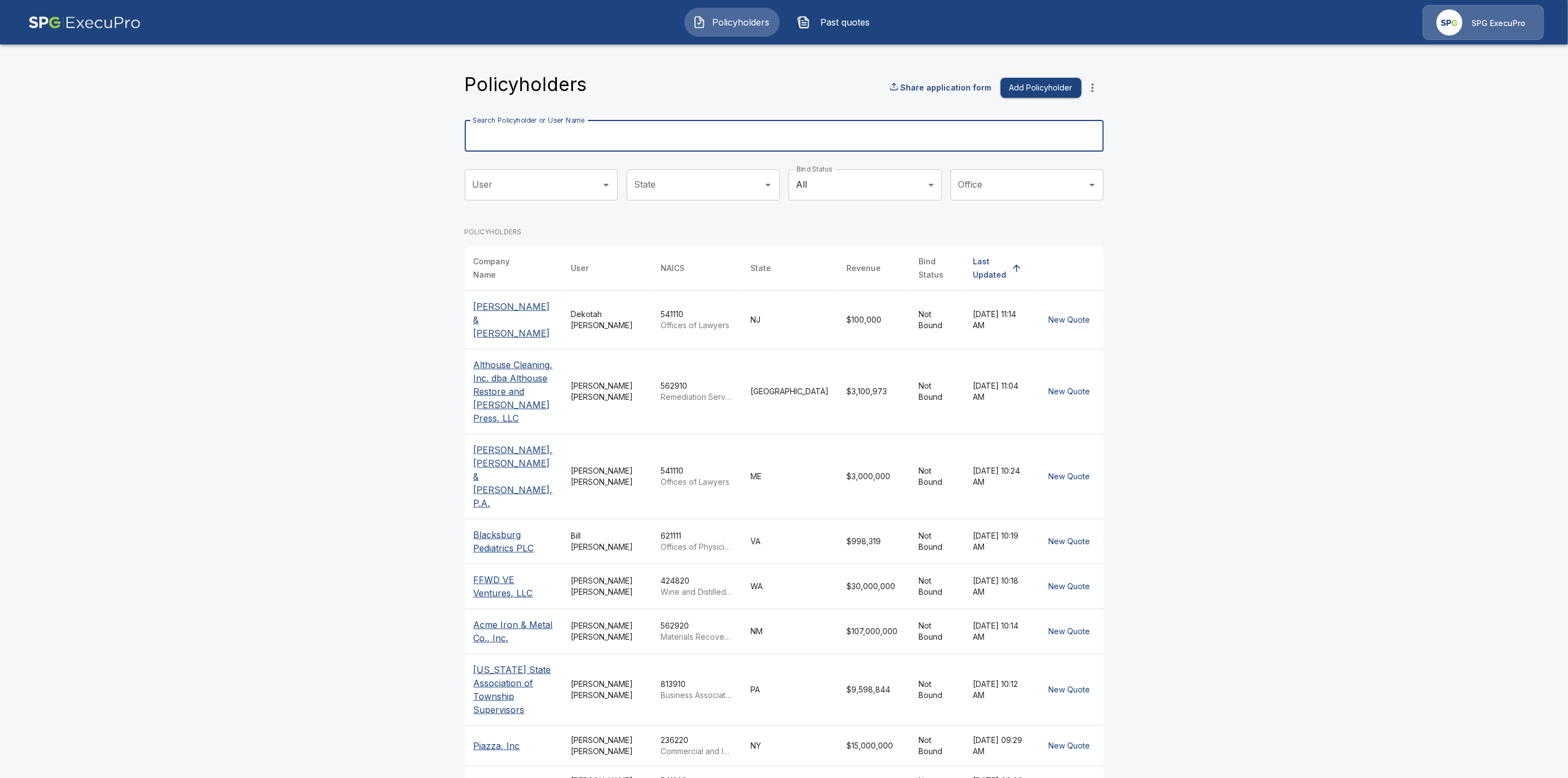
click at [512, 129] on div "Search Policyholder or User Name Search Policyholder or User Name" at bounding box center [784, 136] width 639 height 31
paste input "**********"
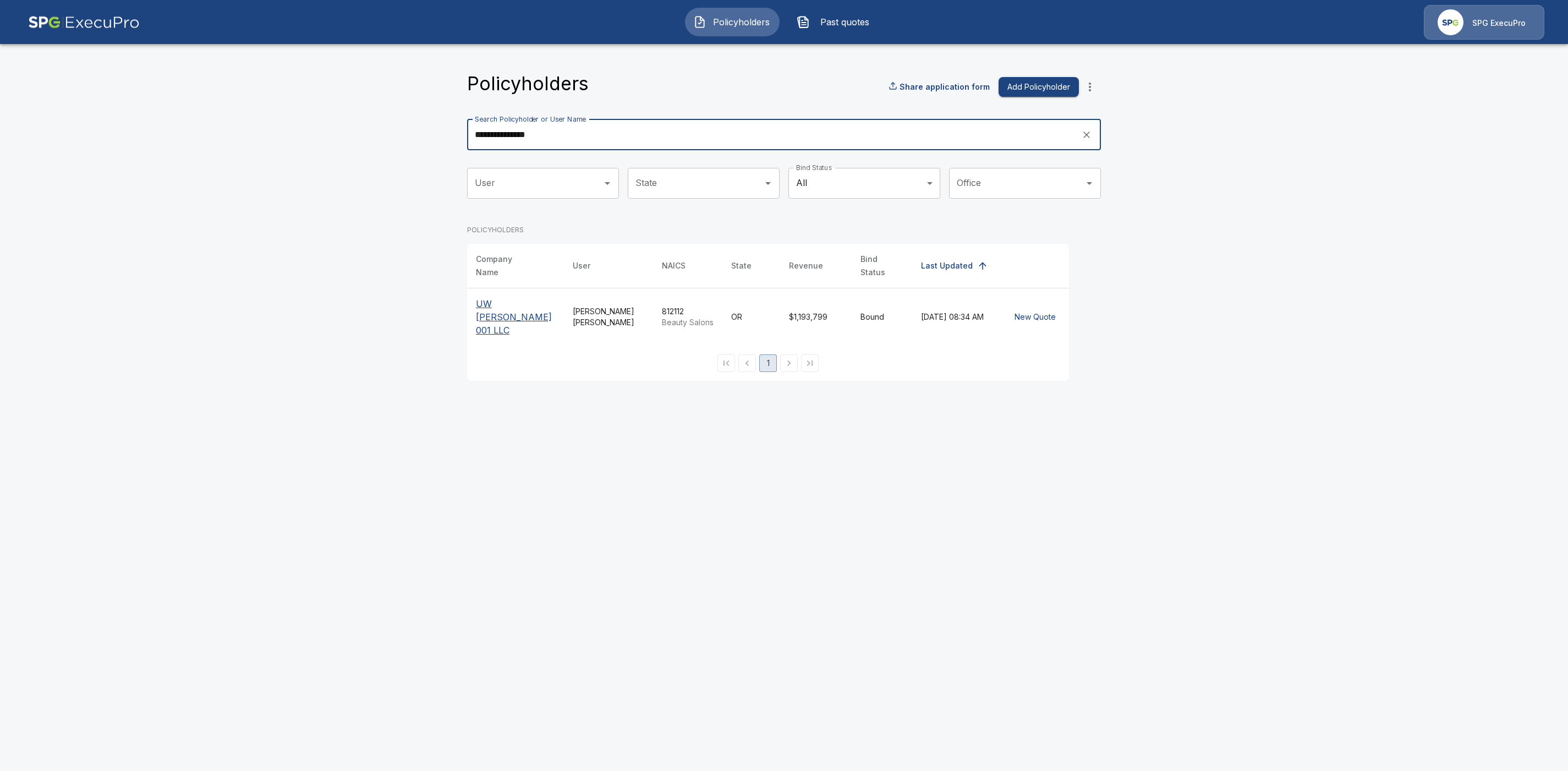
type input "**********"
click at [515, 298] on p "UW FRAN 001 LLC" at bounding box center [515, 317] width 79 height 40
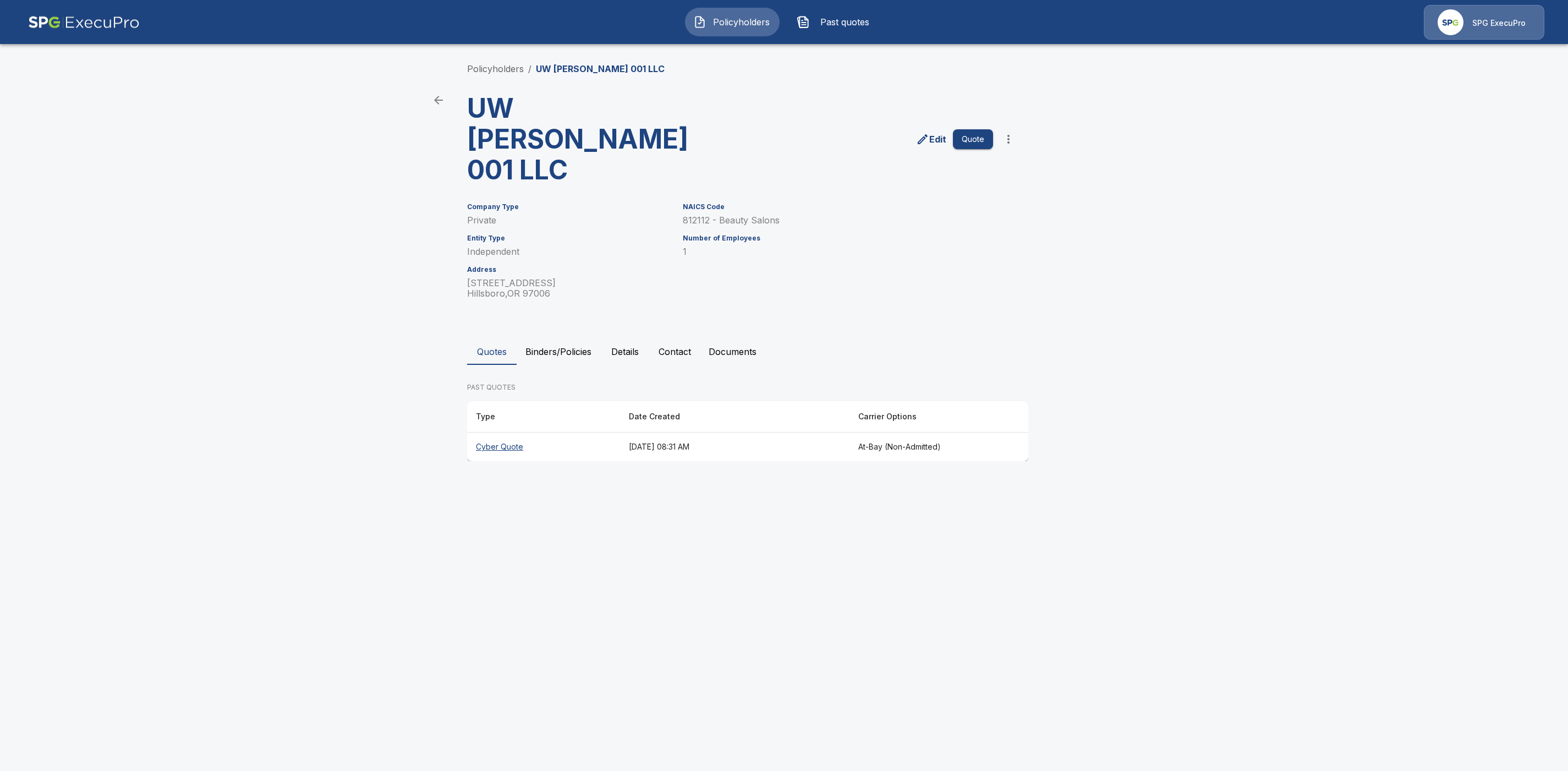
click at [487, 432] on th "Cyber Quote" at bounding box center [543, 446] width 153 height 29
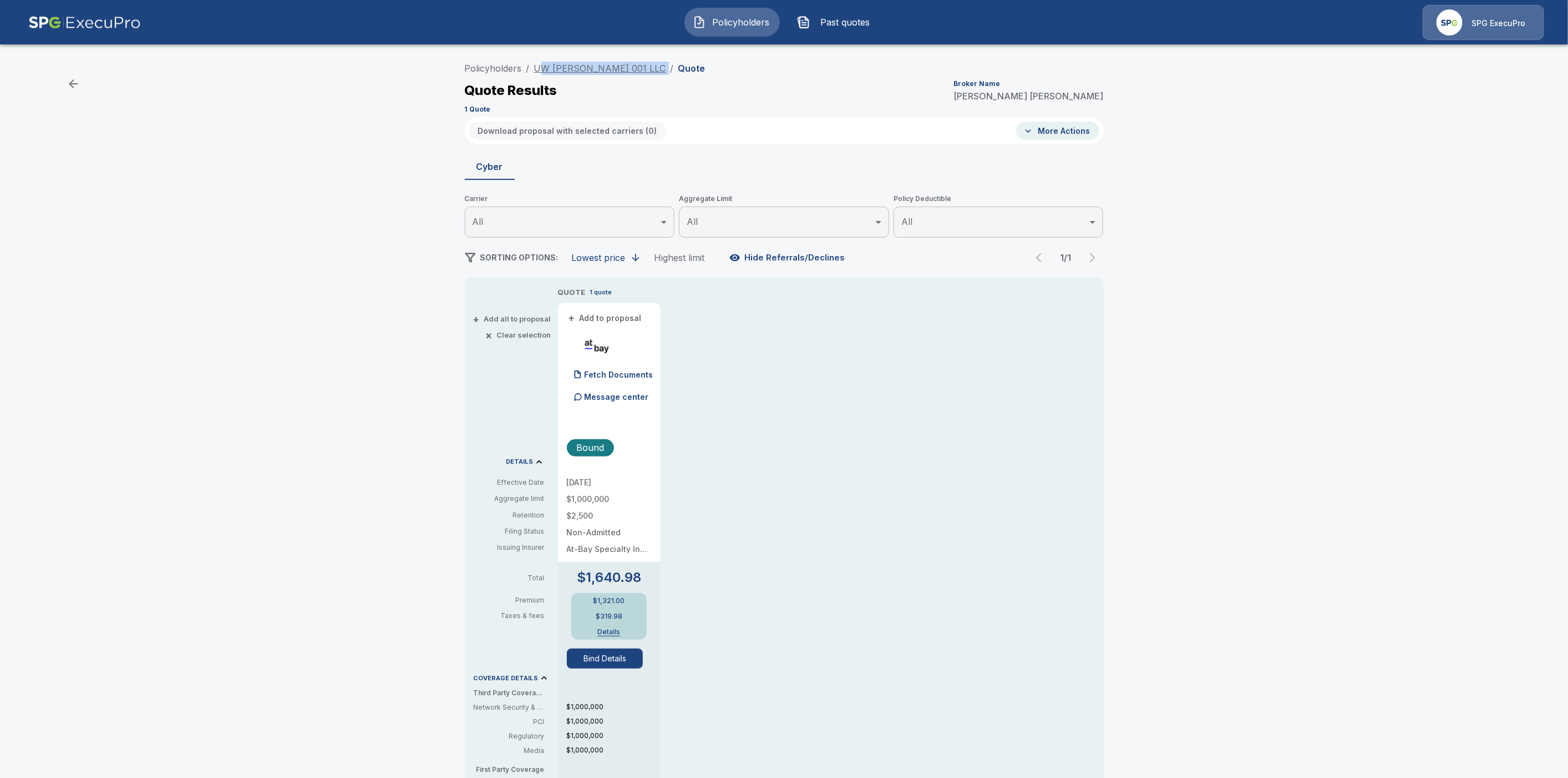
drag, startPoint x: 621, startPoint y: 67, endPoint x: 543, endPoint y: 66, distance: 78.0
click at [543, 66] on ol "Policyholders / UW [PERSON_NAME] 001 LLC / Quote" at bounding box center [585, 68] width 241 height 13
click at [626, 101] on div "Policyholders / UW FRAN 001 LLC / Quote Quote Results Broker Name Tricia Dietz …" at bounding box center [784, 87] width 639 height 60
drag, startPoint x: 618, startPoint y: 71, endPoint x: 540, endPoint y: 67, distance: 78.1
click at [540, 67] on ol "Policyholders / UW FRAN 001 LLC / Quote" at bounding box center [585, 68] width 241 height 13
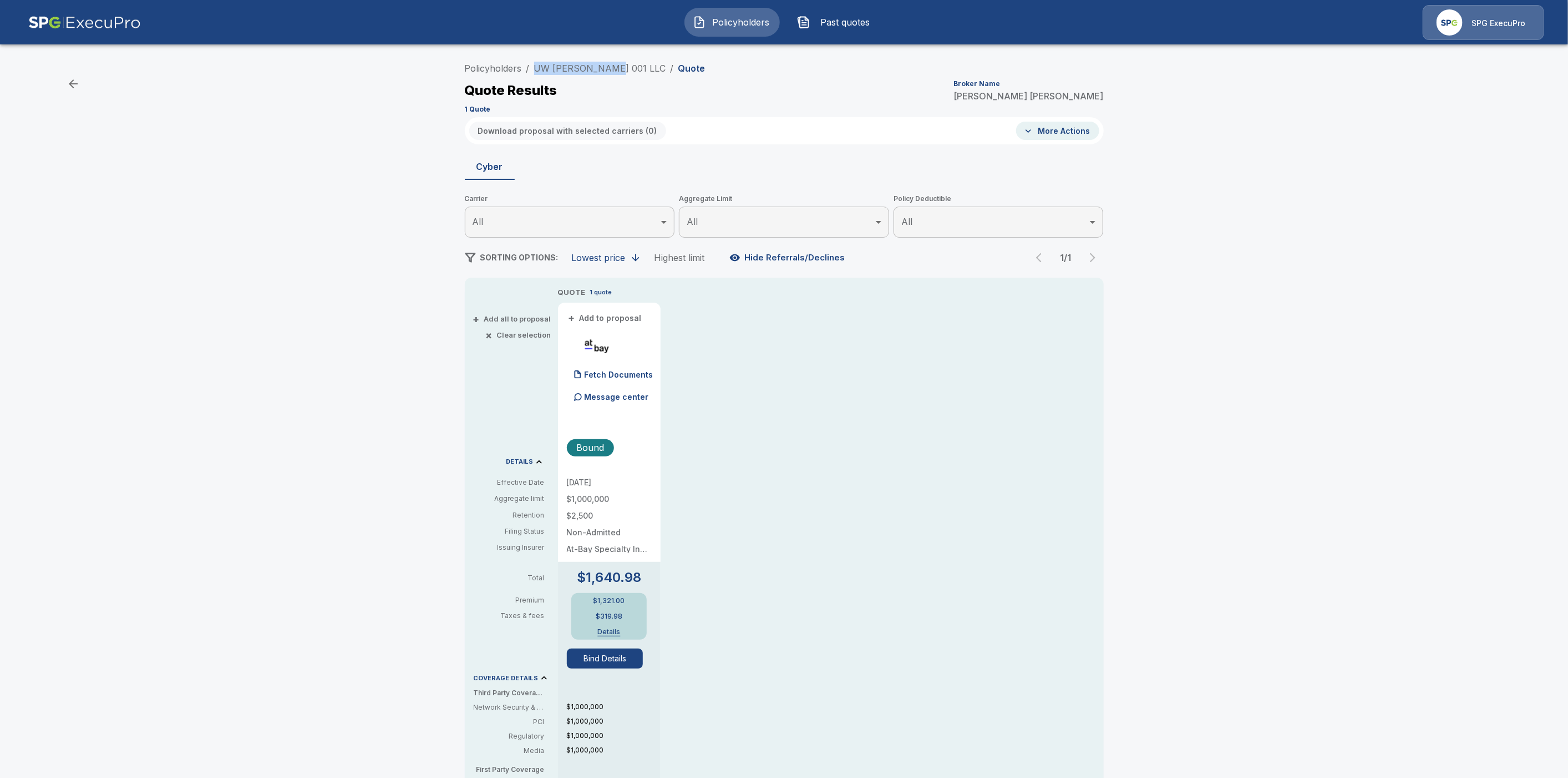
copy link "UW FRAN 001 LLC"
click at [497, 68] on link "Policyholders" at bounding box center [492, 68] width 57 height 11
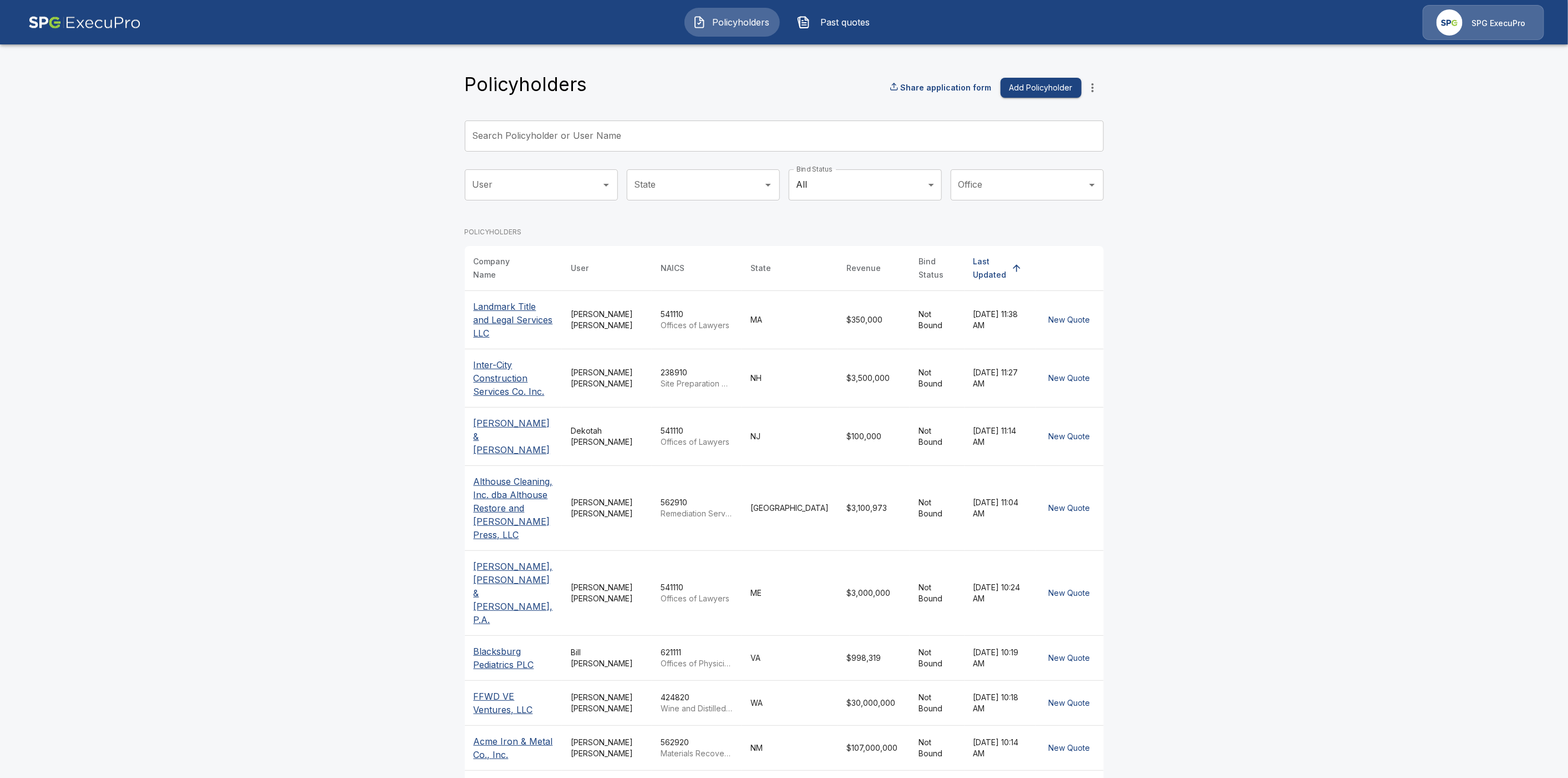
click at [501, 304] on p "Landmark Title and Legal Services LLC" at bounding box center [513, 320] width 80 height 40
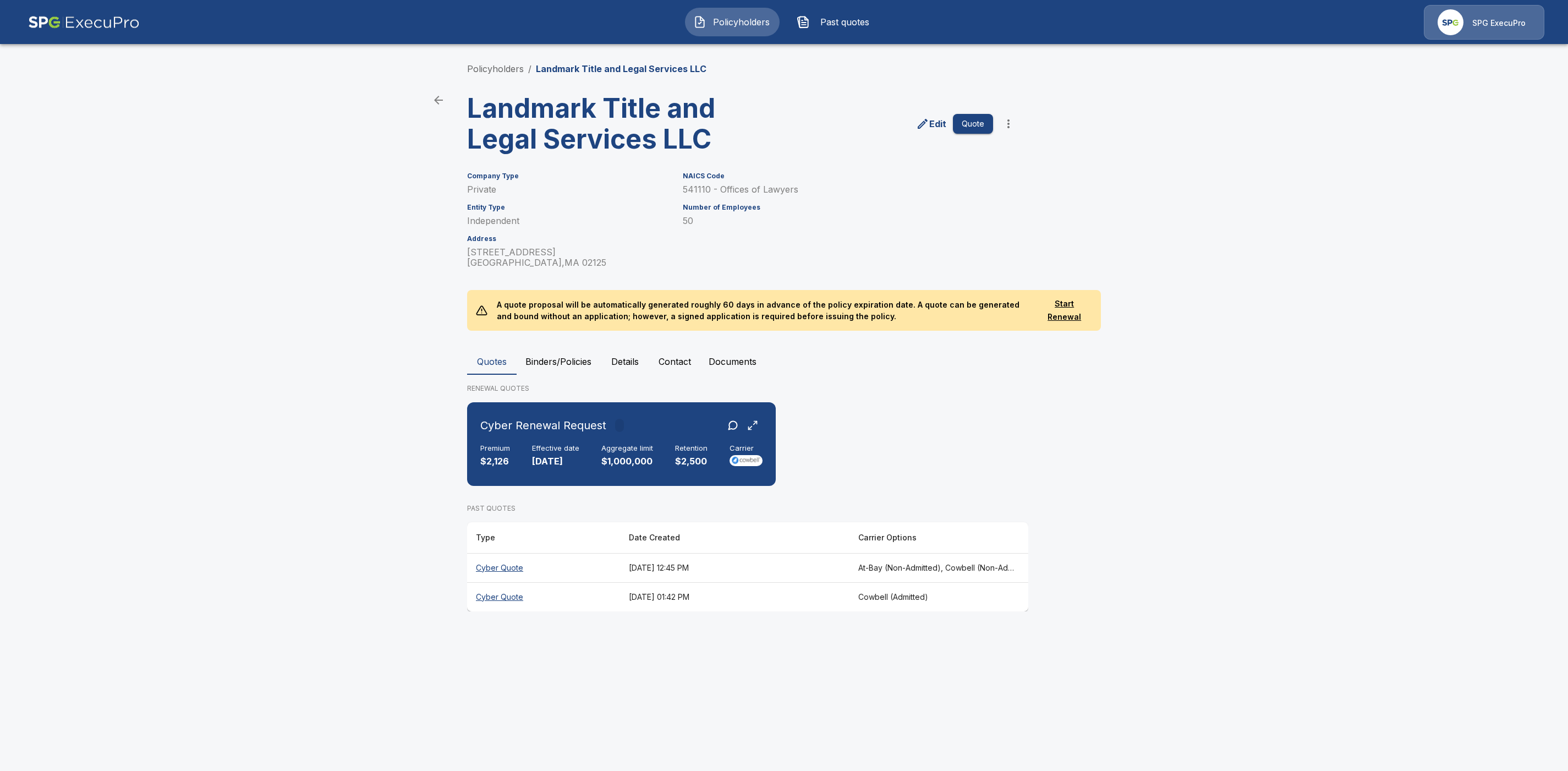
click at [1011, 124] on icon "more" at bounding box center [1007, 124] width 13 height 13
click at [984, 185] on li "Import Quotes" at bounding box center [1008, 184] width 168 height 20
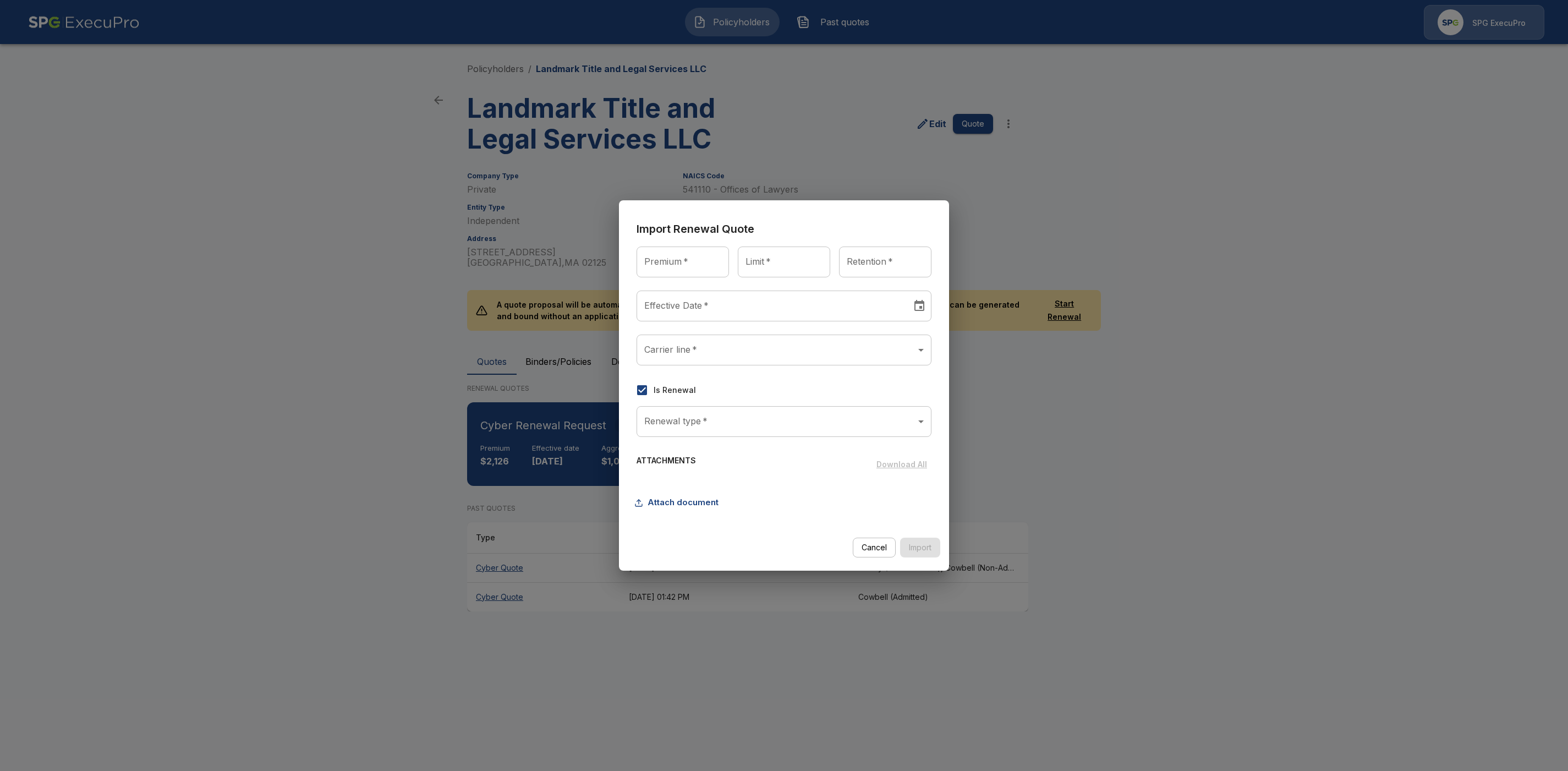
click at [792, 423] on body "Policyholders Past quotes SPG ExecuPro Policyholders / Landmark Title and Legal…" at bounding box center [784, 315] width 1568 height 632
click at [640, 392] on div at bounding box center [784, 386] width 1568 height 771
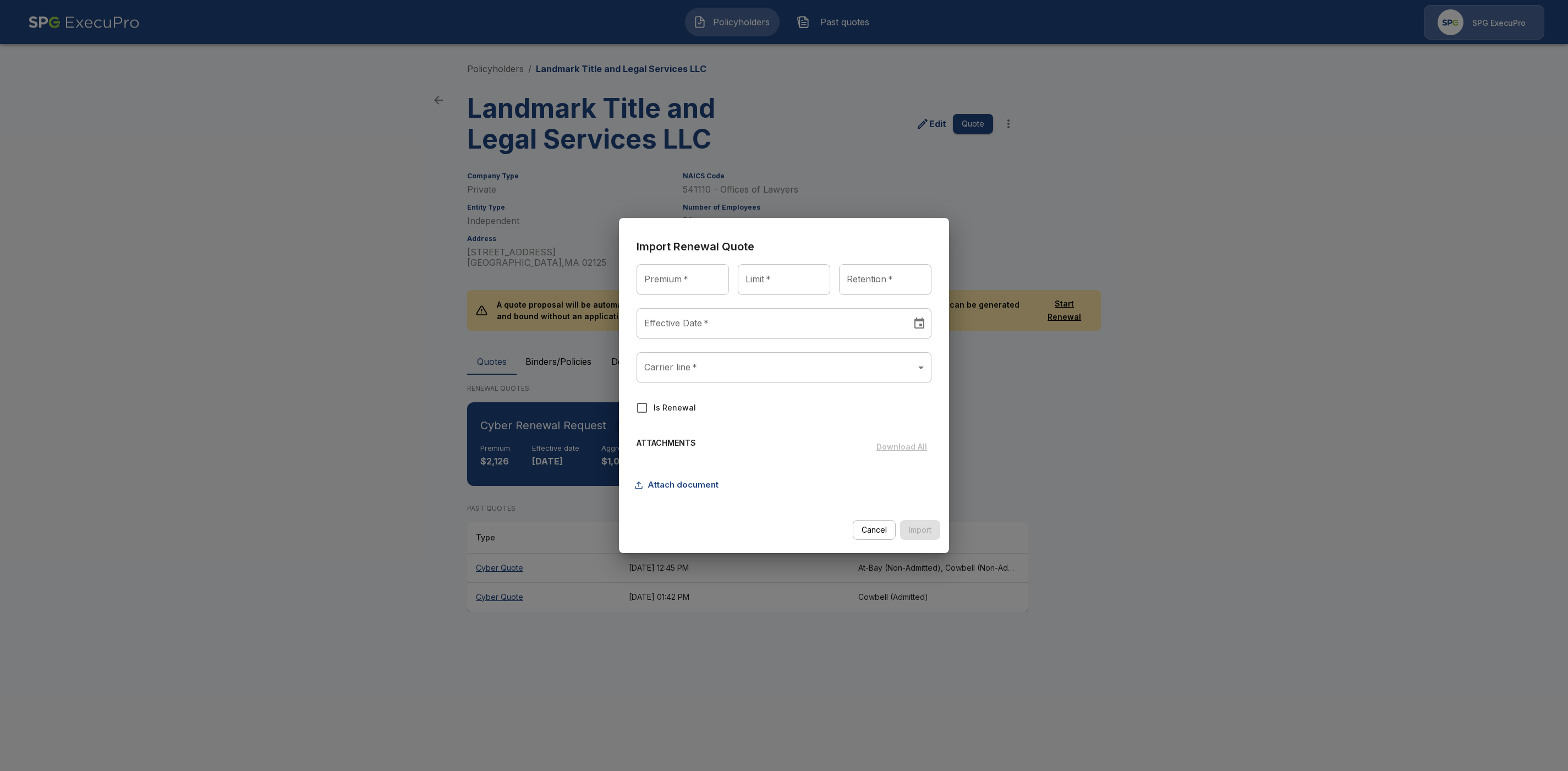
click at [872, 533] on button "Cancel" at bounding box center [874, 530] width 43 height 21
